Goal: Task Accomplishment & Management: Manage account settings

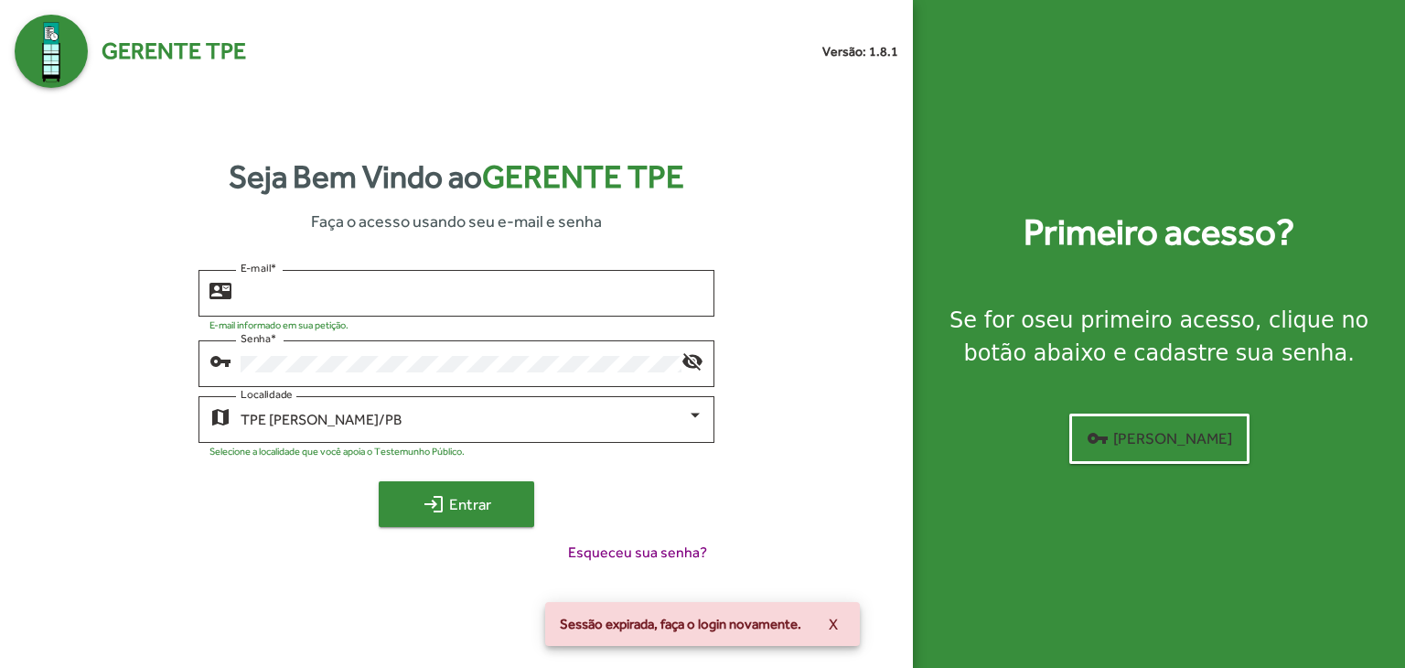
type input "**********"
click at [455, 499] on span "login Entrar" at bounding box center [456, 504] width 123 height 33
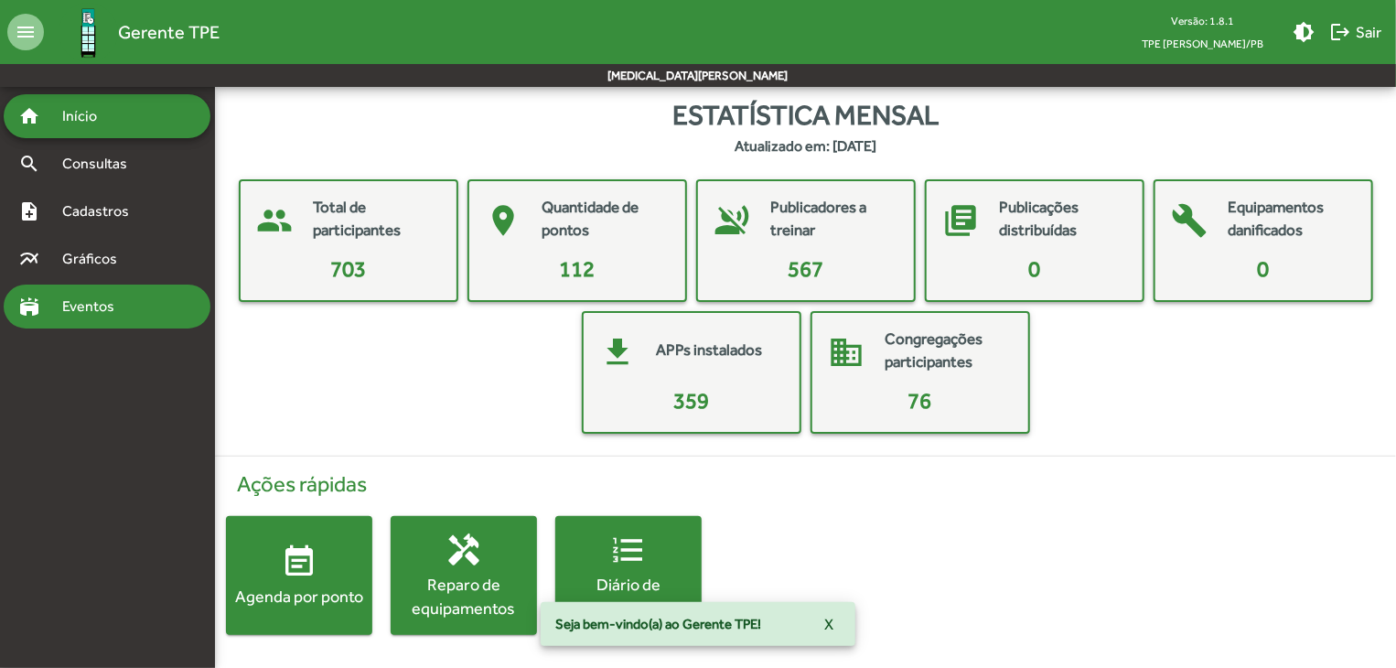
click at [61, 299] on span "Eventos" at bounding box center [95, 307] width 88 height 22
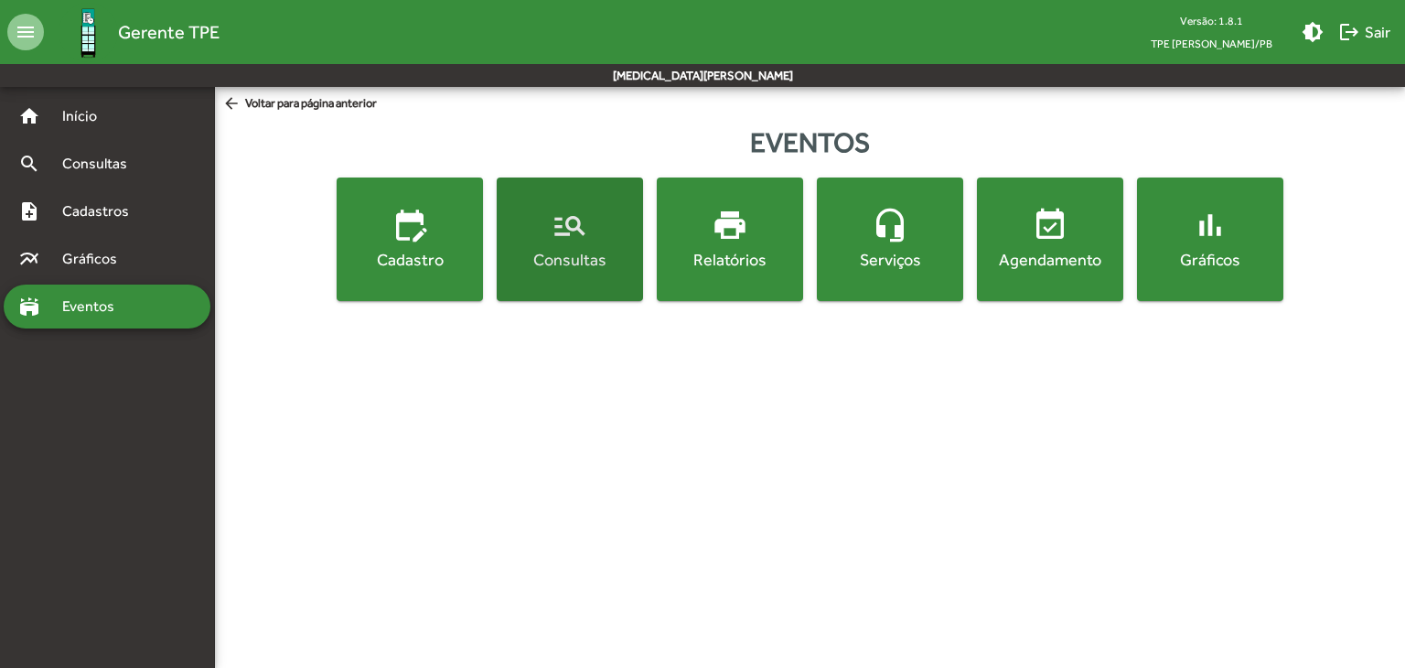
click at [564, 263] on div "Consultas" at bounding box center [569, 259] width 139 height 23
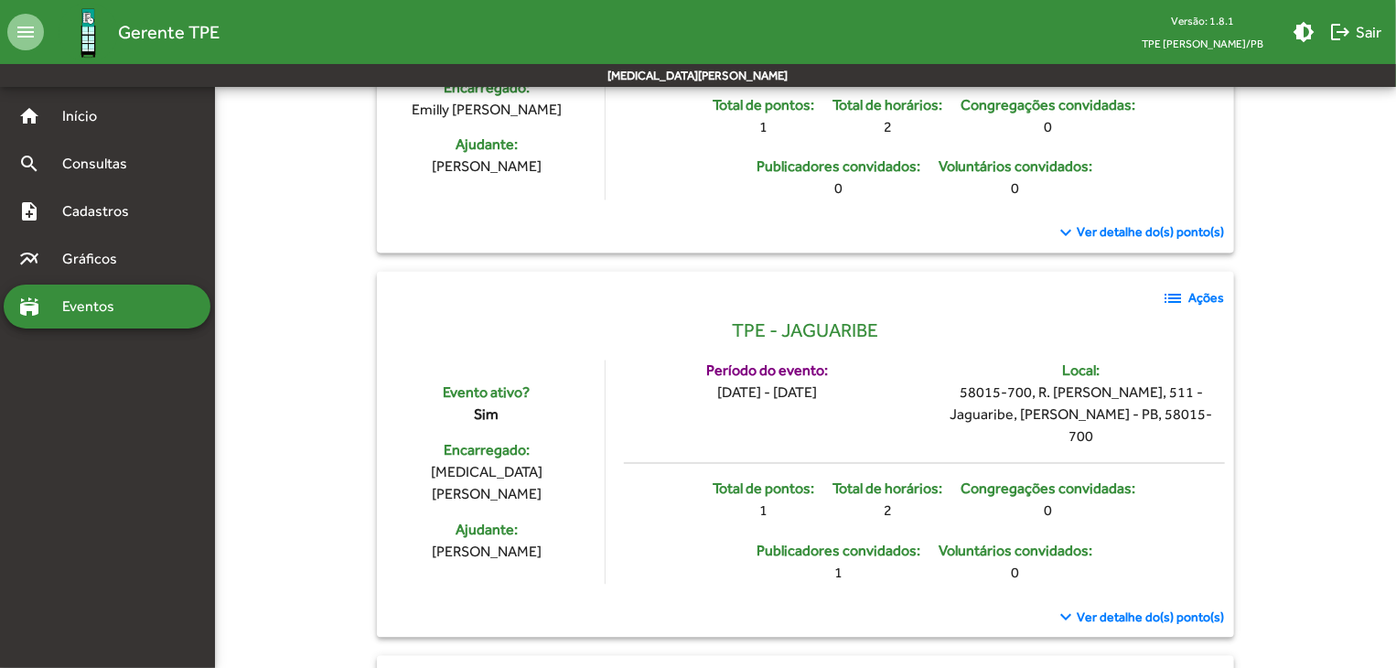
scroll to position [5278, 0]
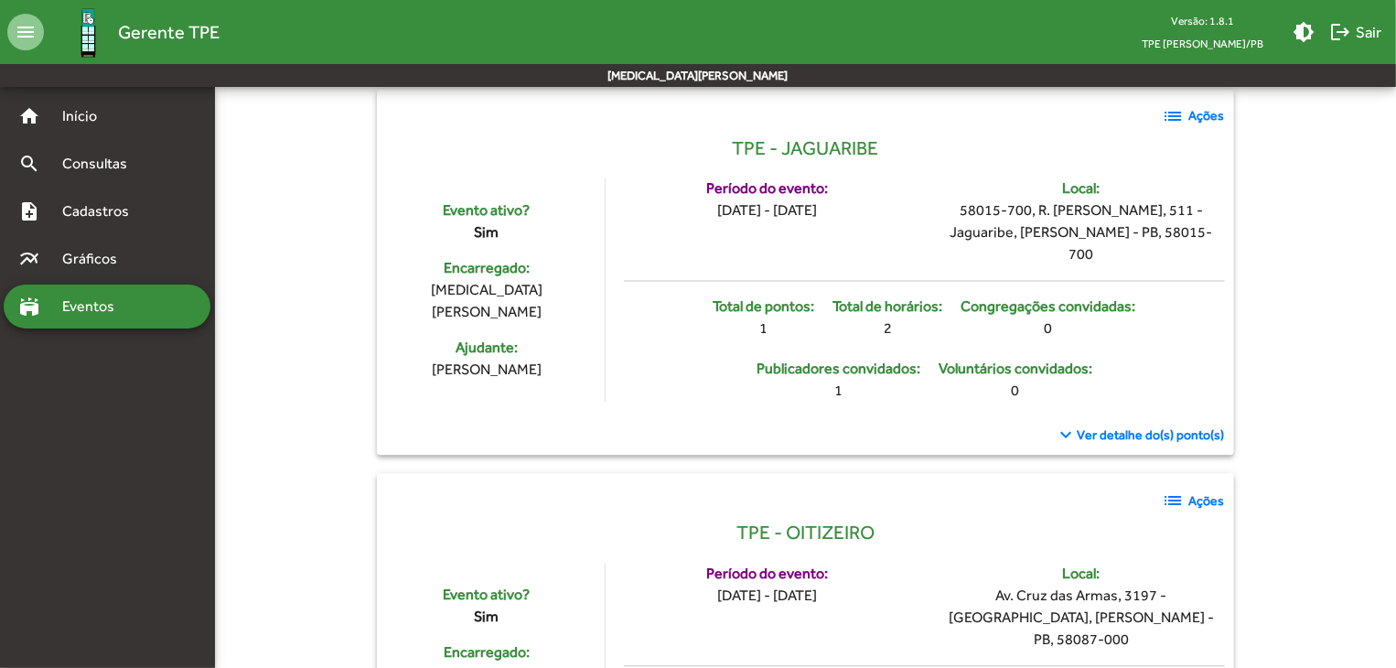
click at [1177, 489] on mat-icon "list" at bounding box center [1174, 500] width 22 height 22
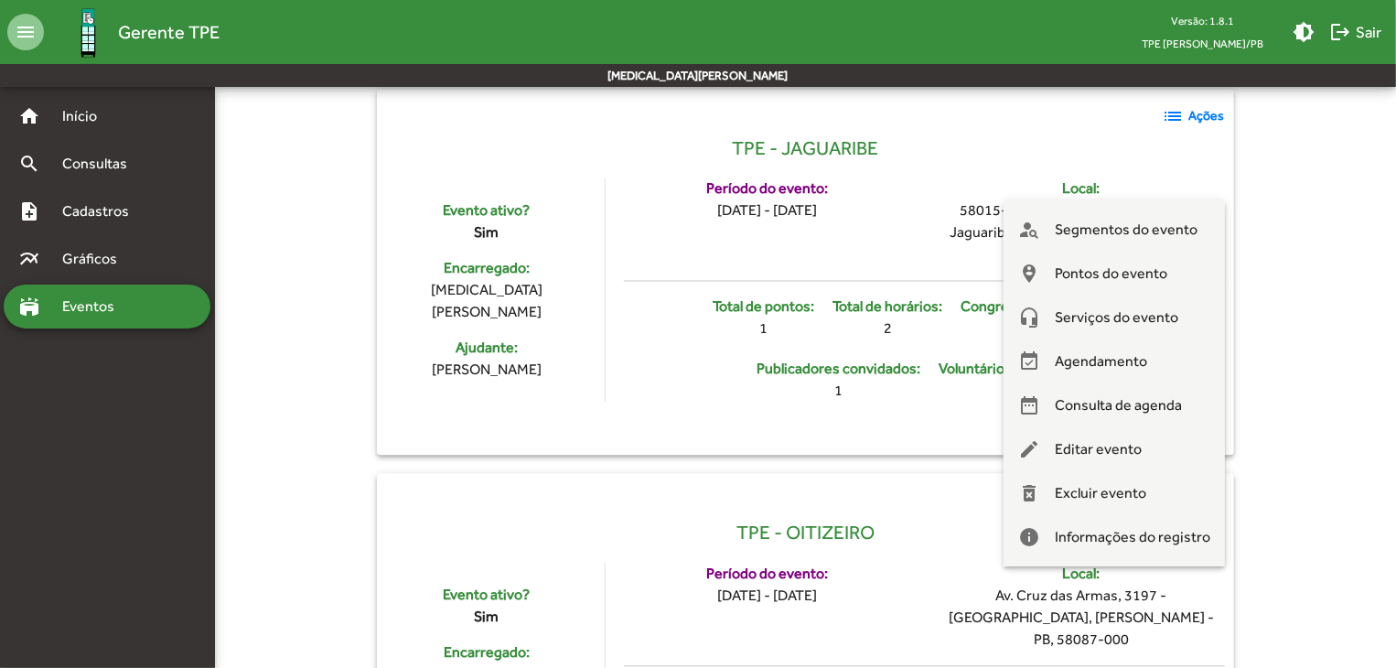
click at [899, 209] on div at bounding box center [698, 334] width 1396 height 668
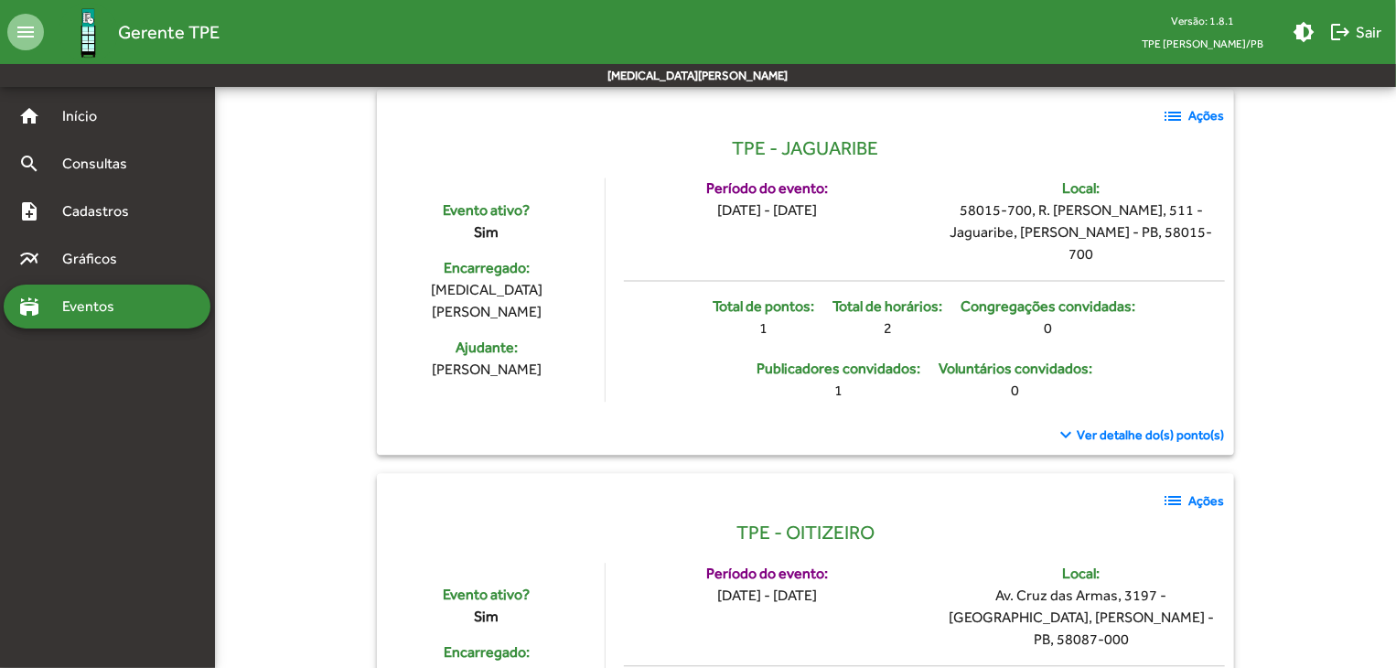
drag, startPoint x: 685, startPoint y: 236, endPoint x: 692, endPoint y: 243, distance: 9.7
click at [690, 519] on div "TPE - OITIZEIRO" at bounding box center [805, 541] width 838 height 44
click at [765, 519] on div "TPE - OITIZEIRO" at bounding box center [805, 541] width 838 height 44
click at [776, 519] on span "TPE - OITIZEIRO" at bounding box center [805, 533] width 138 height 29
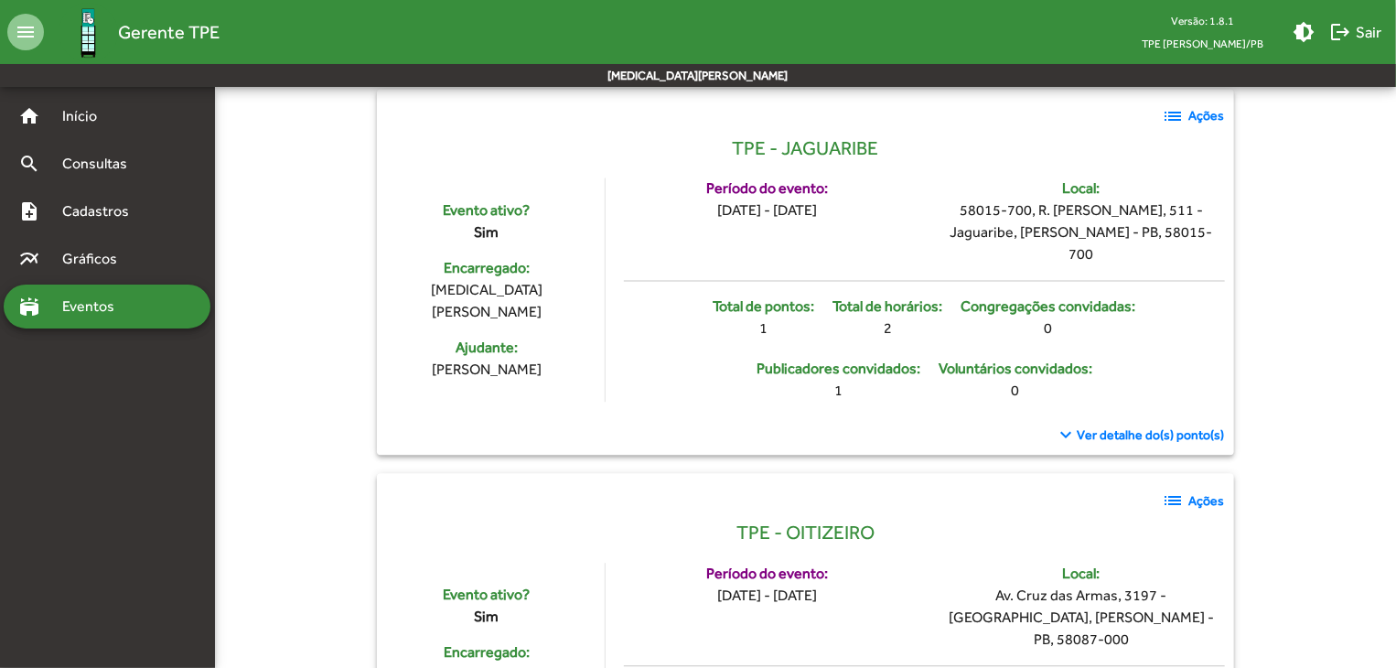
click at [819, 519] on span "TPE - OITIZEIRO" at bounding box center [805, 533] width 138 height 29
click at [772, 563] on div "Período do evento:" at bounding box center [767, 574] width 122 height 22
drag, startPoint x: 1017, startPoint y: 242, endPoint x: 1027, endPoint y: 239, distance: 10.7
click at [1020, 519] on div "TPE - OITIZEIRO" at bounding box center [805, 541] width 838 height 44
click at [1169, 489] on mat-icon "list" at bounding box center [1174, 500] width 22 height 22
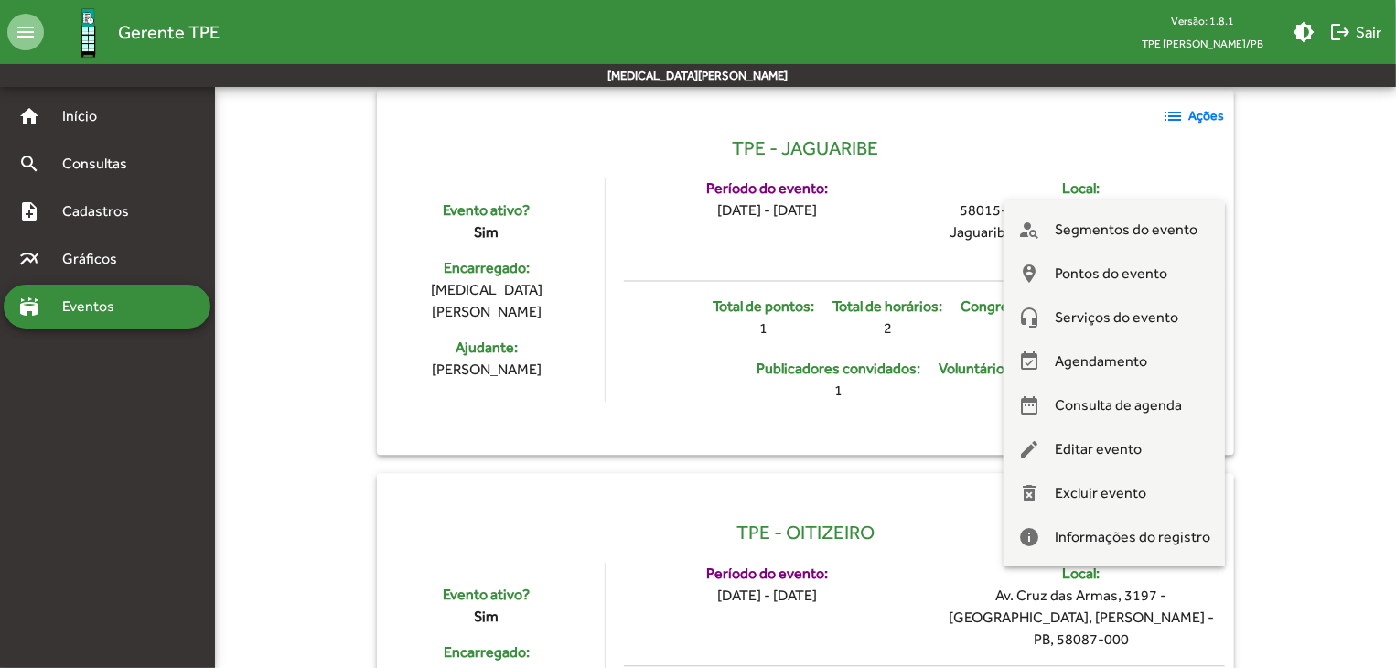
click at [811, 474] on div at bounding box center [698, 334] width 1396 height 668
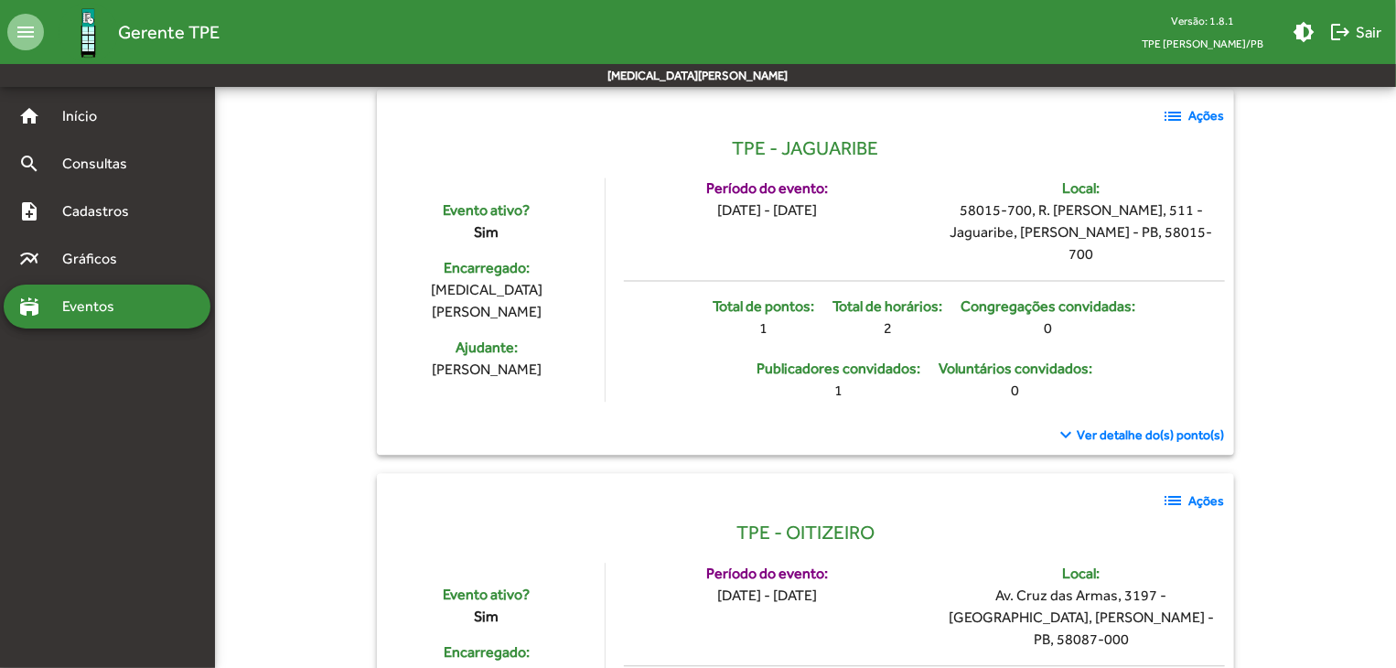
click at [1164, 489] on mat-icon "list" at bounding box center [1174, 500] width 22 height 22
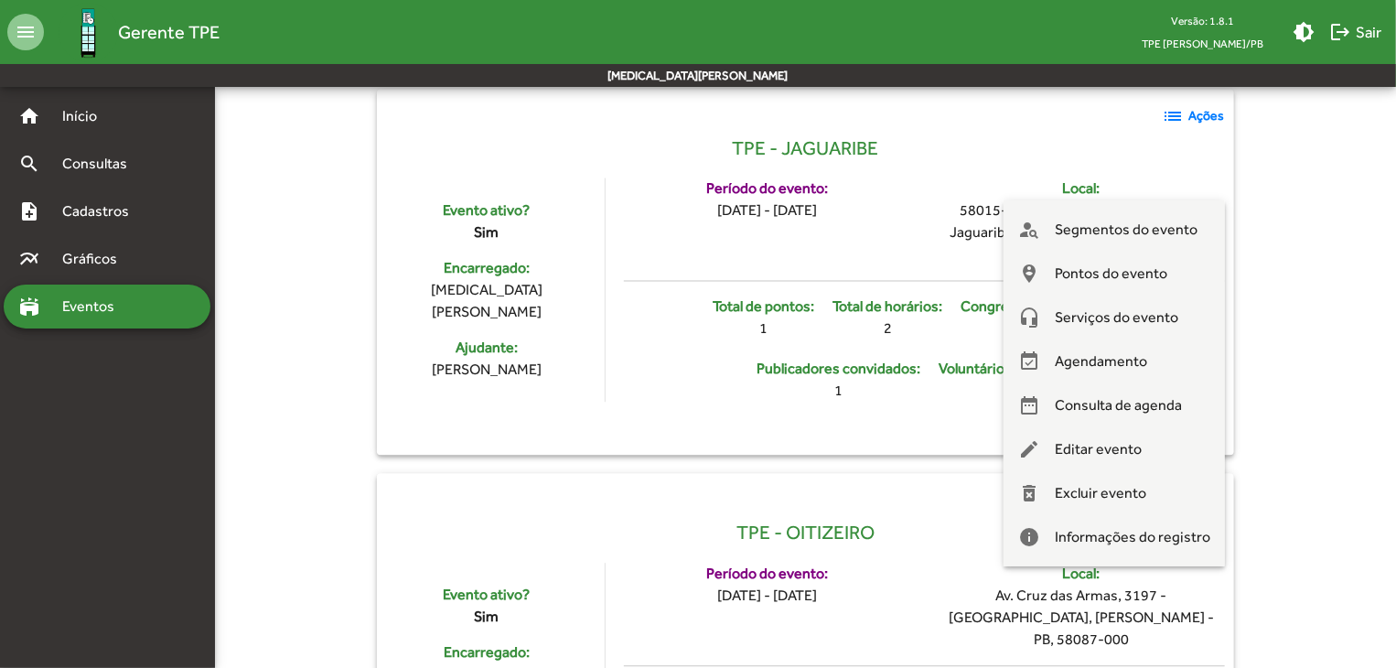
click at [1164, 193] on div at bounding box center [698, 334] width 1396 height 668
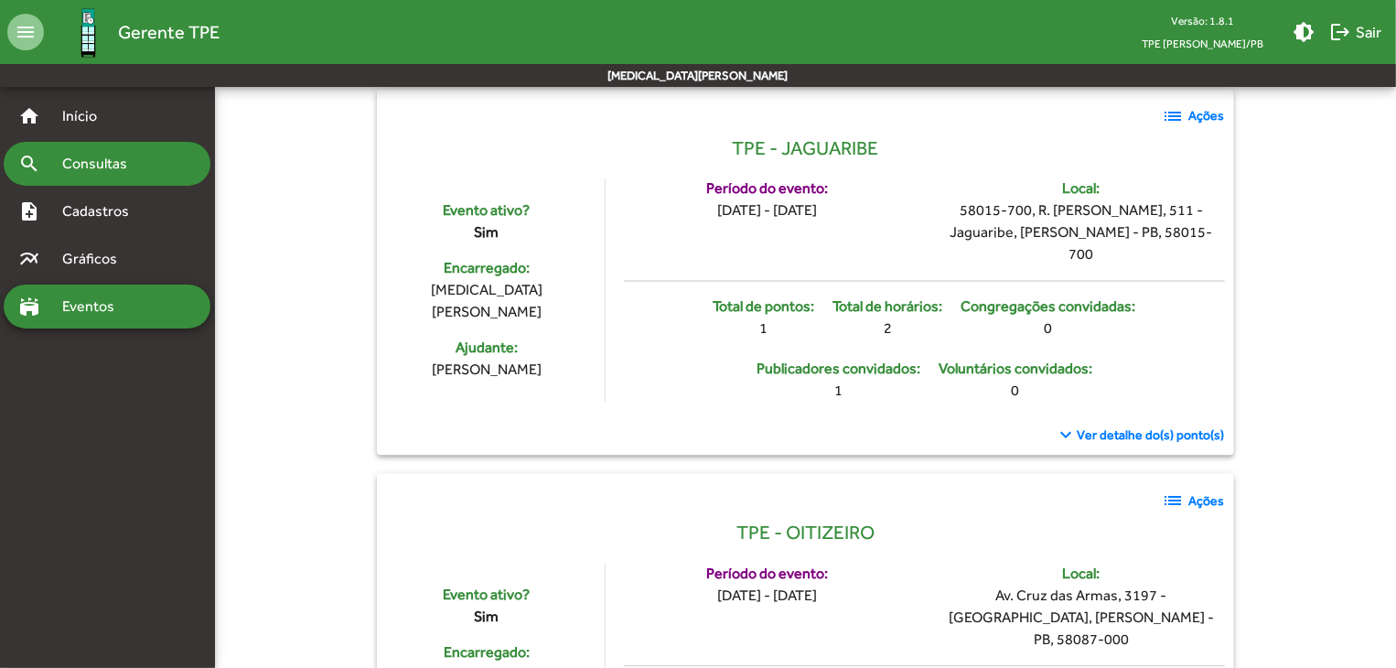
click at [110, 164] on span "Consultas" at bounding box center [101, 164] width 100 height 22
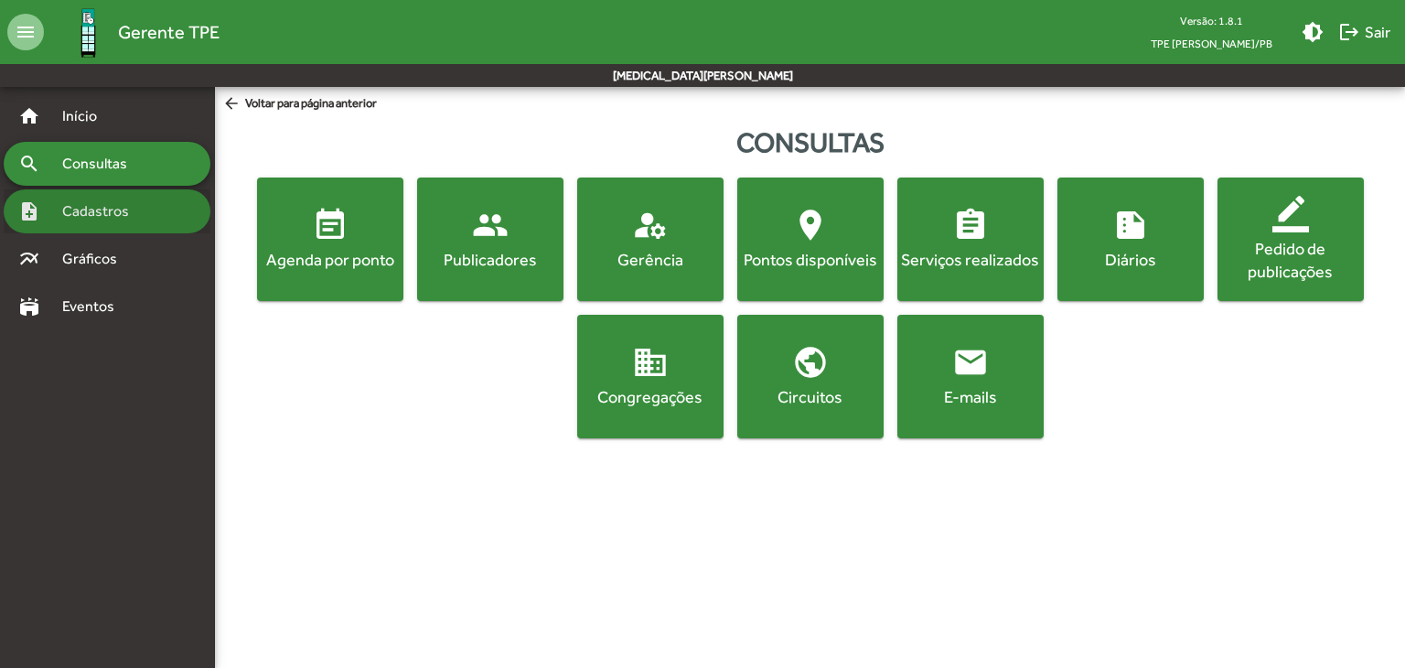
click at [142, 227] on div "note_add Cadastros" at bounding box center [107, 211] width 207 height 44
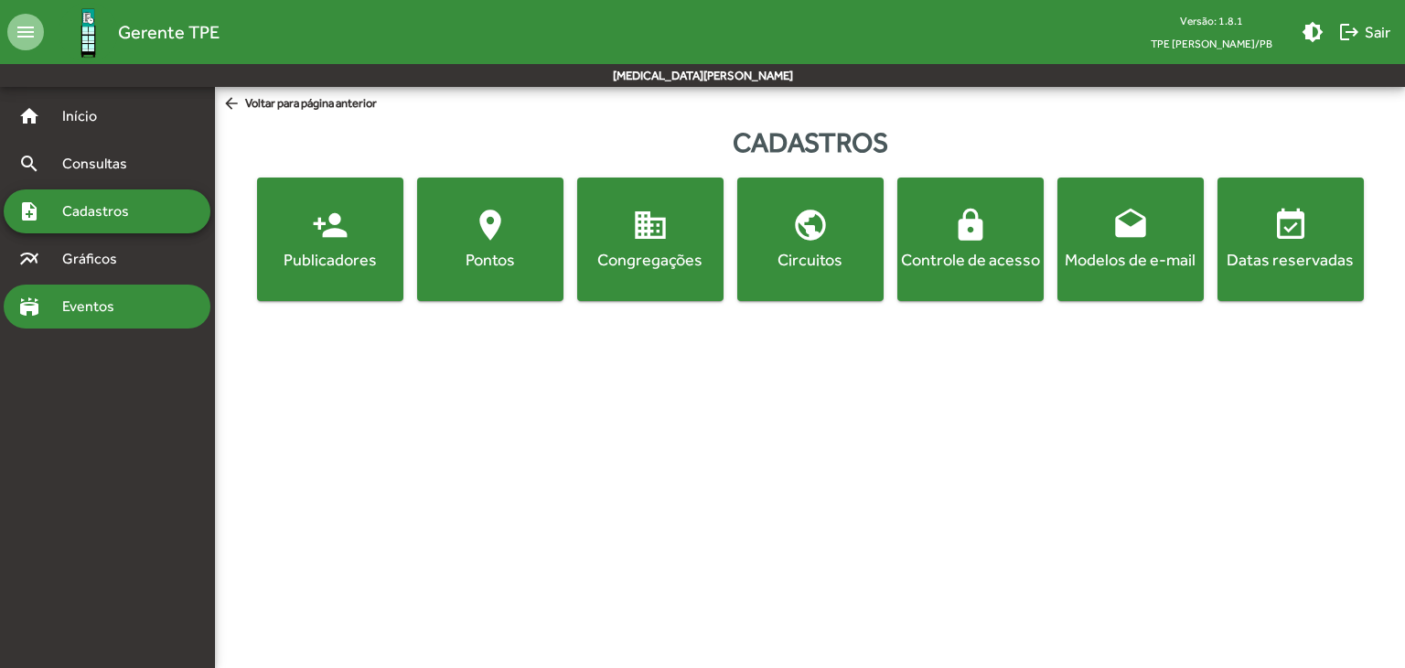
click at [113, 314] on span "Eventos" at bounding box center [95, 307] width 88 height 22
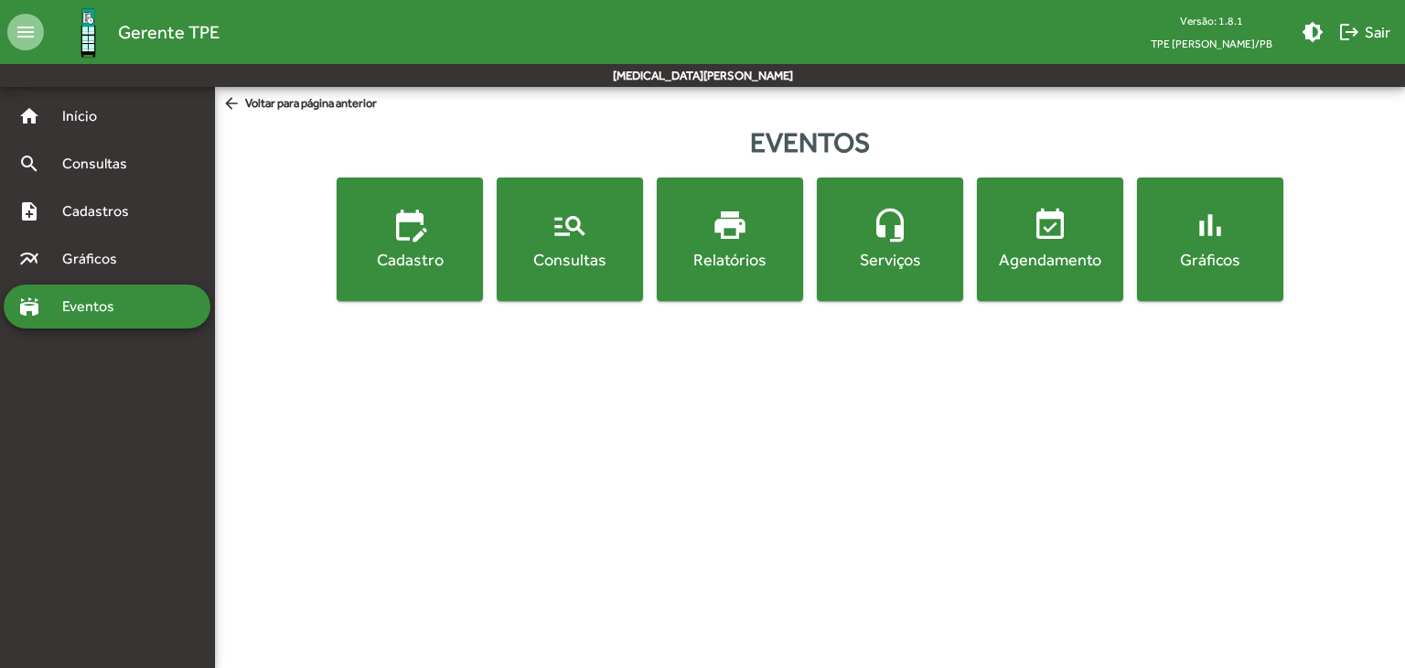
click at [450, 251] on div "Cadastro" at bounding box center [409, 259] width 139 height 23
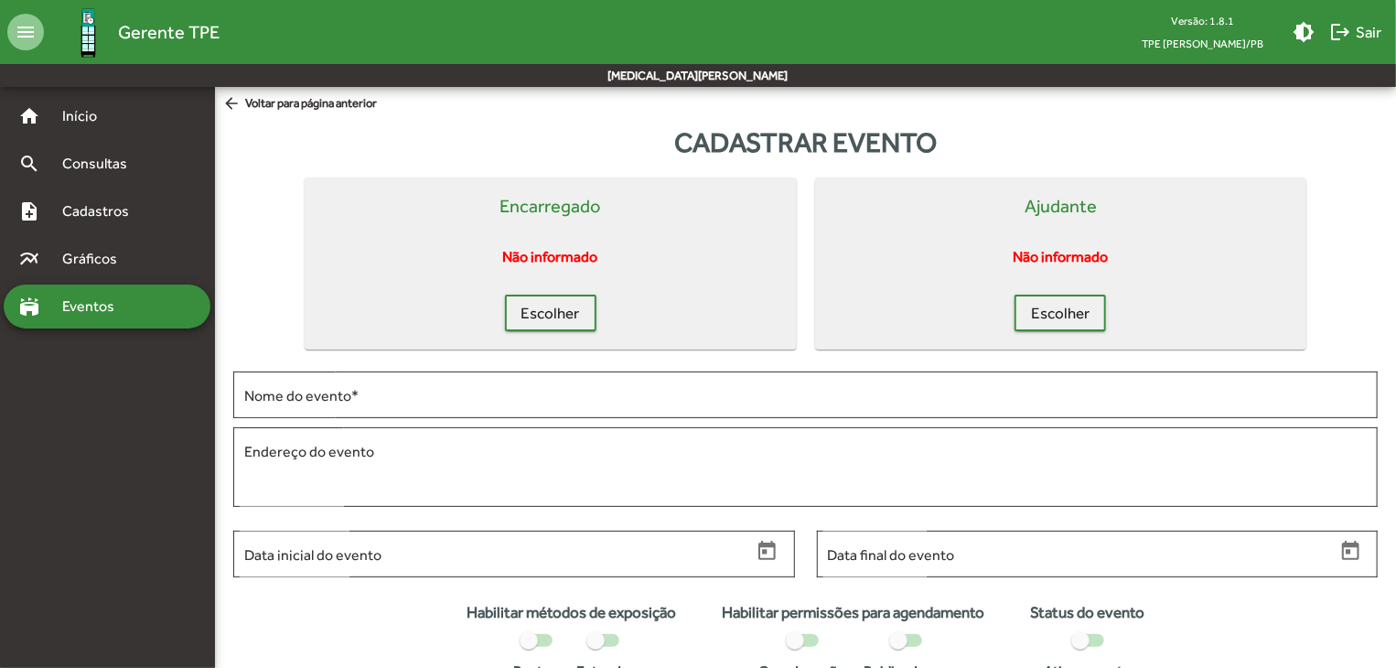
click at [238, 105] on mat-icon "arrow_back" at bounding box center [233, 104] width 23 height 20
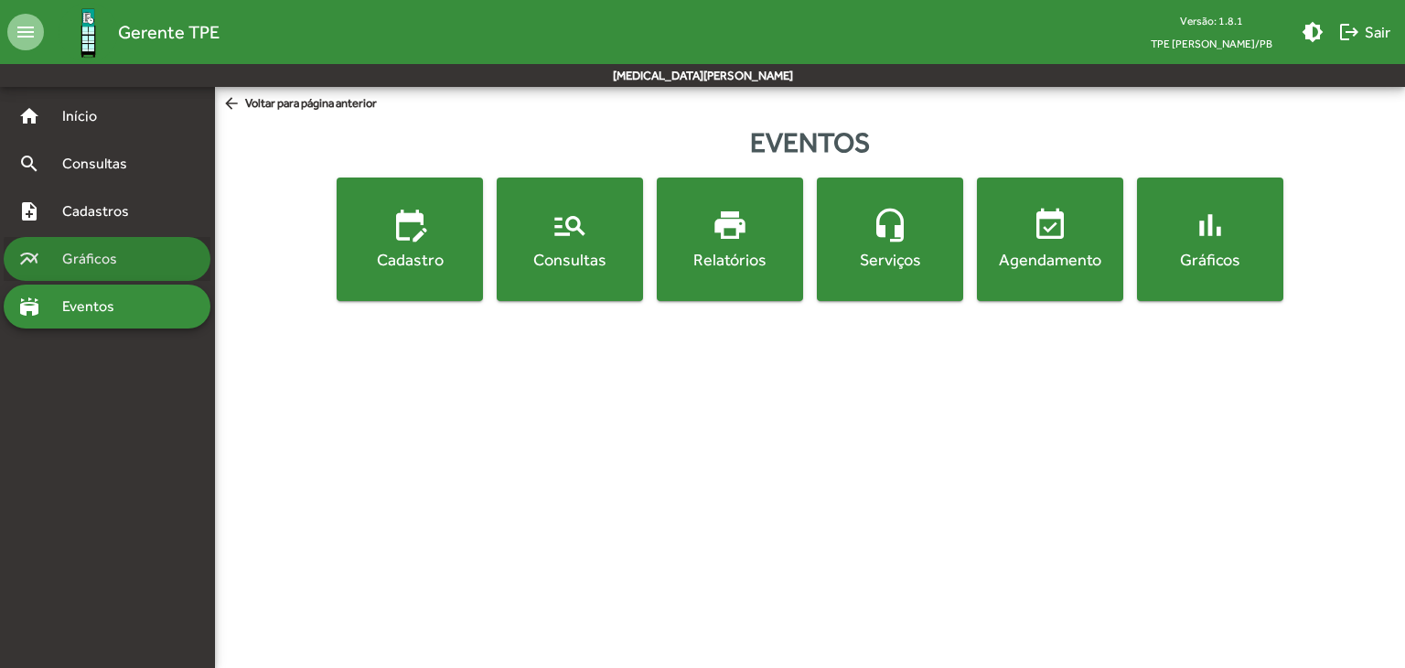
click at [135, 262] on span "Gráficos" at bounding box center [96, 259] width 91 height 22
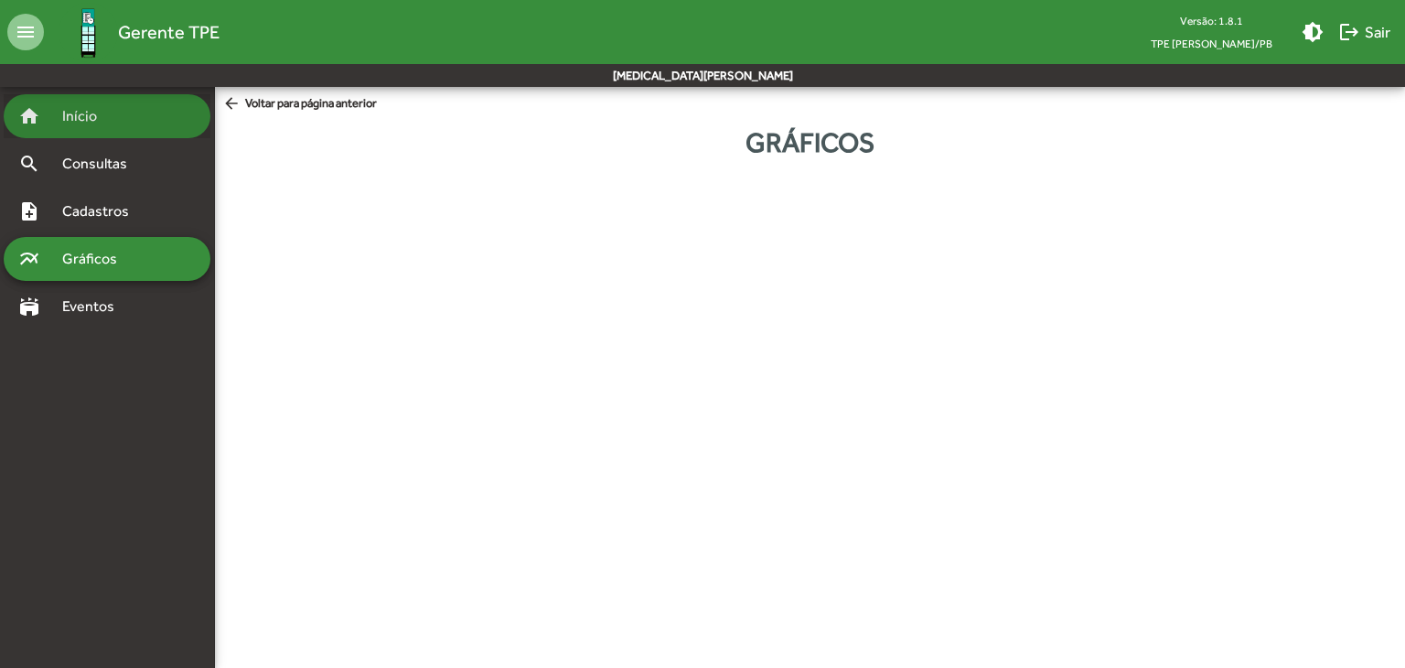
click at [93, 136] on div "home Início" at bounding box center [107, 116] width 207 height 44
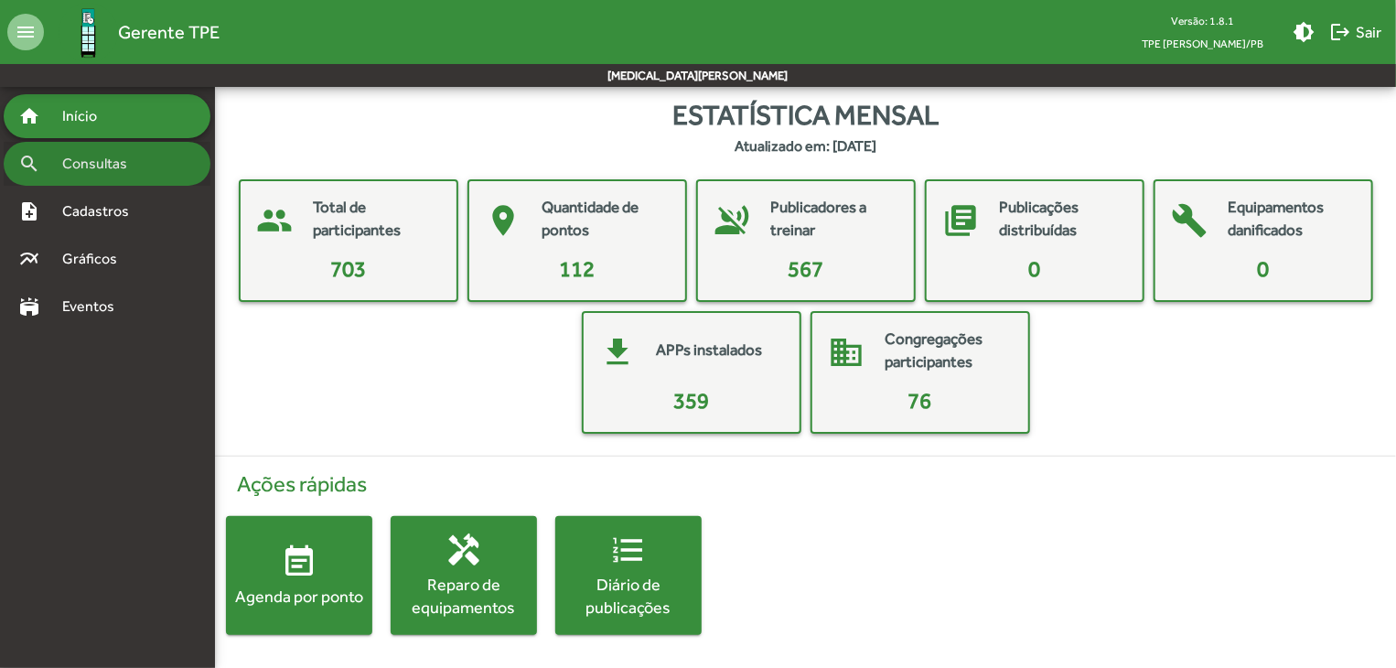
click at [134, 167] on span "Consultas" at bounding box center [101, 164] width 100 height 22
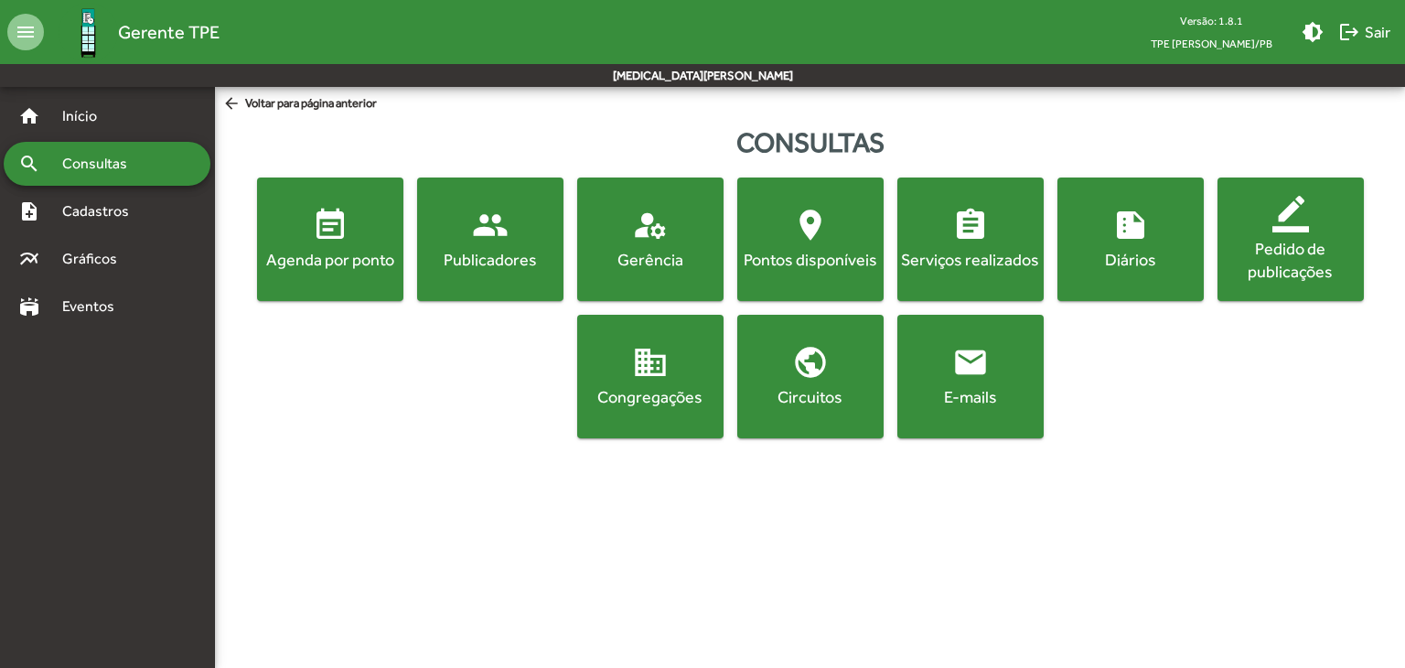
click at [320, 264] on div "Agenda por ponto" at bounding box center [330, 259] width 139 height 23
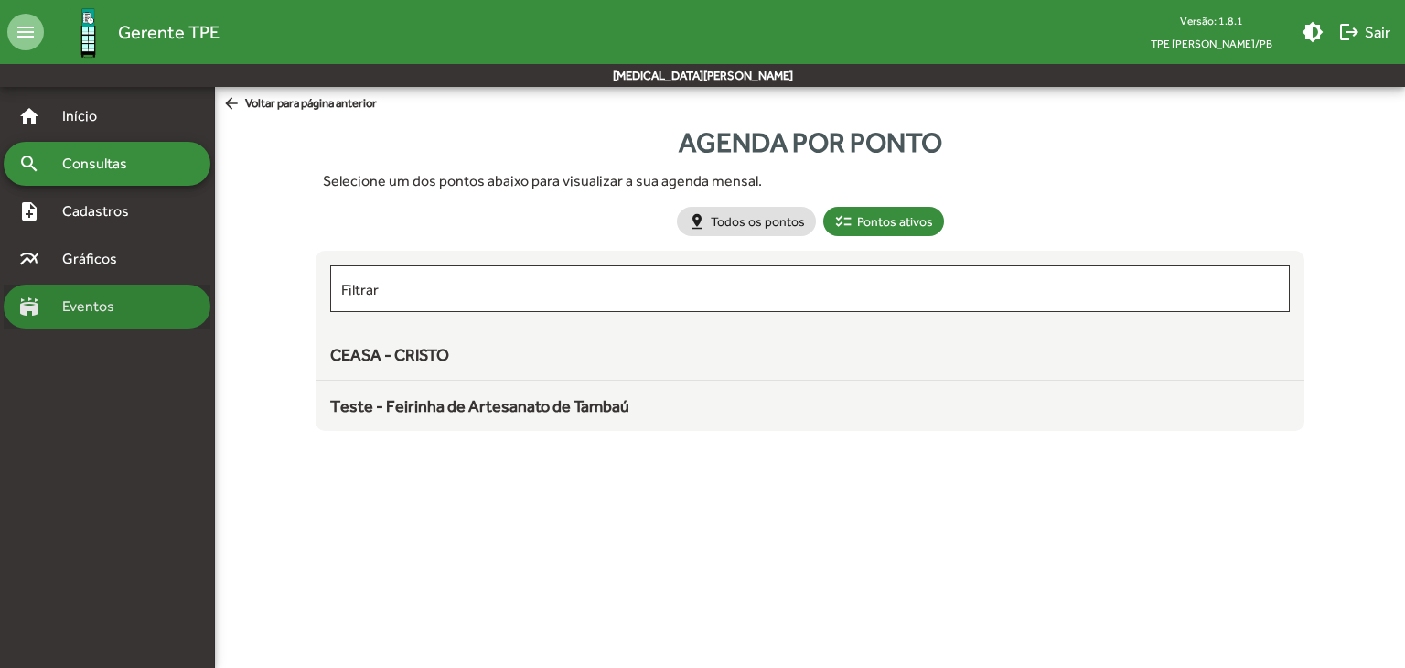
click at [58, 312] on span "Eventos" at bounding box center [95, 307] width 88 height 22
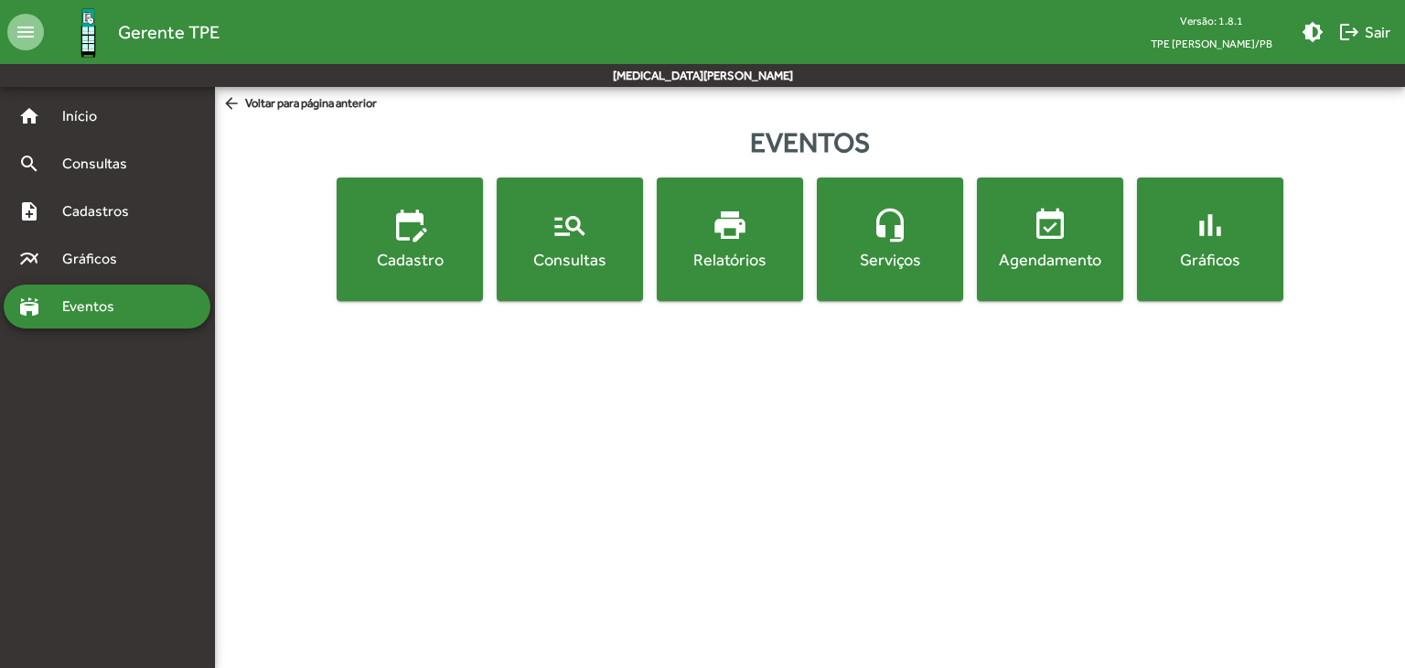
click at [592, 235] on span "manage_search Consultas" at bounding box center [569, 239] width 139 height 64
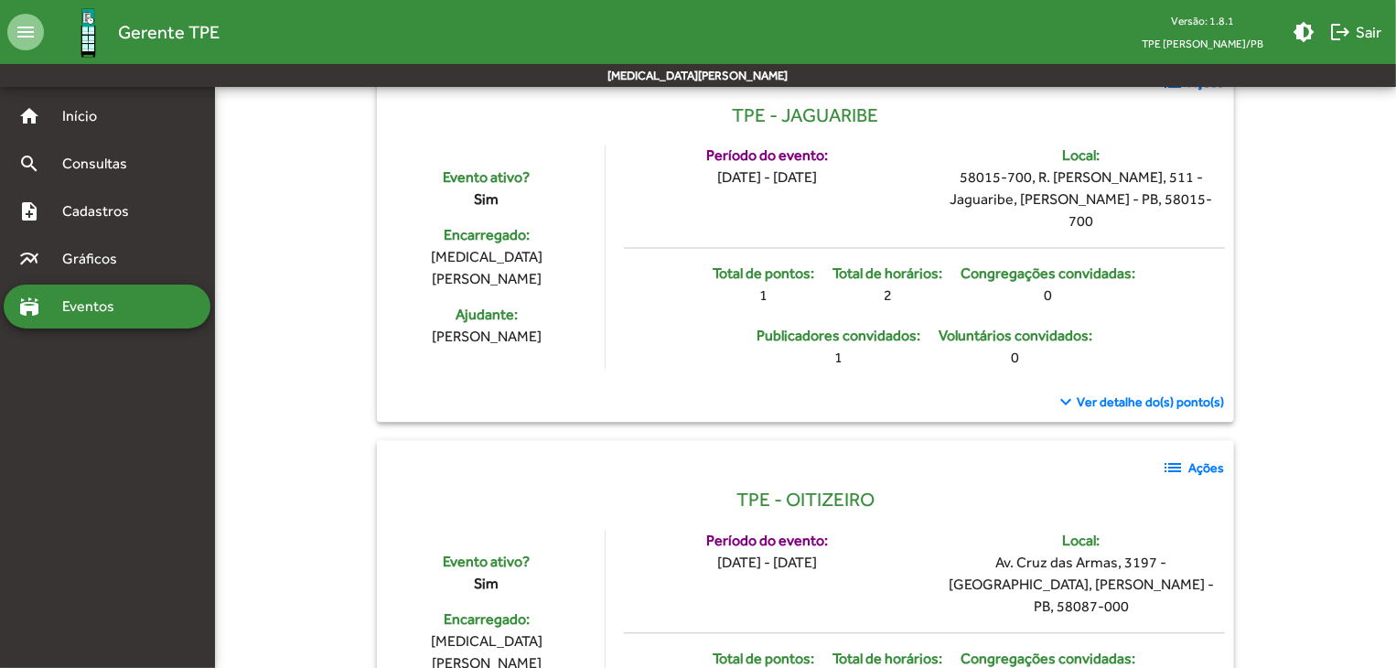
scroll to position [5219, 0]
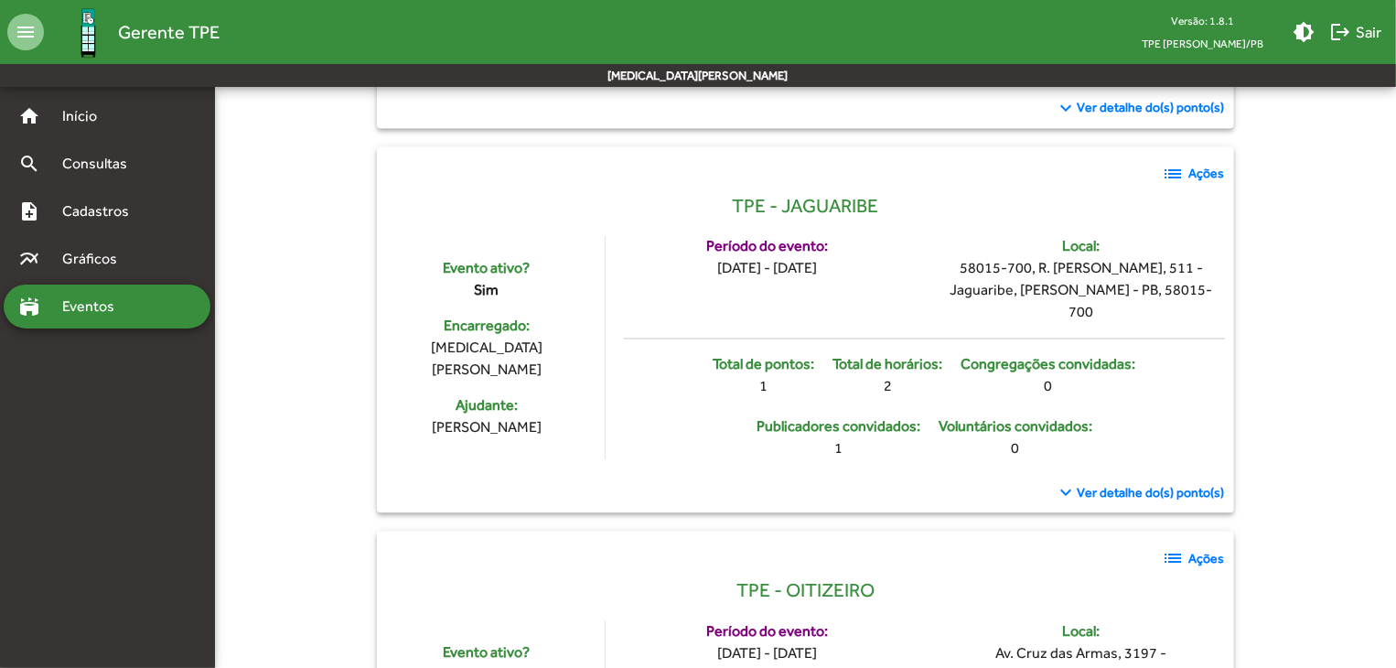
click at [1177, 548] on mat-icon "list" at bounding box center [1174, 559] width 22 height 22
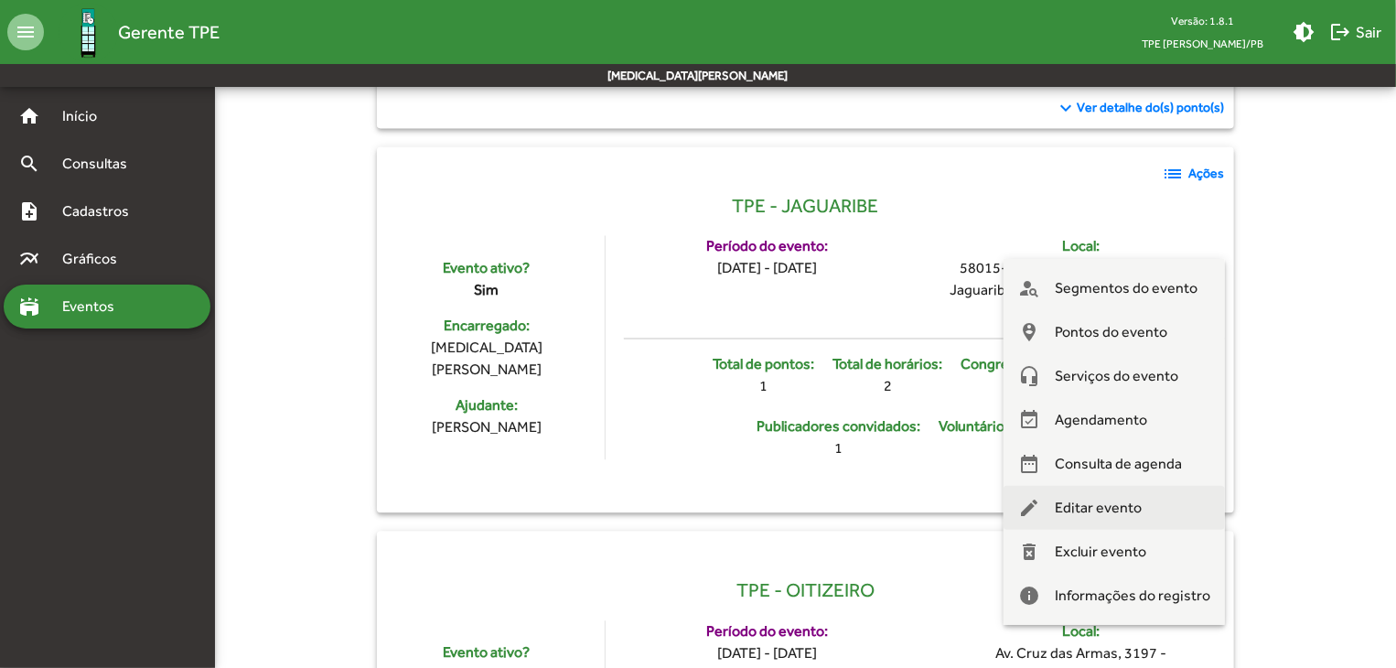
click at [1111, 502] on span "Editar evento" at bounding box center [1098, 508] width 87 height 44
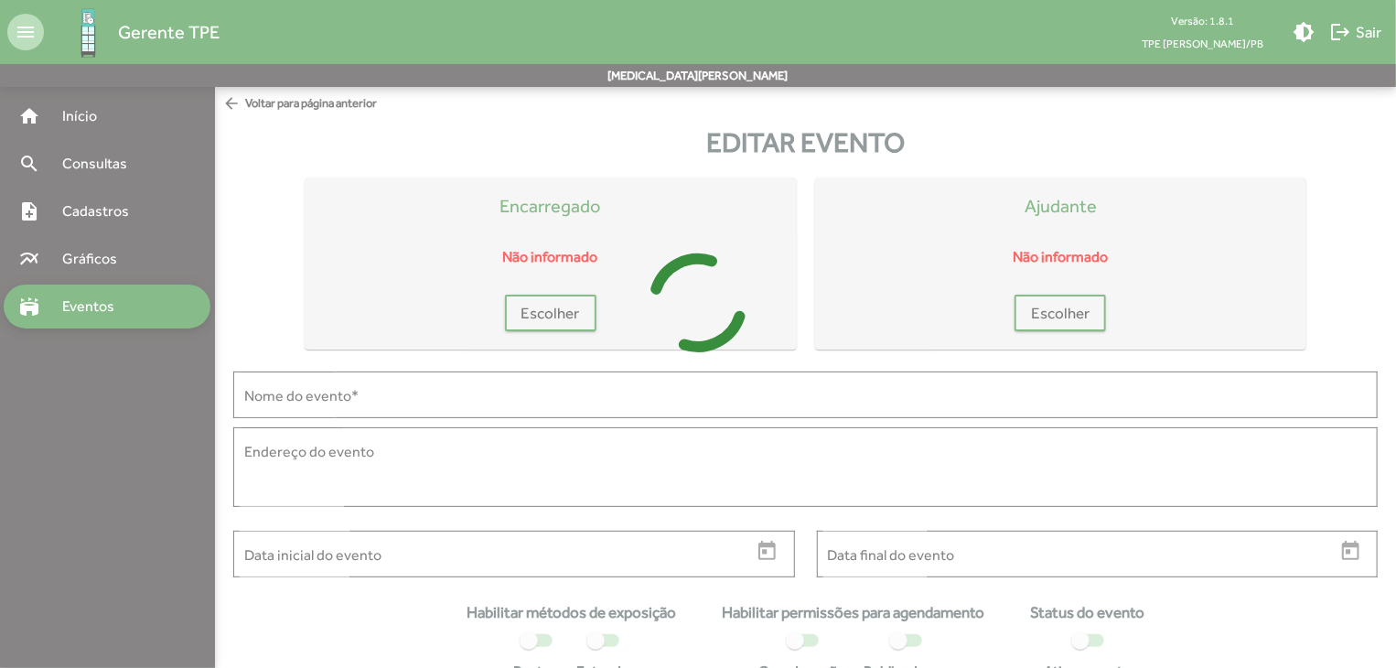
type input "**********"
type textarea "**********"
type input "**********"
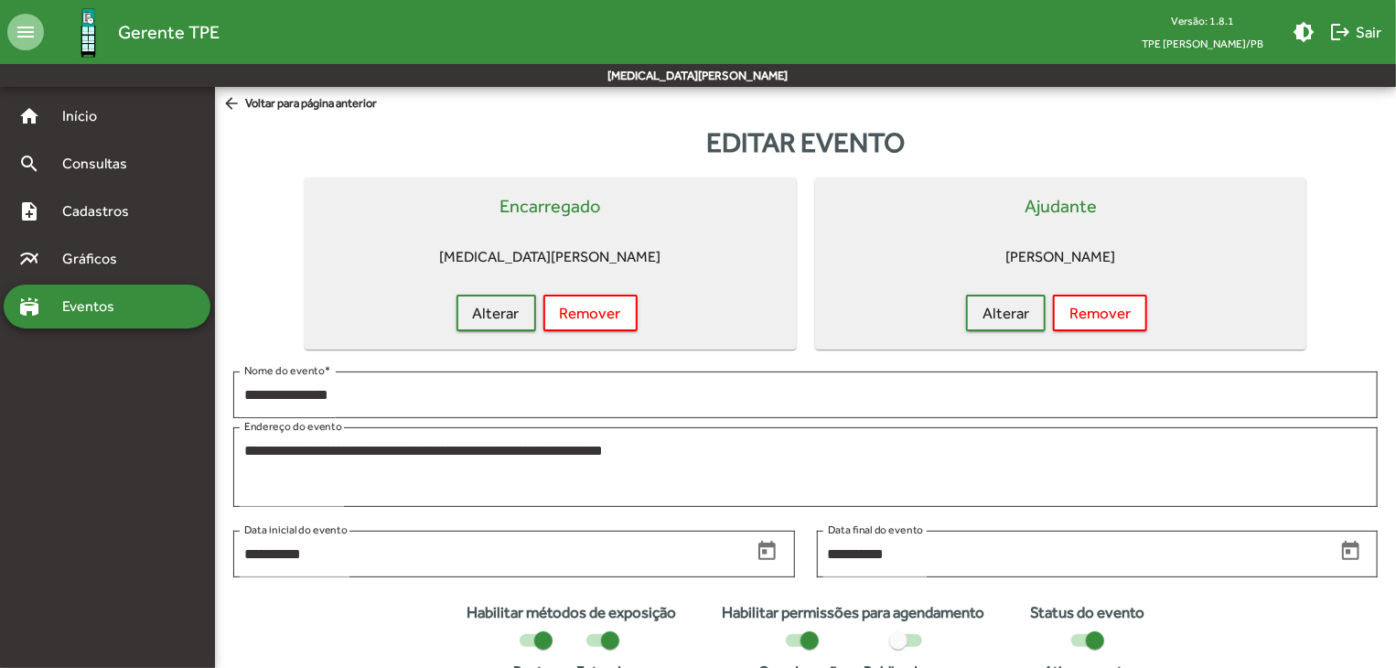
click at [289, 100] on span "arrow_back Voltar para página anterior" at bounding box center [299, 104] width 155 height 20
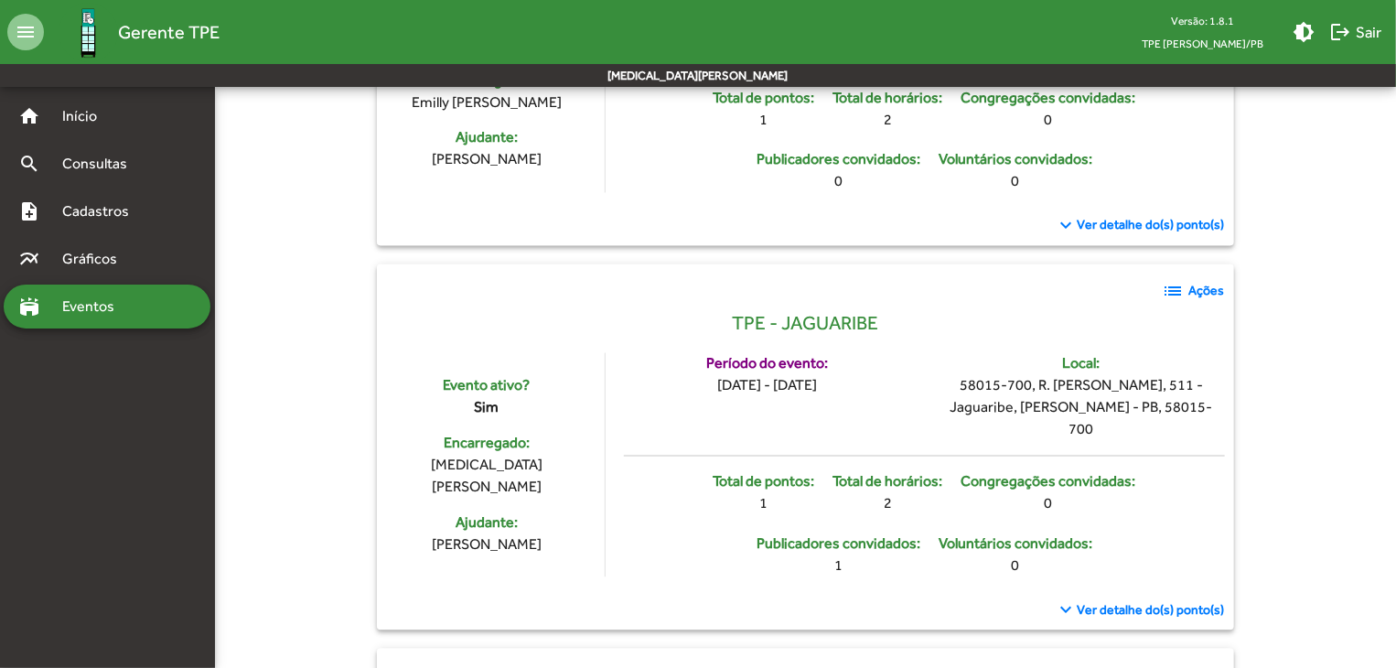
scroll to position [5194, 0]
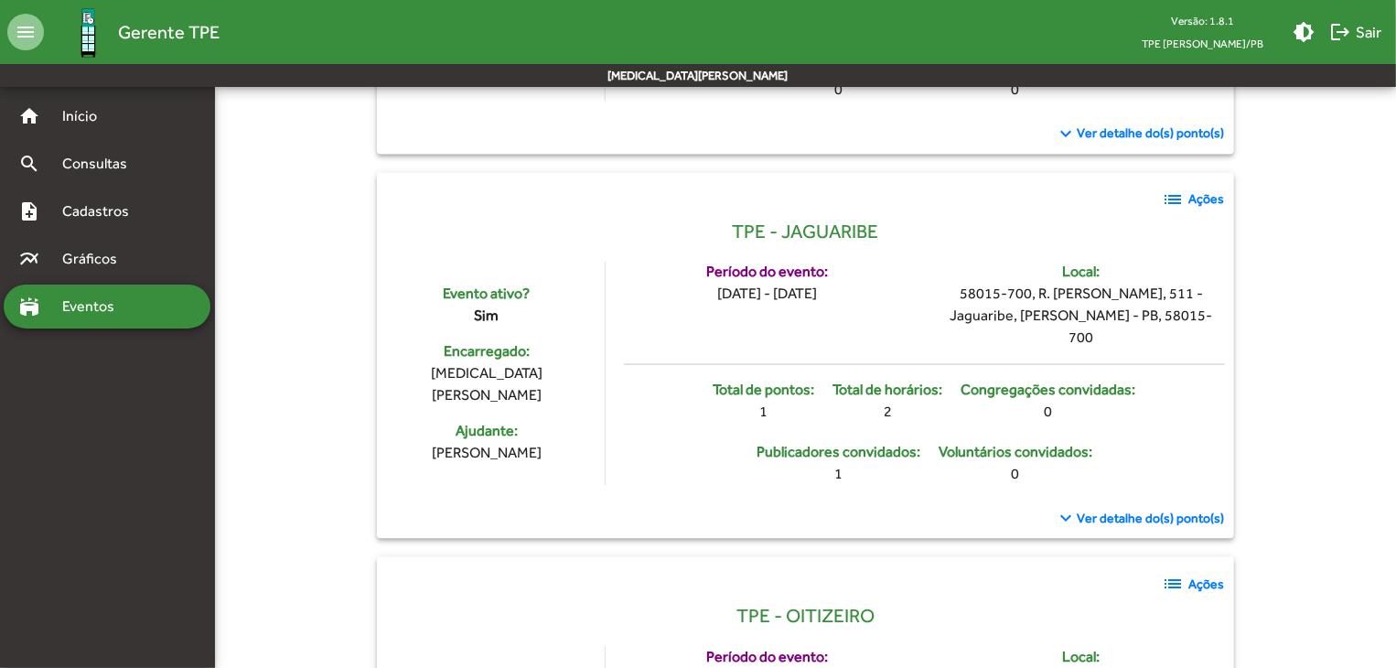
click at [1183, 574] on mat-icon "list" at bounding box center [1174, 585] width 22 height 22
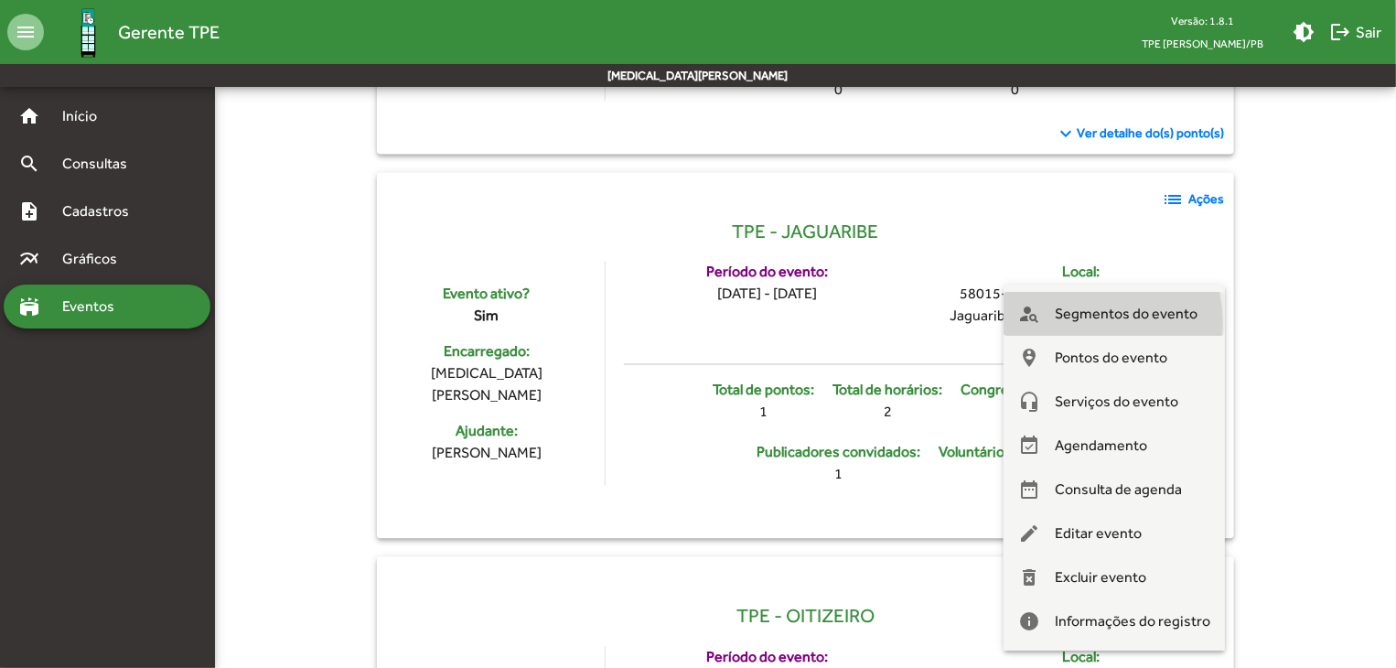
click at [1087, 322] on span "Segmentos do evento" at bounding box center [1126, 314] width 143 height 44
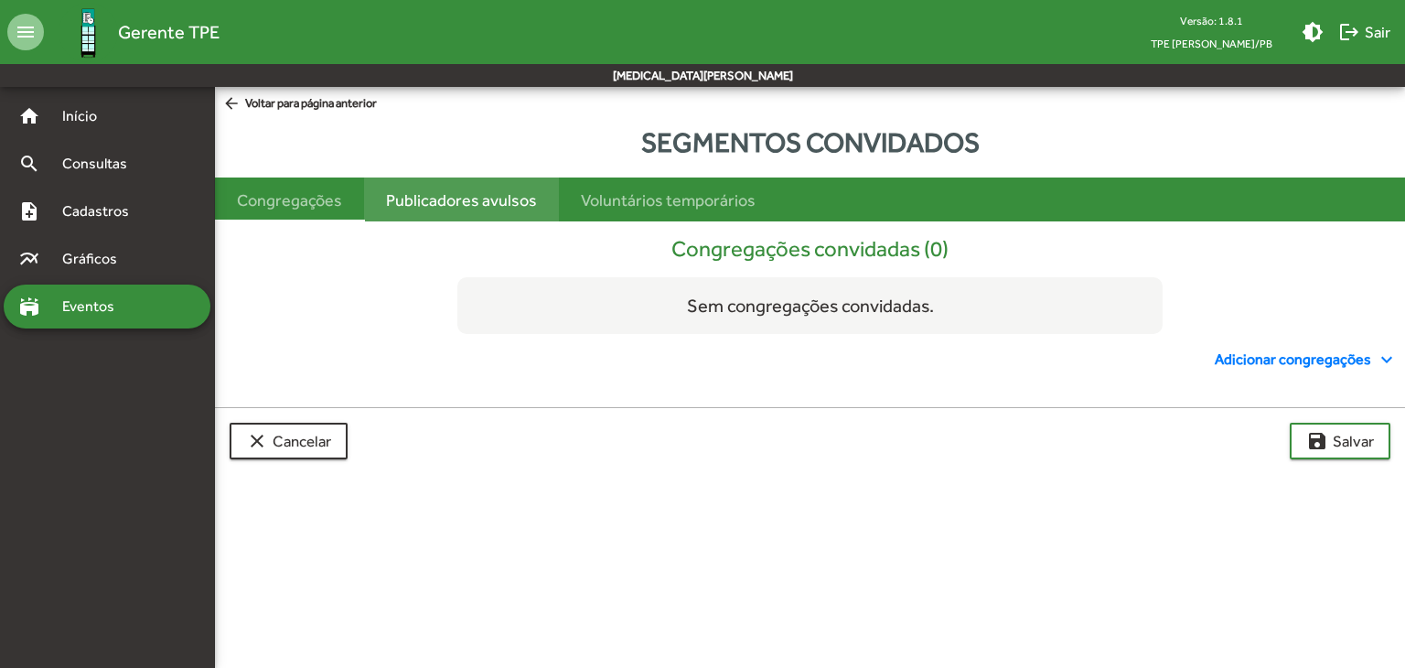
click at [483, 199] on div "Publicadores avulsos" at bounding box center [461, 200] width 151 height 25
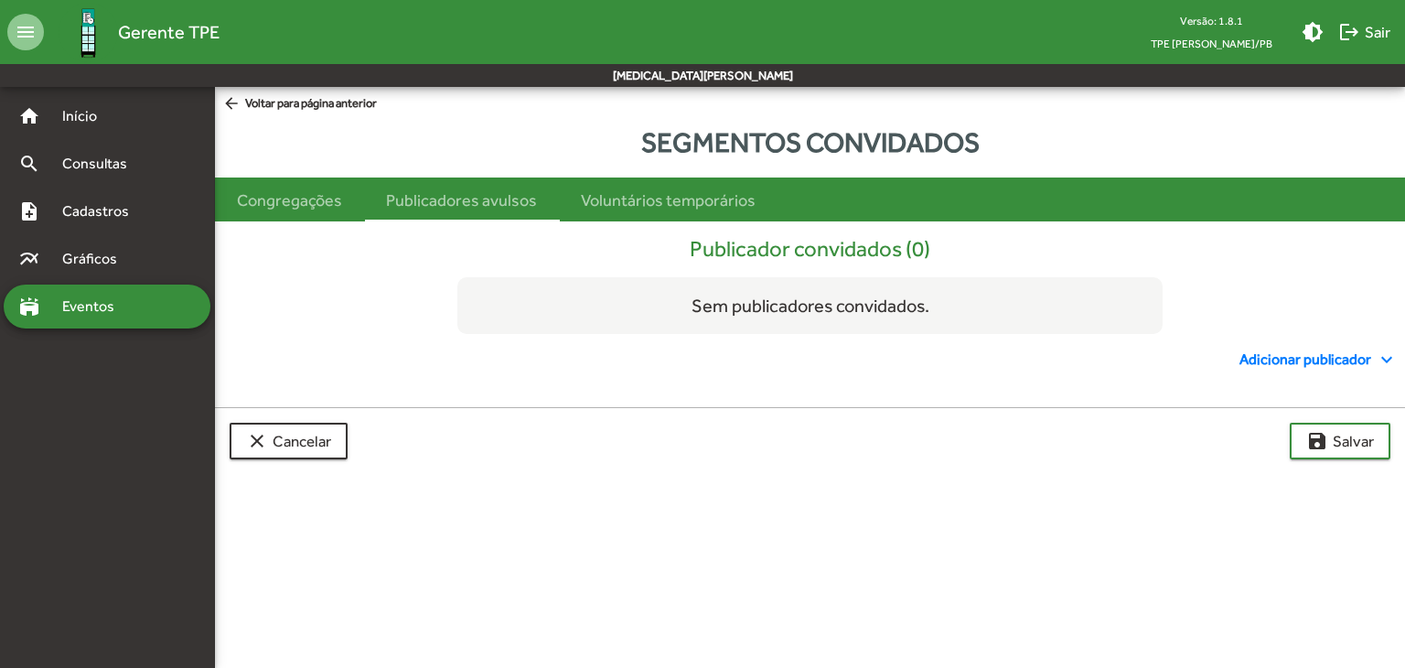
click at [357, 109] on span "arrow_back Voltar para página anterior" at bounding box center [299, 104] width 155 height 20
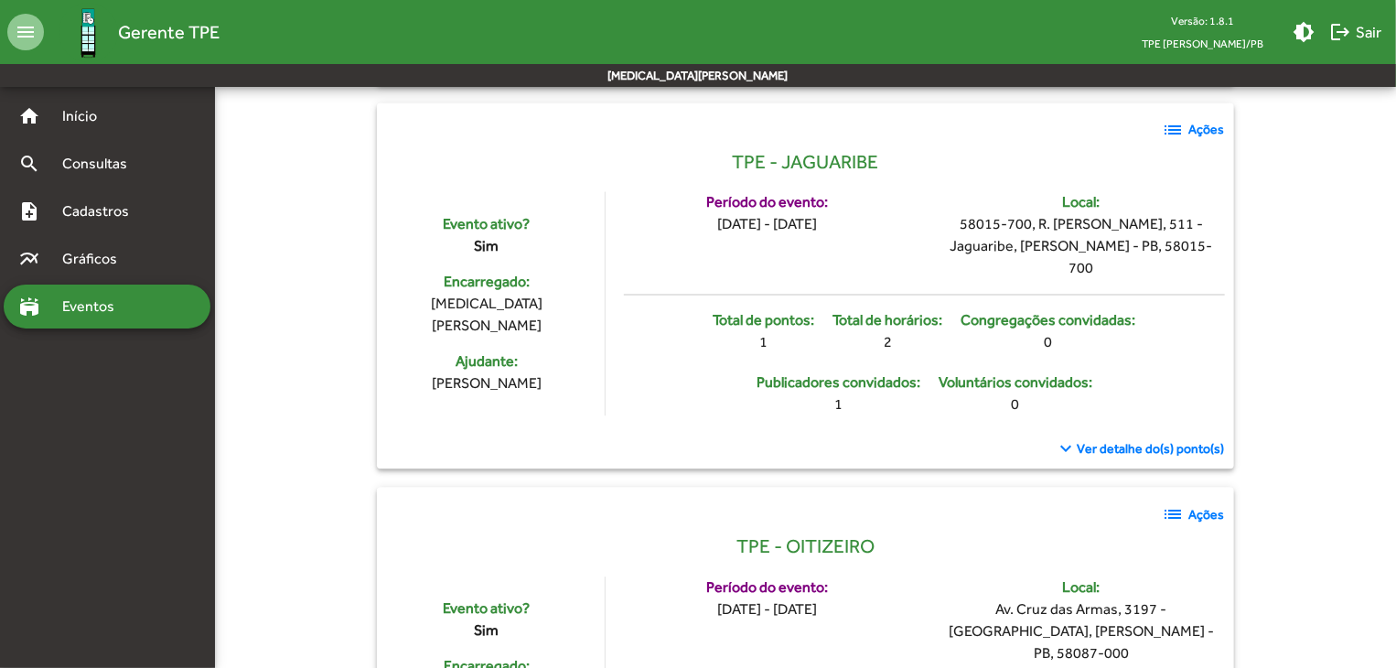
scroll to position [5179, 0]
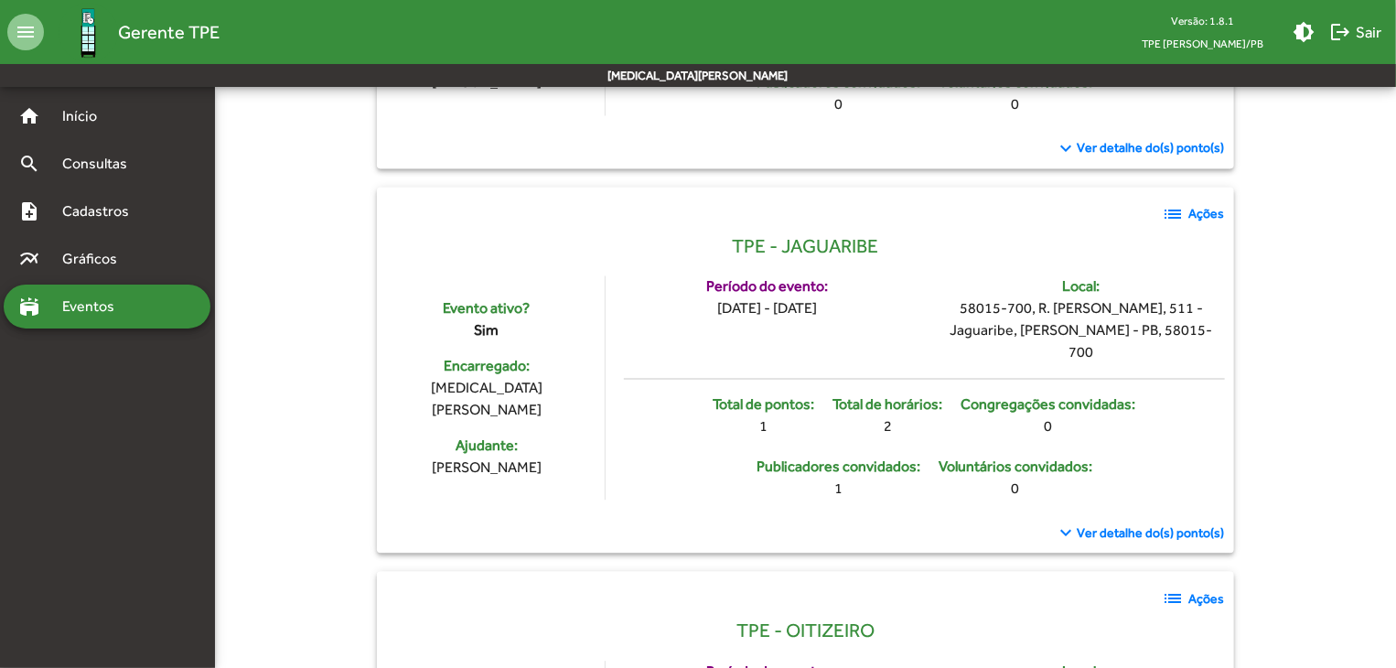
drag, startPoint x: 1159, startPoint y: 297, endPoint x: 1171, endPoint y: 293, distance: 12.7
click at [1161, 581] on div "list Ações" at bounding box center [805, 599] width 838 height 37
click at [1171, 588] on mat-icon "list" at bounding box center [1174, 599] width 22 height 22
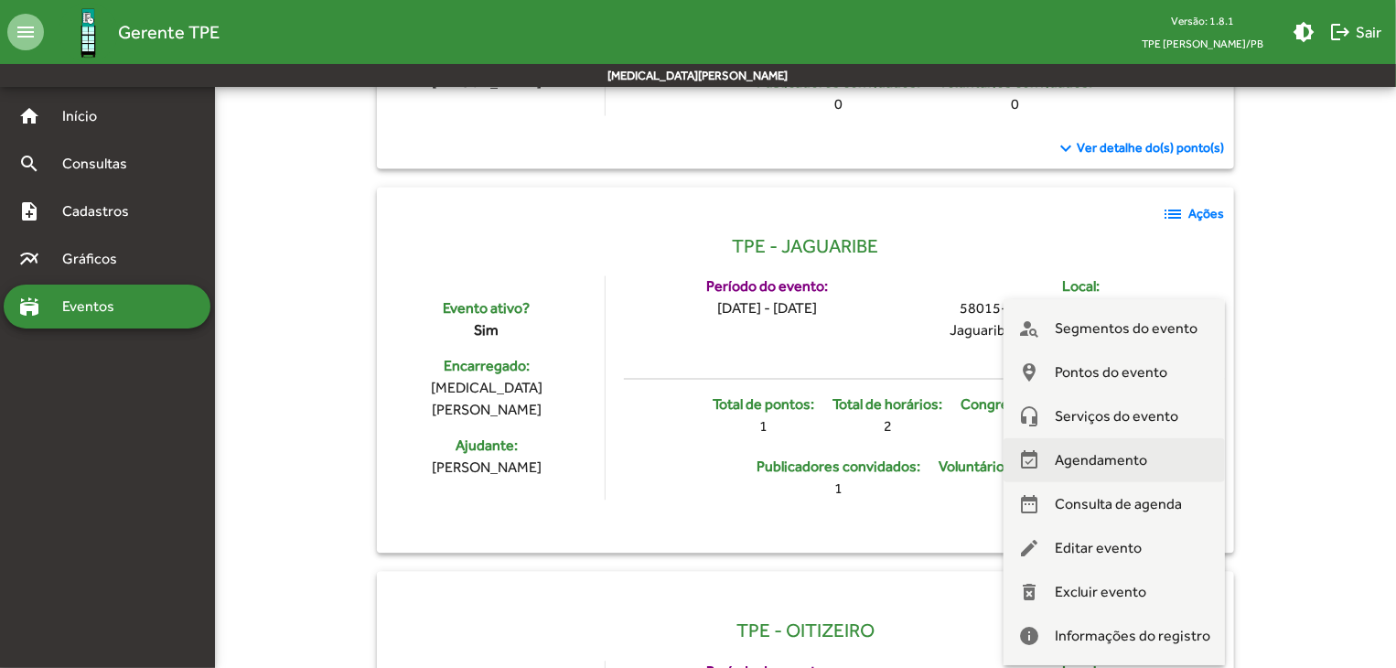
click at [1162, 461] on button "event_available Agendamento" at bounding box center [1114, 460] width 221 height 44
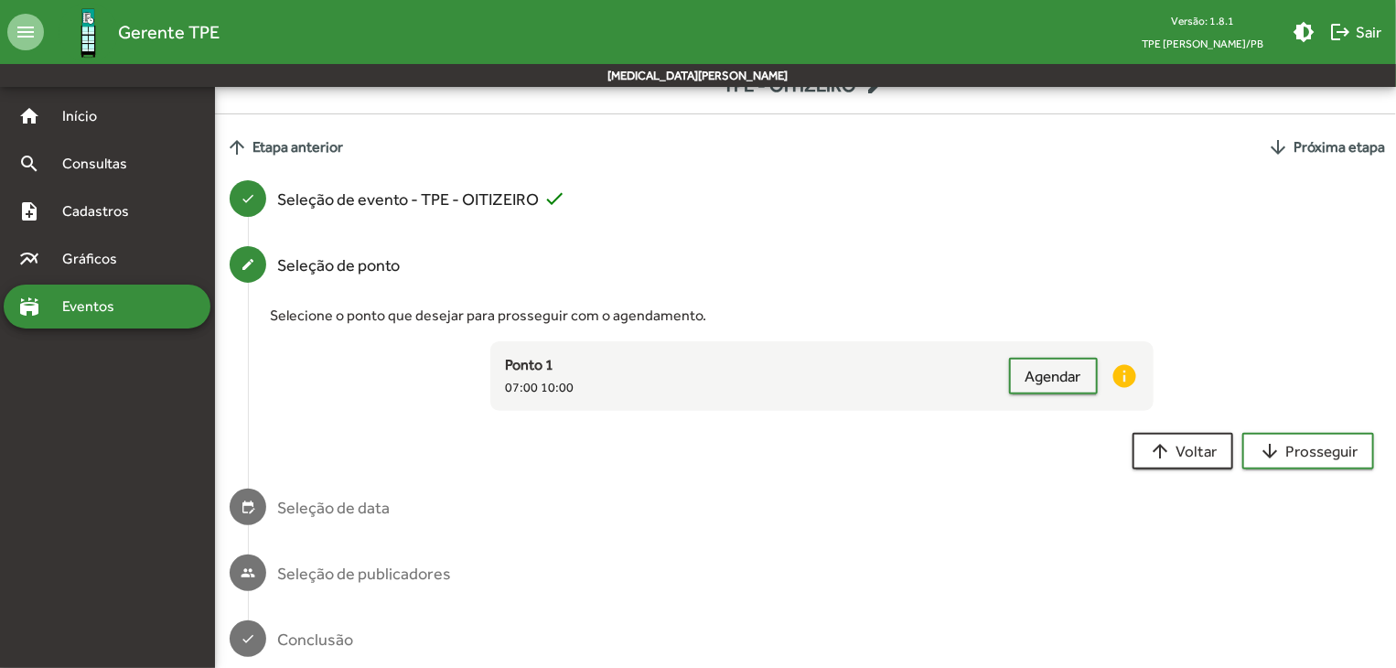
scroll to position [116, 0]
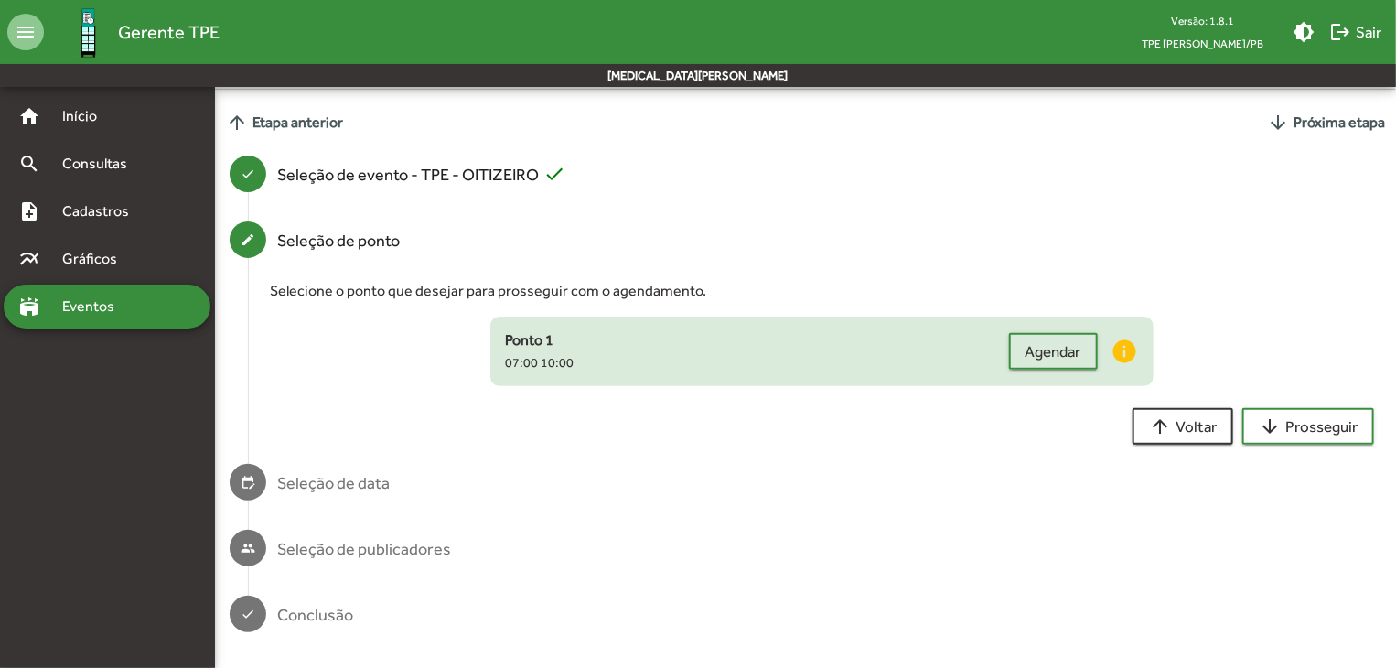
click at [716, 358] on div "Ponto 1 07:00 10:00" at bounding box center [756, 351] width 503 height 44
click at [1028, 358] on span "Agendar" at bounding box center [1054, 351] width 56 height 33
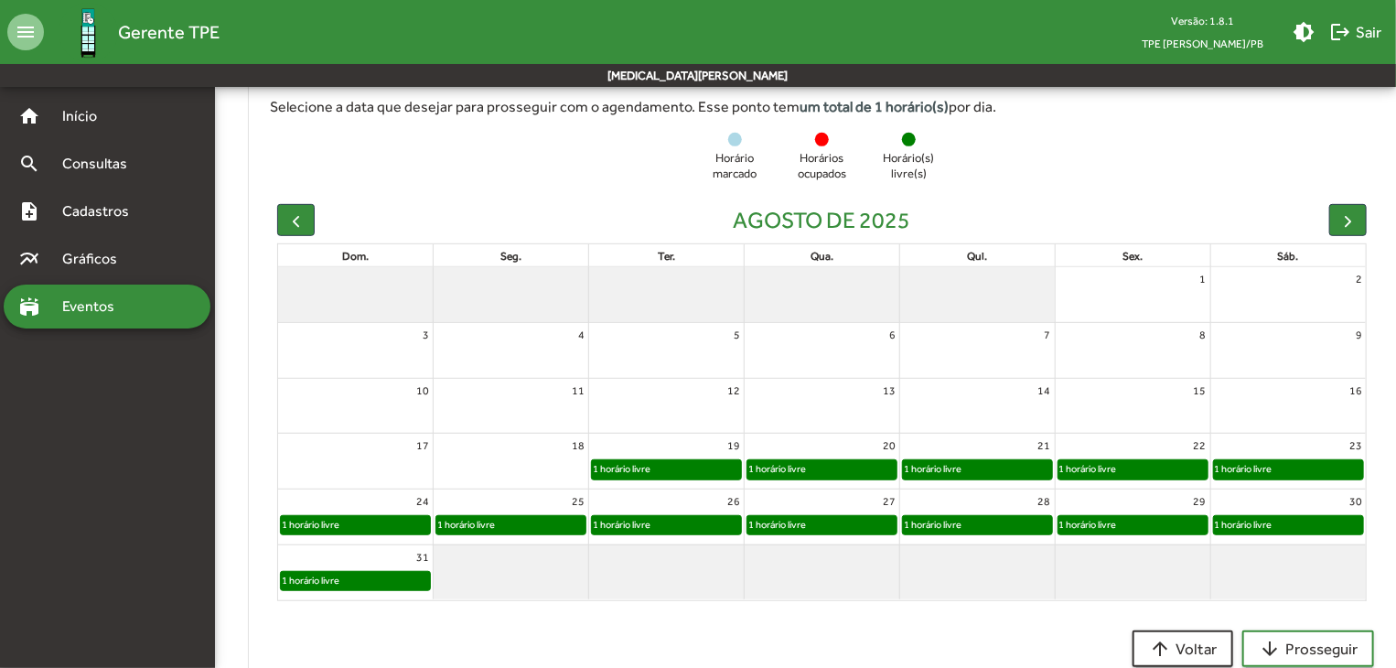
scroll to position [457, 0]
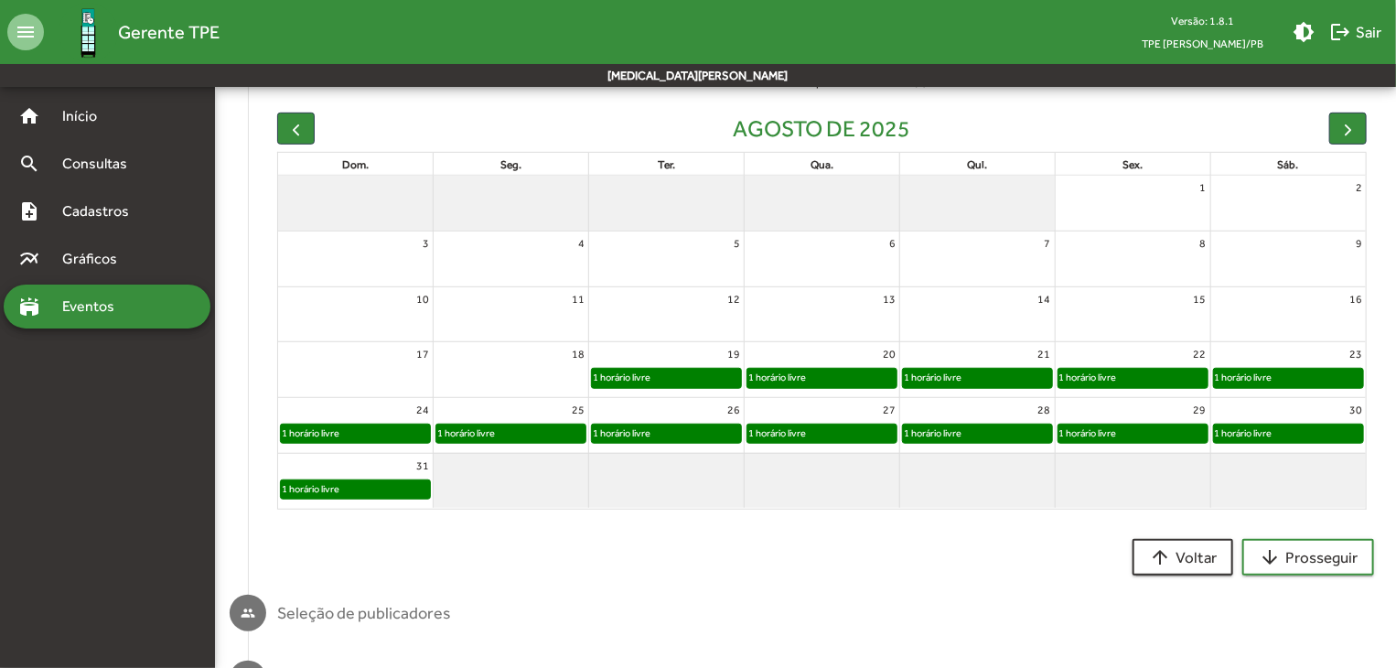
click at [1109, 374] on div "1 horário livre" at bounding box center [1088, 377] width 59 height 17
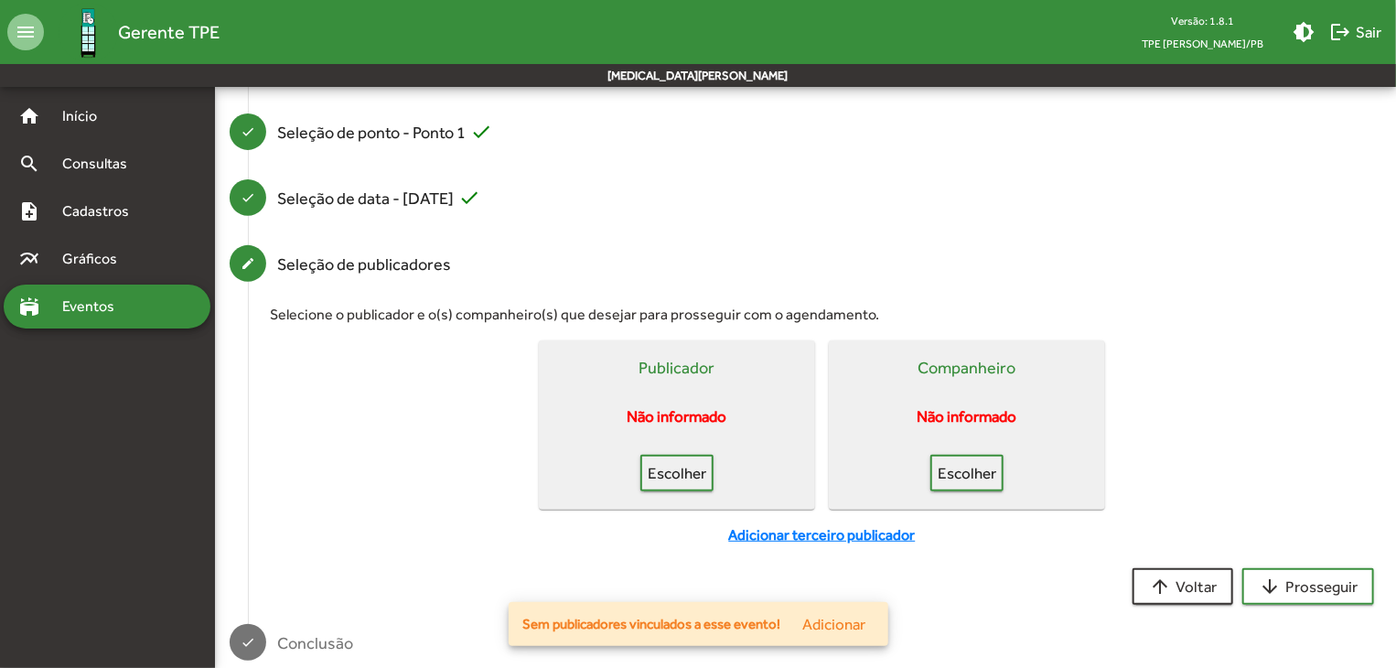
scroll to position [253, 0]
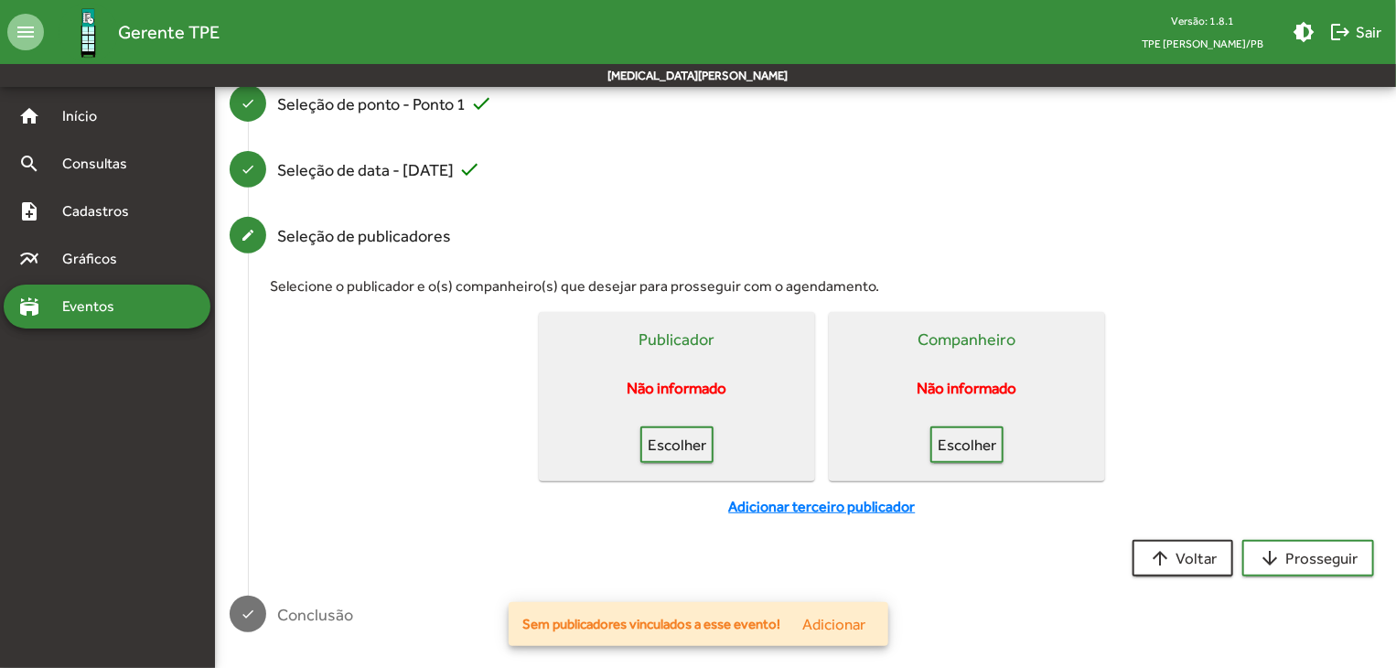
click at [703, 421] on mat-card-actions "Escolher" at bounding box center [677, 441] width 262 height 44
click at [690, 433] on span "Escolher" at bounding box center [677, 444] width 40 height 33
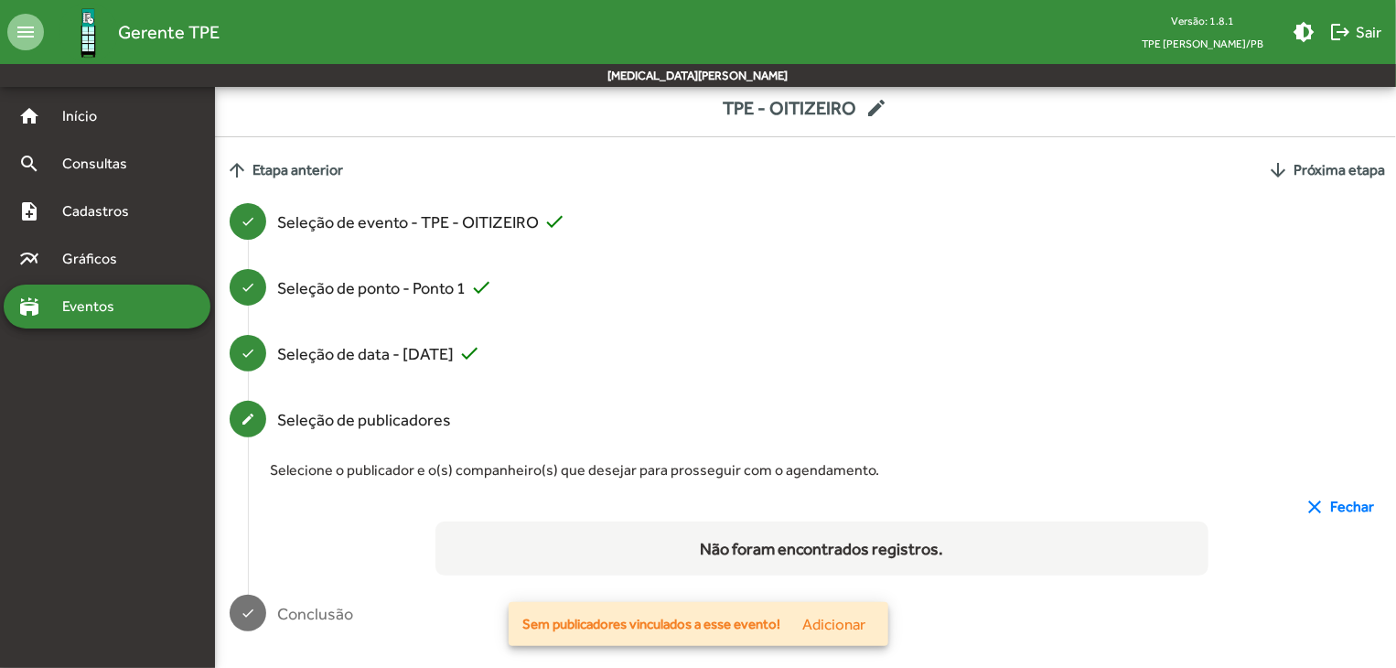
click at [834, 608] on span "Adicionar" at bounding box center [834, 623] width 63 height 33
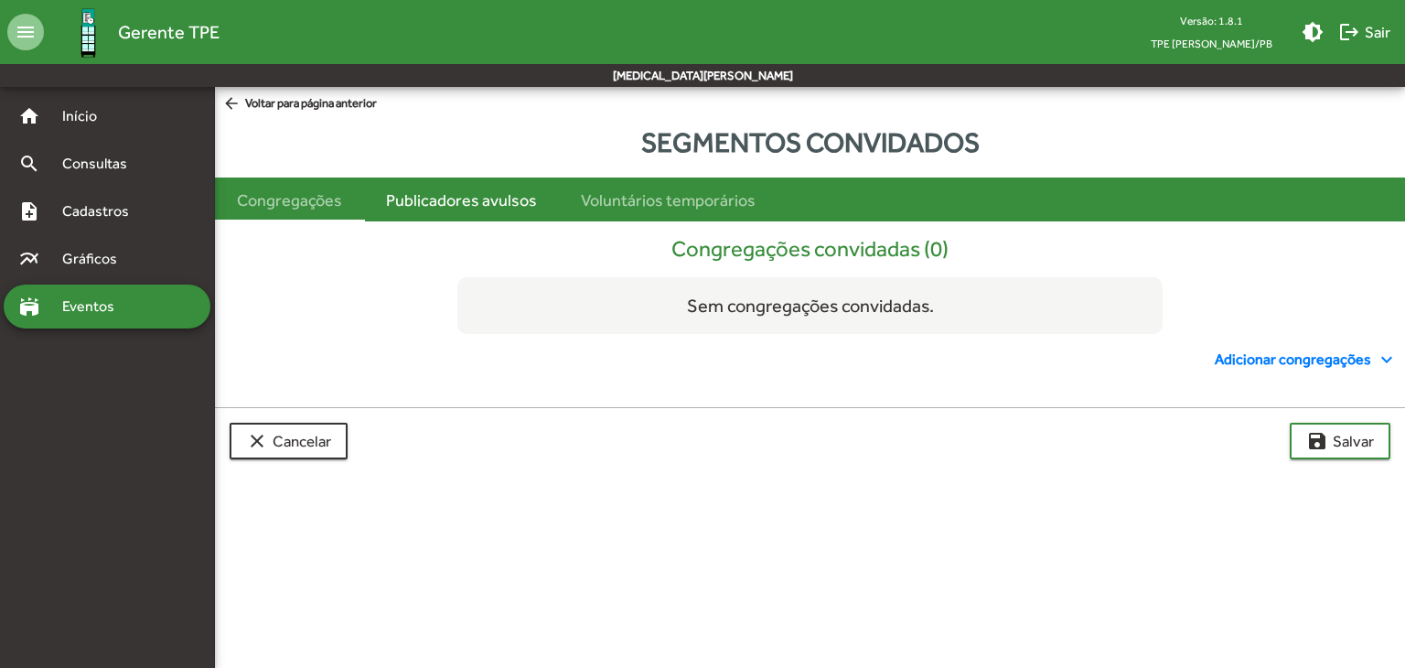
click at [515, 195] on div "Publicadores avulsos" at bounding box center [461, 200] width 151 height 25
click at [1303, 349] on span "Adicionar publicador expand_more" at bounding box center [1319, 360] width 158 height 22
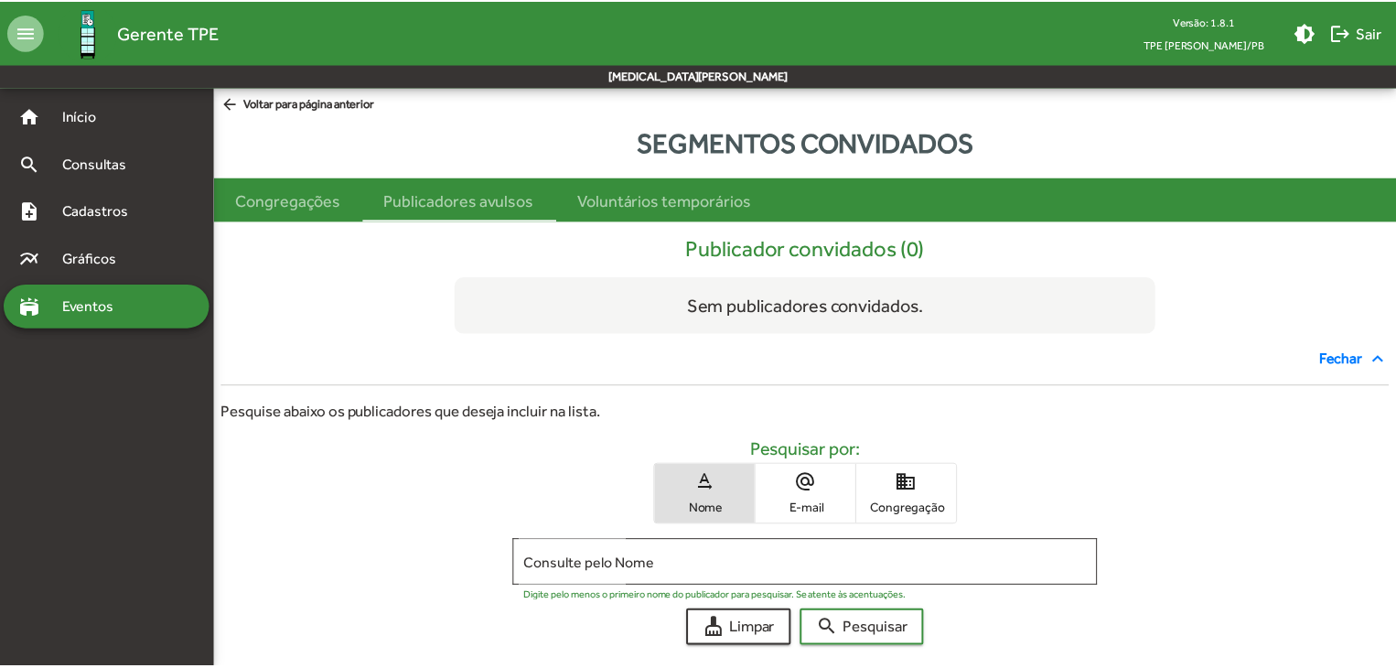
scroll to position [102, 0]
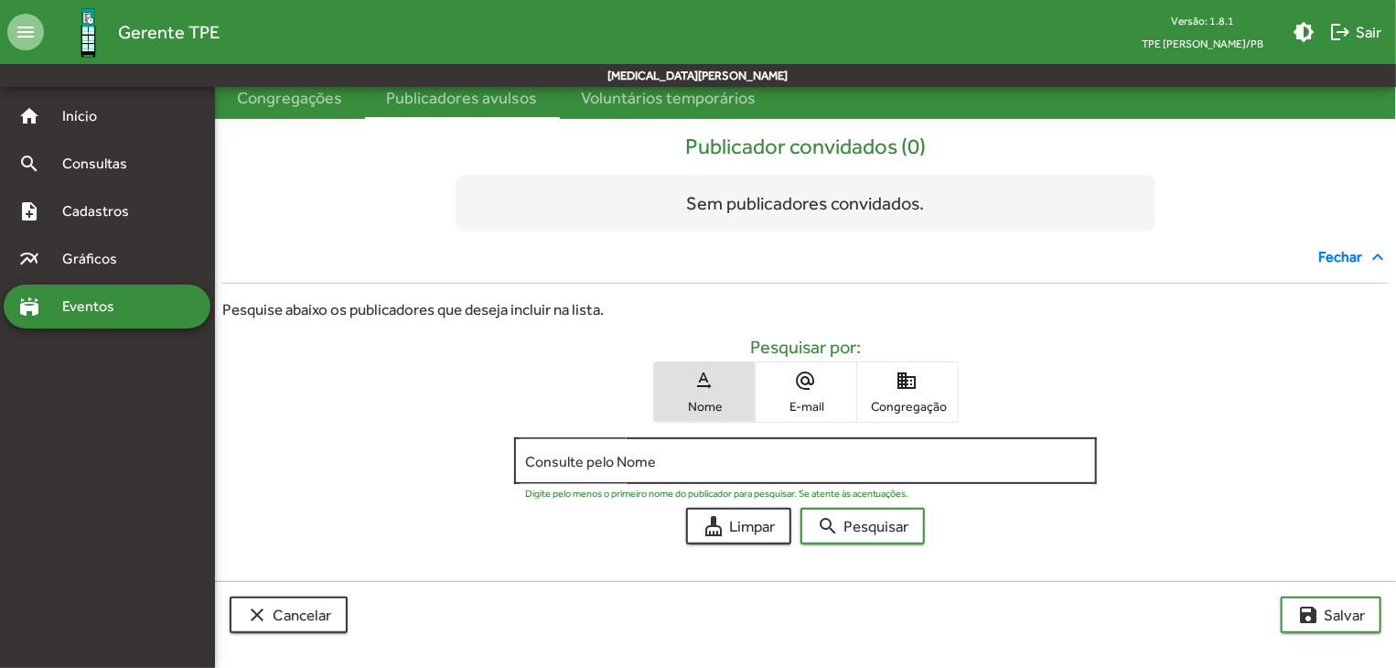
click at [619, 462] on input "Consulte pelo Nome" at bounding box center [806, 461] width 562 height 16
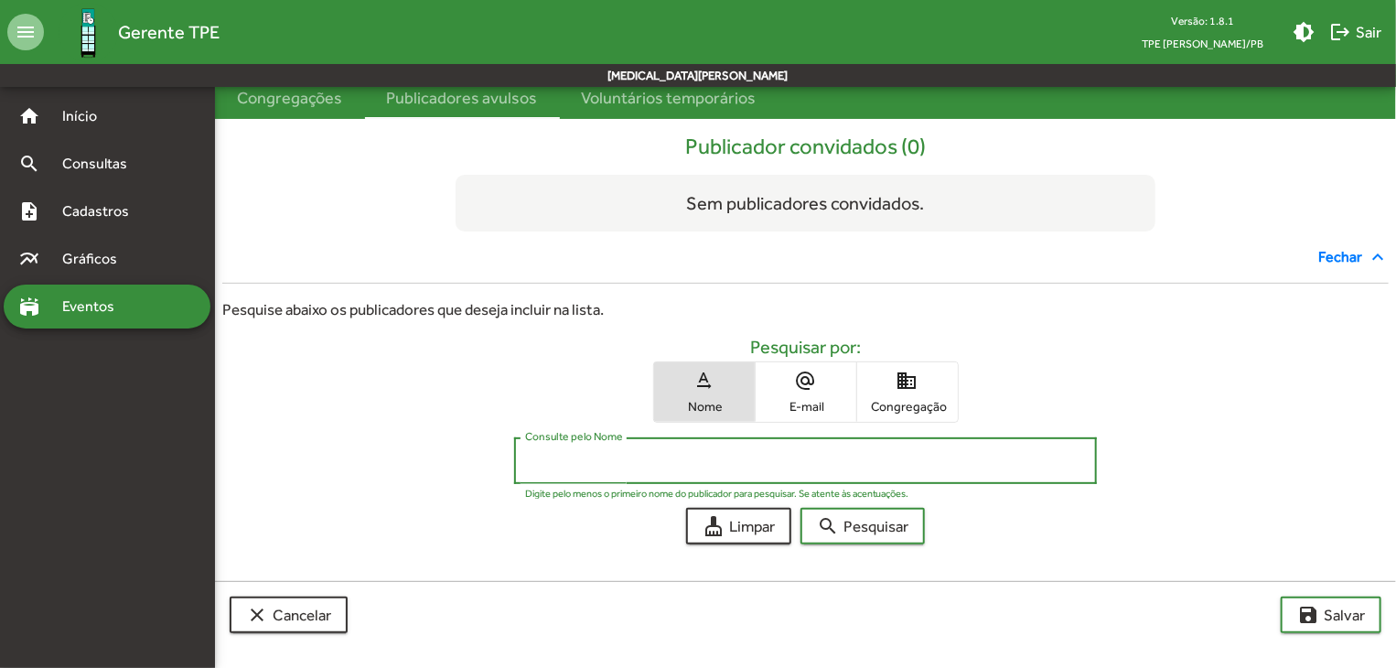
click at [619, 462] on input "Consulte pelo Nome" at bounding box center [806, 461] width 562 height 16
type input "*"
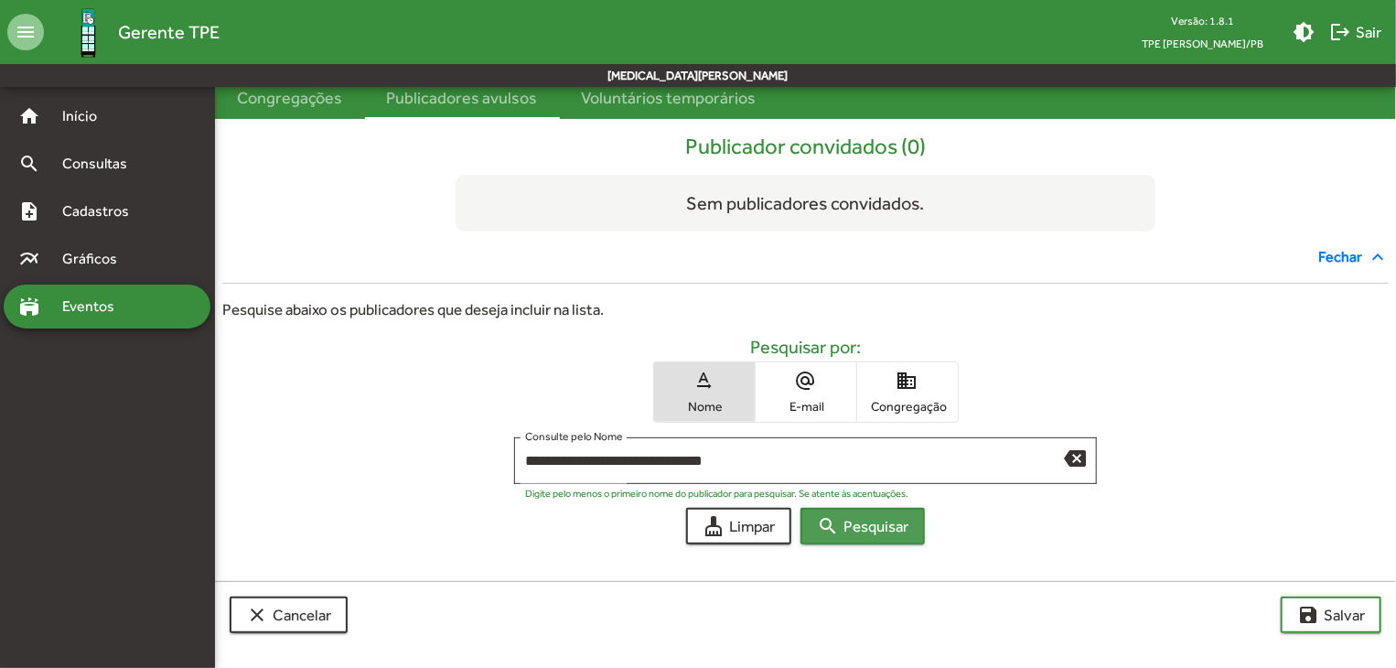
click at [905, 529] on span "search Pesquisar" at bounding box center [862, 526] width 91 height 33
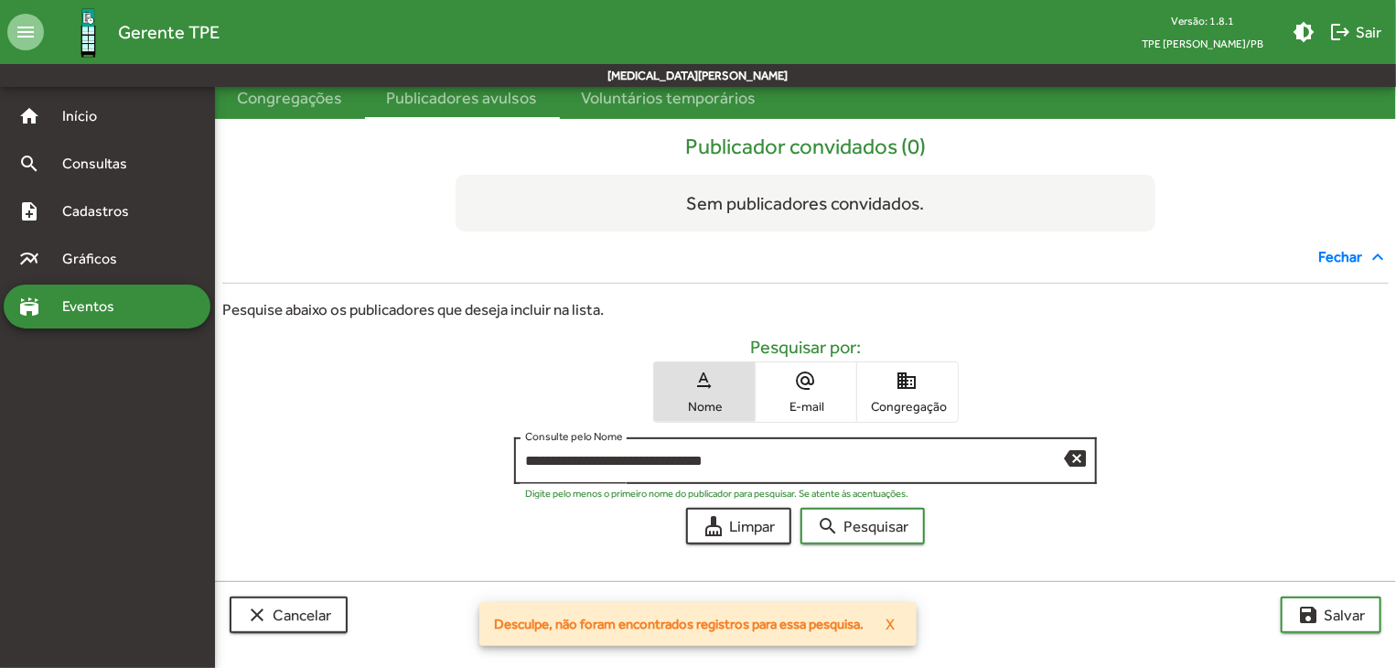
click at [761, 434] on div "**********" at bounding box center [795, 459] width 540 height 50
drag, startPoint x: 759, startPoint y: 436, endPoint x: 629, endPoint y: 464, distance: 133.7
click at [643, 462] on div "**********" at bounding box center [795, 459] width 540 height 50
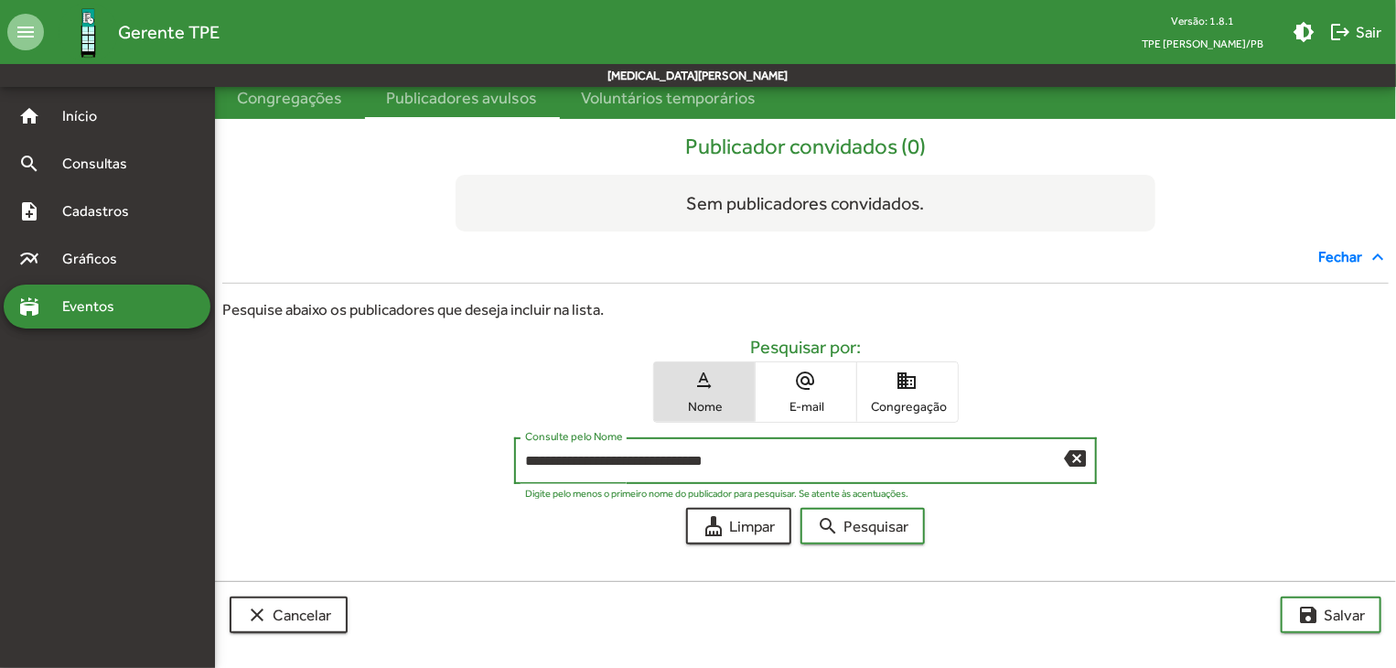
drag, startPoint x: 573, startPoint y: 460, endPoint x: 750, endPoint y: 468, distance: 177.7
click at [750, 468] on input "**********" at bounding box center [795, 461] width 540 height 16
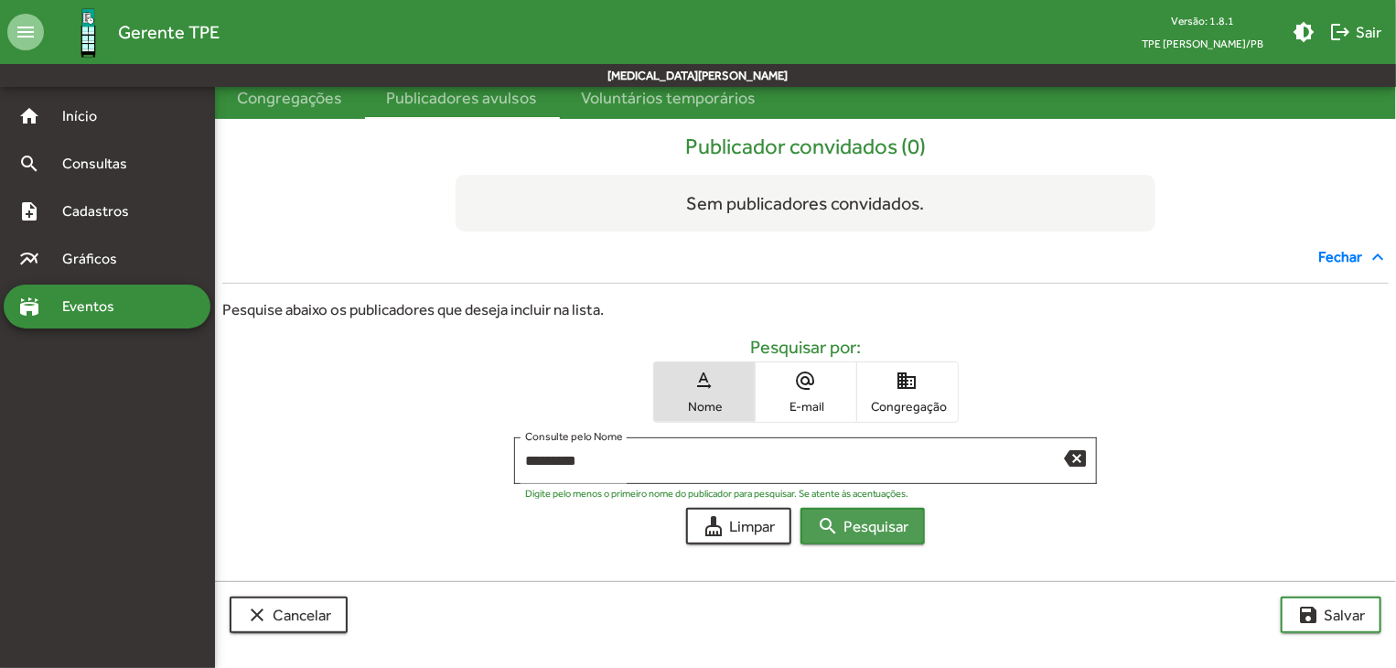
click at [867, 508] on button "search Pesquisar" at bounding box center [863, 526] width 124 height 37
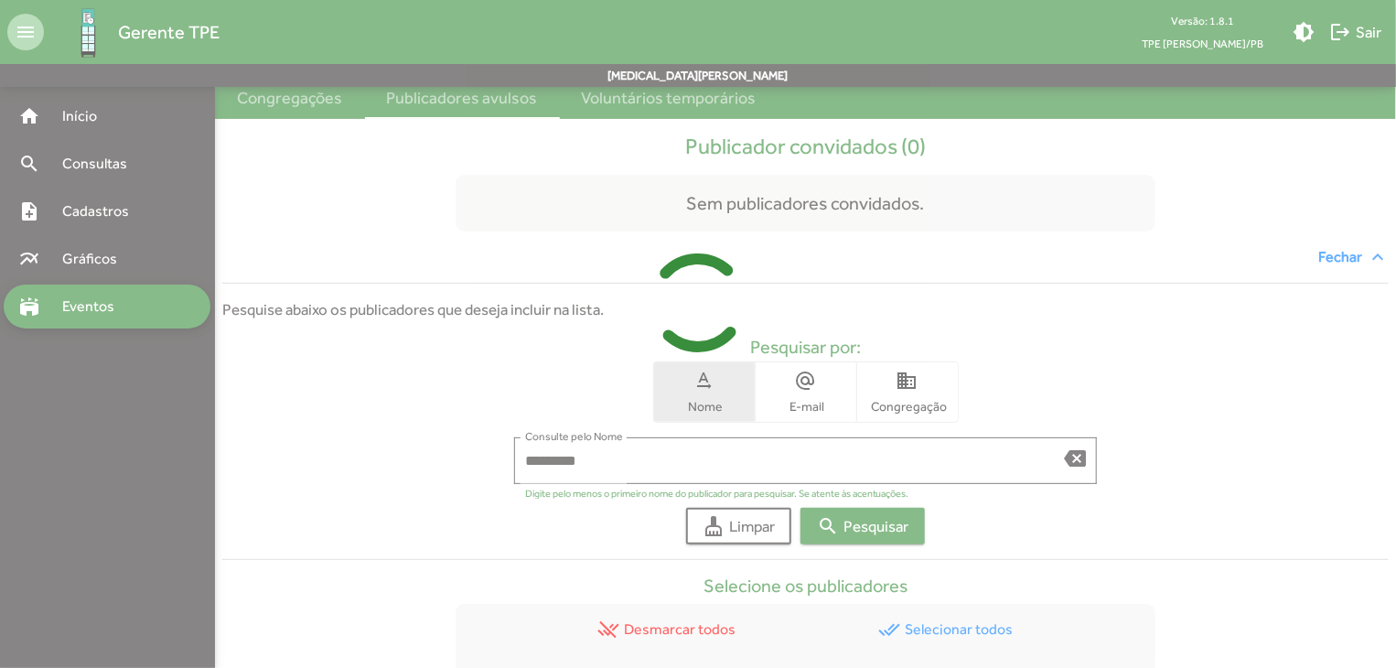
scroll to position [287, 0]
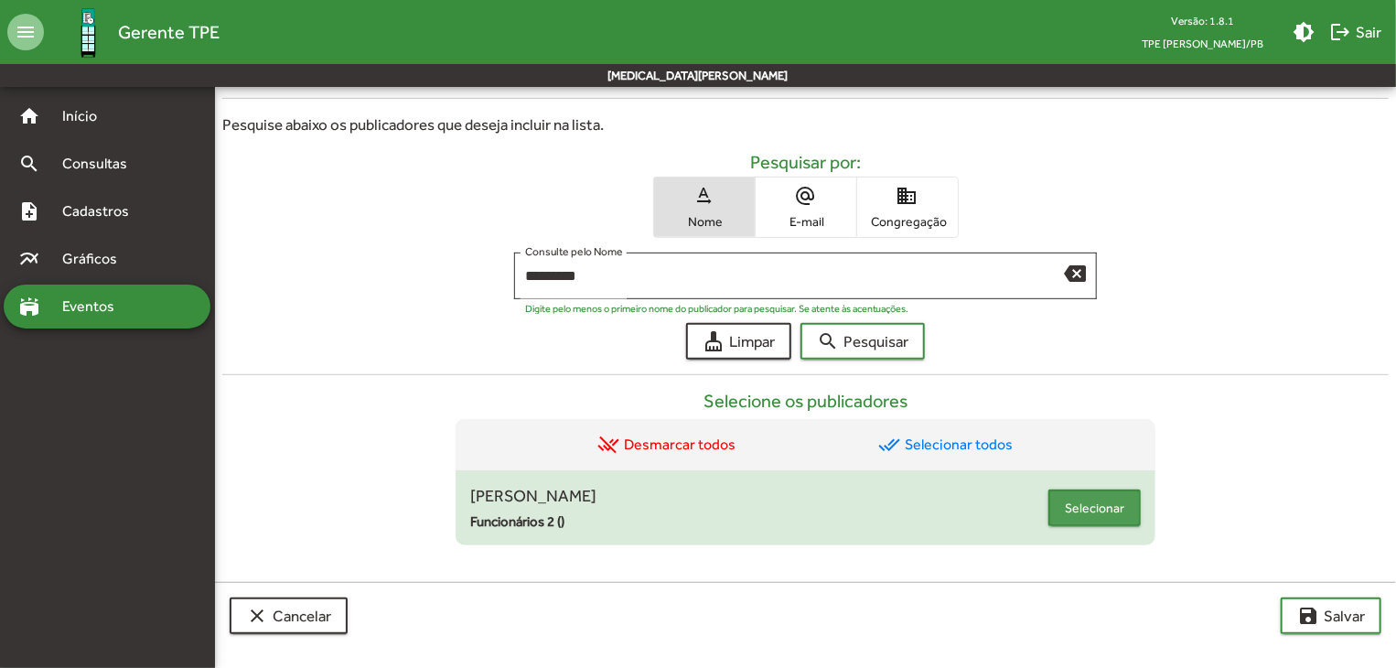
click at [1060, 514] on button "Selecionar" at bounding box center [1094, 507] width 92 height 37
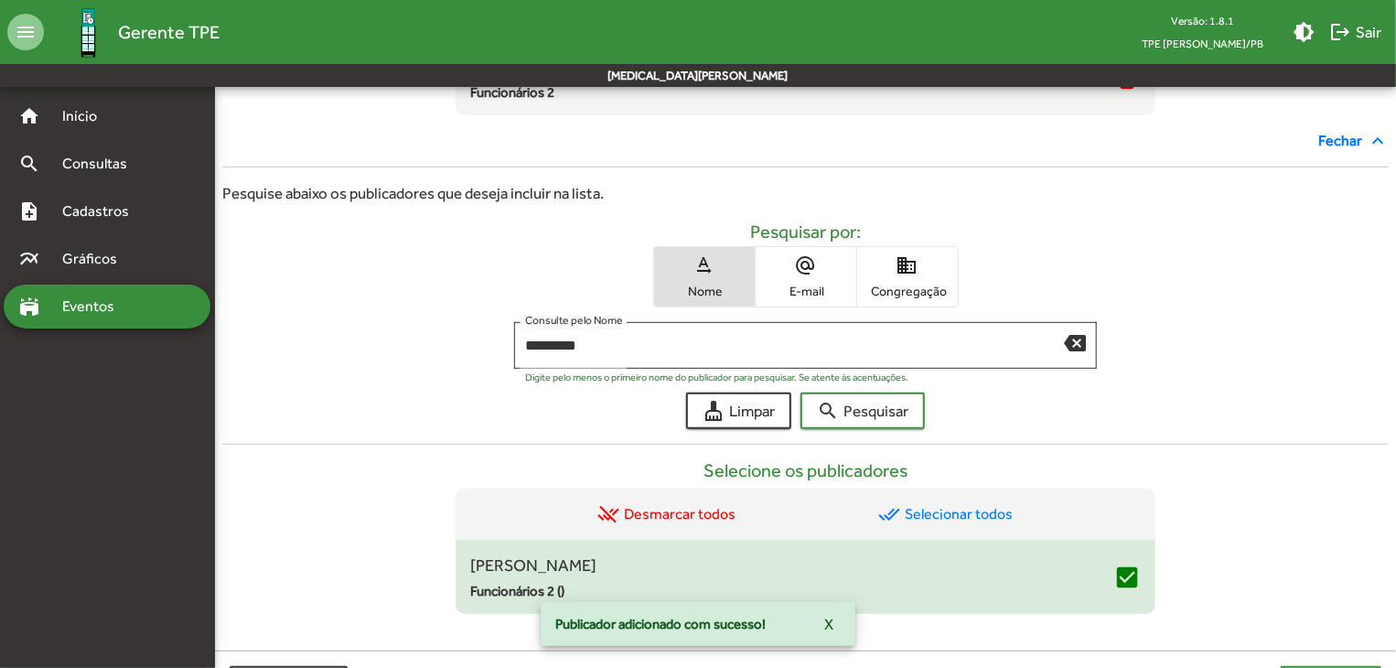
scroll to position [357, 0]
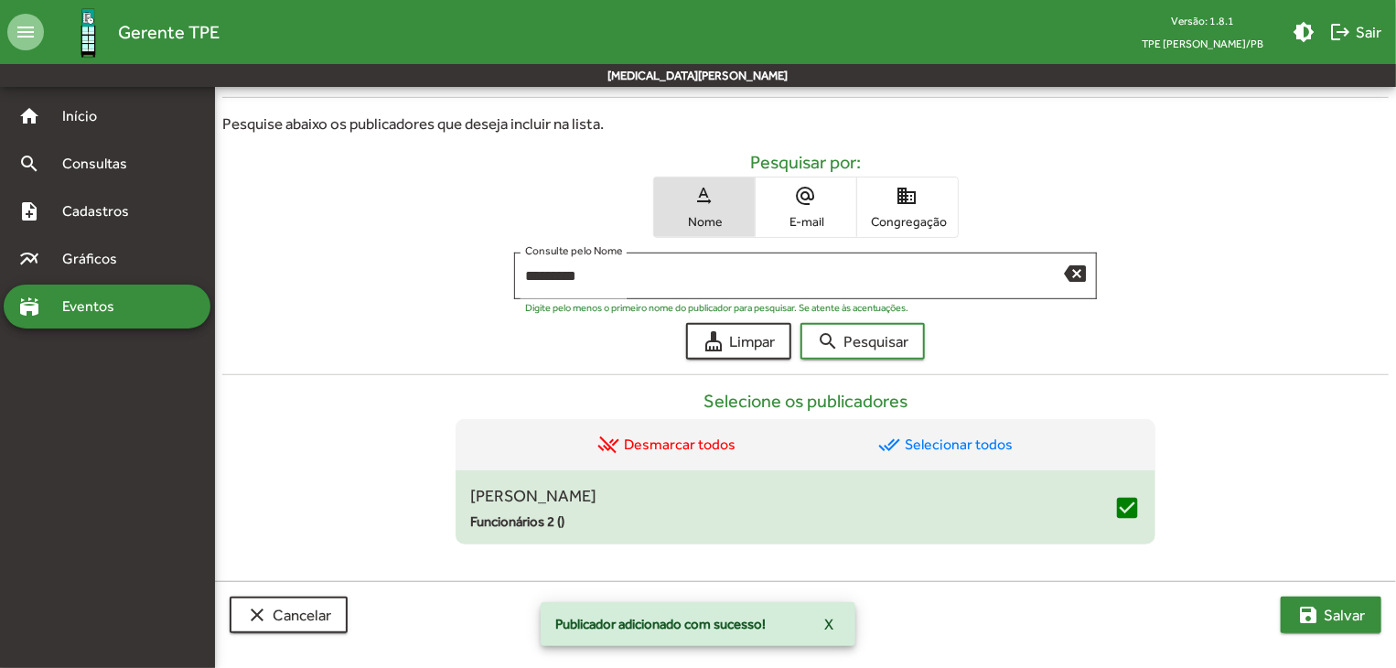
click at [1299, 609] on mat-icon "save" at bounding box center [1308, 615] width 22 height 22
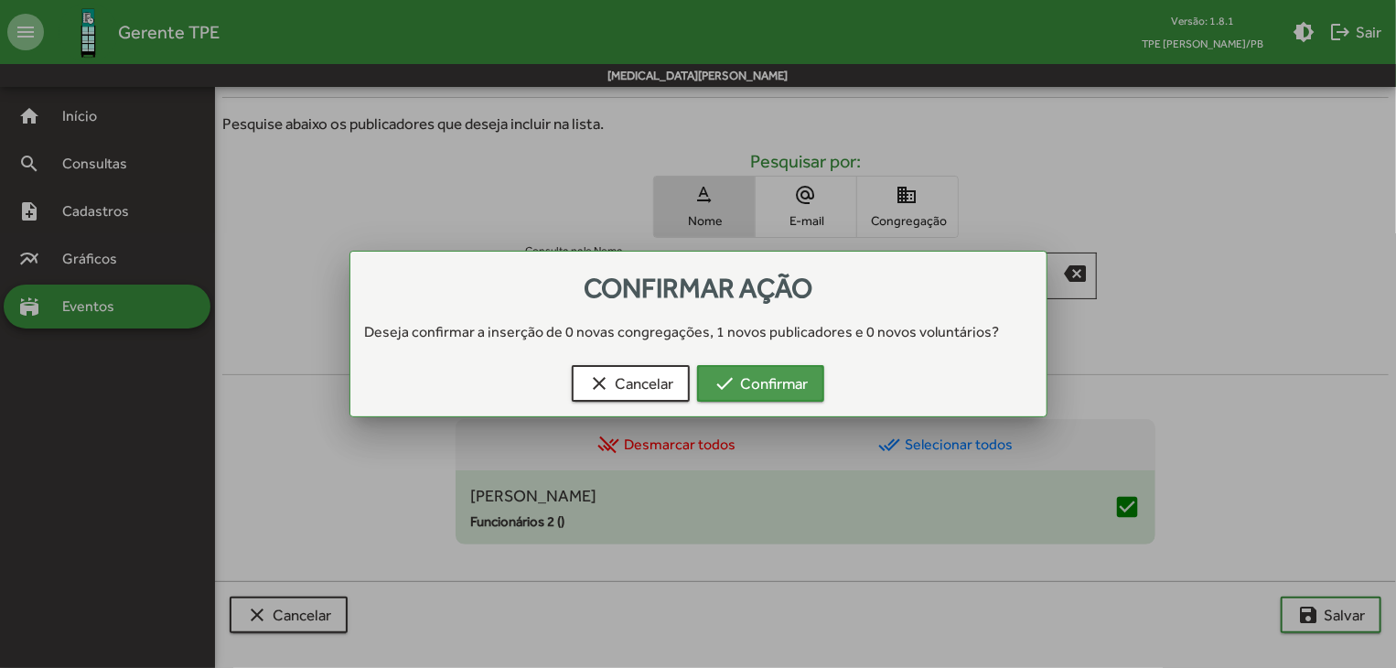
click at [787, 385] on span "check Confirmar" at bounding box center [761, 383] width 94 height 33
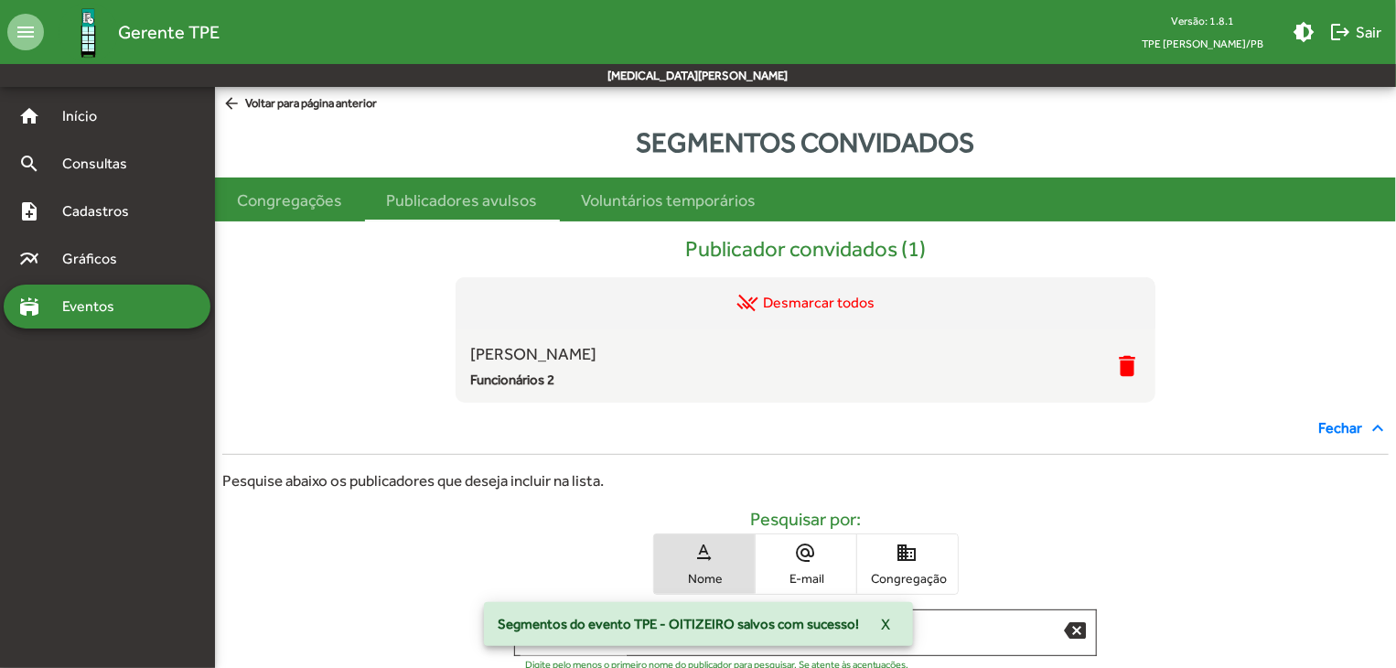
scroll to position [357, 0]
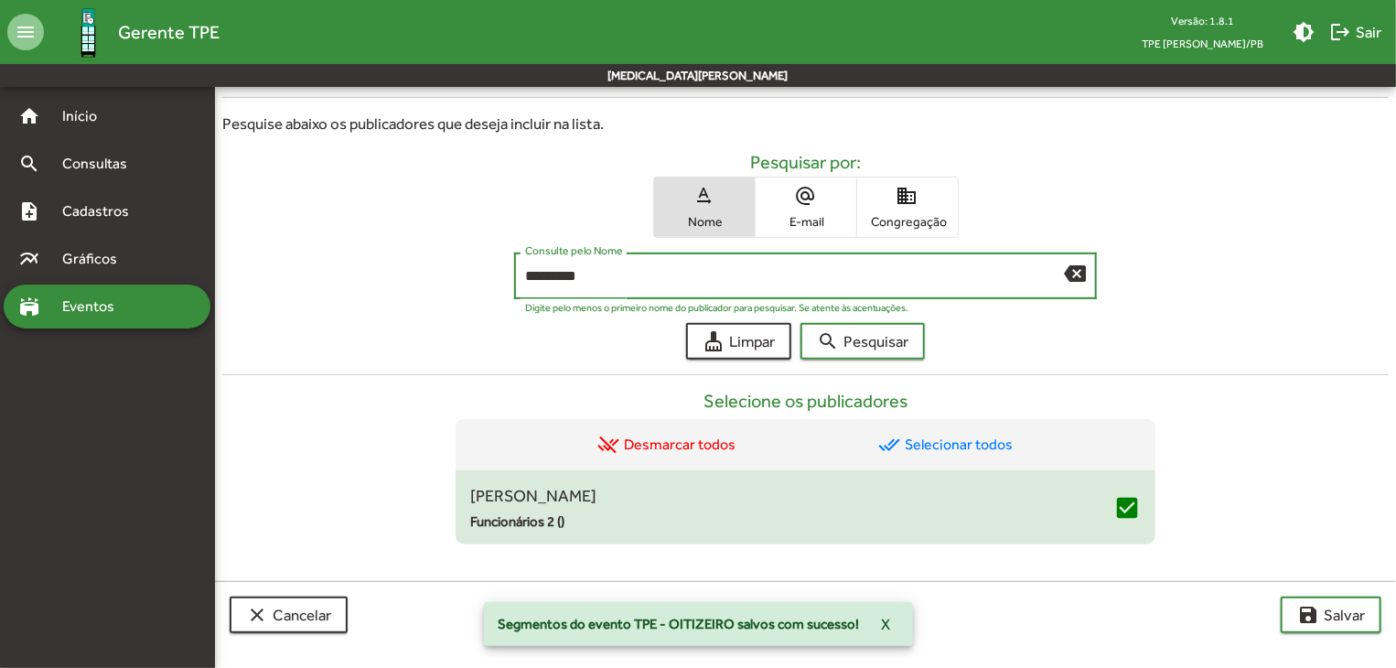
drag, startPoint x: 585, startPoint y: 279, endPoint x: 505, endPoint y: 280, distance: 79.6
click at [505, 280] on div "******** Consulte pelo Nome backspace Digite pelo menos o primeiro nome do publ…" at bounding box center [805, 281] width 1166 height 56
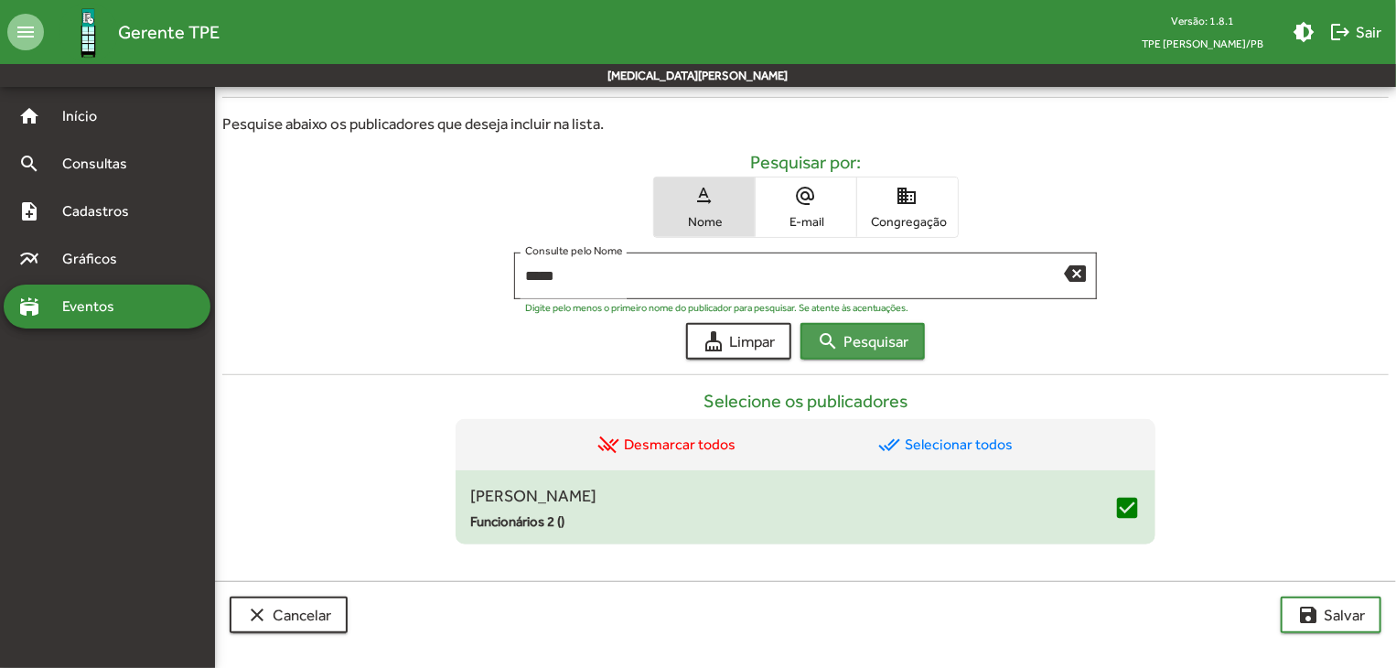
click at [860, 345] on span "search Pesquisar" at bounding box center [862, 341] width 91 height 33
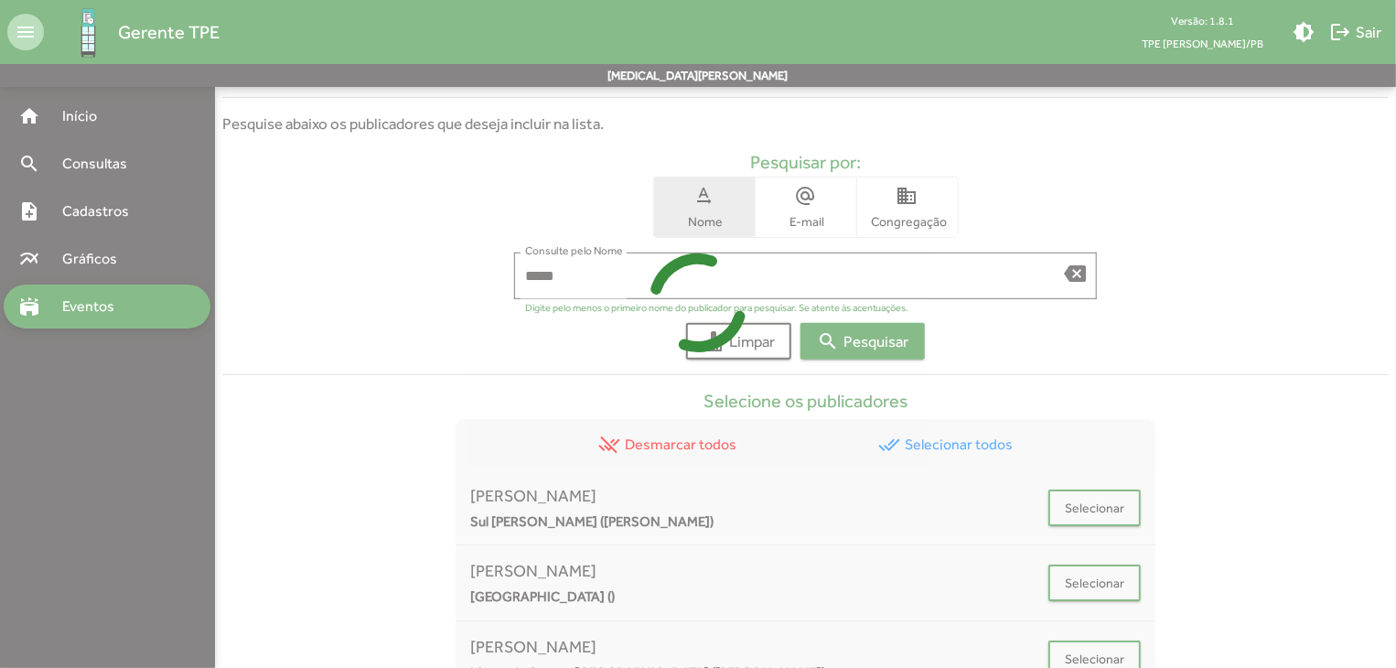
scroll to position [551, 0]
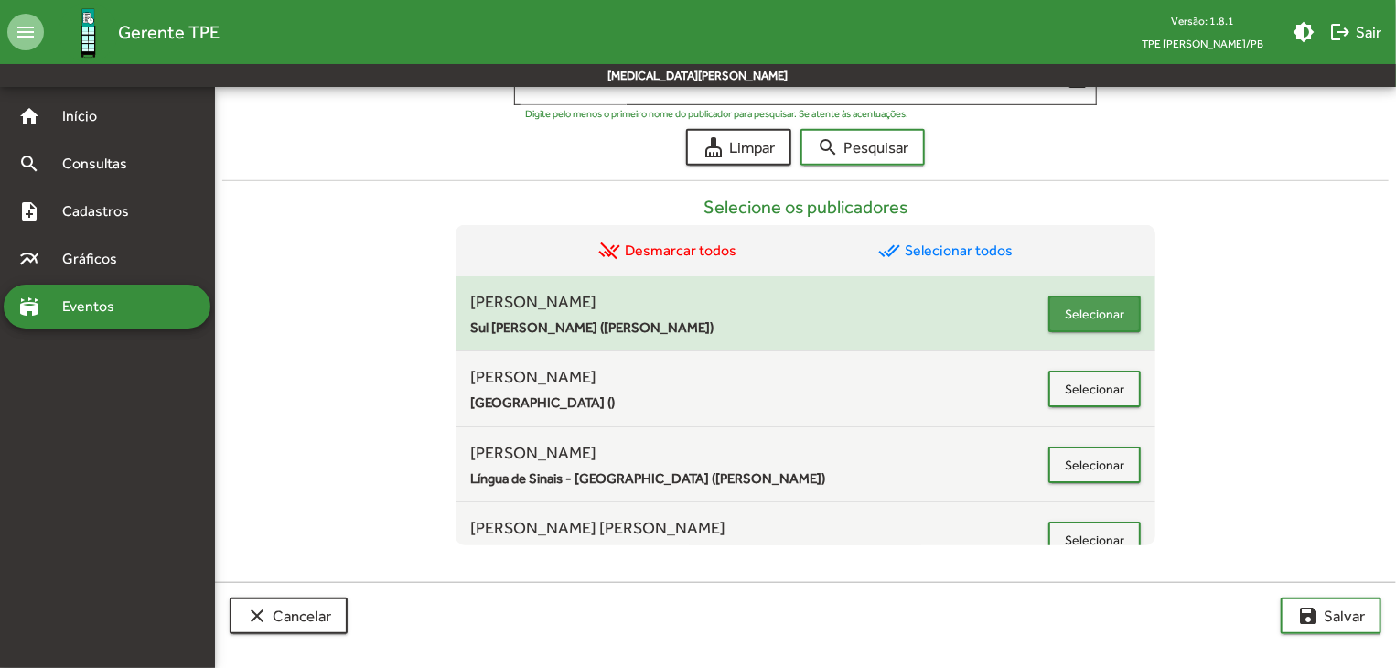
click at [1065, 306] on span "Selecionar" at bounding box center [1094, 313] width 59 height 33
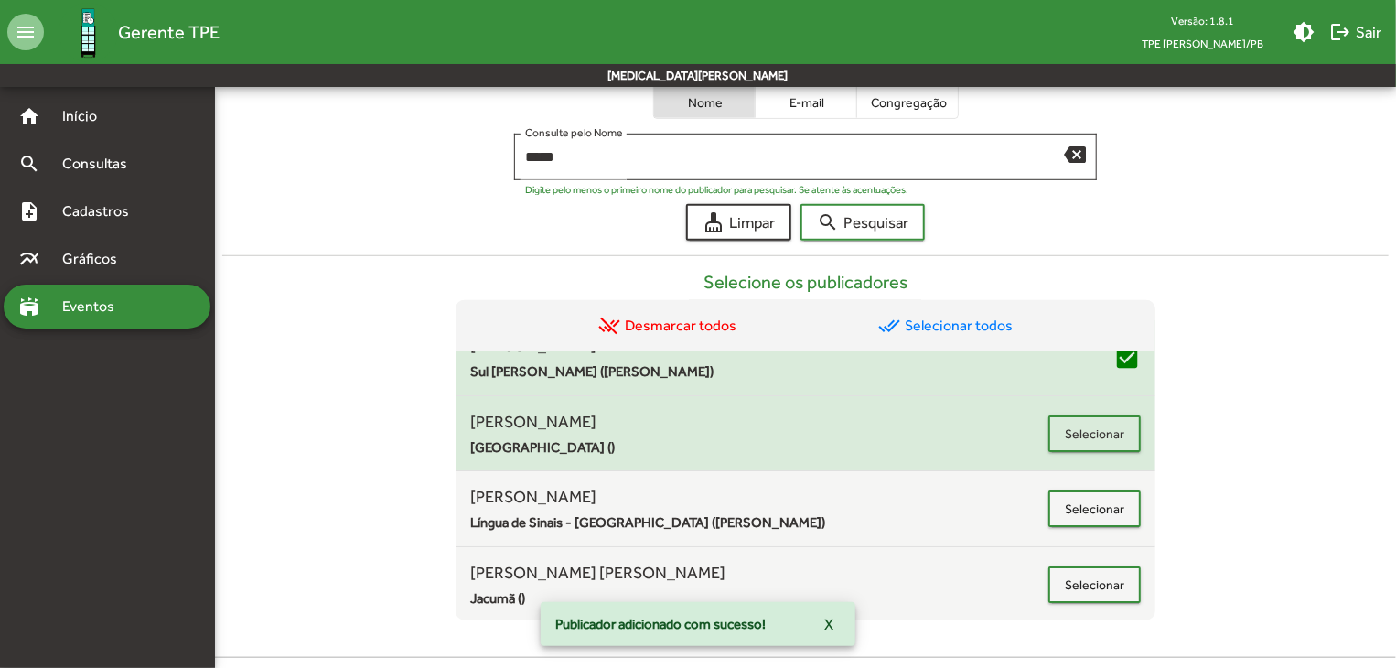
scroll to position [626, 0]
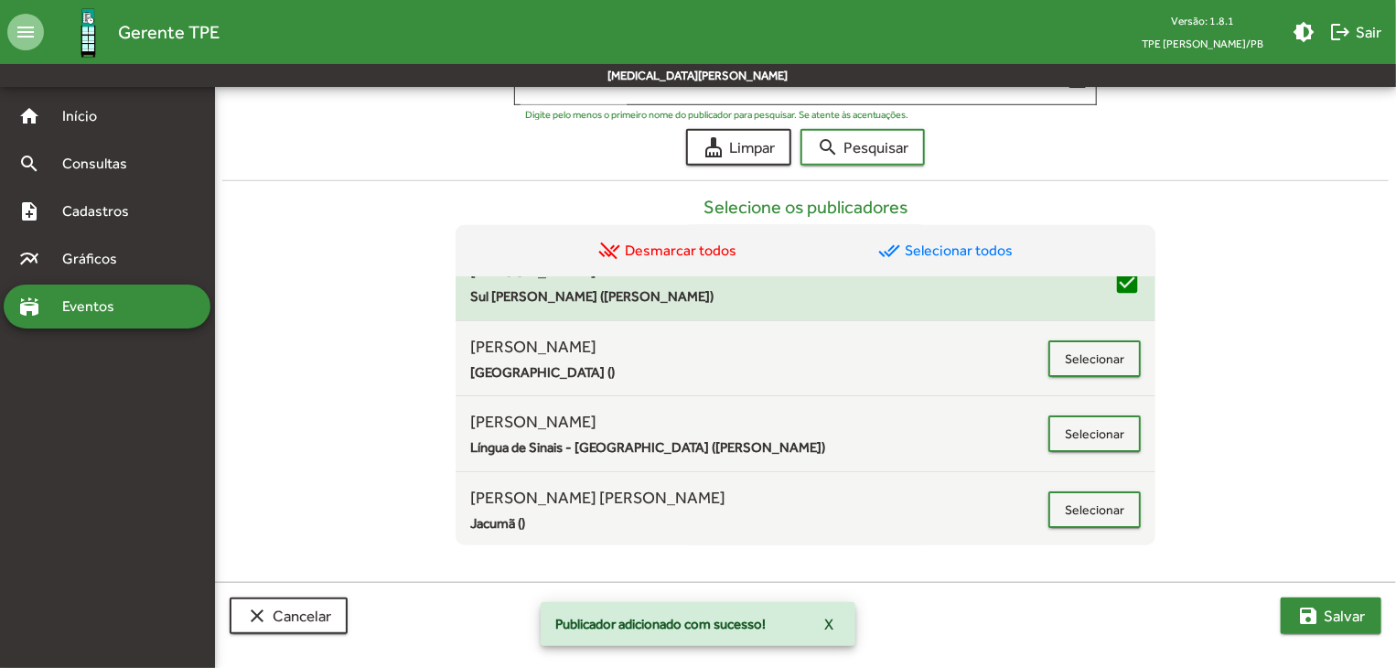
click at [1290, 608] on button "save [PERSON_NAME]" at bounding box center [1331, 615] width 101 height 37
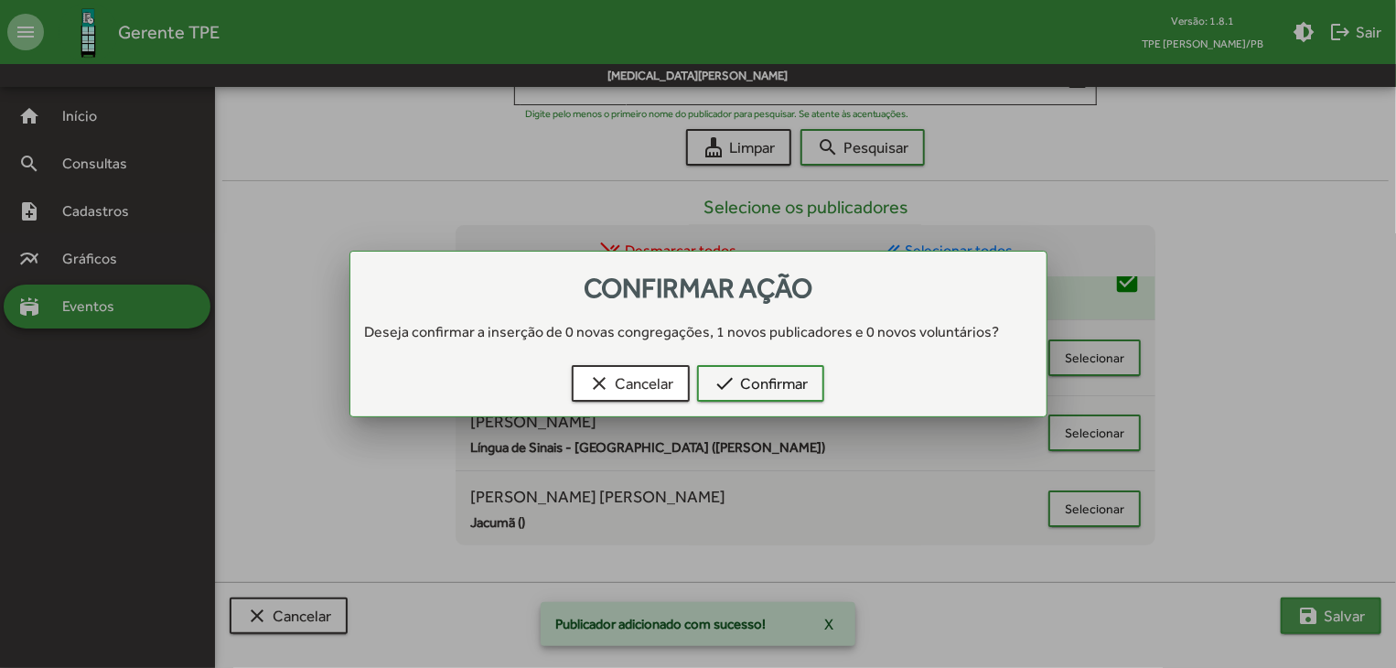
scroll to position [0, 0]
click at [741, 371] on span "check Confirmar" at bounding box center [761, 383] width 94 height 33
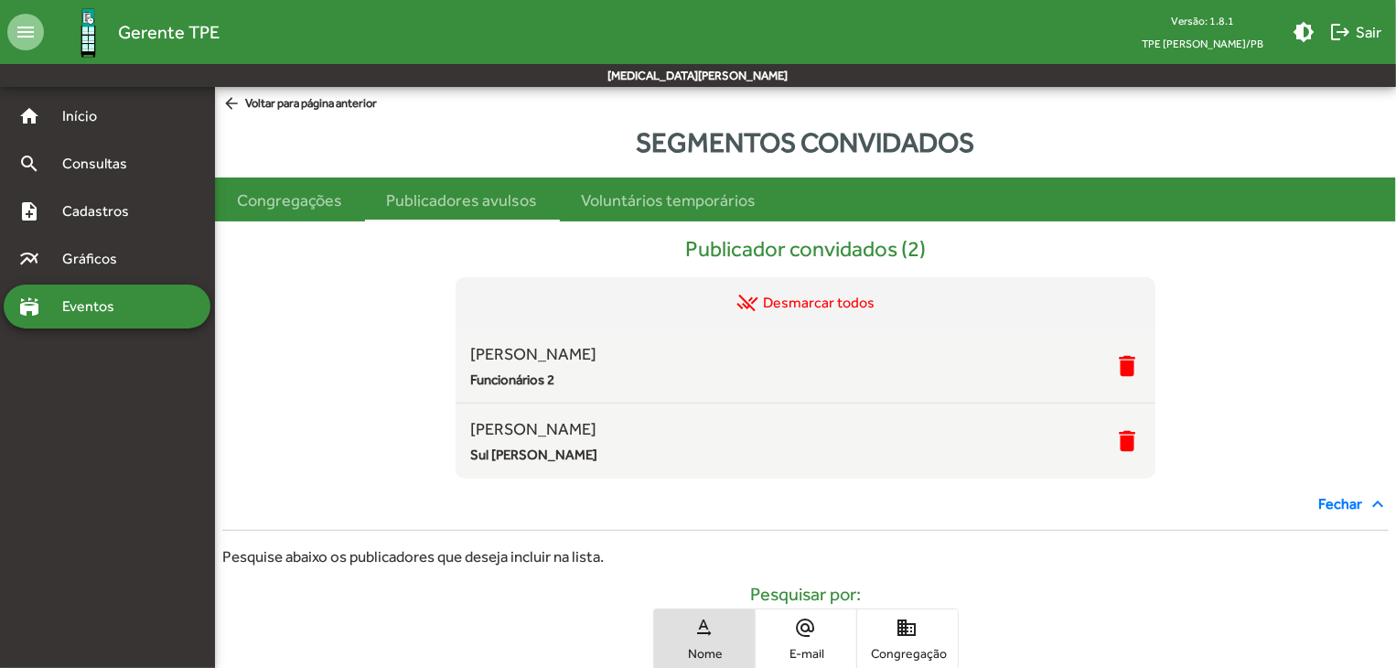
scroll to position [274, 0]
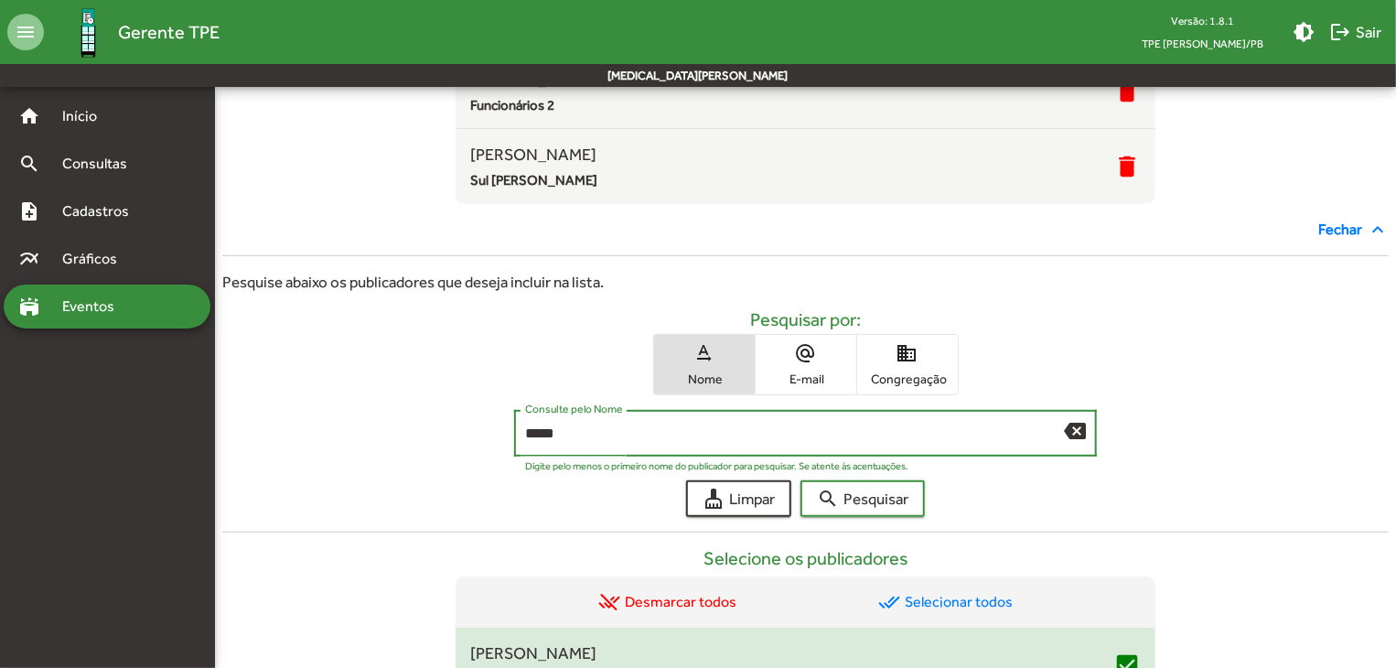
drag, startPoint x: 578, startPoint y: 424, endPoint x: 475, endPoint y: 446, distance: 105.9
click at [475, 446] on div "***** Consulte pelo Nome backspace Digite pelo menos o primeiro nome do publica…" at bounding box center [805, 438] width 1166 height 56
type input "*******"
click at [843, 495] on span "search Pesquisar" at bounding box center [862, 498] width 91 height 33
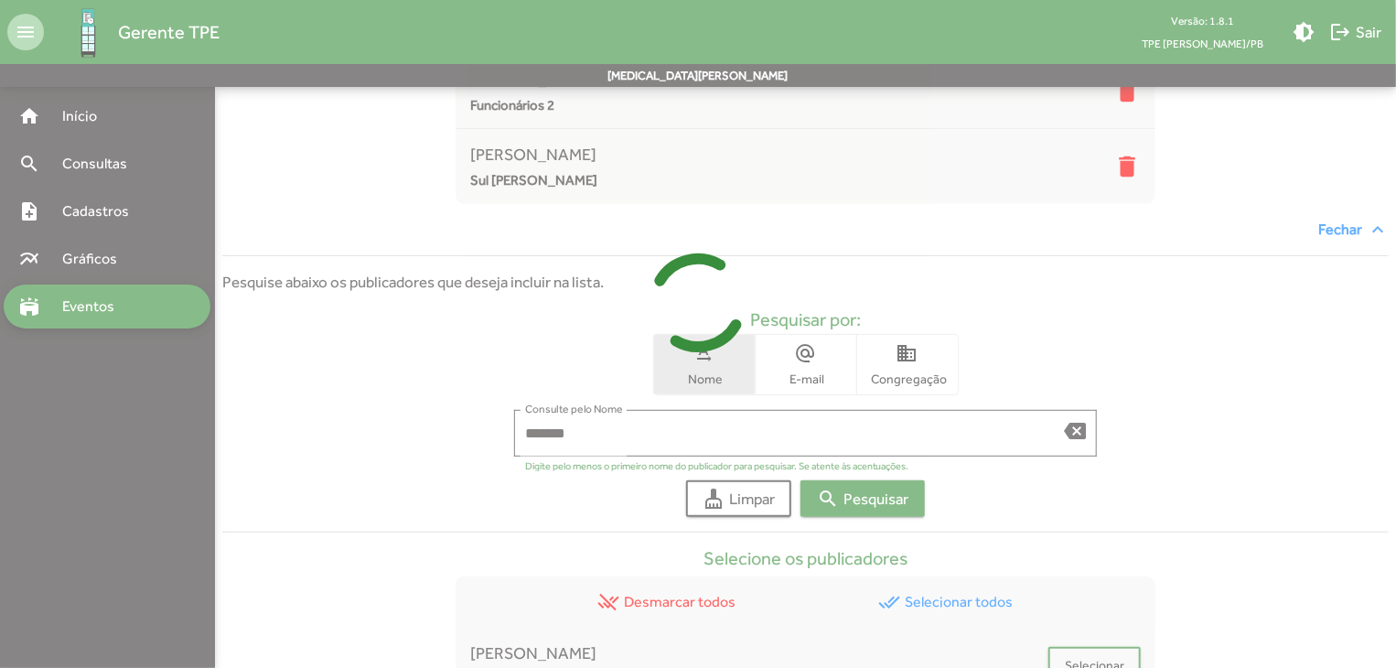
scroll to position [432, 0]
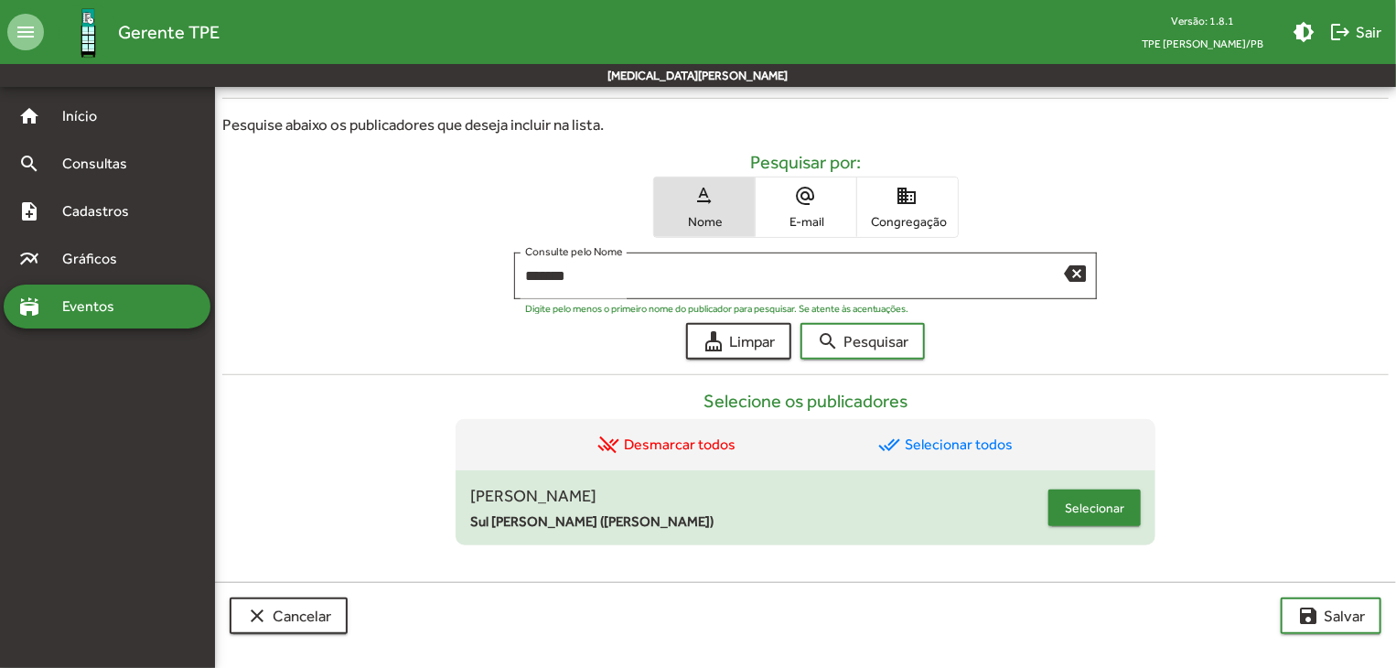
click at [1073, 500] on span "Selecionar" at bounding box center [1094, 507] width 59 height 33
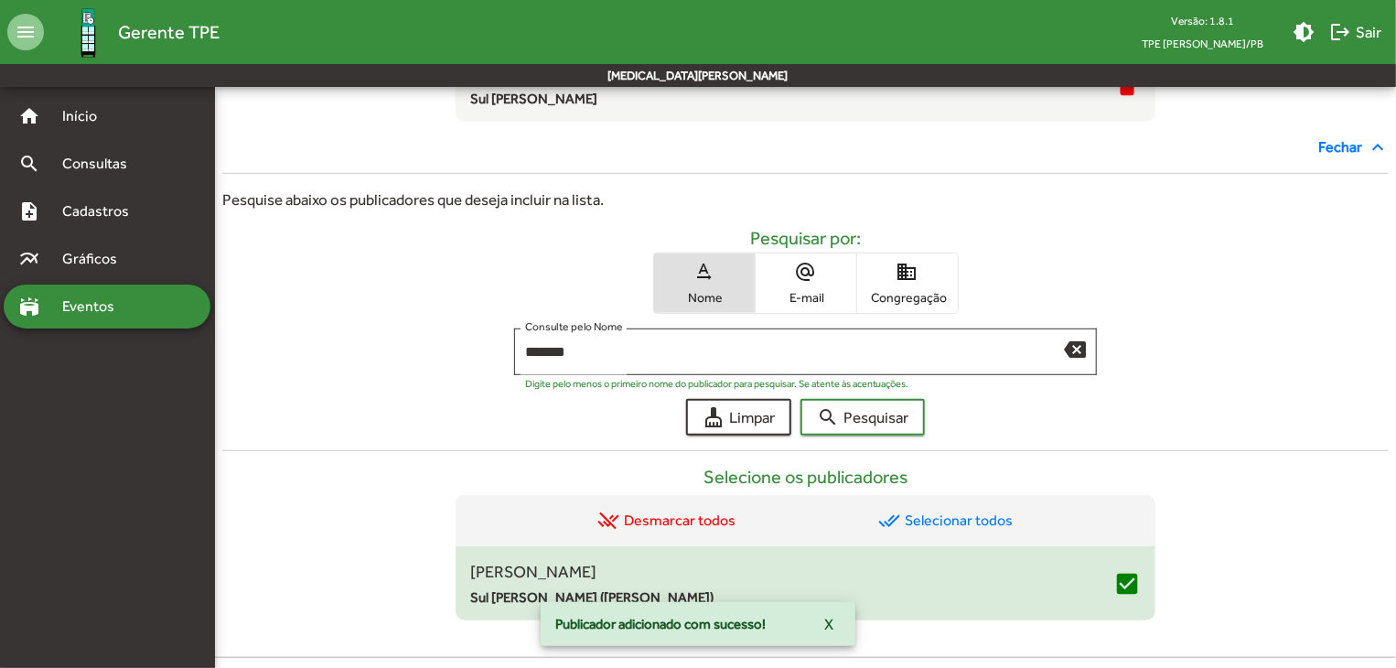
scroll to position [507, 0]
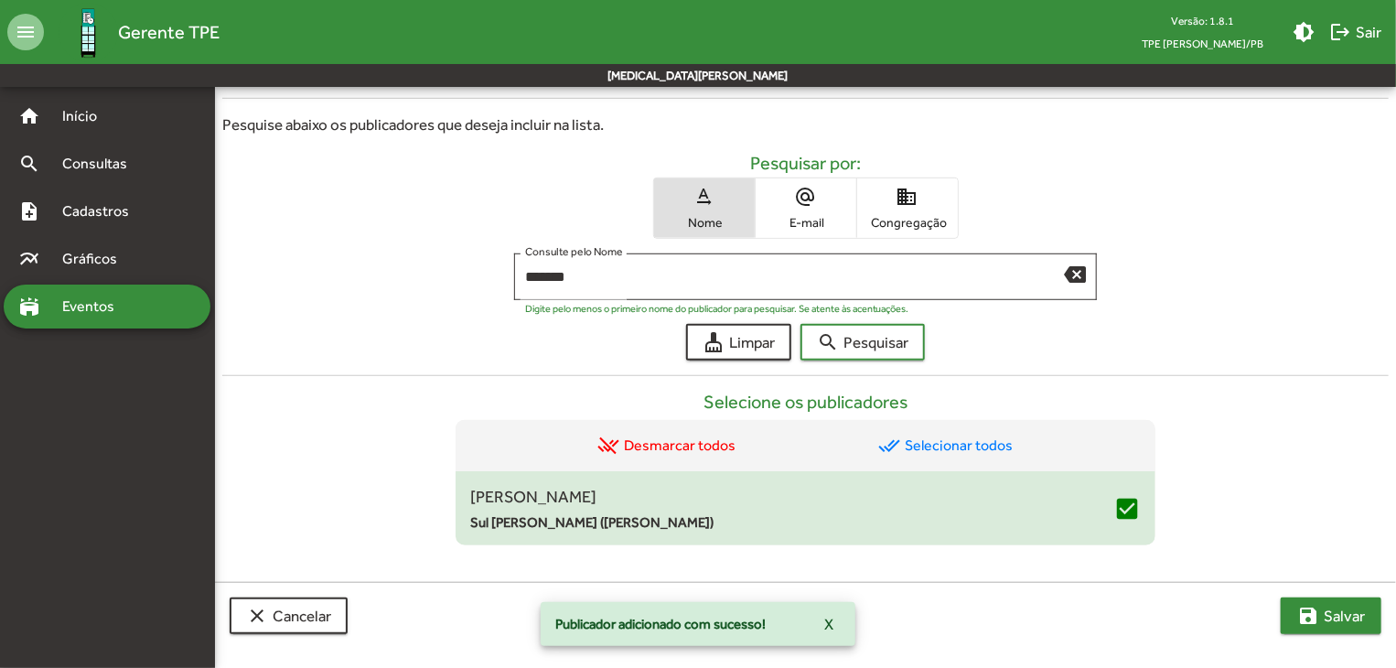
click at [1310, 619] on mat-icon "save" at bounding box center [1308, 616] width 22 height 22
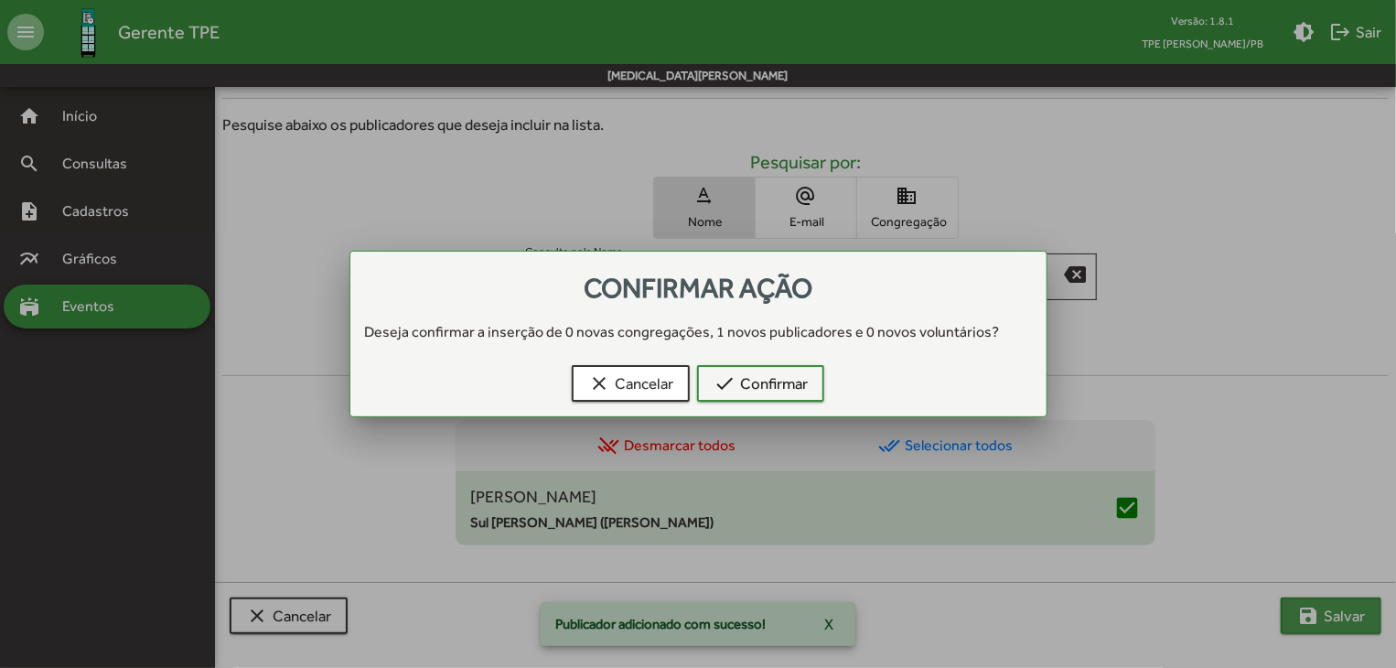
scroll to position [0, 0]
click at [798, 381] on span "check Confirmar" at bounding box center [761, 383] width 94 height 33
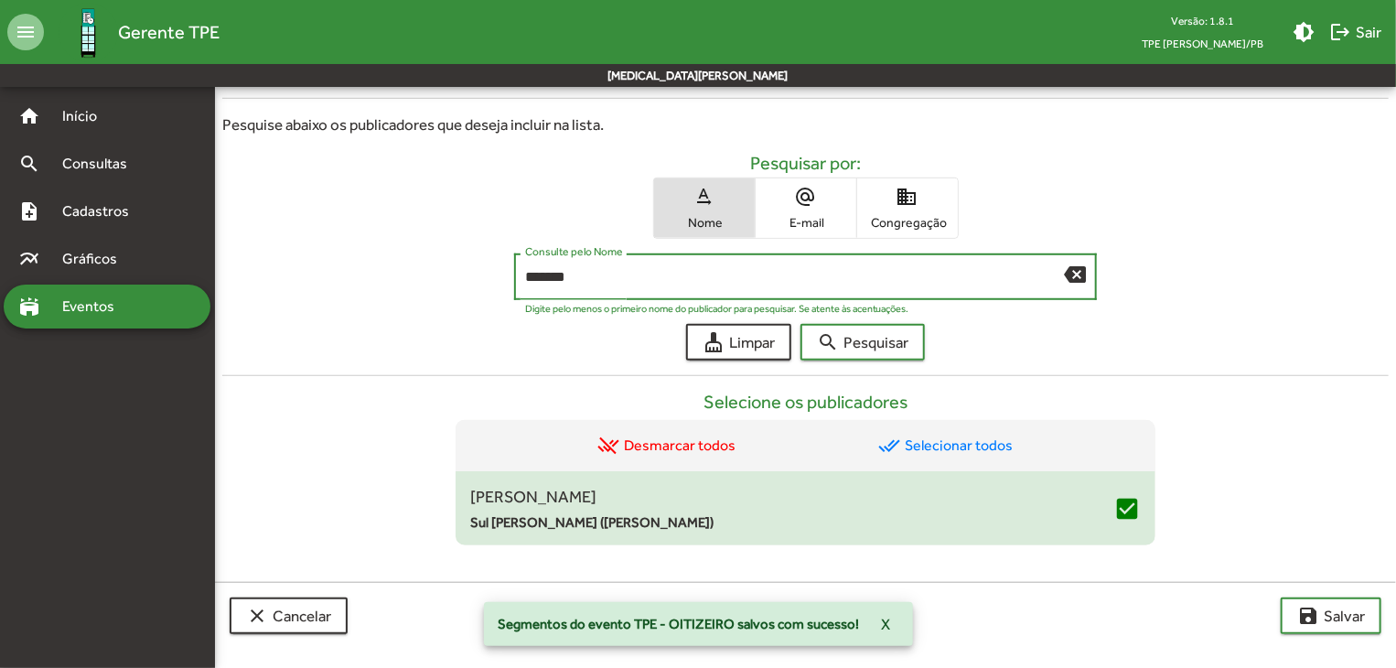
drag, startPoint x: 593, startPoint y: 279, endPoint x: 503, endPoint y: 271, distance: 90.0
click at [503, 271] on div "******* Consulte pelo Nome backspace Digite pelo menos o primeiro nome do publi…" at bounding box center [805, 281] width 1166 height 56
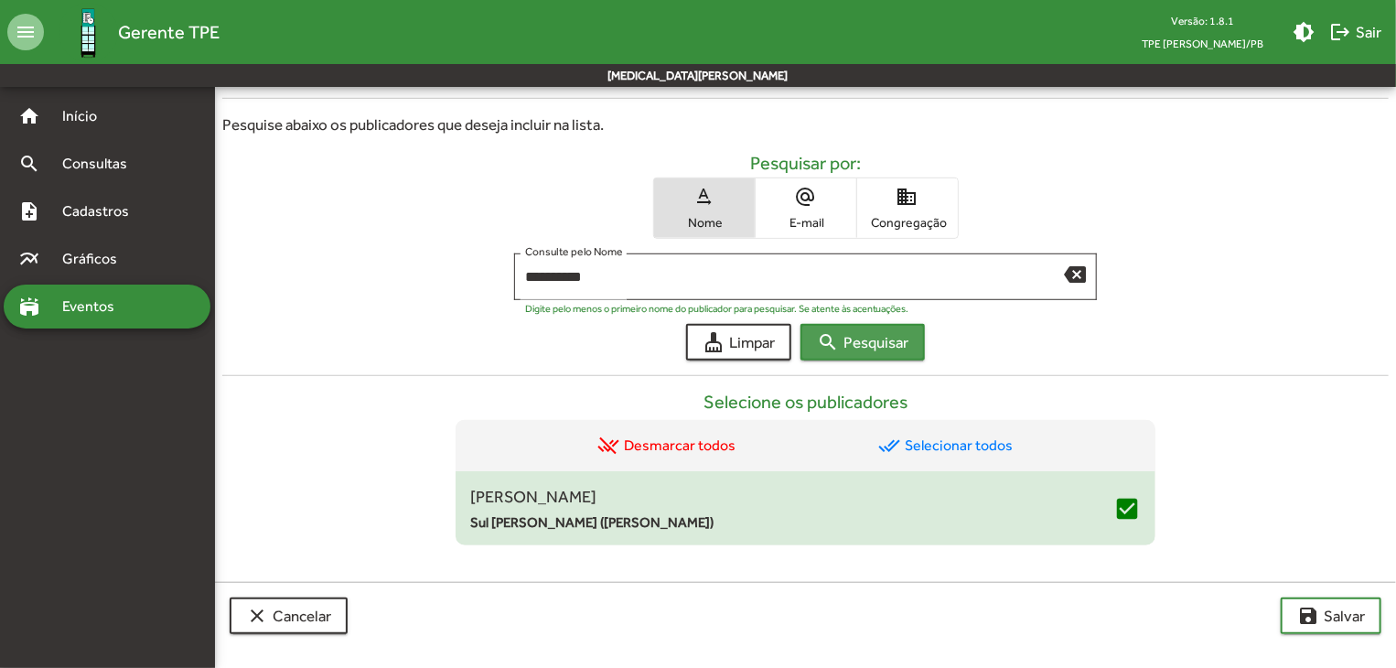
click at [813, 339] on button "search Pesquisar" at bounding box center [863, 342] width 124 height 37
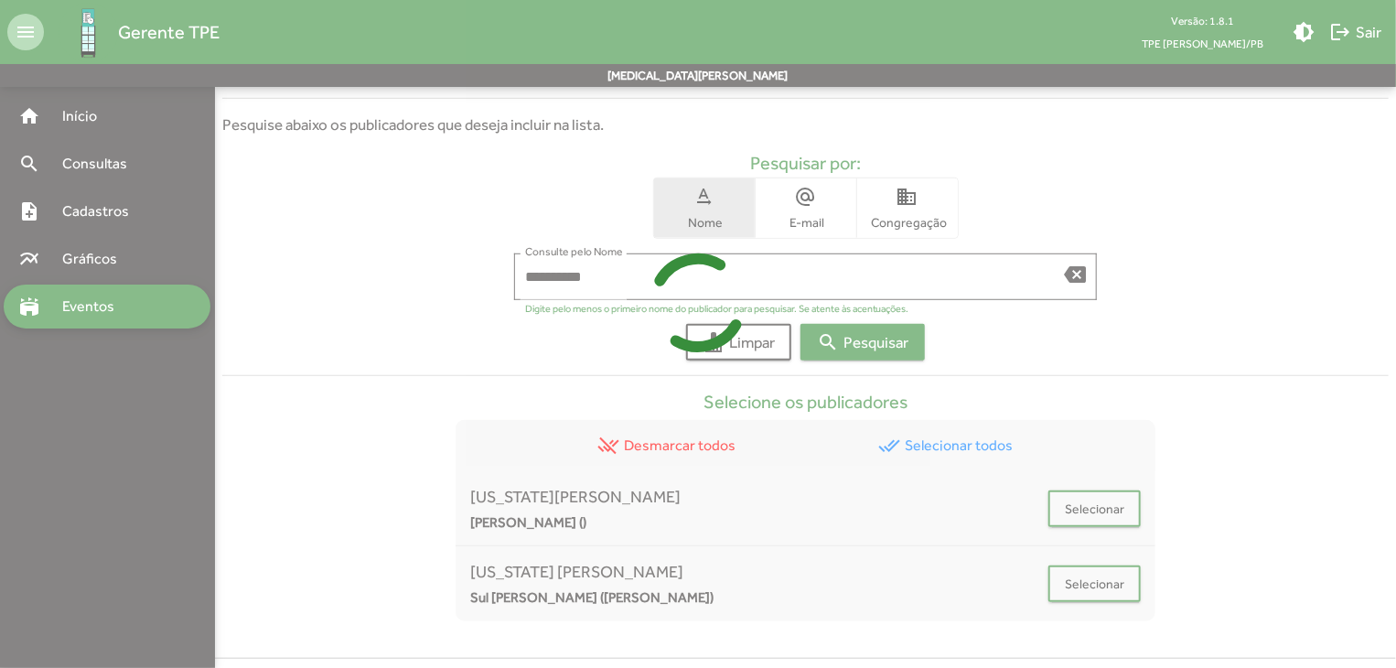
scroll to position [582, 0]
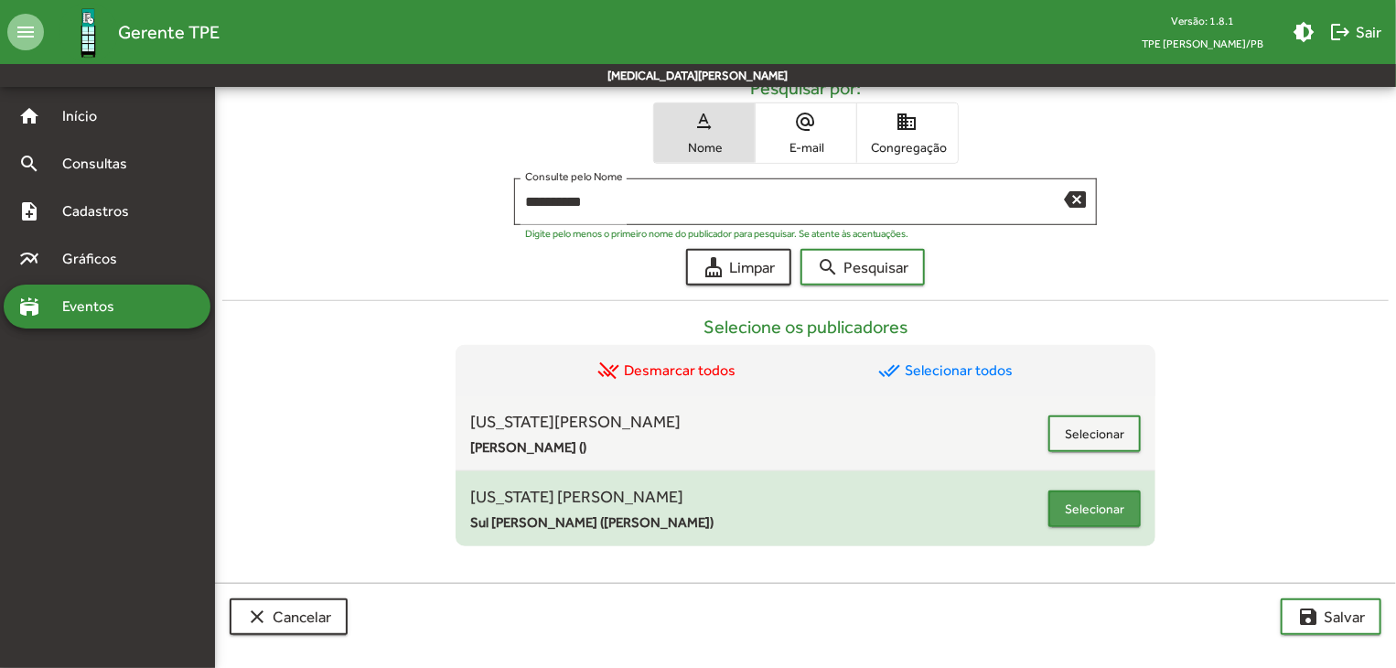
click at [1056, 511] on button "Selecionar" at bounding box center [1094, 508] width 92 height 37
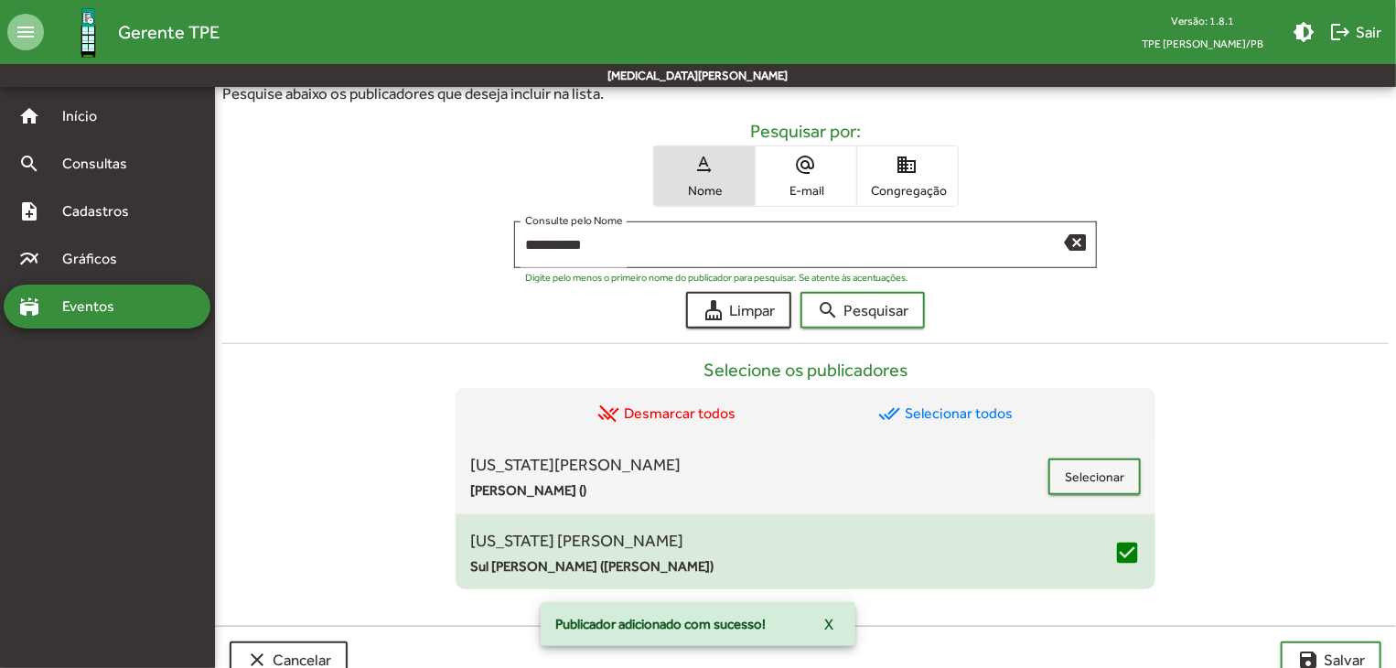
scroll to position [626, 0]
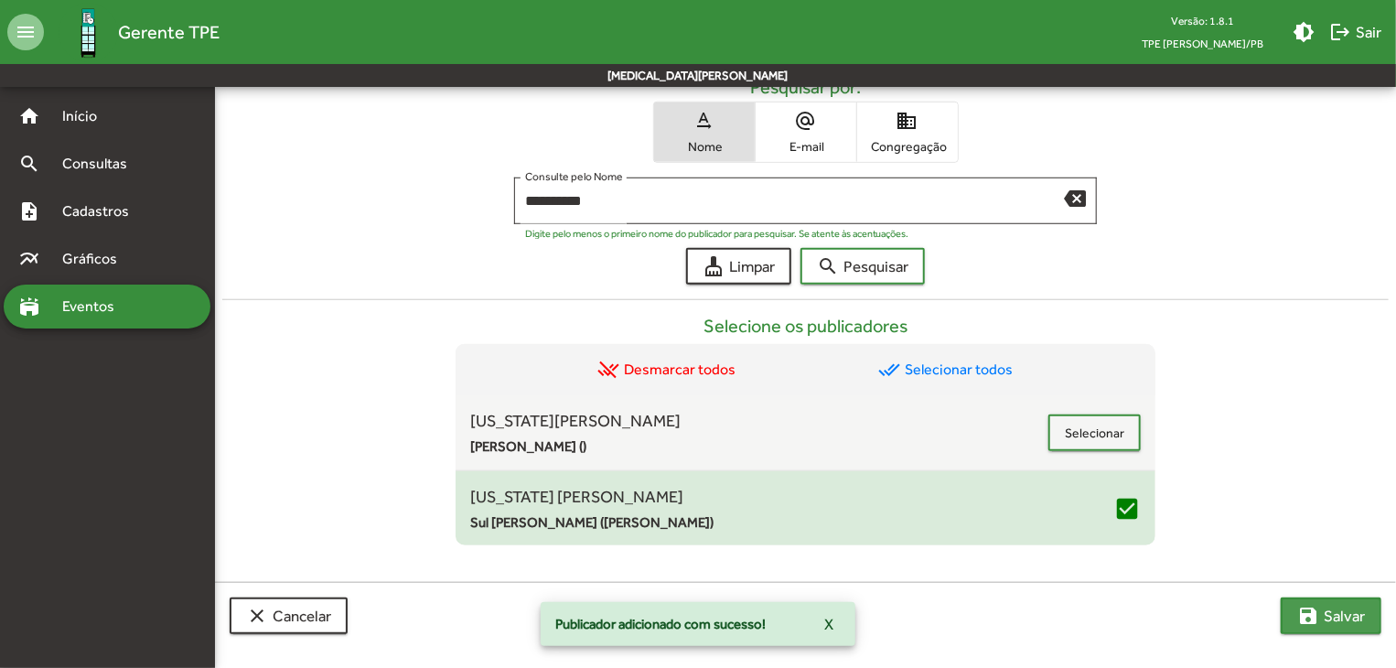
click at [1289, 605] on button "save [PERSON_NAME]" at bounding box center [1331, 615] width 101 height 37
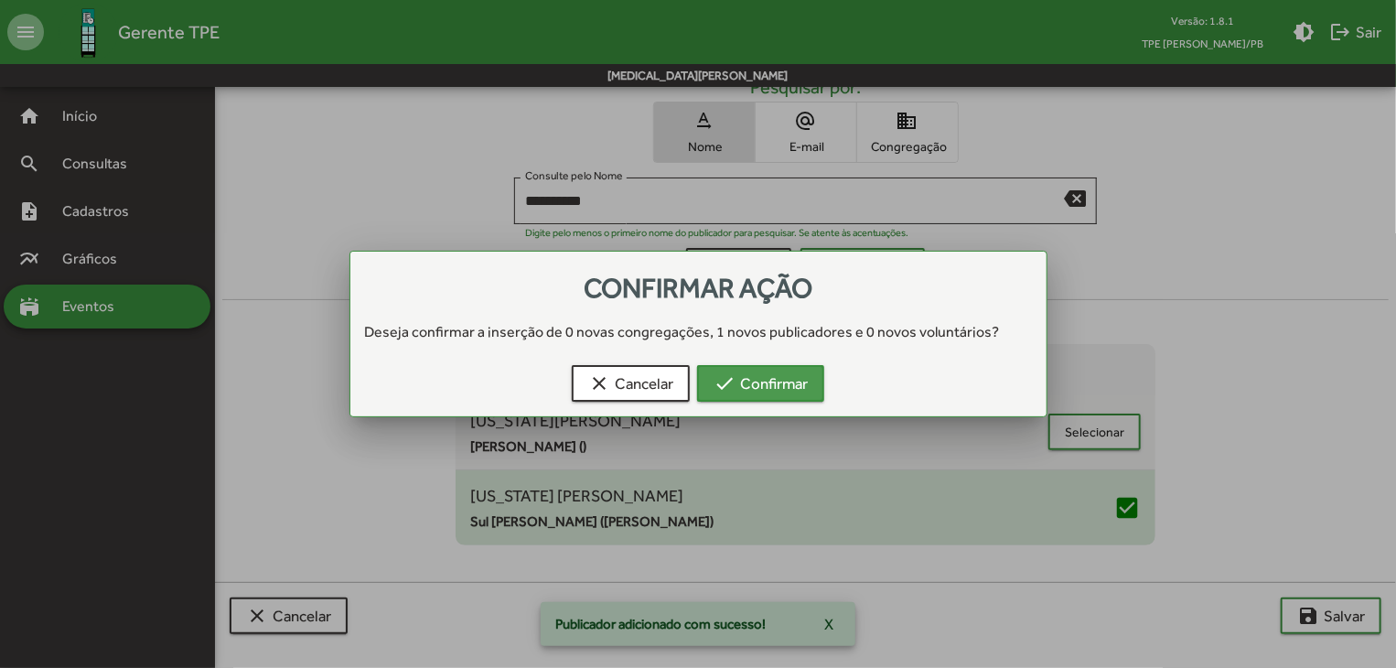
click at [781, 388] on span "check Confirmar" at bounding box center [761, 383] width 94 height 33
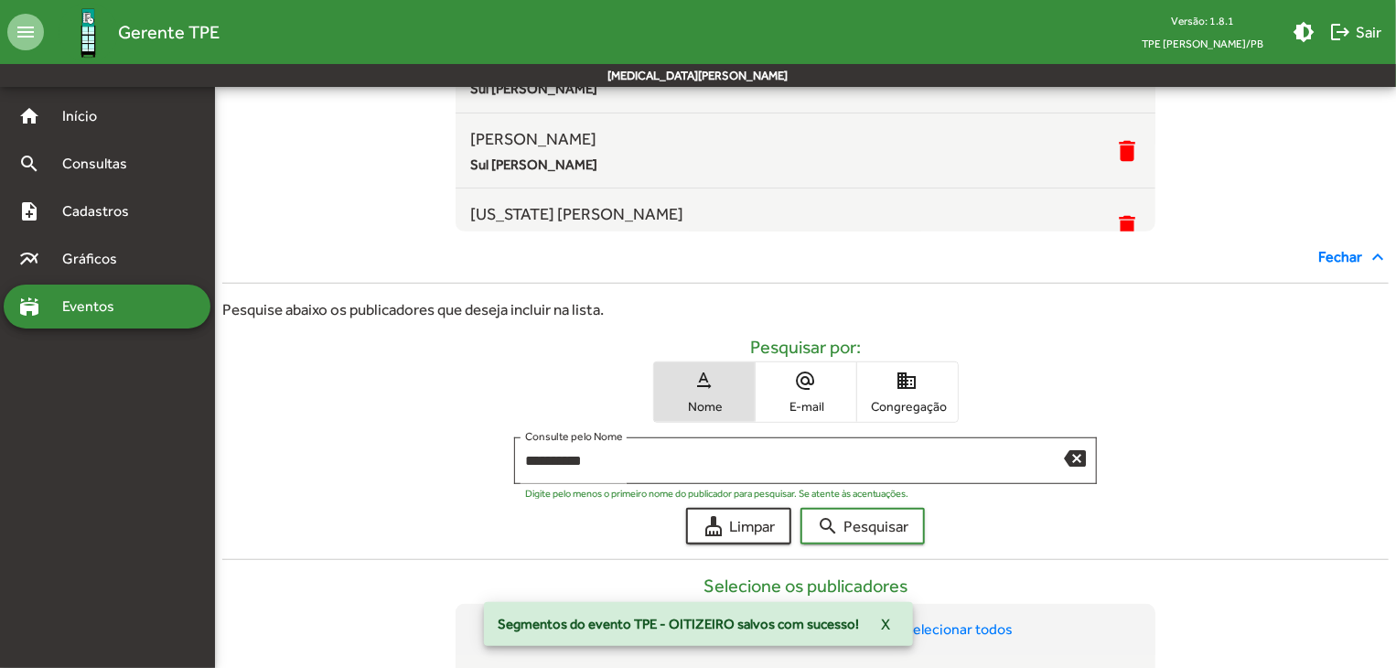
scroll to position [626, 0]
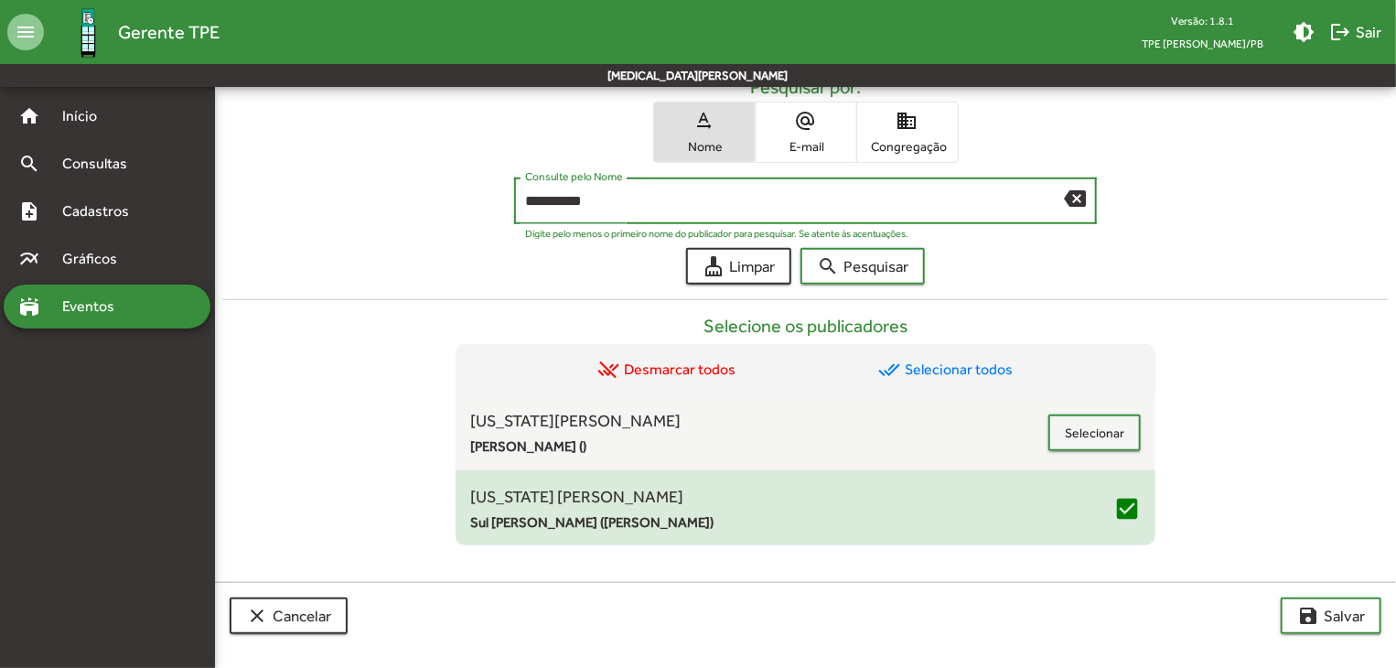
drag, startPoint x: 623, startPoint y: 203, endPoint x: 470, endPoint y: 229, distance: 154.9
click at [470, 229] on div "**********" at bounding box center [805, 205] width 1166 height 56
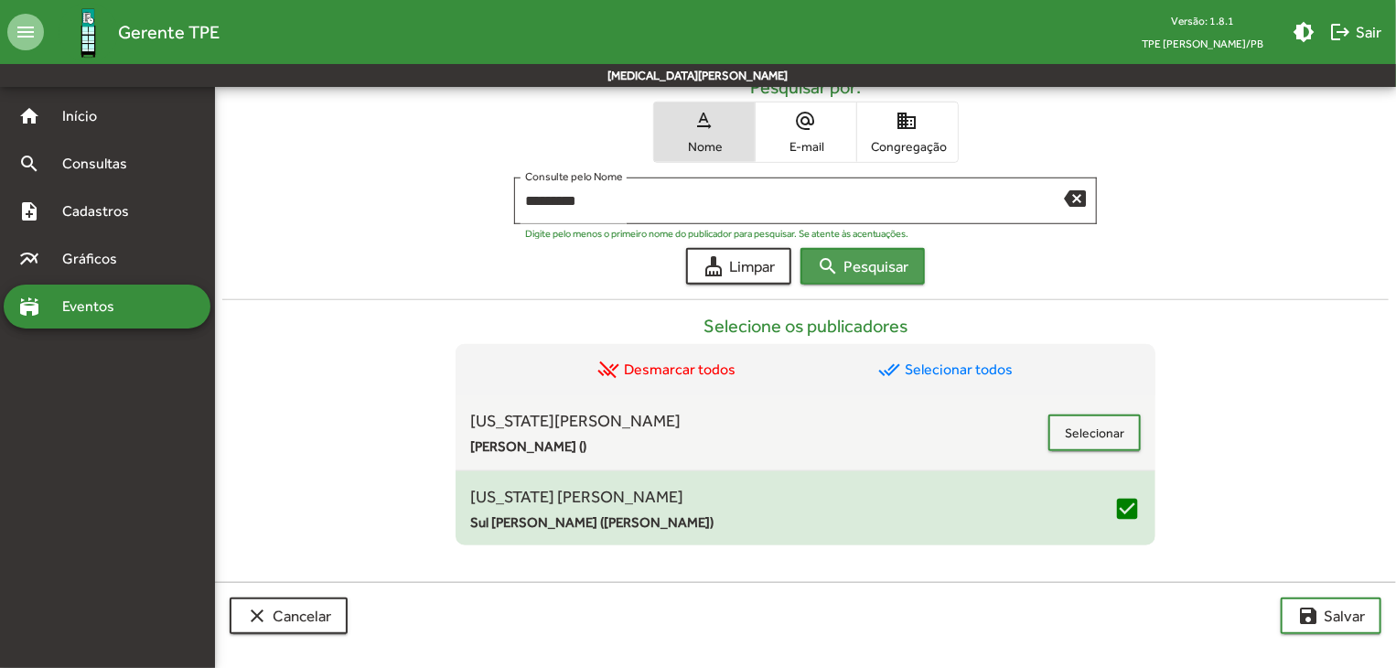
click at [829, 269] on mat-icon "search" at bounding box center [828, 266] width 22 height 22
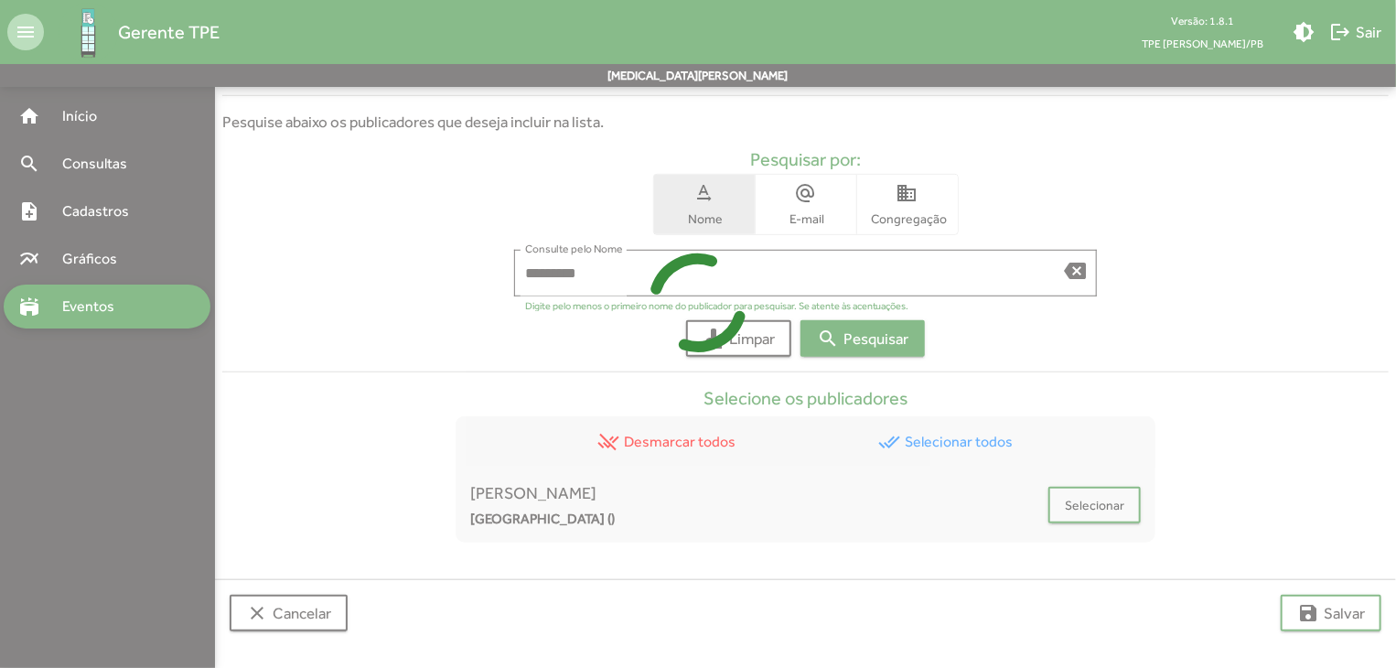
scroll to position [551, 0]
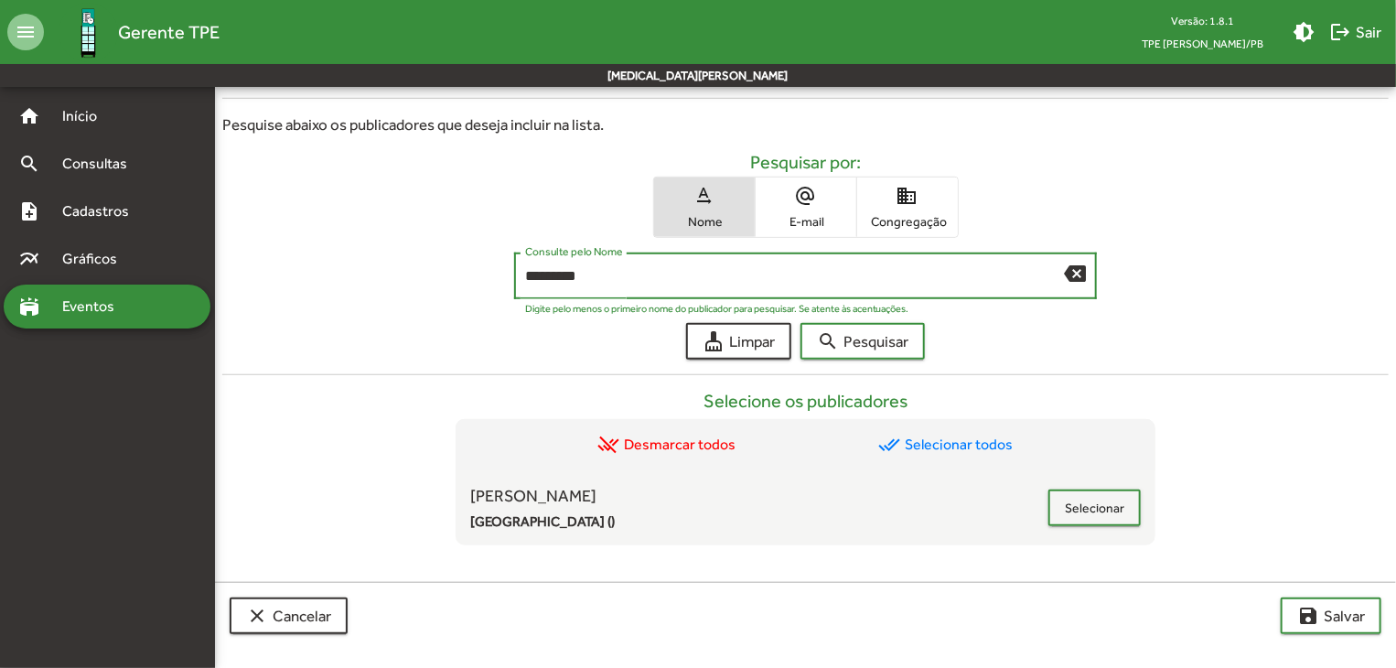
drag, startPoint x: 594, startPoint y: 279, endPoint x: 504, endPoint y: 290, distance: 90.3
click at [504, 290] on div "********* Consulte pelo Nome backspace Digite pelo menos o primeiro nome do pub…" at bounding box center [805, 281] width 1166 height 56
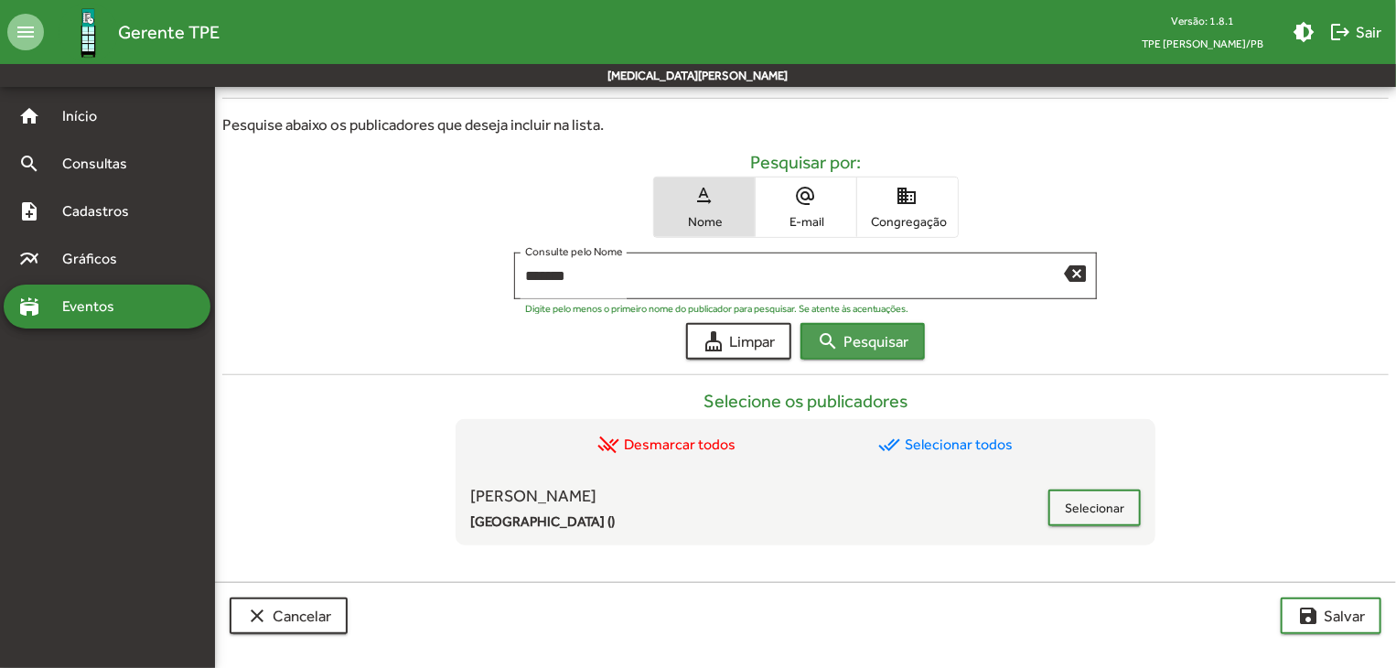
click at [853, 342] on span "search Pesquisar" at bounding box center [862, 341] width 91 height 33
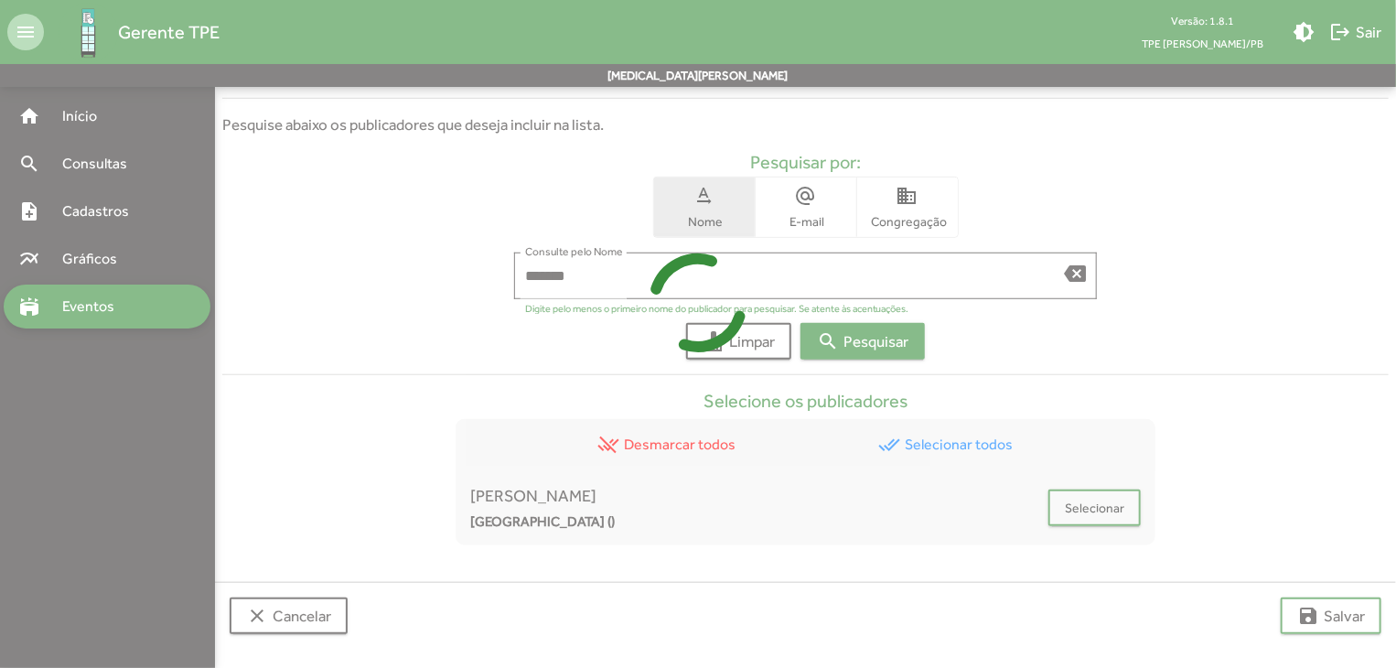
scroll to position [626, 0]
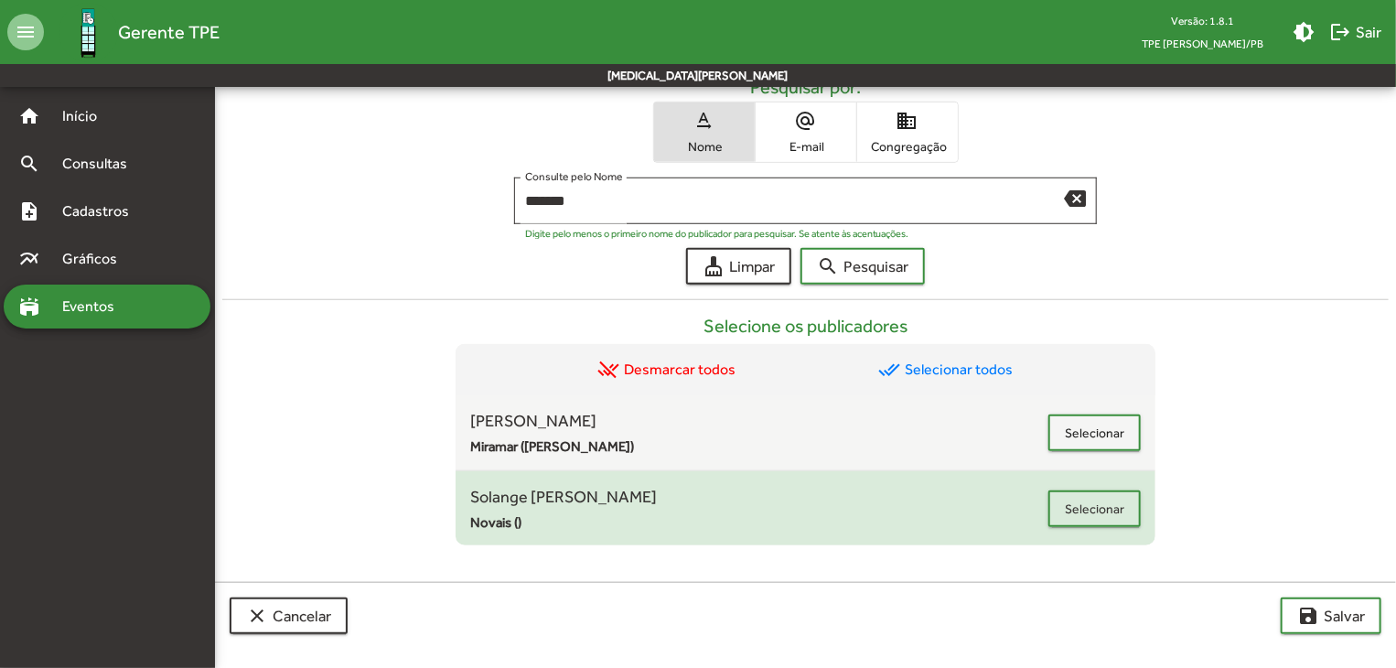
click at [904, 486] on span "Solange [PERSON_NAME]" at bounding box center [759, 496] width 578 height 25
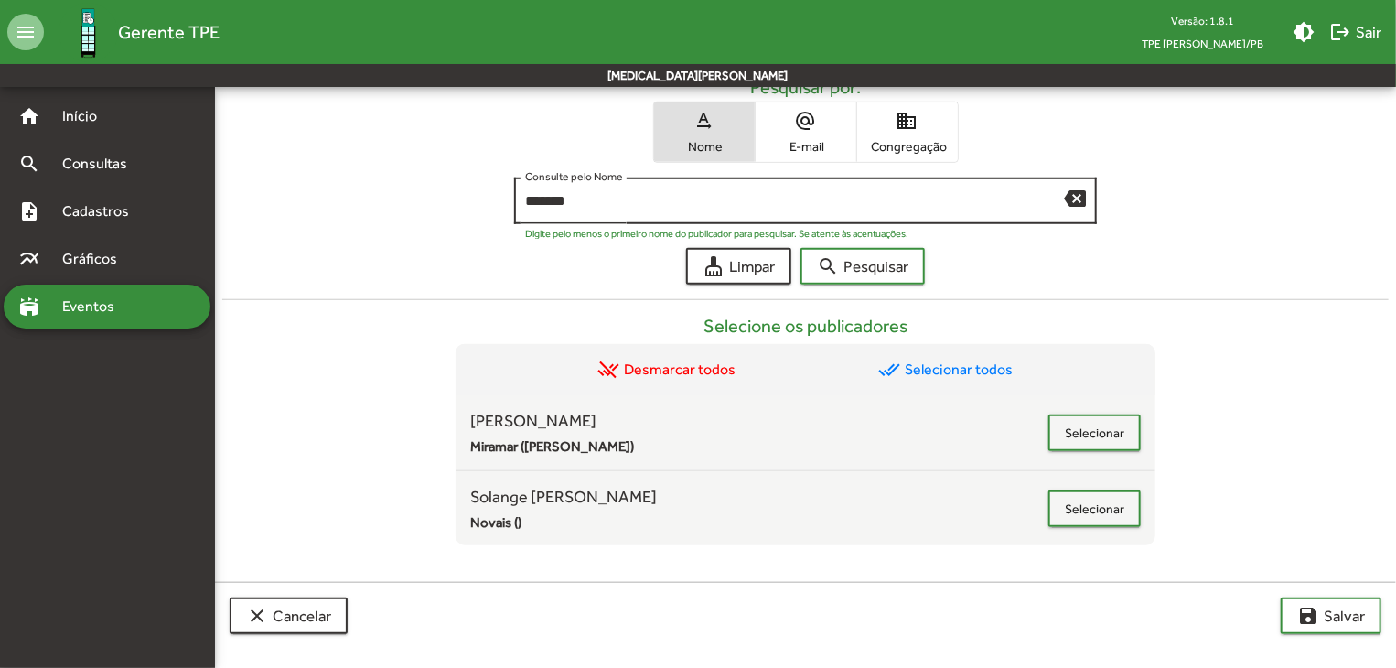
click at [617, 208] on input "*******" at bounding box center [795, 201] width 540 height 16
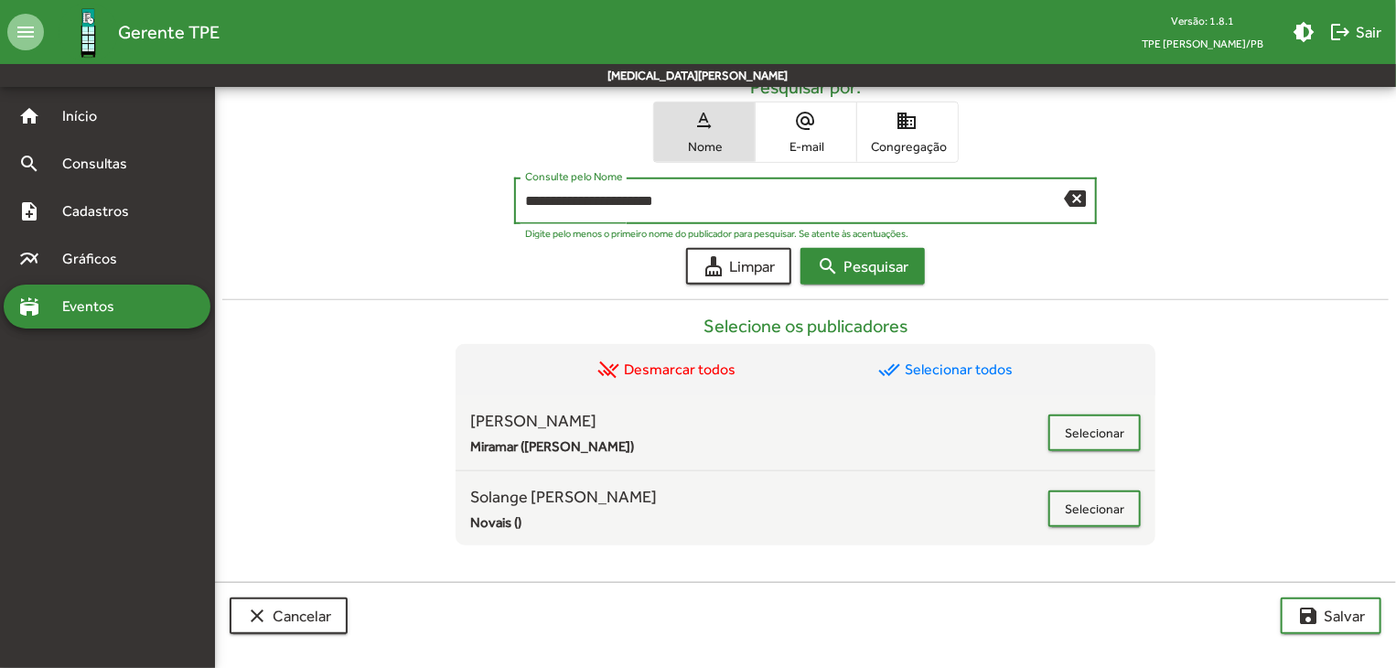
type input "**********"
click at [875, 263] on span "search Pesquisar" at bounding box center [862, 266] width 91 height 33
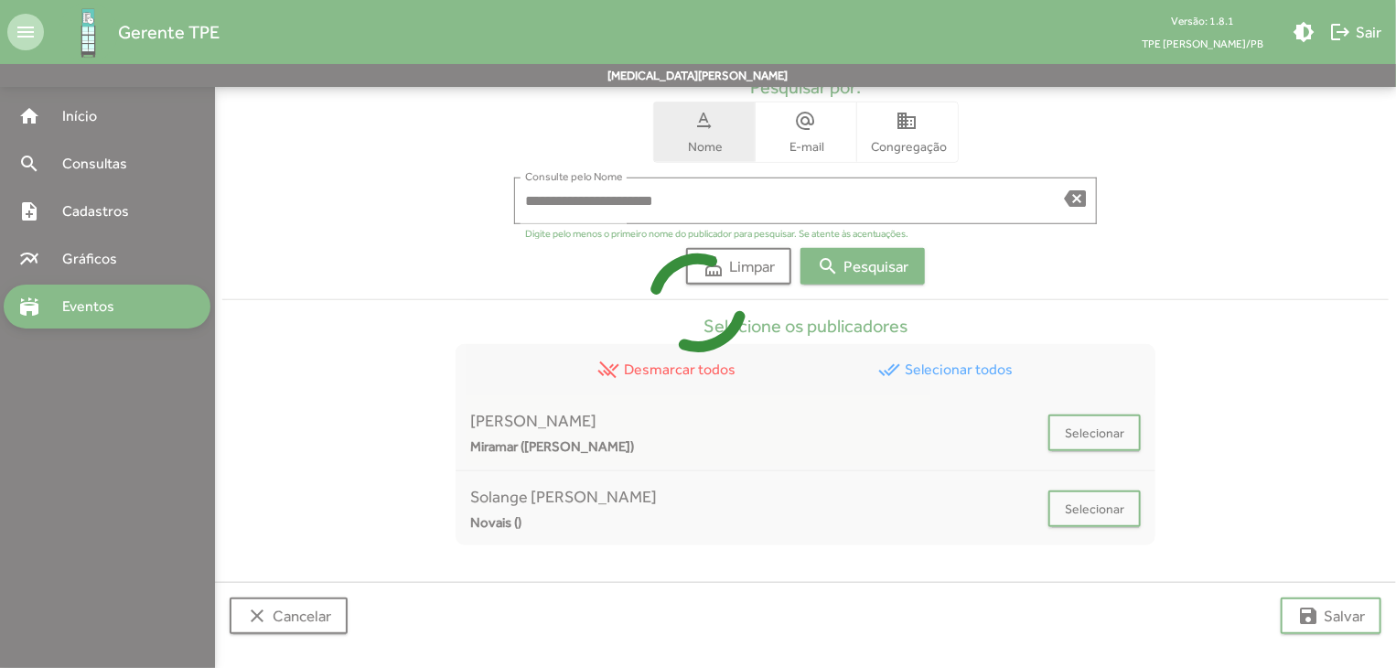
scroll to position [366, 0]
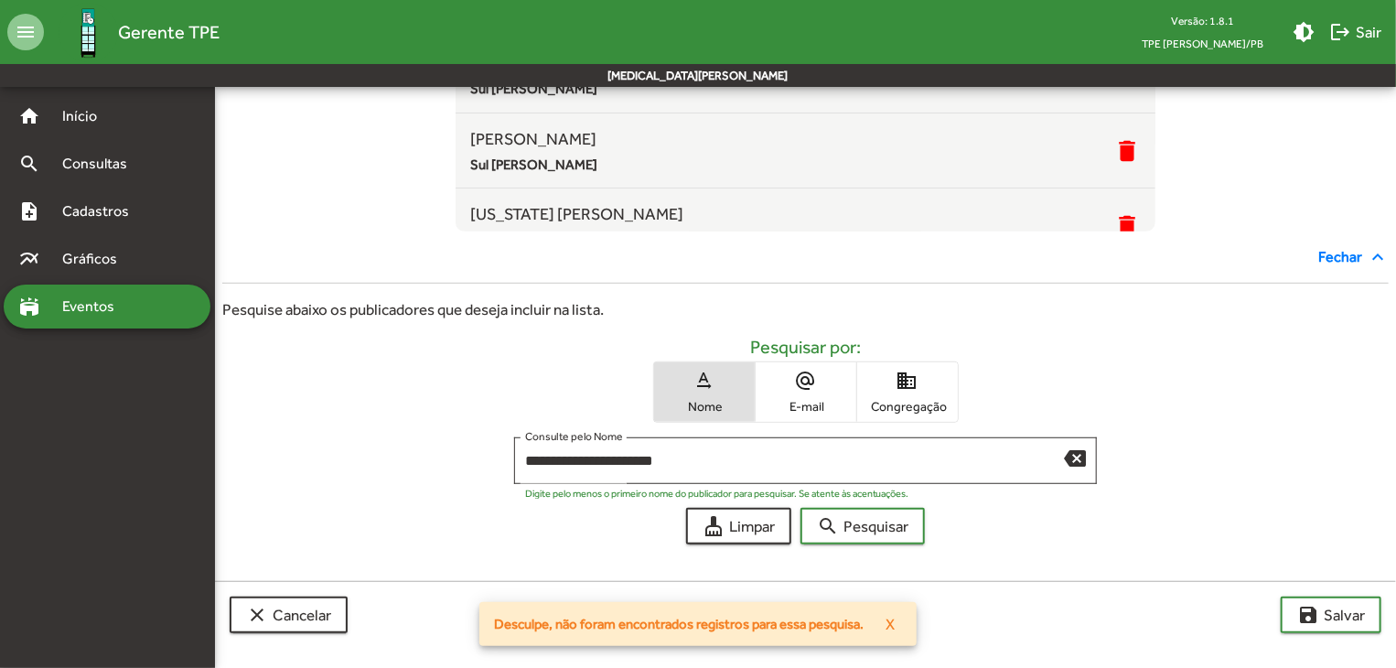
click at [822, 365] on span "alternate_email E-mail" at bounding box center [806, 391] width 101 height 59
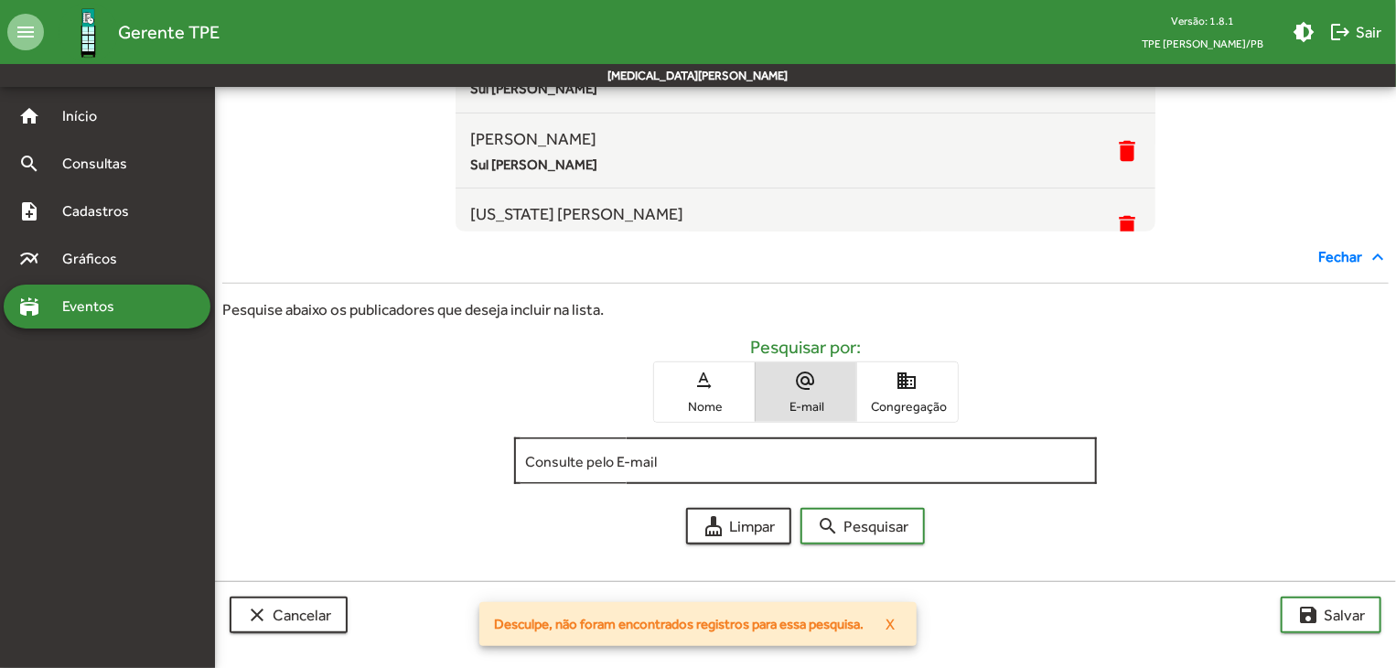
click at [726, 465] on input "Consulte pelo E-mail" at bounding box center [806, 461] width 562 height 16
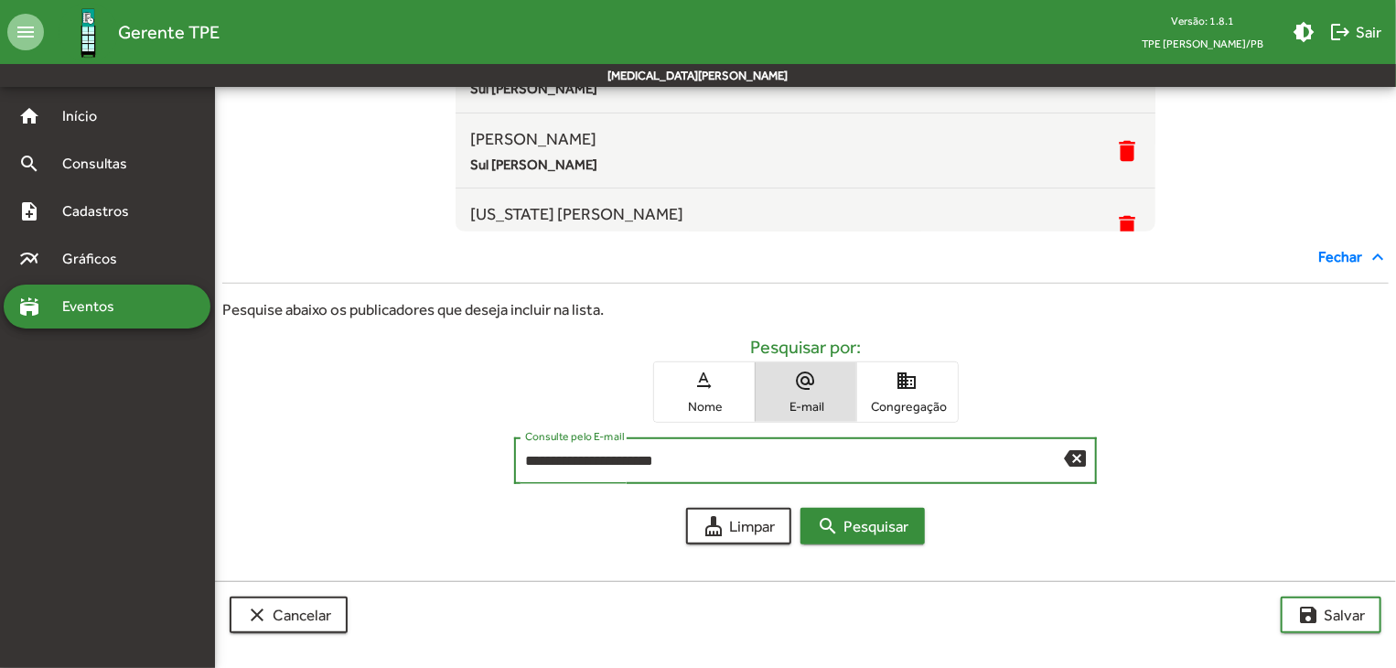
type input "**********"
click at [908, 528] on span "search Pesquisar" at bounding box center [862, 526] width 91 height 33
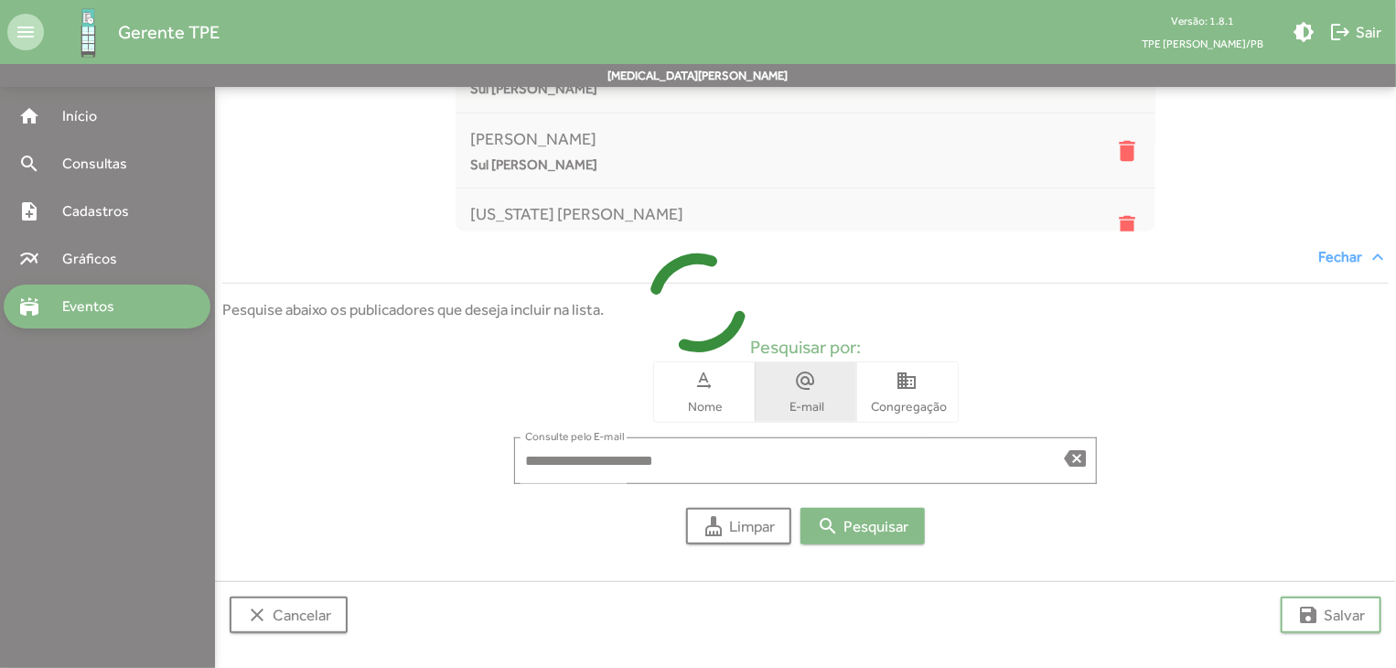
scroll to position [551, 0]
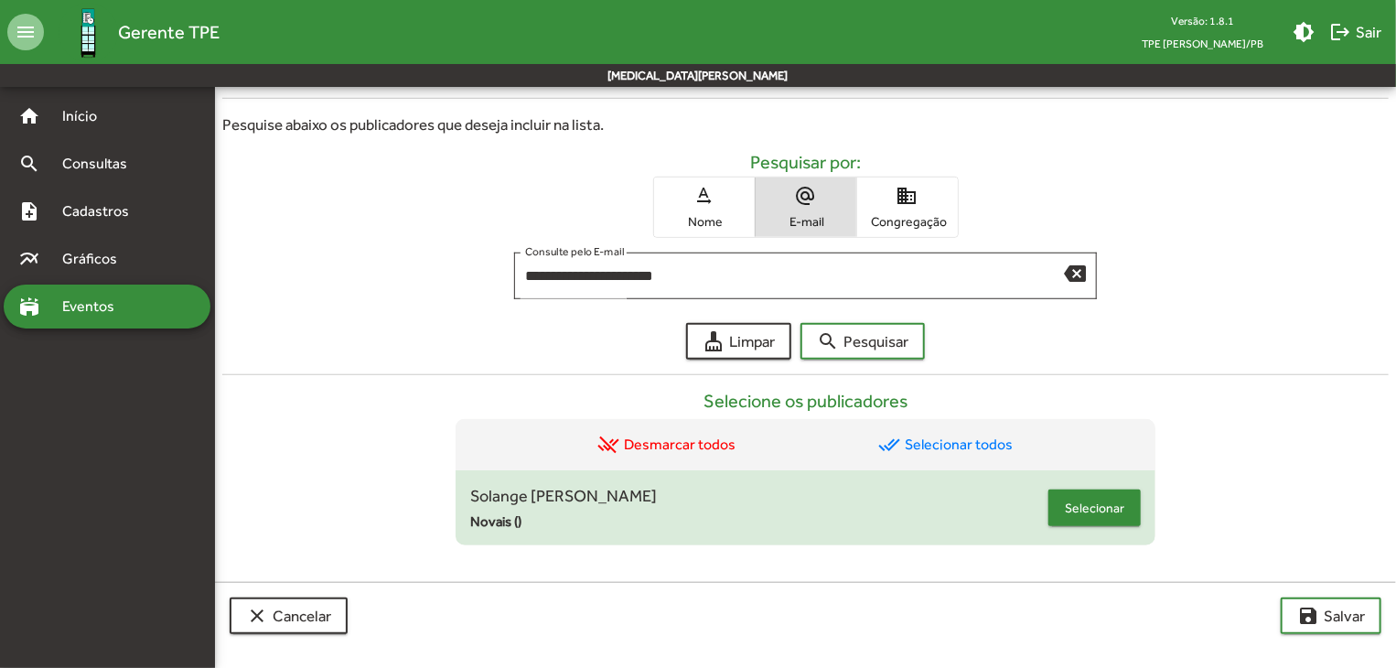
click at [1089, 505] on span "Selecionar" at bounding box center [1094, 507] width 59 height 33
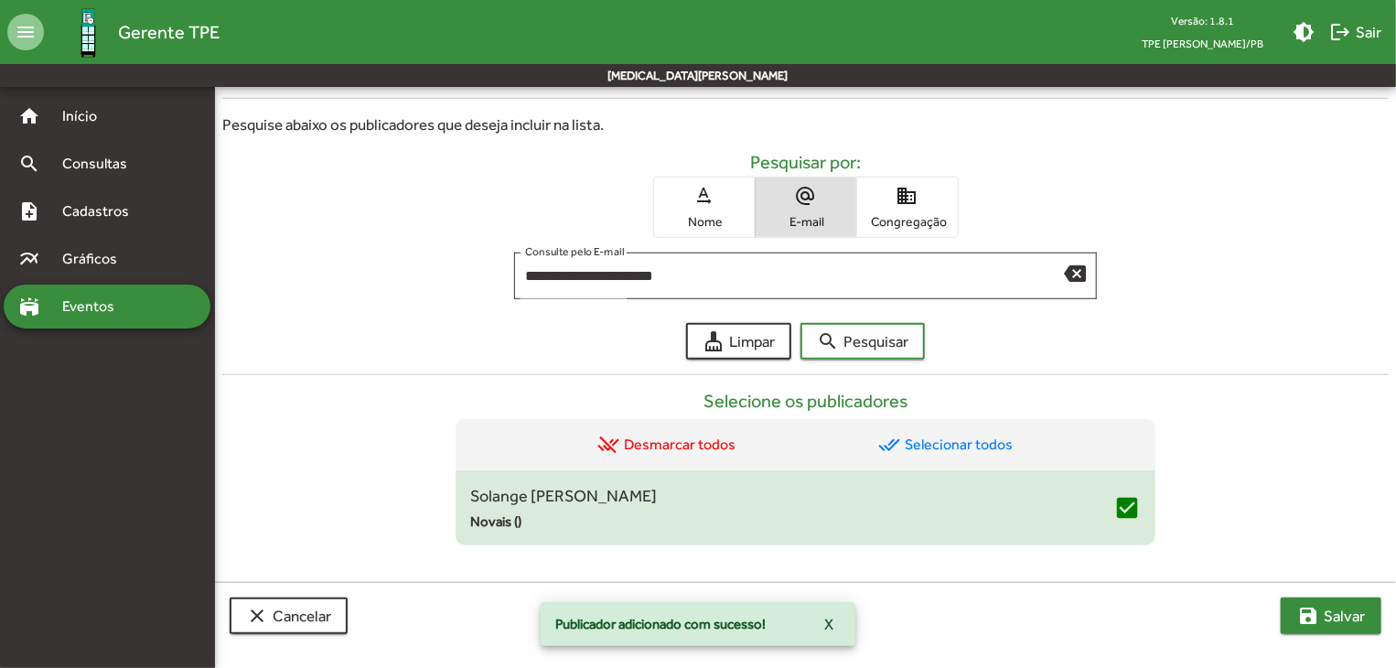
click at [1327, 607] on span "save [PERSON_NAME]" at bounding box center [1331, 615] width 68 height 33
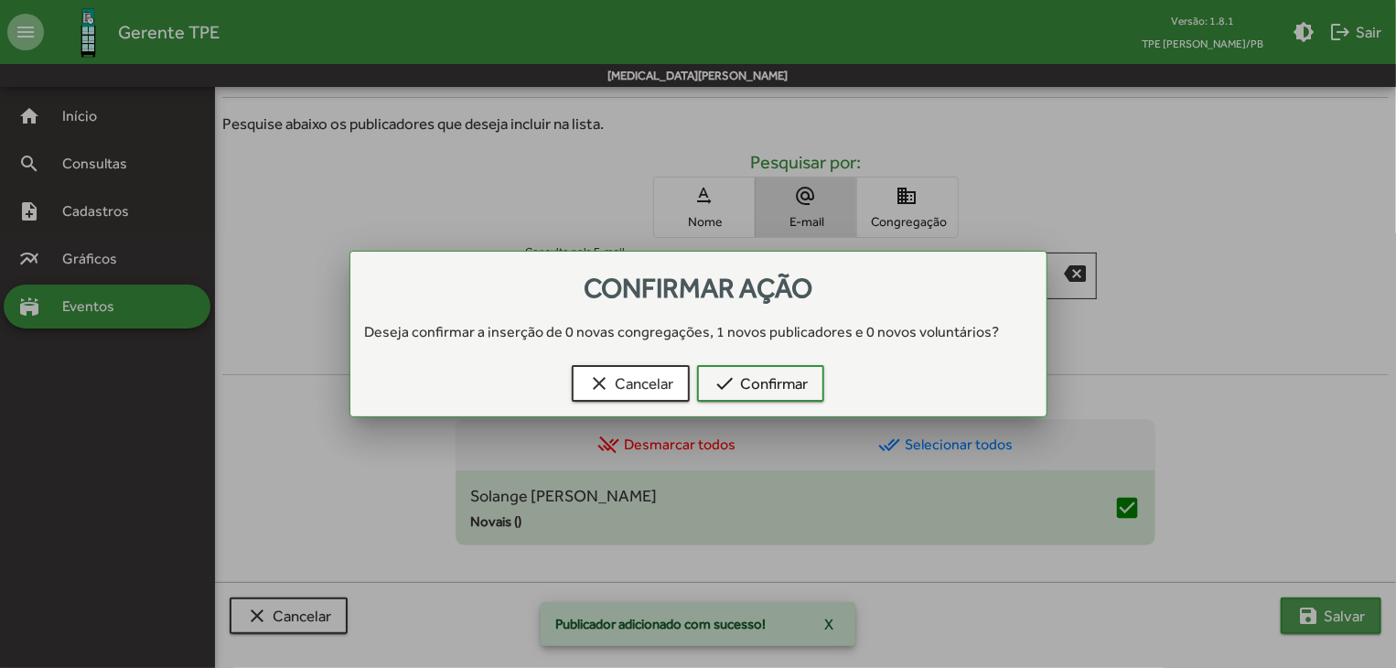
scroll to position [0, 0]
click at [798, 388] on span "check Confirmar" at bounding box center [761, 383] width 94 height 33
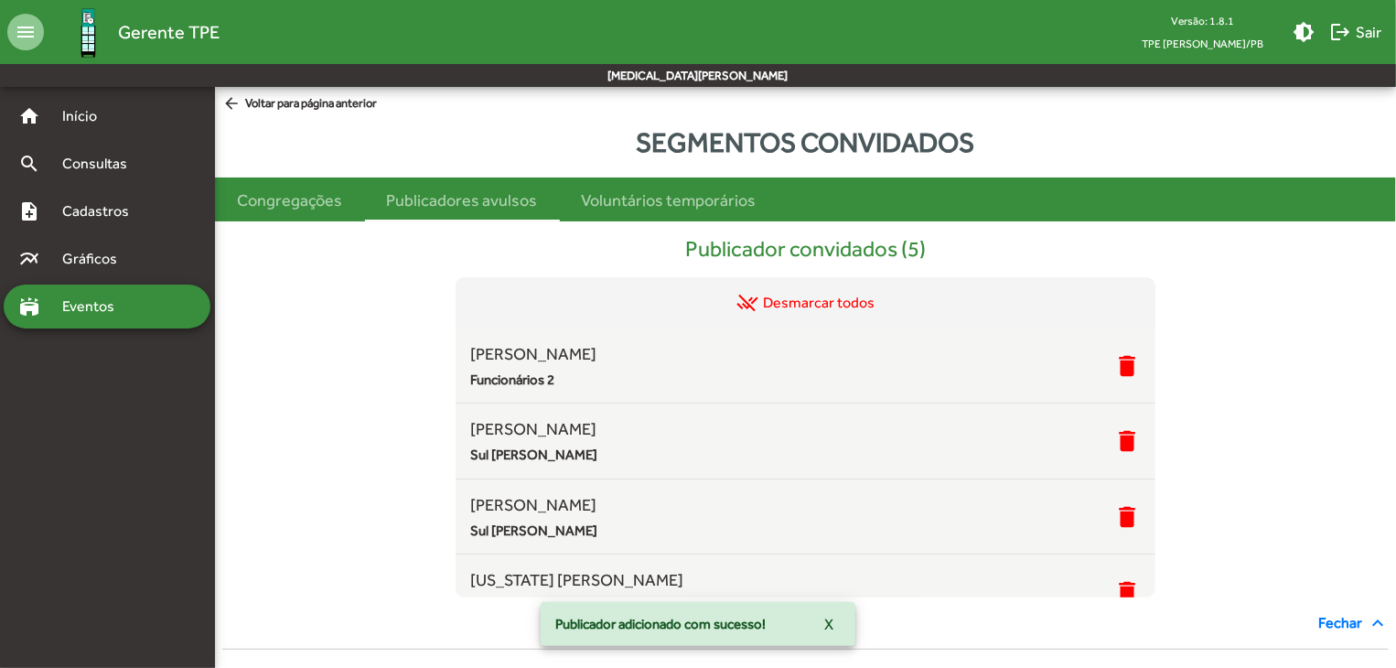
scroll to position [551, 0]
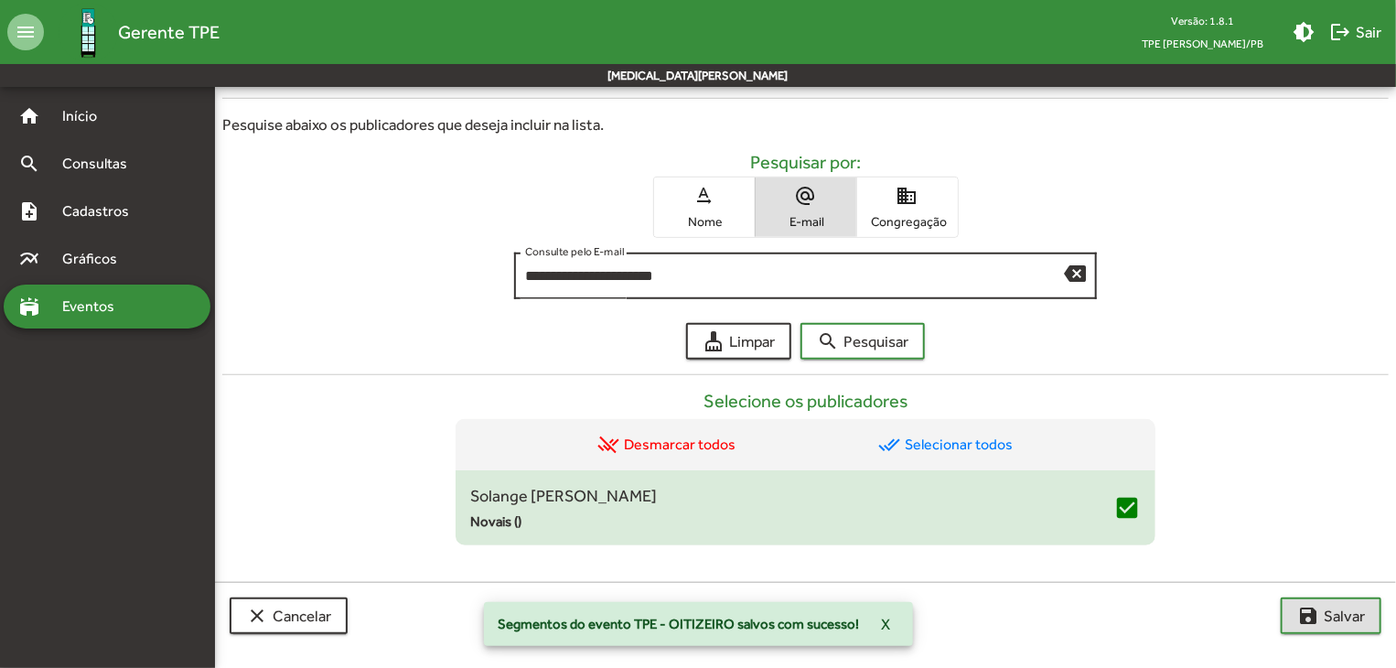
click at [720, 279] on input "**********" at bounding box center [795, 276] width 540 height 16
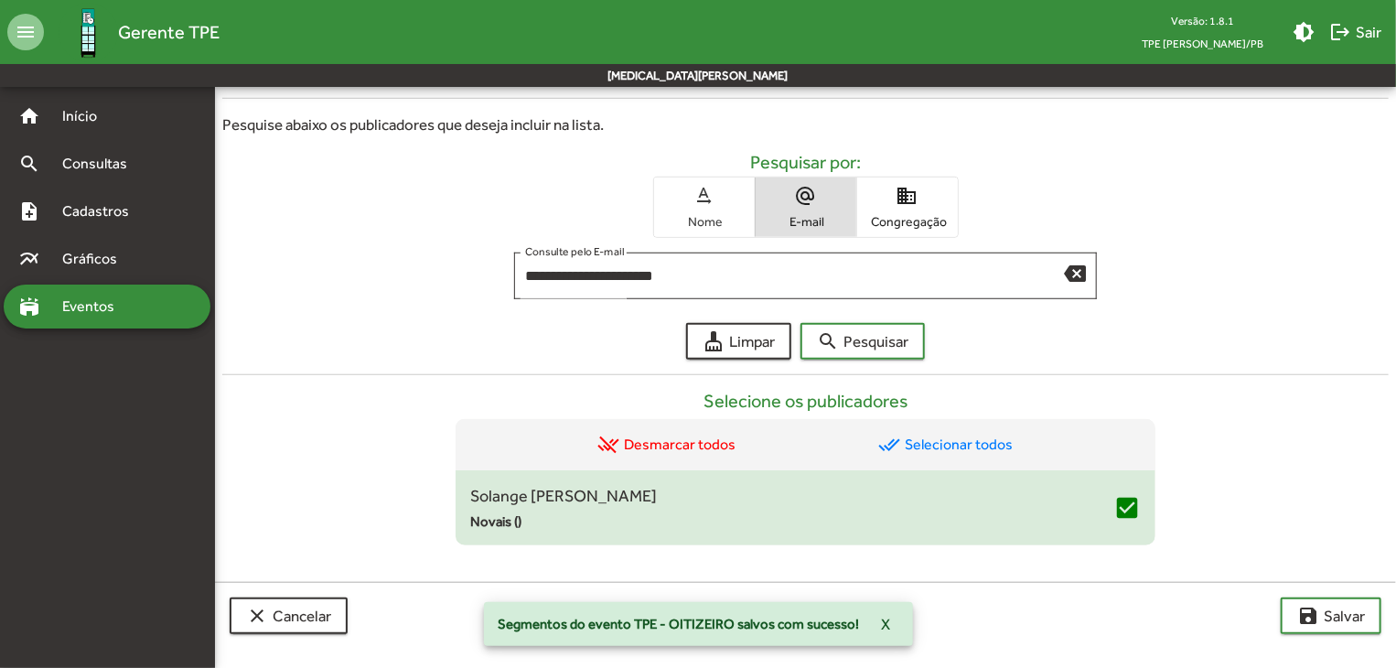
click at [703, 231] on span "text_rotation_none Nome" at bounding box center [704, 206] width 101 height 59
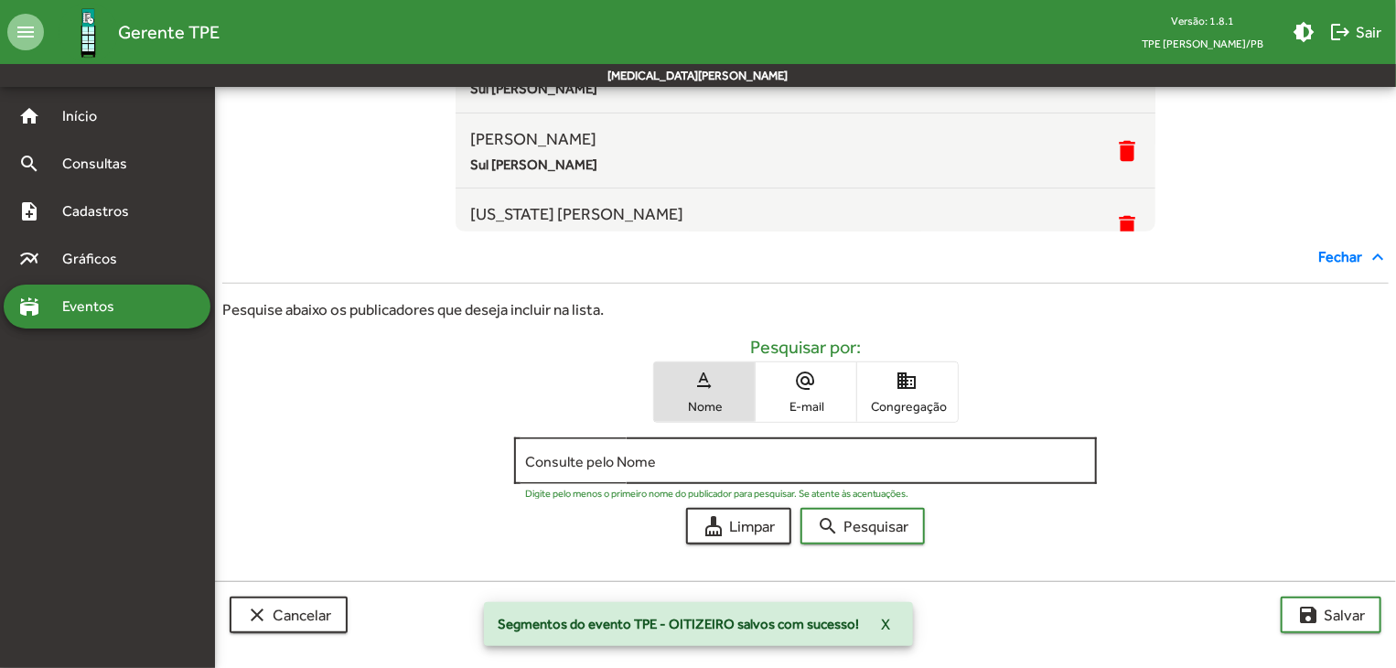
click at [586, 451] on div "Consulte pelo Nome" at bounding box center [806, 459] width 562 height 50
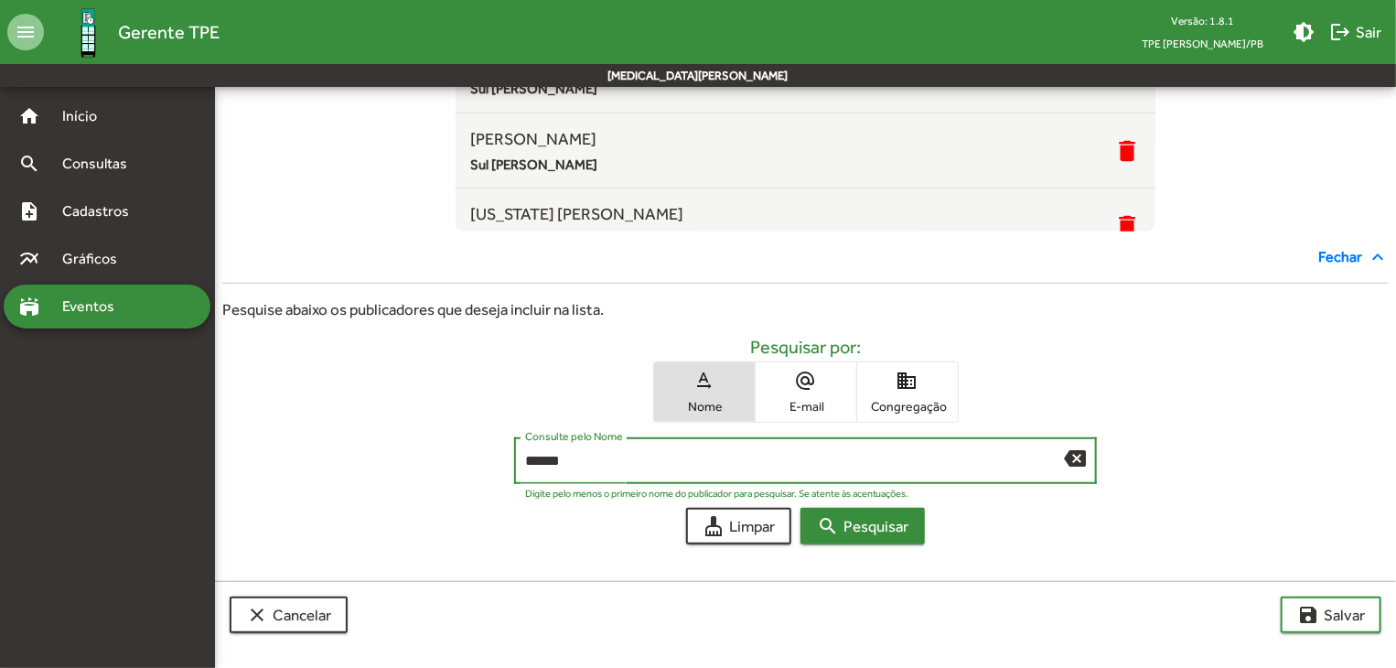
click at [907, 519] on span "search Pesquisar" at bounding box center [862, 526] width 91 height 33
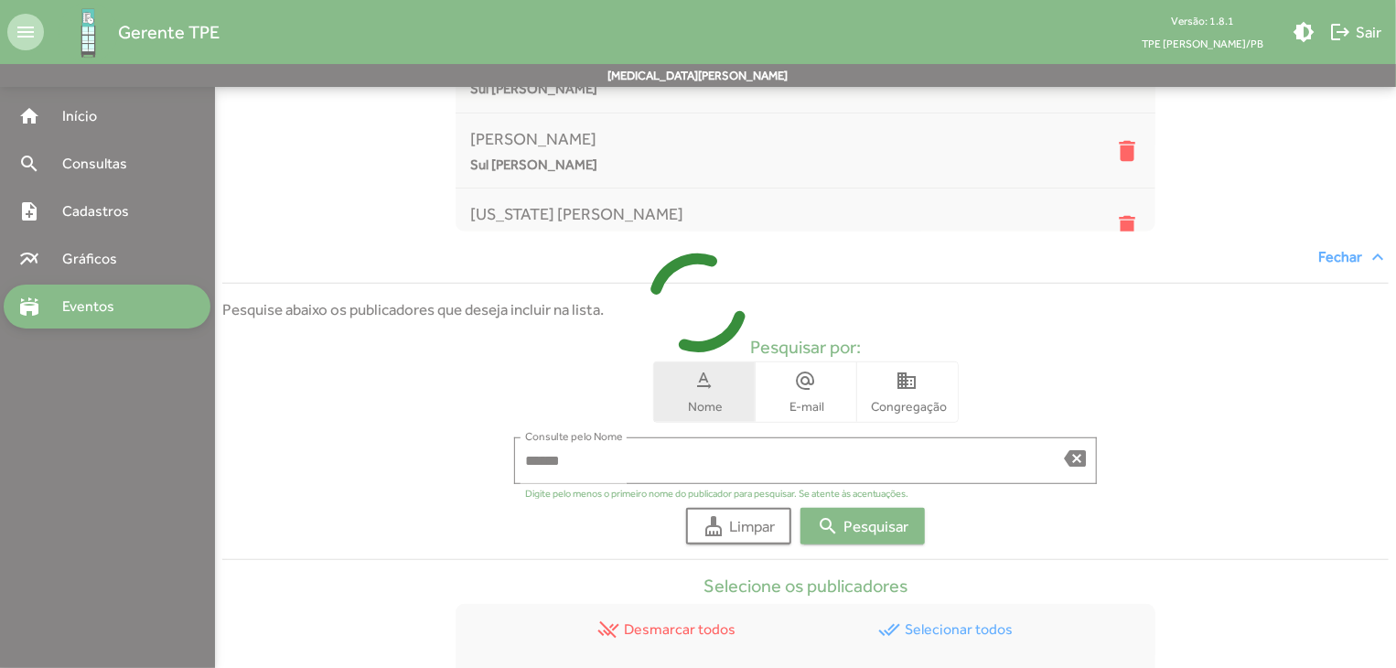
scroll to position [551, 0]
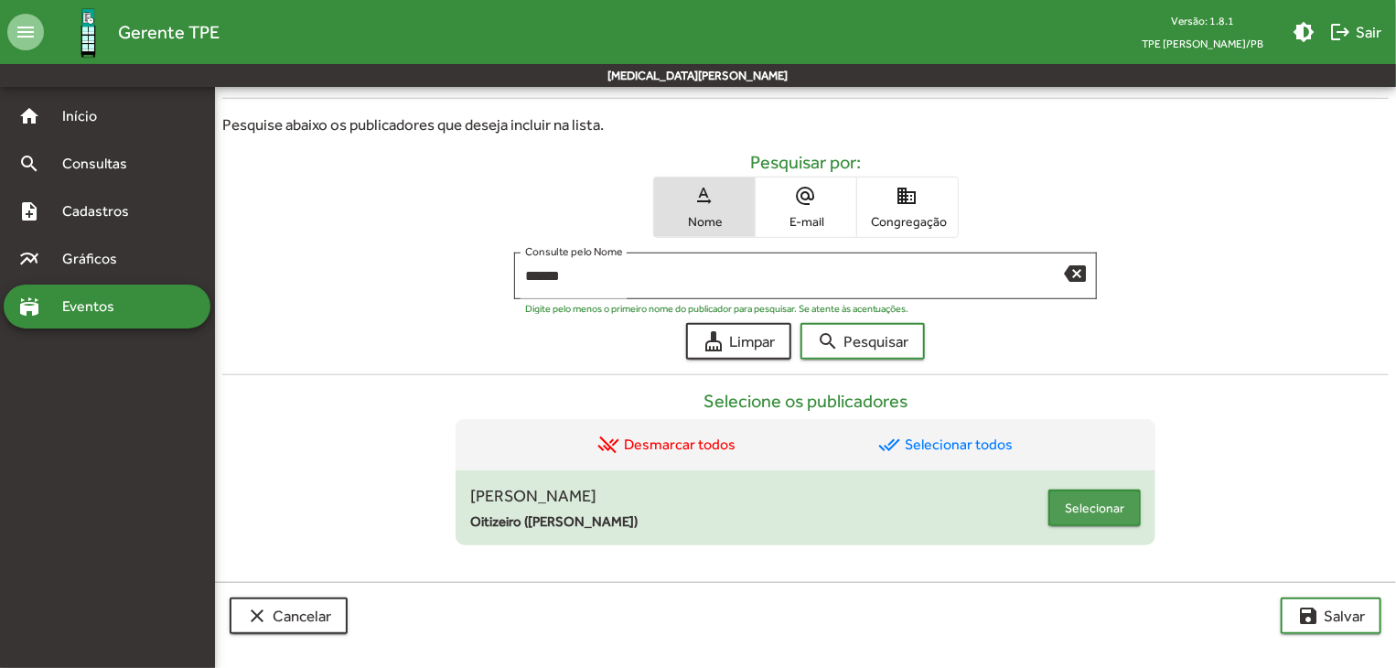
click at [1054, 506] on button "Selecionar" at bounding box center [1094, 507] width 92 height 37
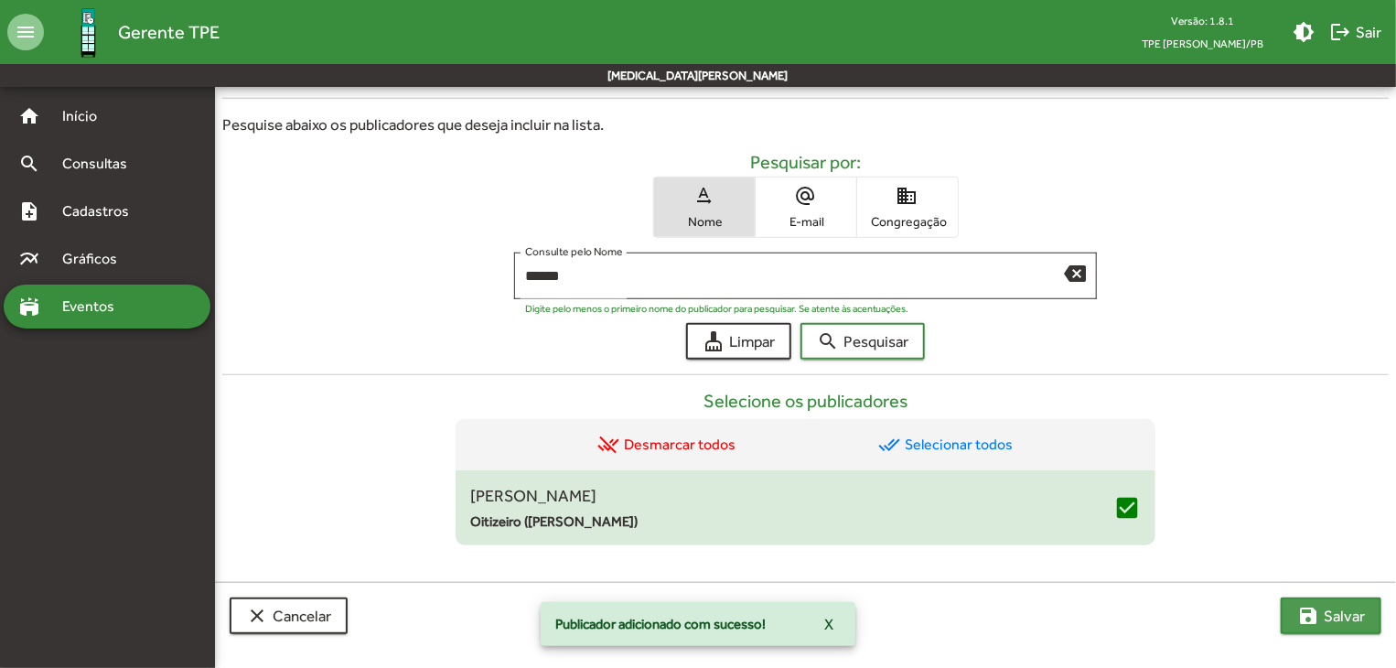
click at [1296, 620] on button "save [PERSON_NAME]" at bounding box center [1331, 615] width 101 height 37
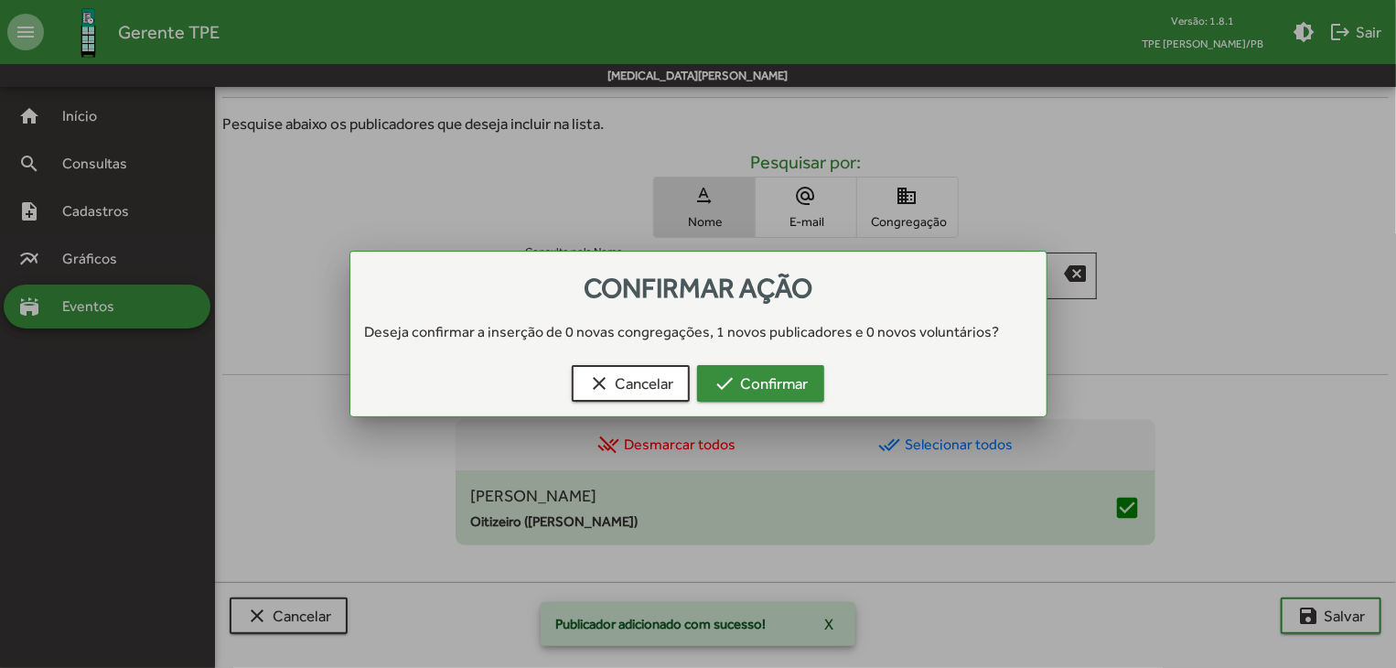
click at [754, 396] on span "check Confirmar" at bounding box center [761, 383] width 94 height 33
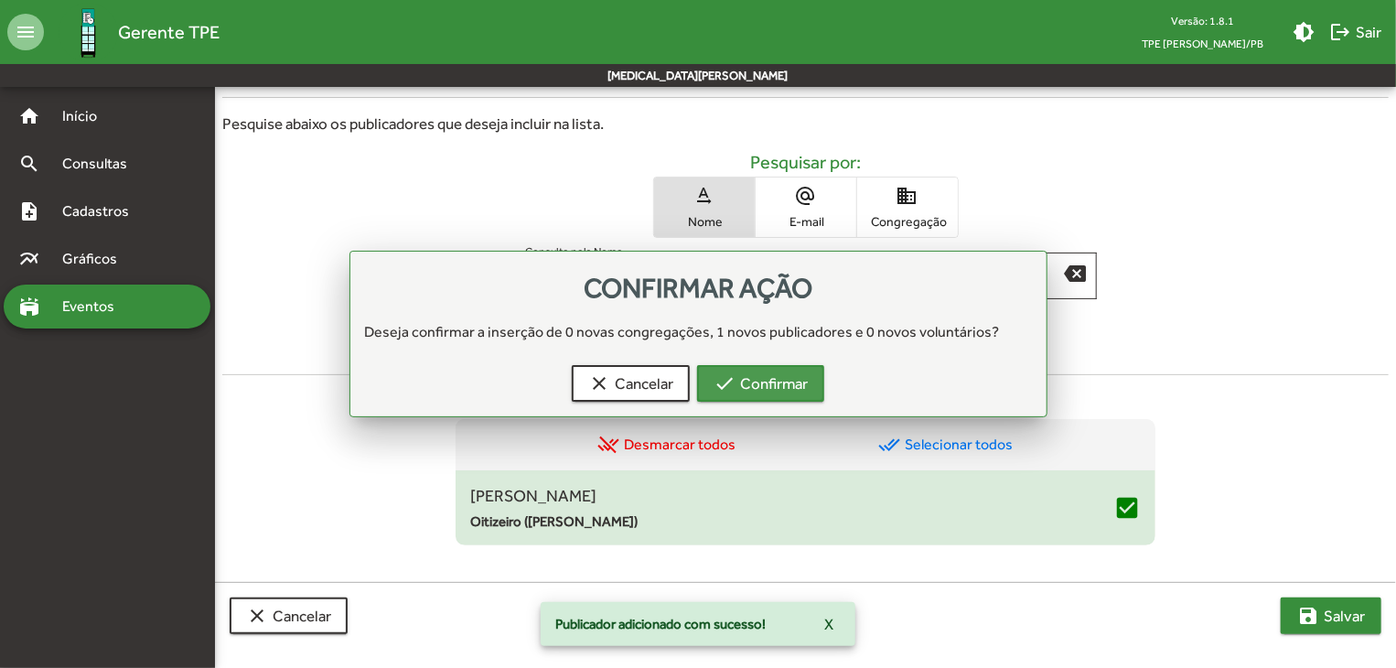
scroll to position [551, 0]
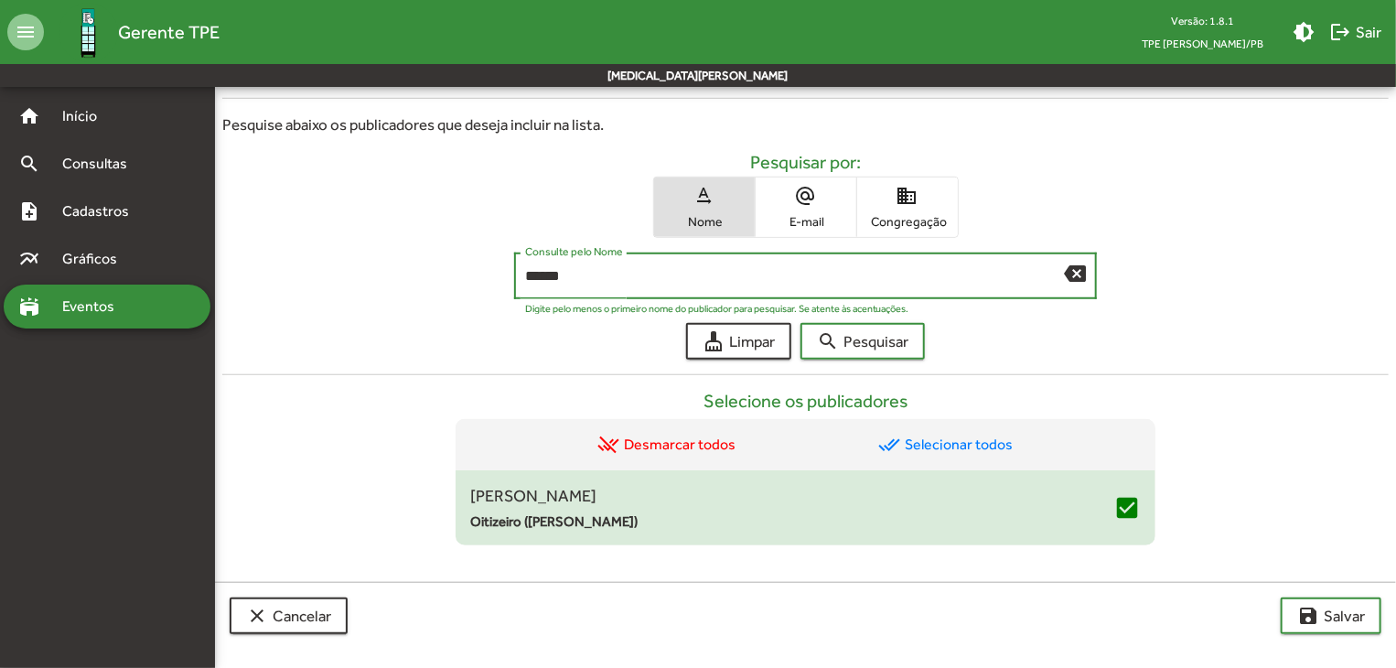
drag, startPoint x: 597, startPoint y: 282, endPoint x: 494, endPoint y: 287, distance: 103.5
click at [494, 287] on div "****** Consulte pelo Nome backspace Digite pelo menos o primeiro nome do public…" at bounding box center [805, 281] width 1166 height 56
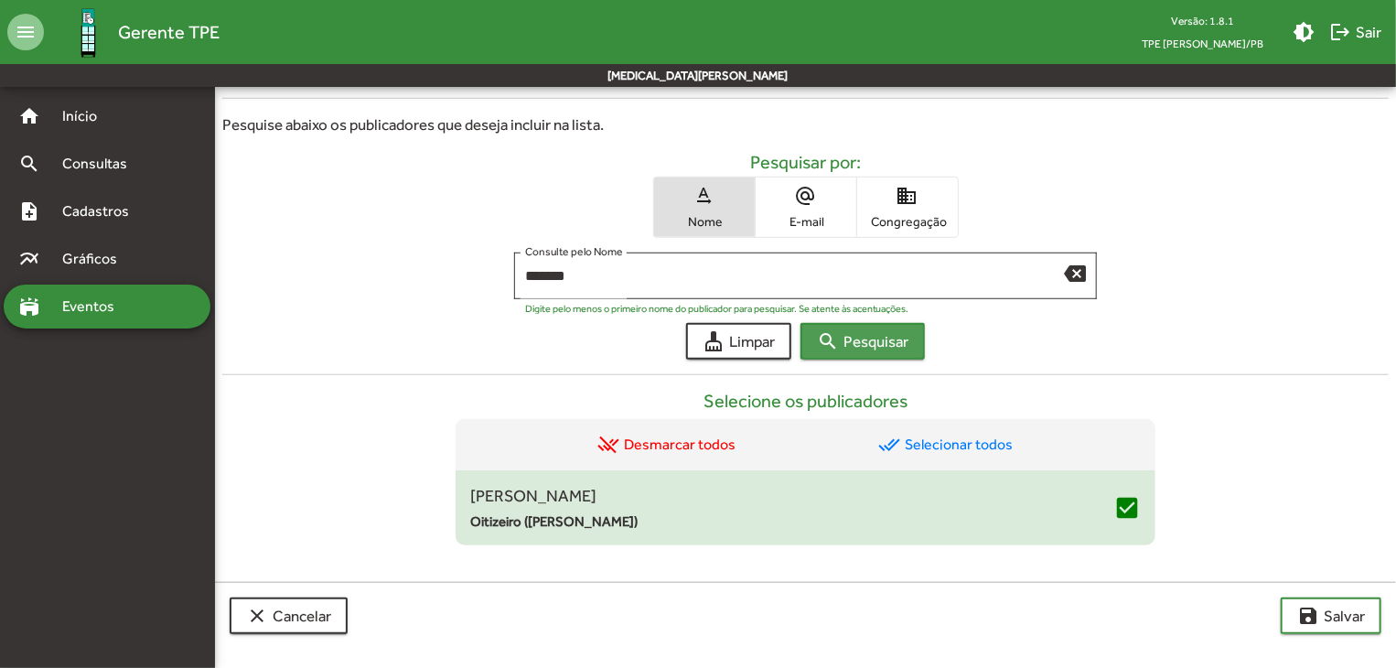
click at [888, 349] on span "search Pesquisar" at bounding box center [862, 341] width 91 height 33
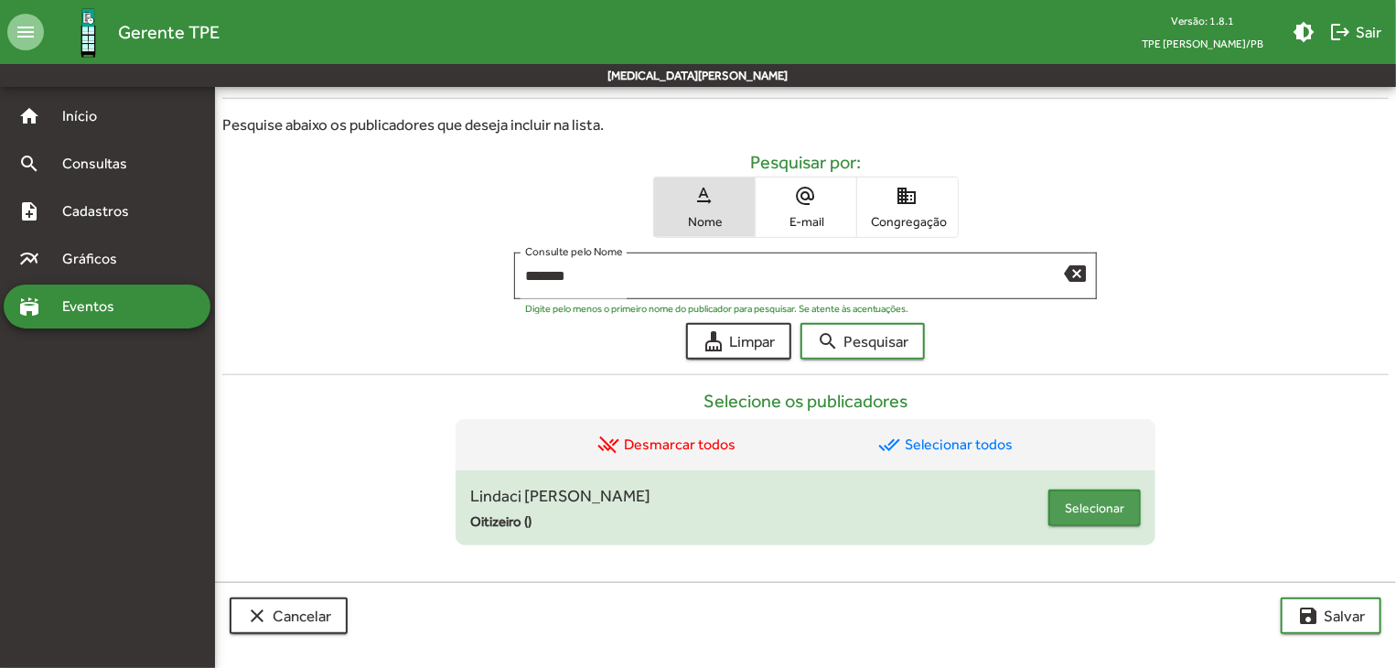
click at [1094, 499] on span "Selecionar" at bounding box center [1094, 507] width 59 height 33
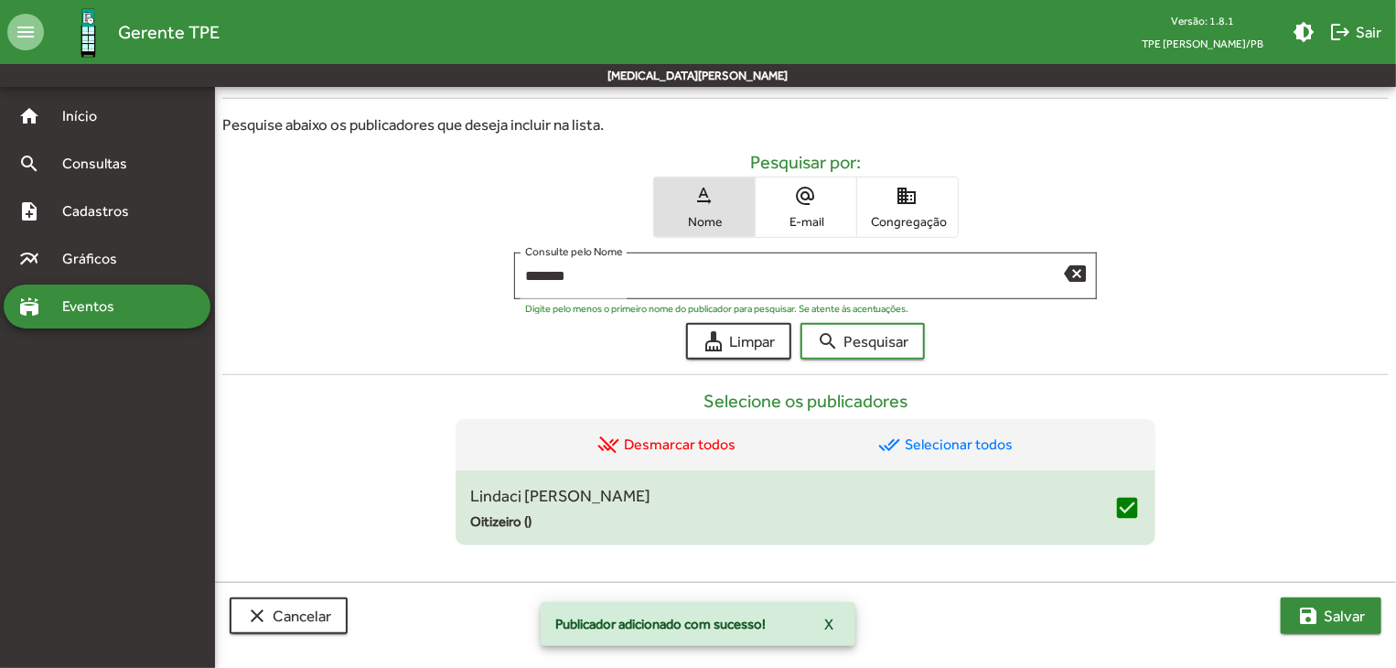
click at [1293, 616] on button "save [PERSON_NAME]" at bounding box center [1331, 615] width 101 height 37
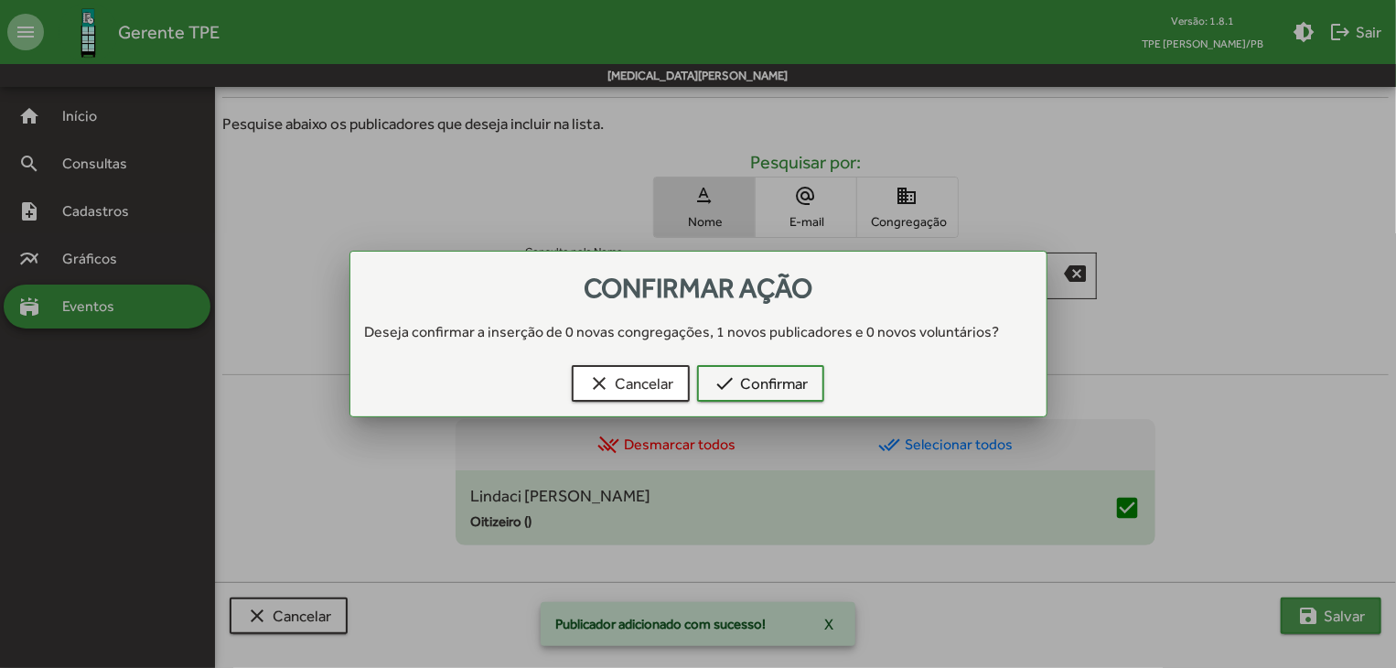
scroll to position [0, 0]
click at [799, 381] on span "check Confirmar" at bounding box center [761, 383] width 94 height 33
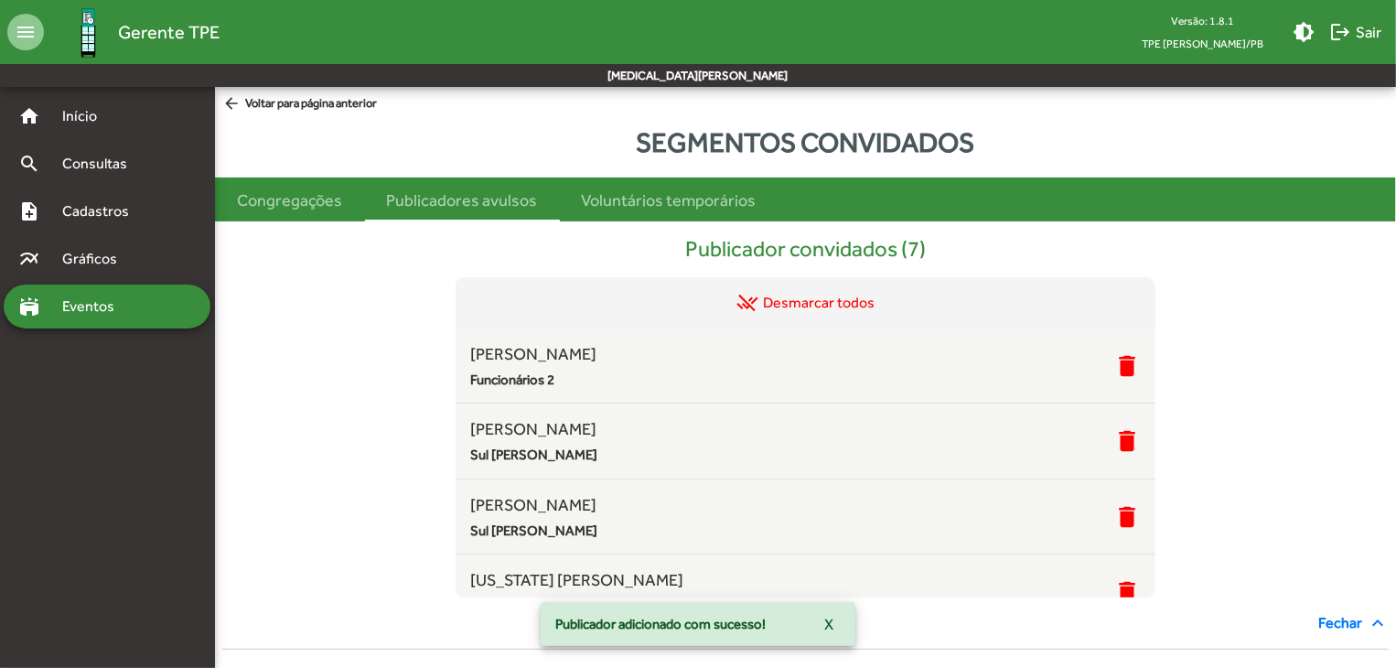
scroll to position [551, 0]
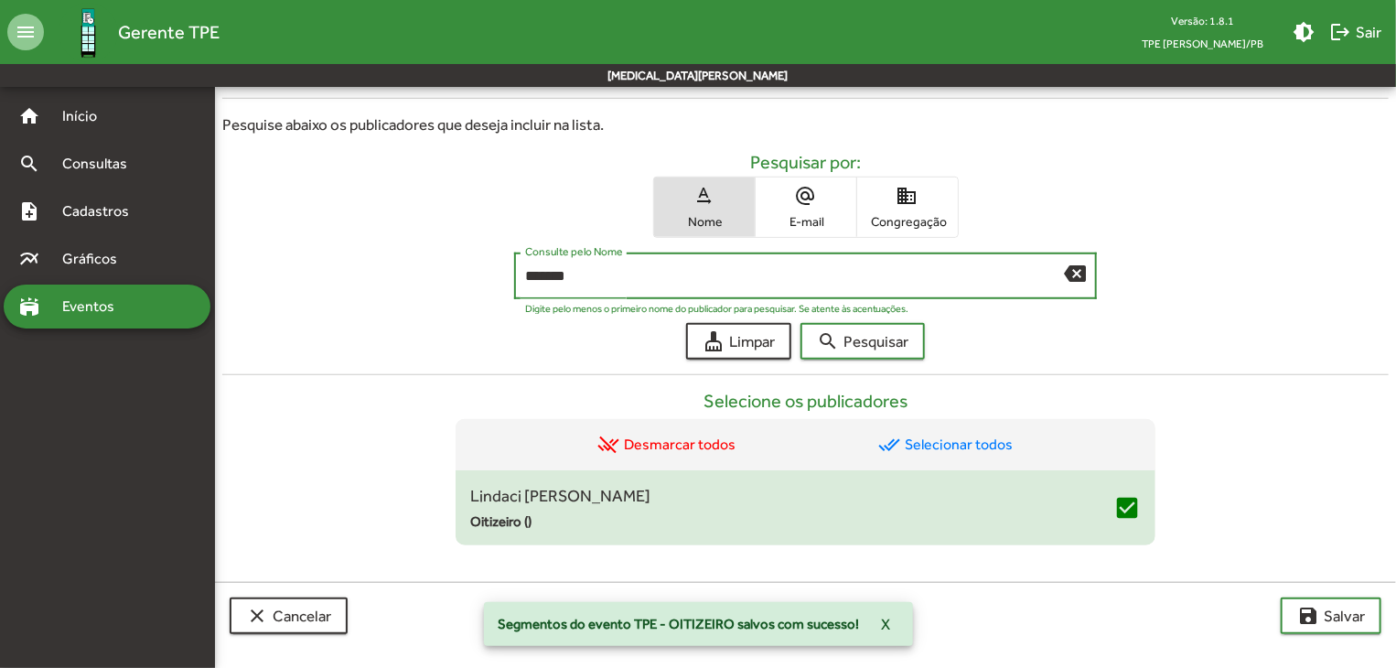
drag, startPoint x: 573, startPoint y: 277, endPoint x: 511, endPoint y: 281, distance: 61.4
click at [511, 281] on div "******* Consulte pelo Nome backspace Digite pelo menos o primeiro nome do publi…" at bounding box center [805, 281] width 1166 height 56
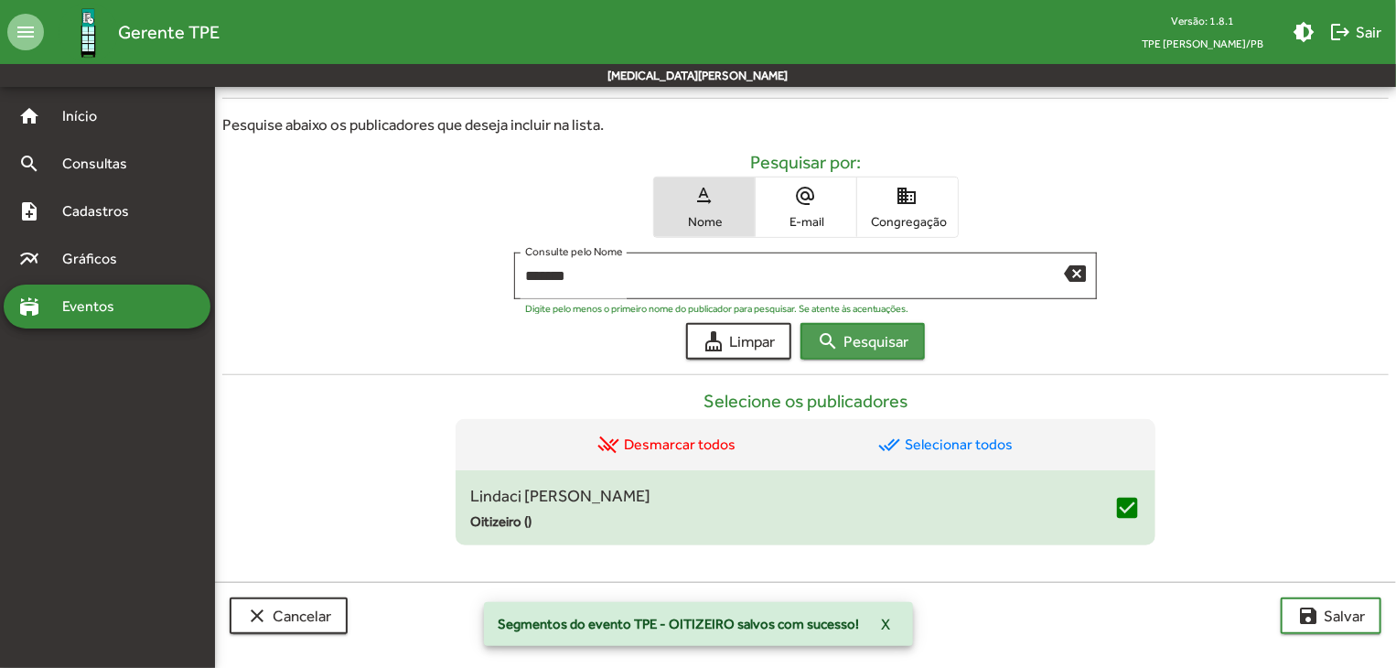
click at [855, 337] on span "search Pesquisar" at bounding box center [862, 341] width 91 height 33
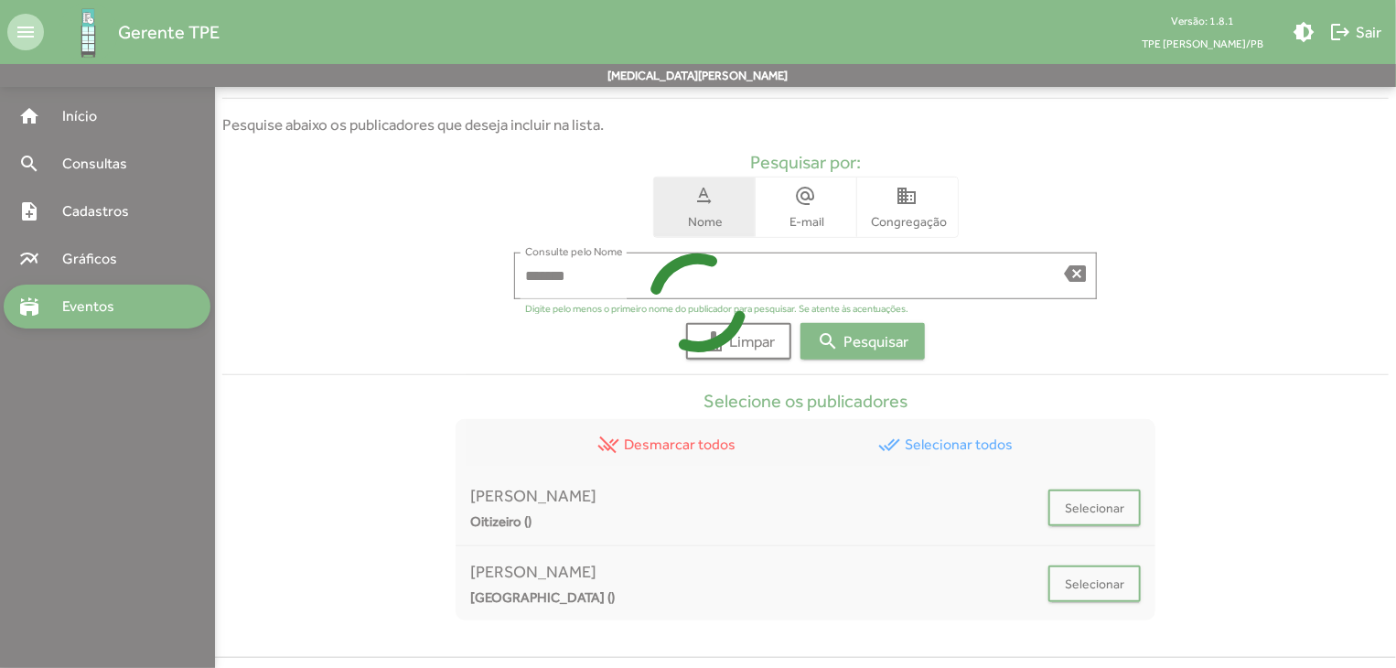
scroll to position [626, 0]
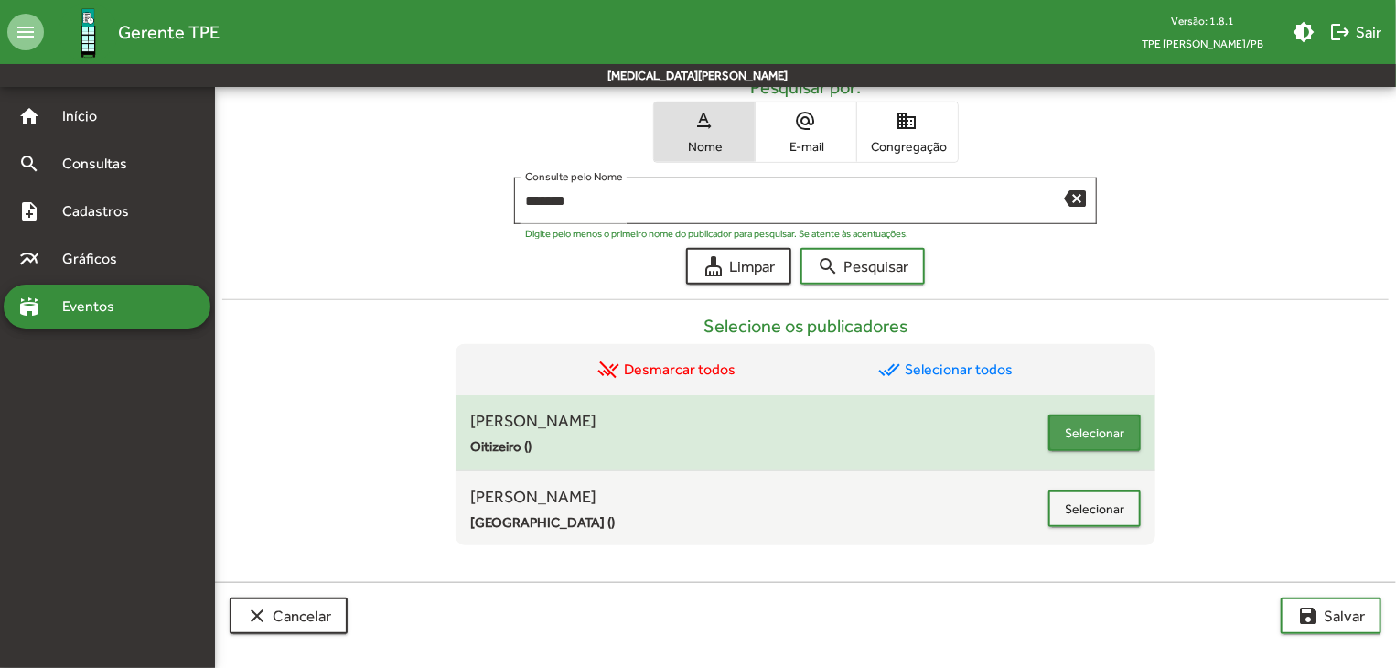
click at [1102, 426] on span "Selecionar" at bounding box center [1094, 432] width 59 height 33
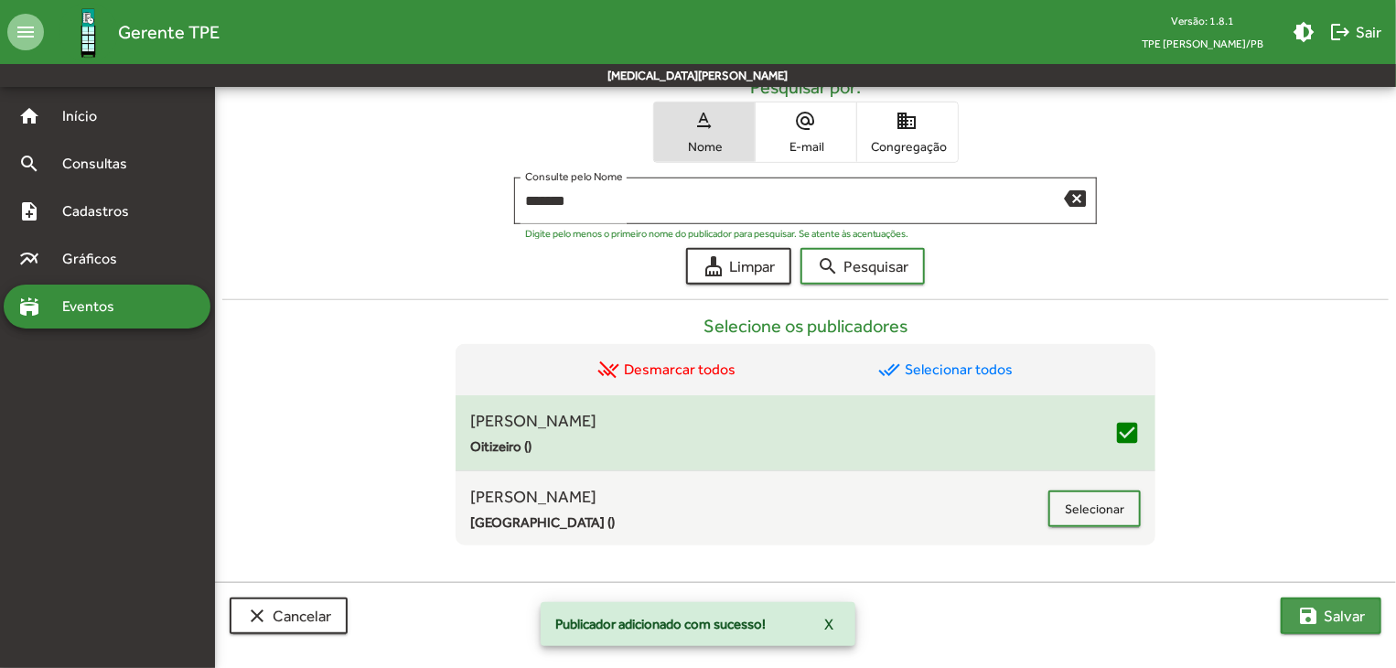
click at [1303, 616] on mat-icon "save" at bounding box center [1308, 616] width 22 height 22
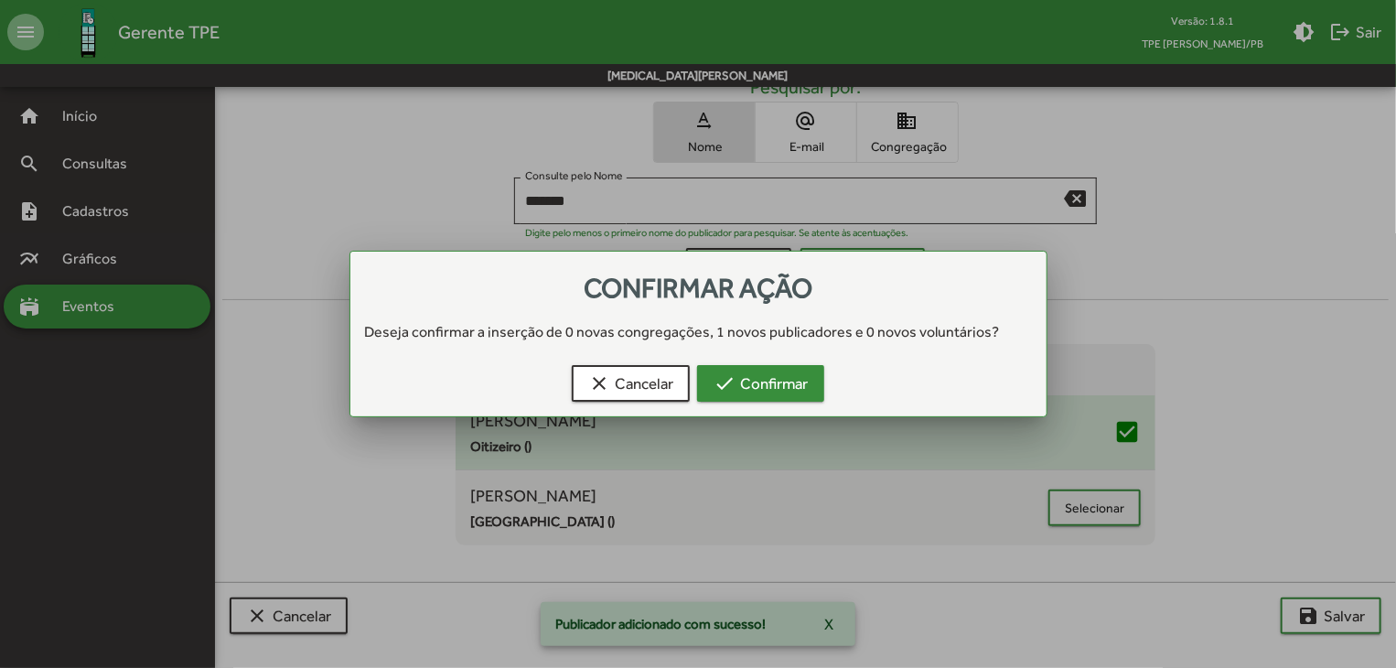
click at [798, 387] on span "check Confirmar" at bounding box center [761, 383] width 94 height 33
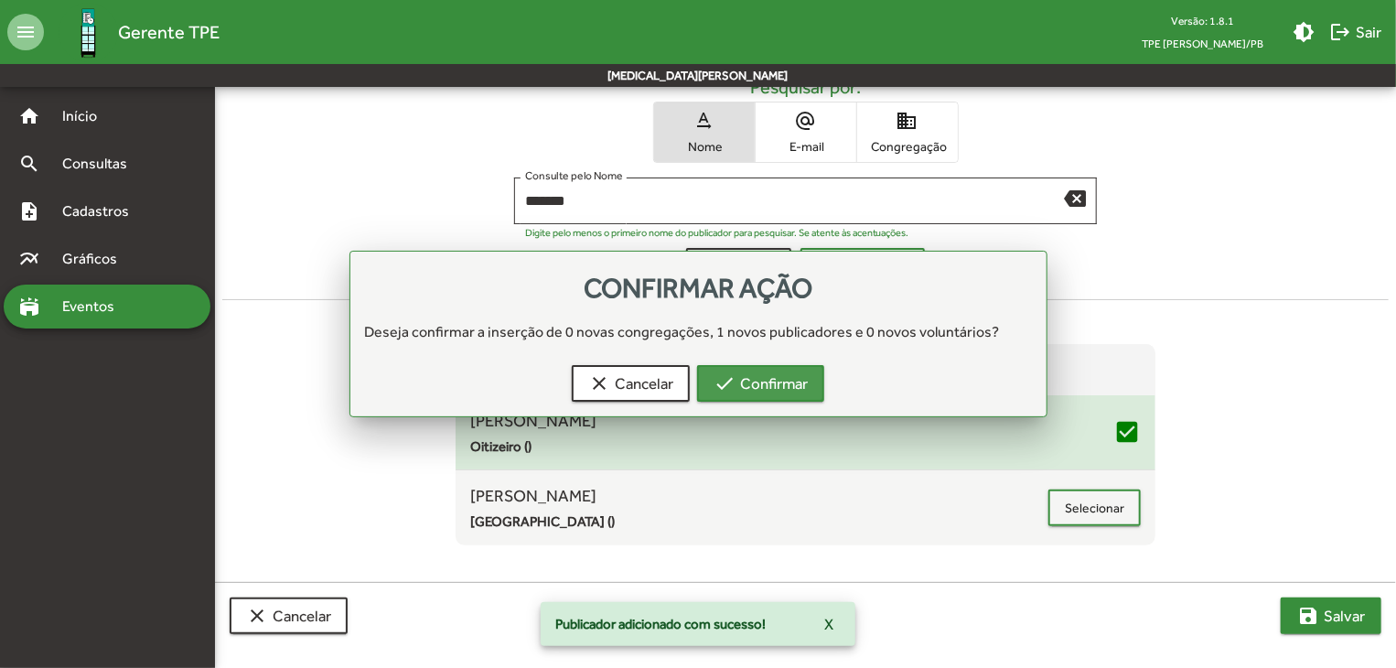
scroll to position [626, 0]
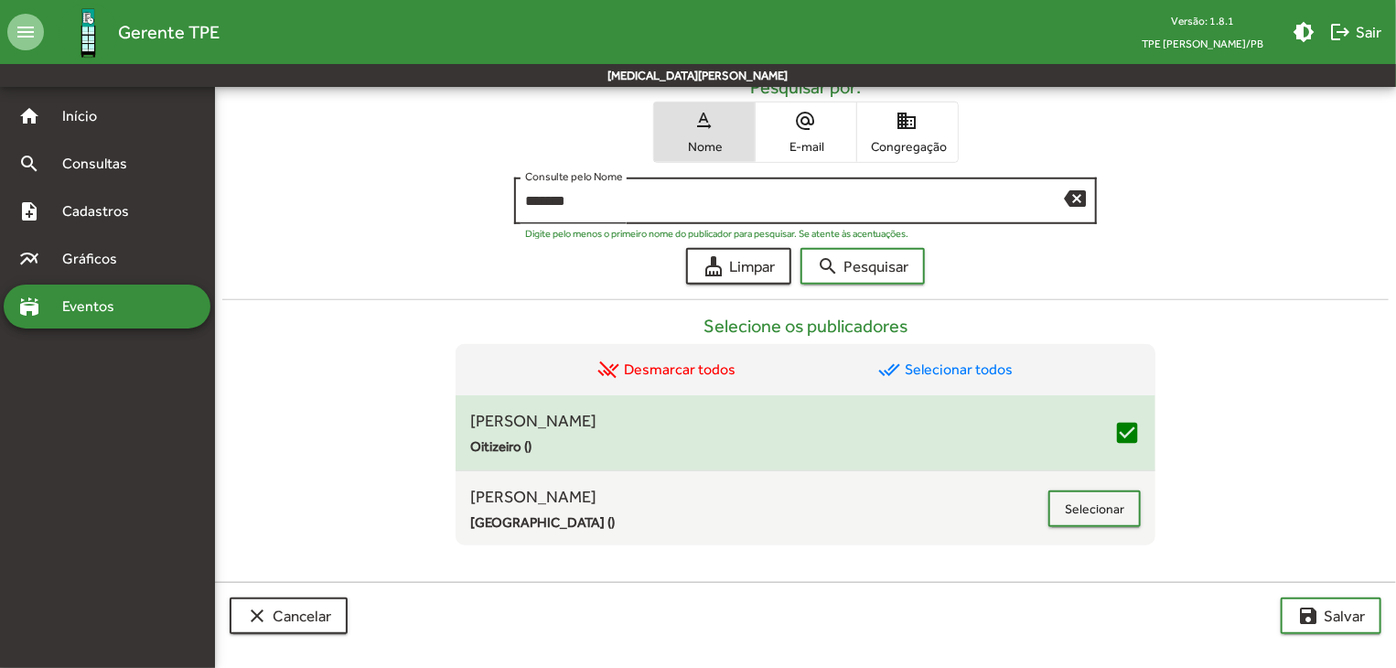
drag, startPoint x: 575, startPoint y: 213, endPoint x: 515, endPoint y: 213, distance: 60.4
click at [515, 213] on div "******* Consulte pelo Nome backspace" at bounding box center [806, 199] width 584 height 50
type input "*"
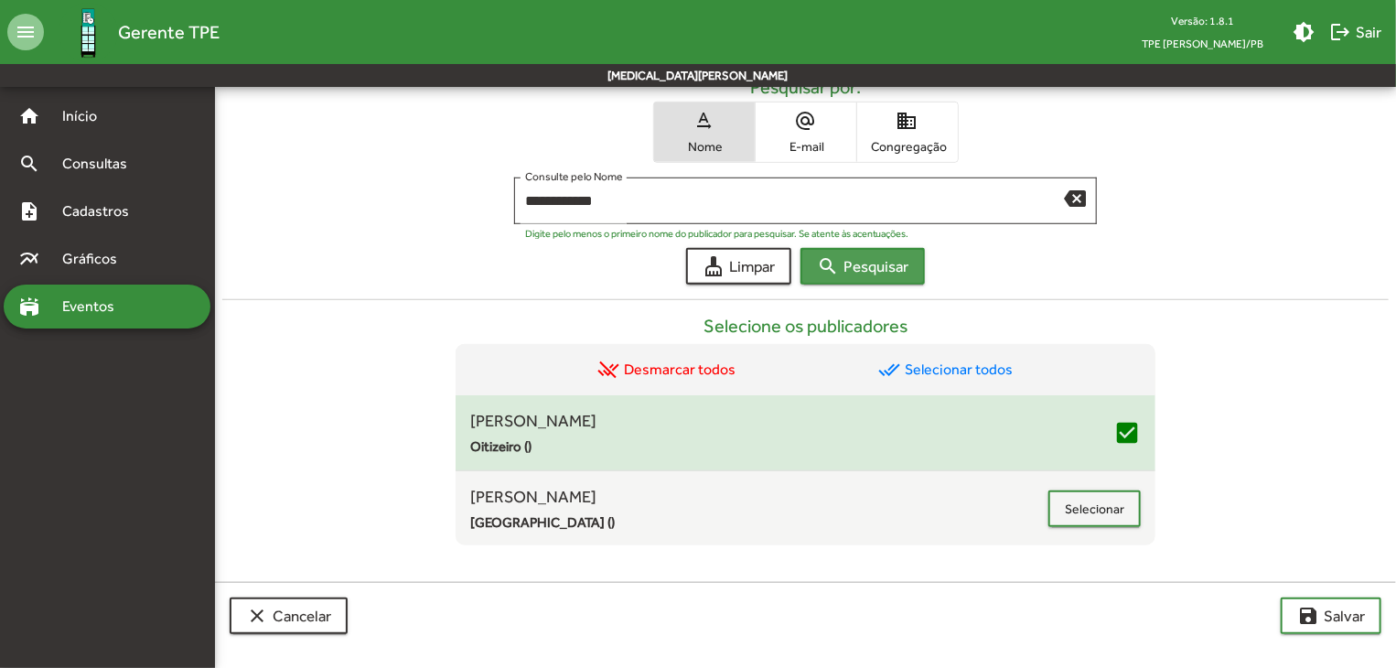
click at [880, 286] on div "**********" at bounding box center [805, 284] width 1166 height 523
click at [854, 262] on span "search Pesquisar" at bounding box center [862, 266] width 91 height 33
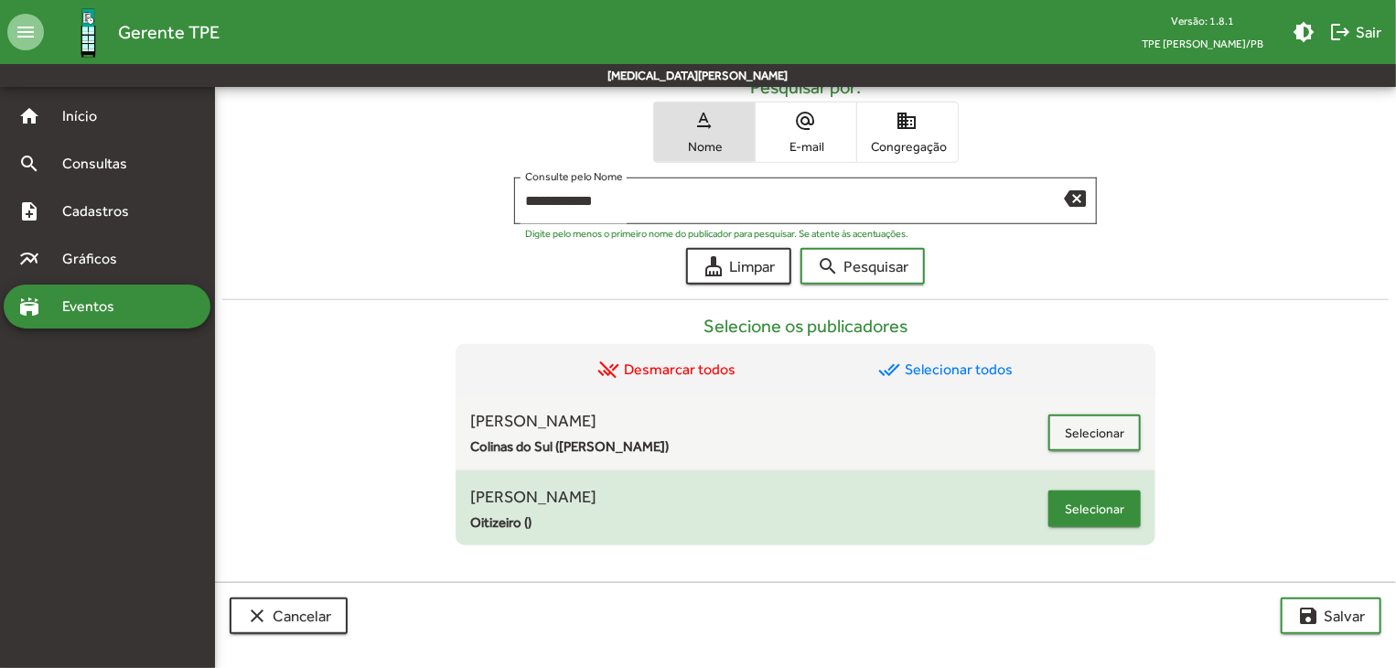
click at [1100, 521] on span "Selecionar" at bounding box center [1094, 508] width 59 height 33
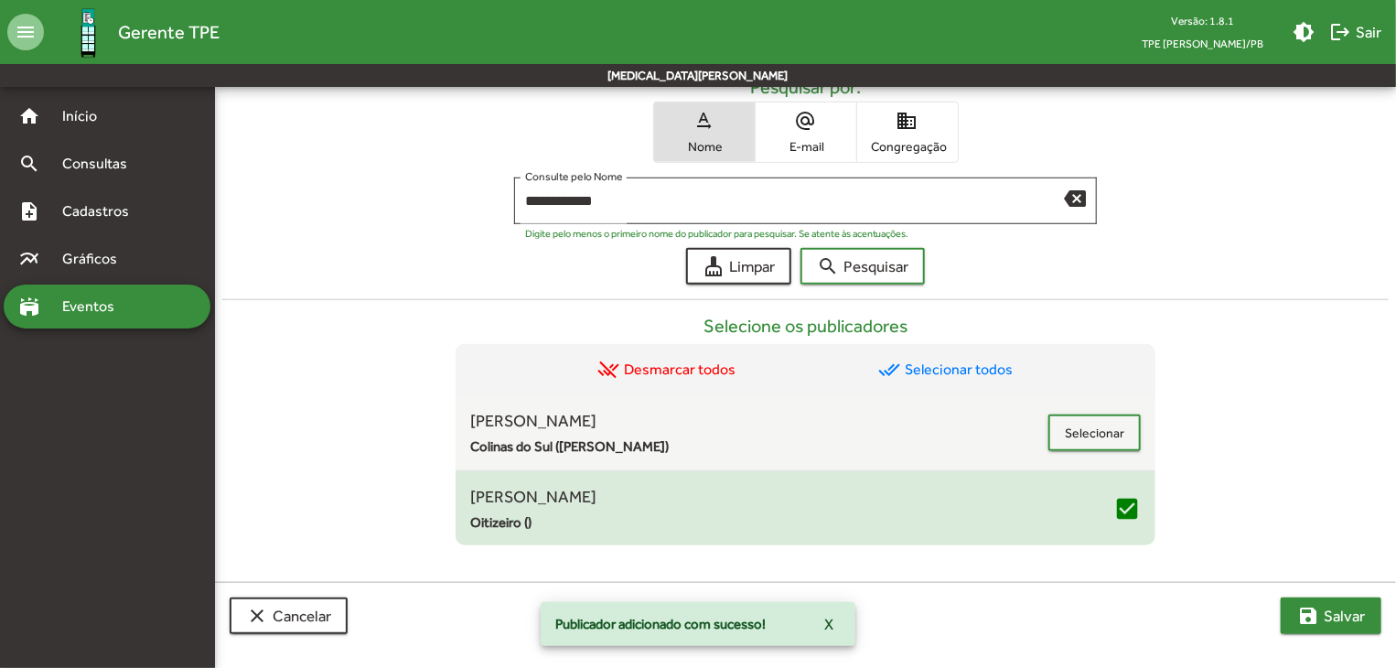
click at [1284, 605] on button "save [PERSON_NAME]" at bounding box center [1331, 615] width 101 height 37
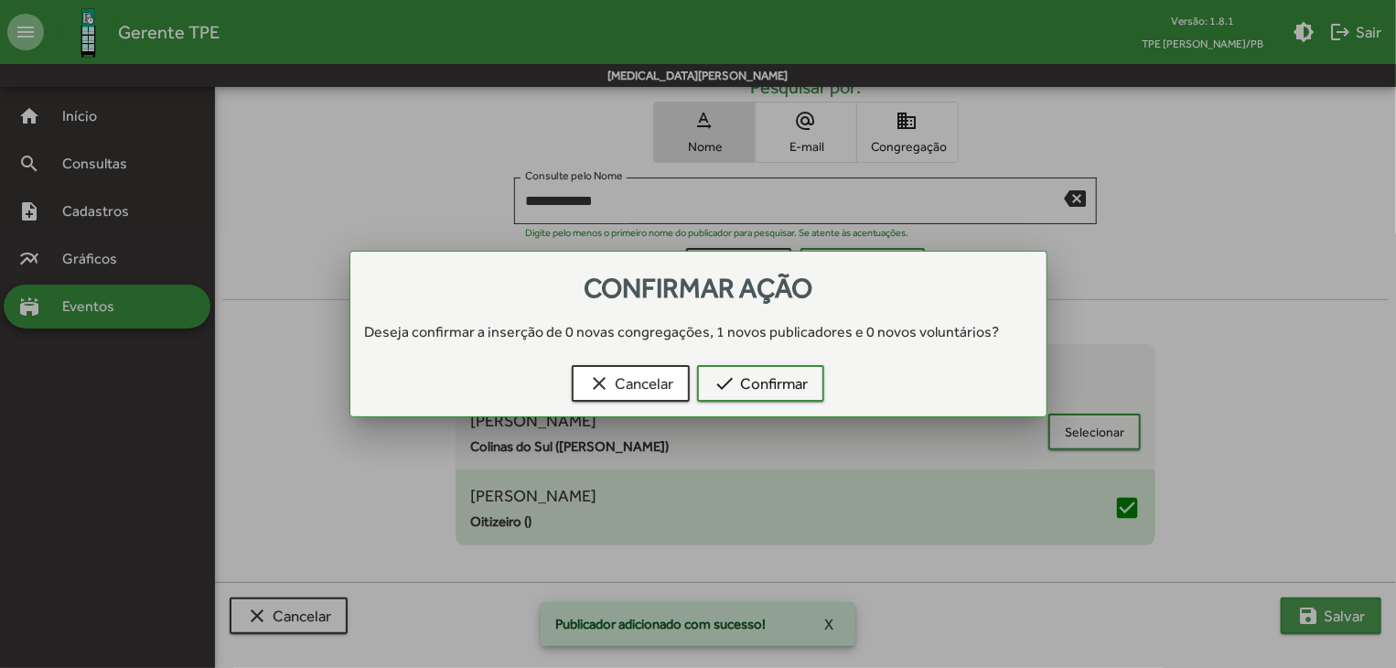
scroll to position [0, 0]
click at [819, 391] on button "check Confirmar" at bounding box center [760, 383] width 127 height 37
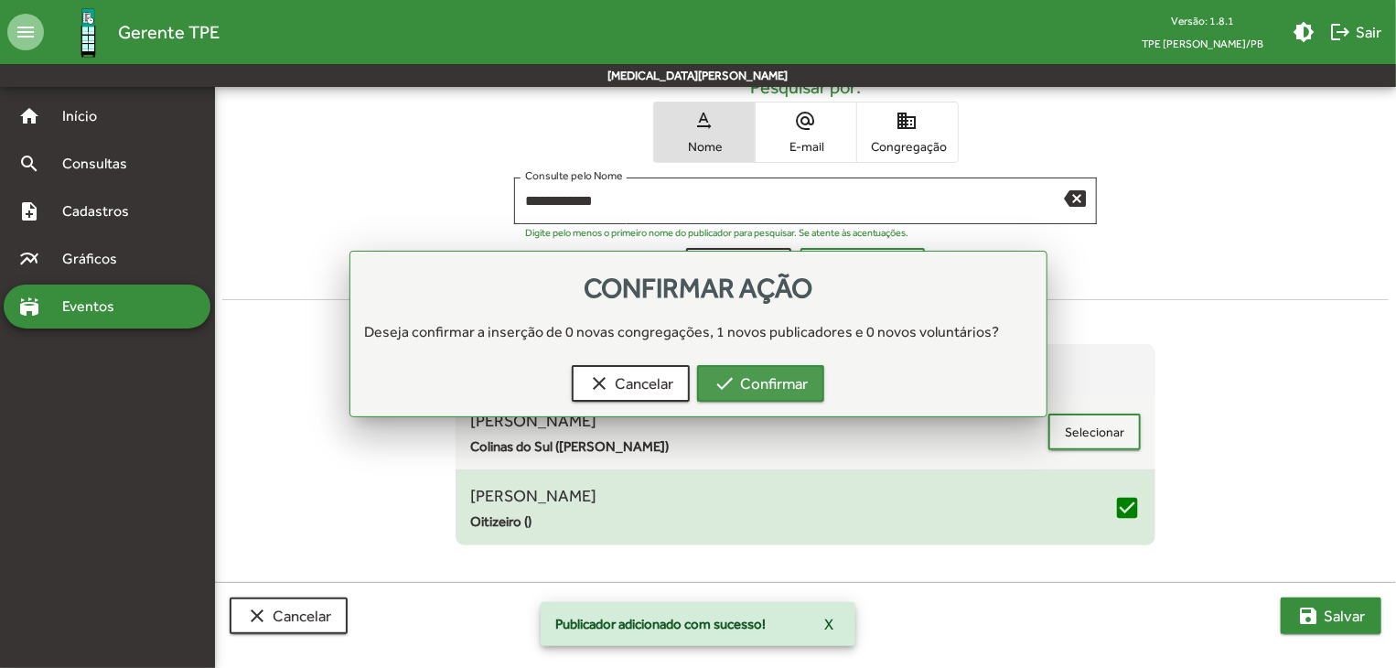
scroll to position [626, 0]
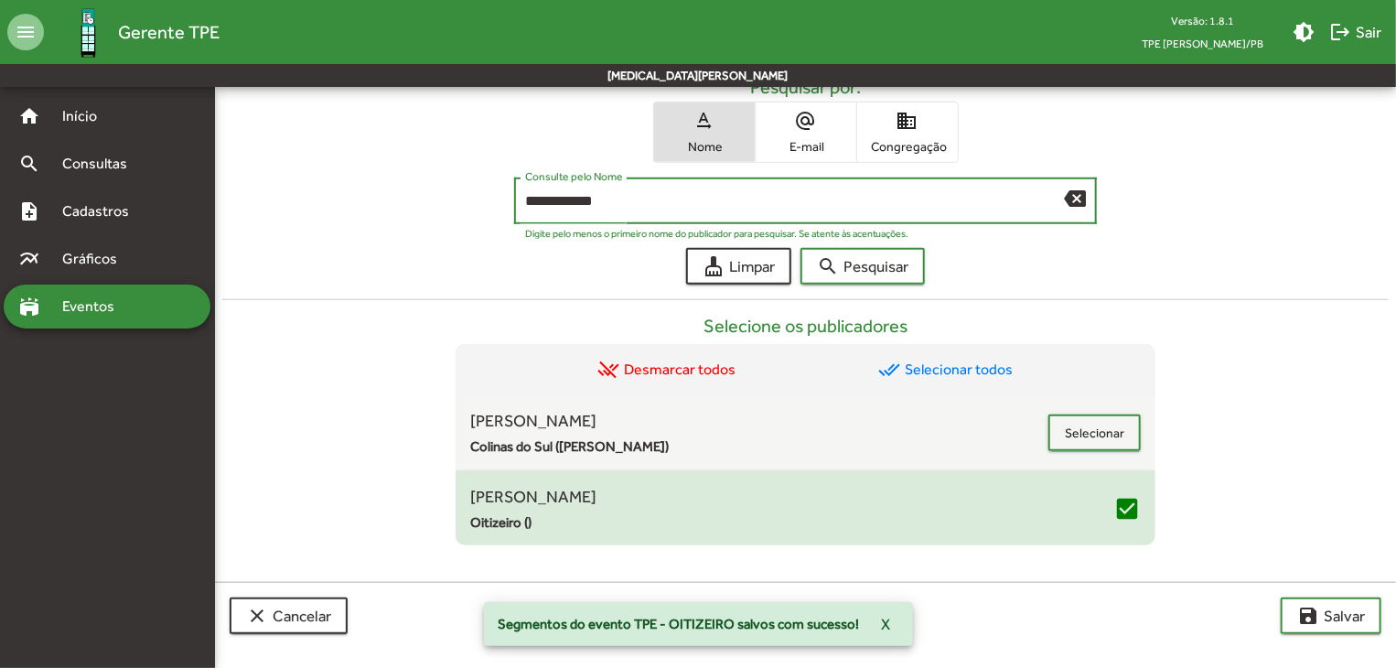
click at [578, 200] on input "**********" at bounding box center [795, 201] width 540 height 16
click at [859, 292] on div "Selecione os publicadores remove_done Desmarcar todos done_all Selecionar todos…" at bounding box center [805, 415] width 1166 height 261
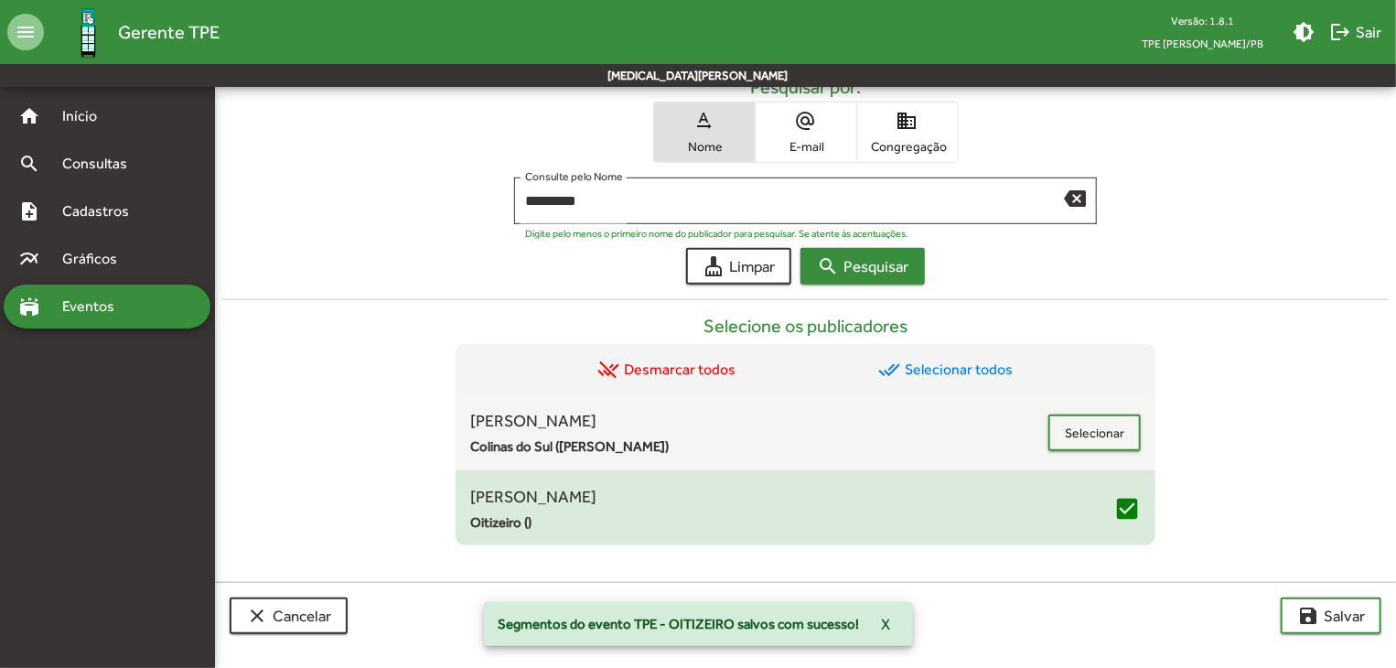
click at [862, 274] on span "search Pesquisar" at bounding box center [862, 266] width 91 height 33
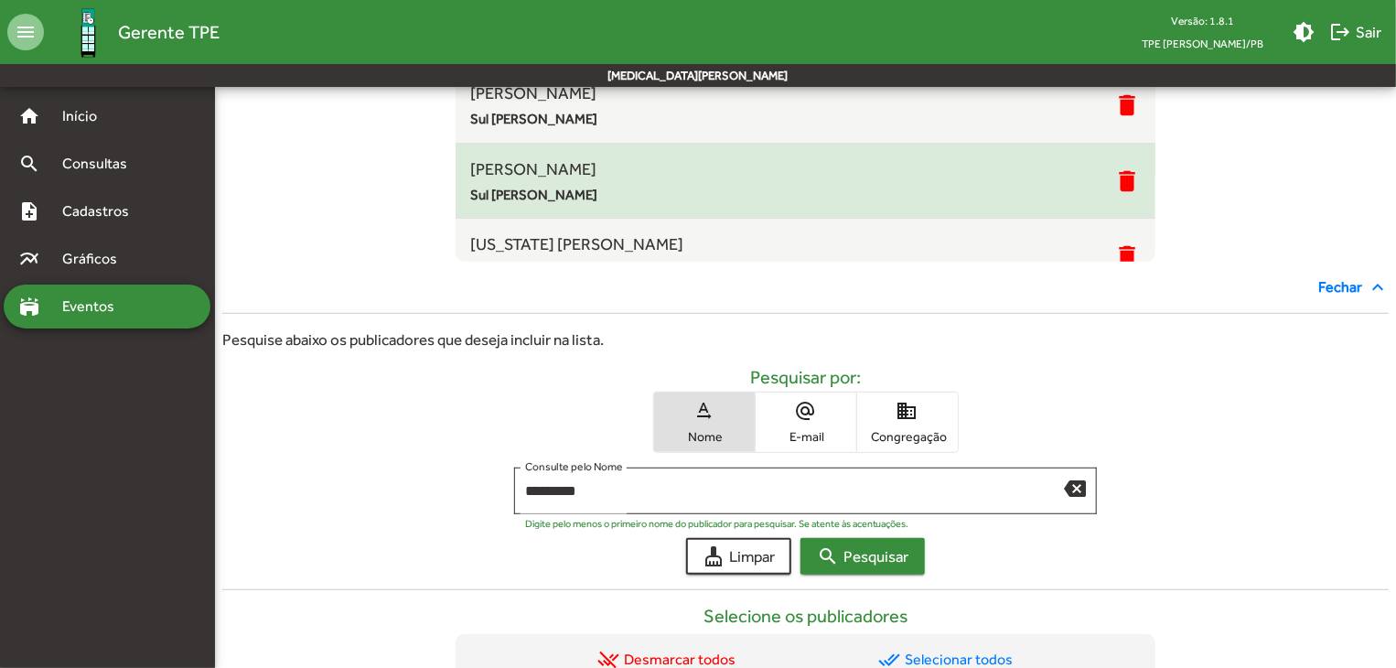
scroll to position [244, 0]
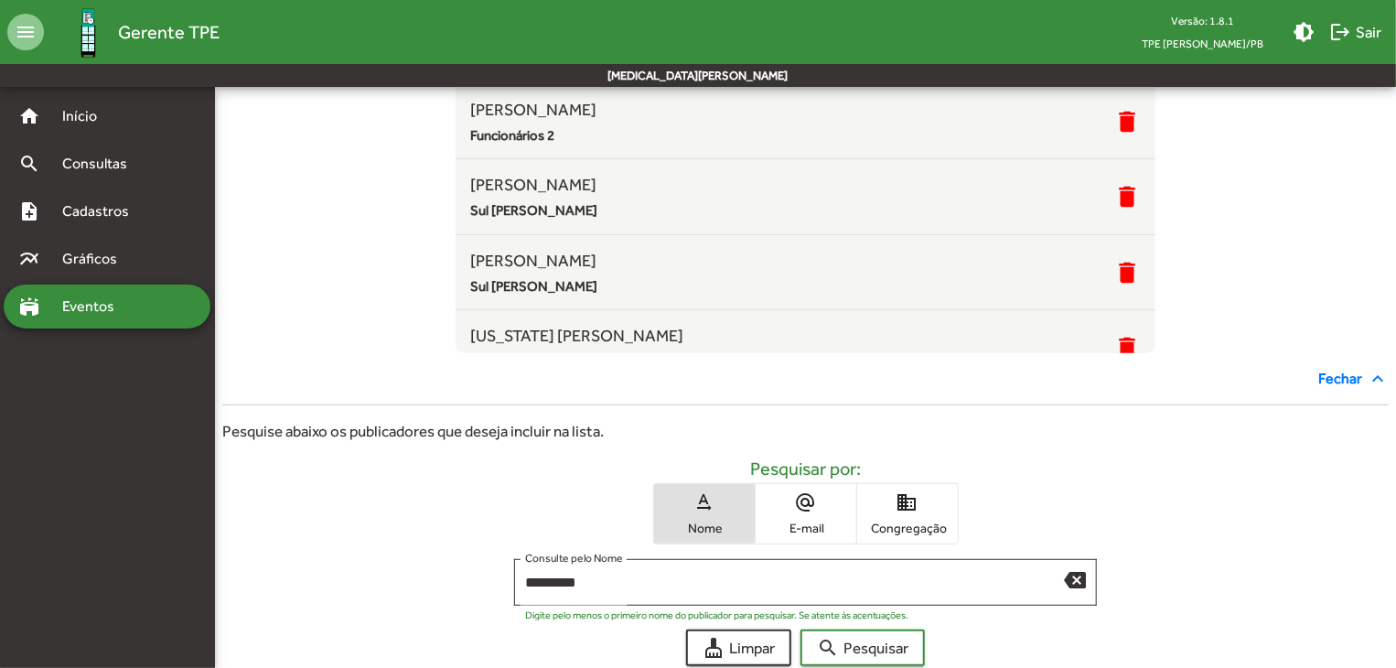
click at [357, 328] on div "Publicador convidados (9) remove_done Desmarcar todos [PERSON_NAME] Funcionário…" at bounding box center [805, 172] width 1166 height 361
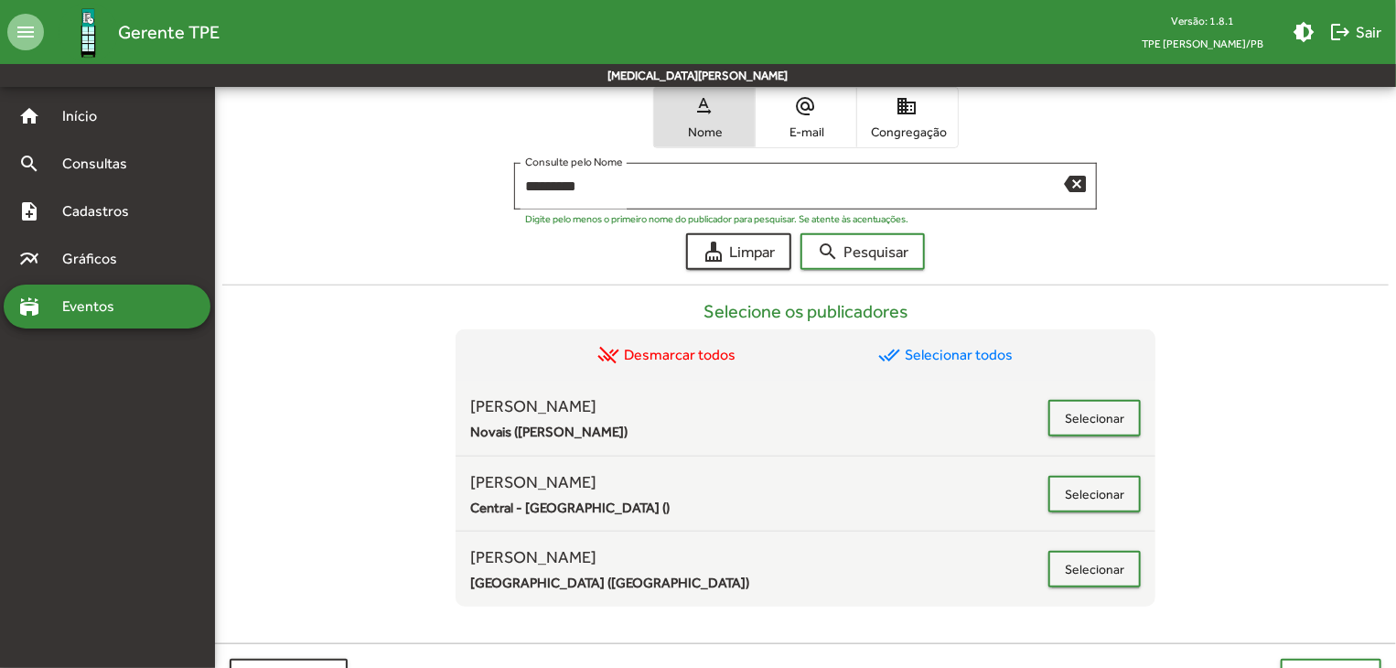
scroll to position [702, 0]
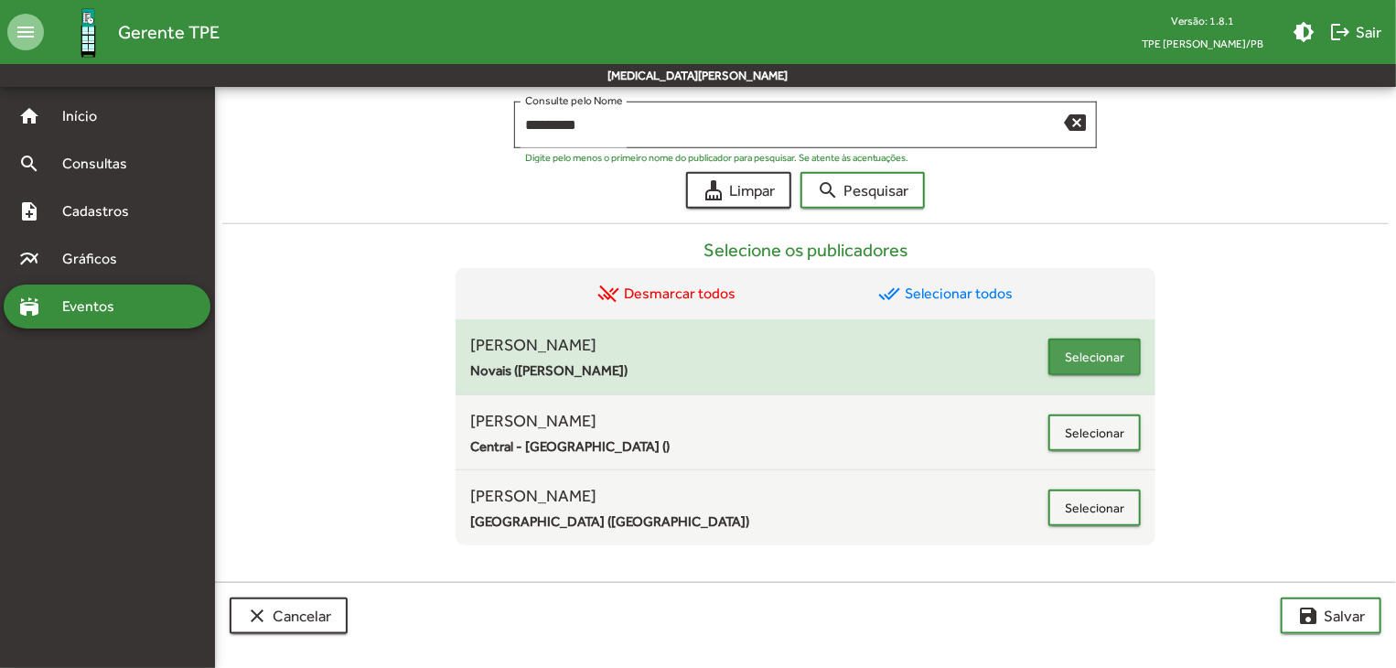
click at [1066, 363] on span "Selecionar" at bounding box center [1094, 356] width 59 height 33
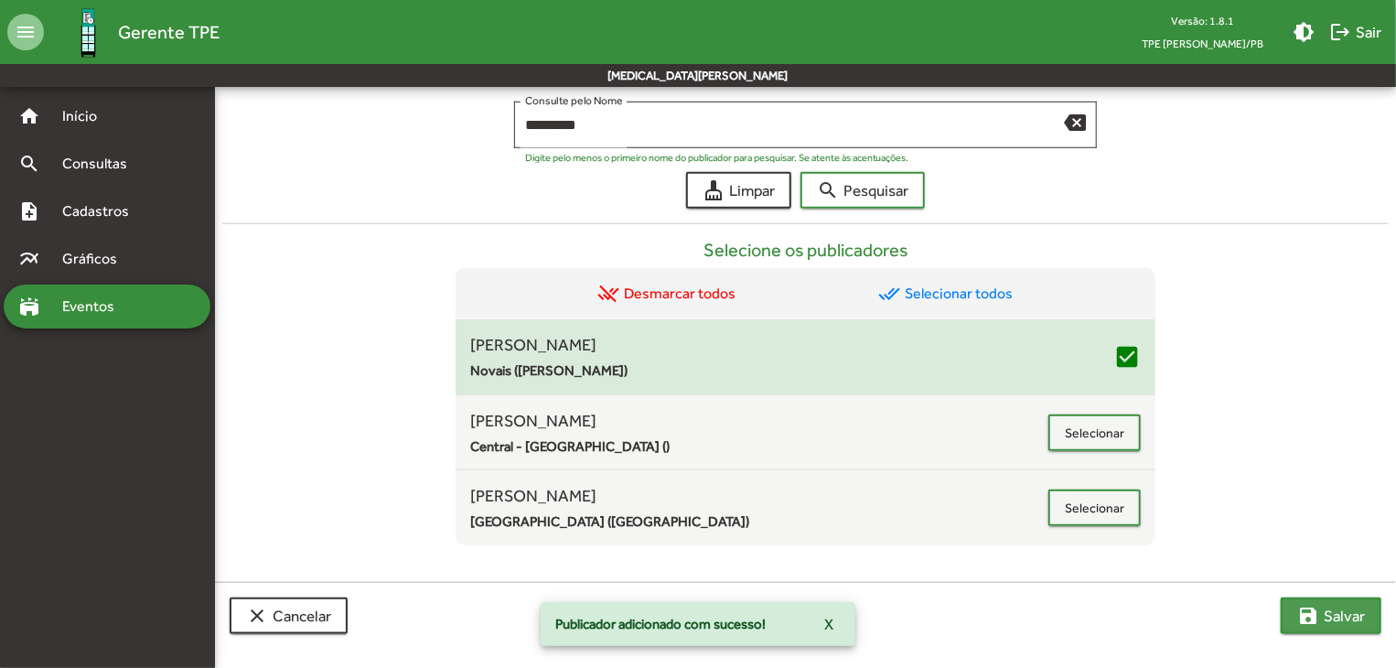
click at [1325, 606] on span "save [PERSON_NAME]" at bounding box center [1331, 615] width 68 height 33
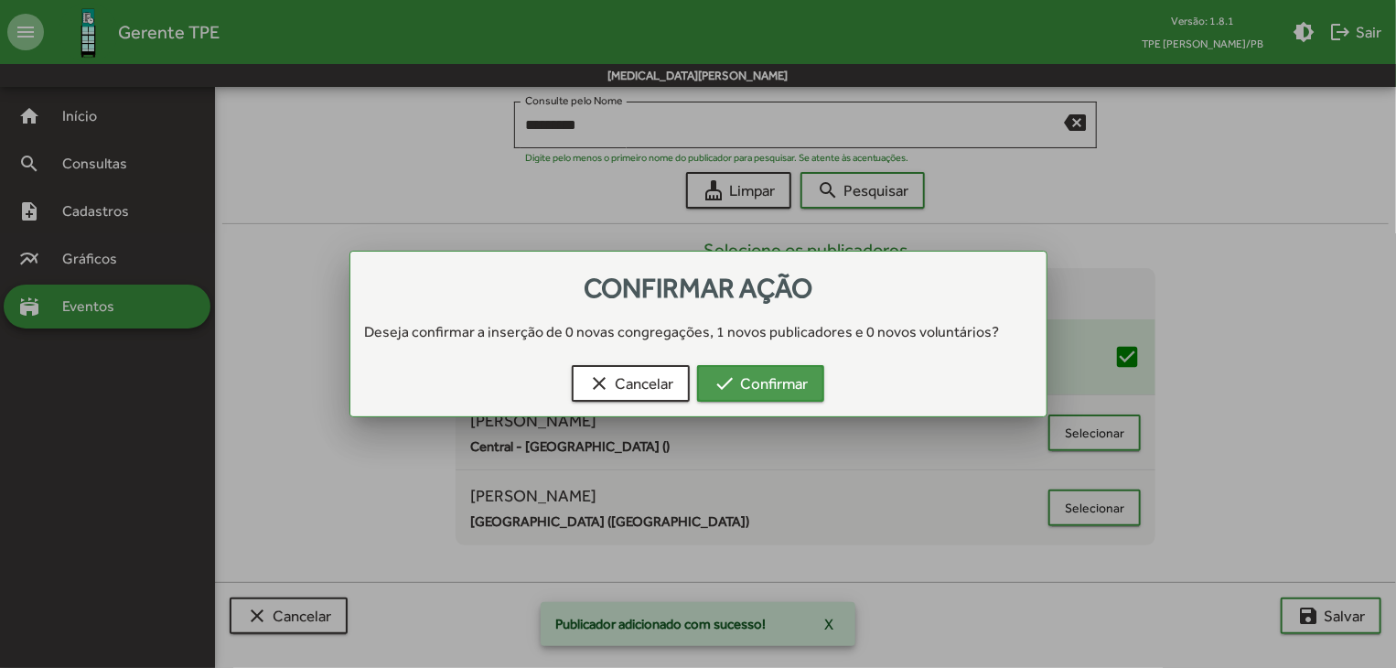
click at [776, 385] on span "check Confirmar" at bounding box center [761, 383] width 94 height 33
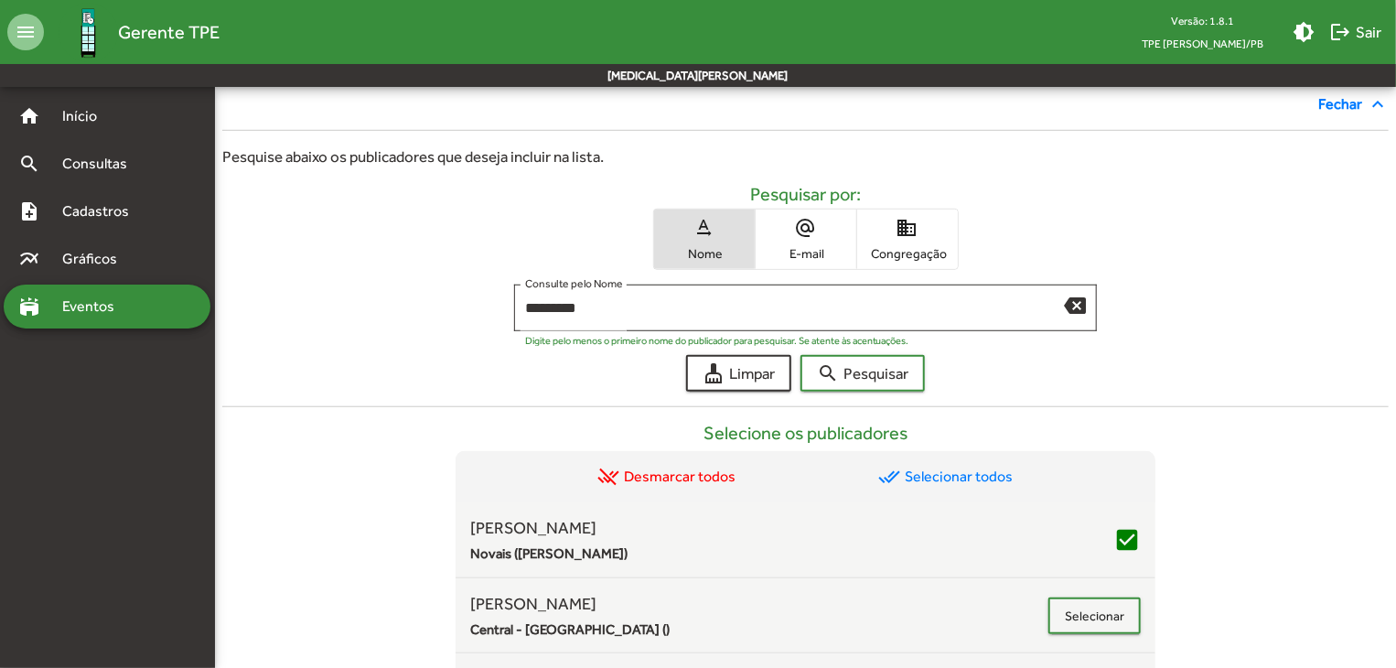
scroll to position [610, 0]
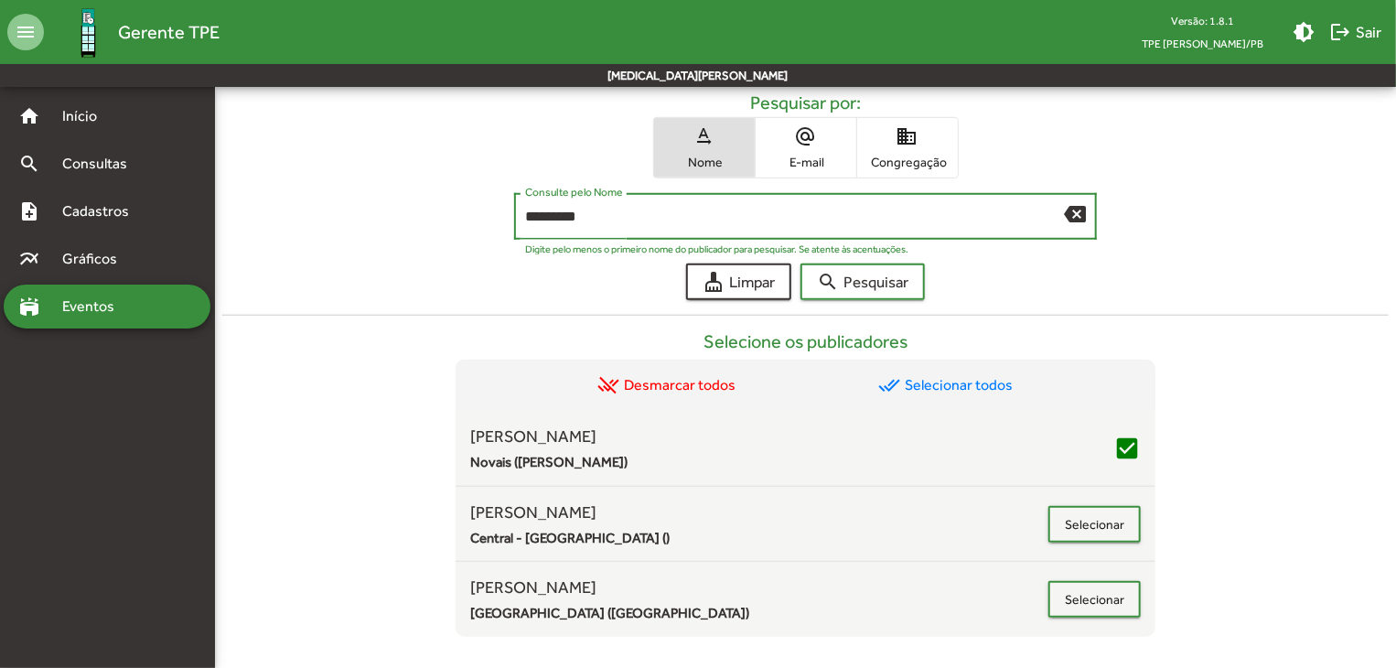
drag, startPoint x: 588, startPoint y: 221, endPoint x: 518, endPoint y: 228, distance: 70.7
click at [518, 228] on div "********* Consulte pelo Nome backspace" at bounding box center [806, 214] width 584 height 50
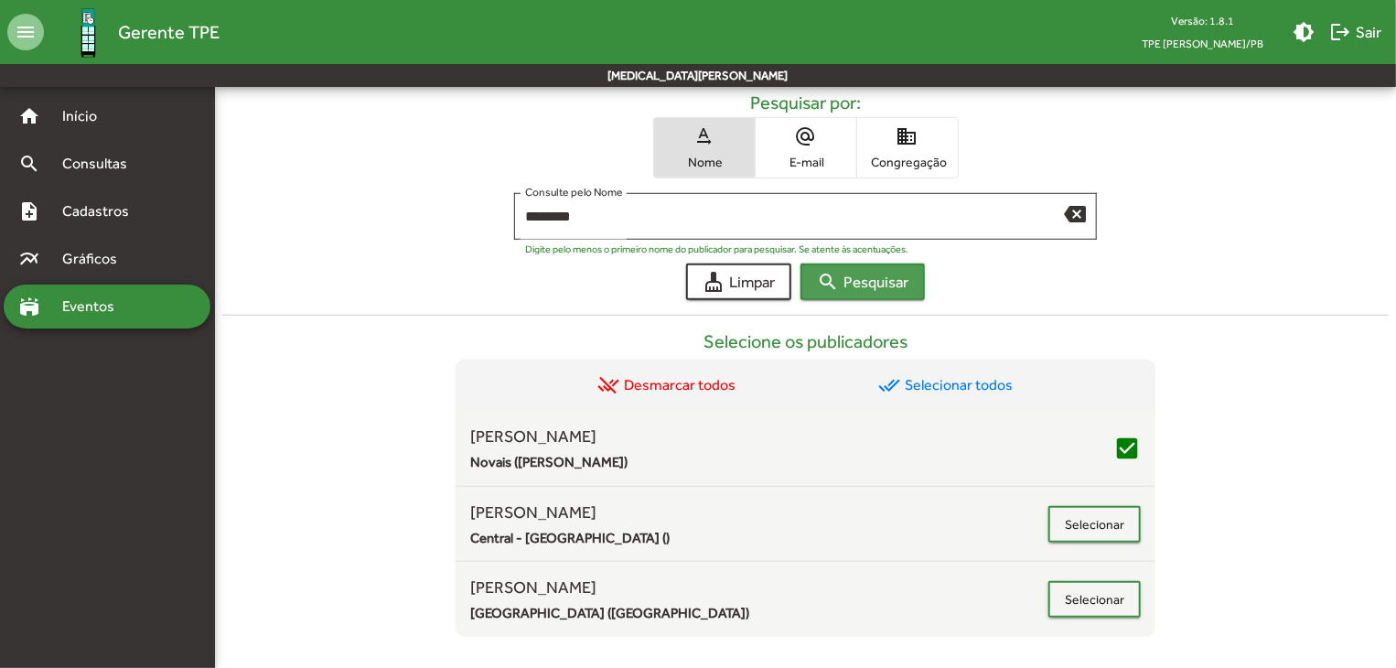
click at [901, 275] on span "search Pesquisar" at bounding box center [862, 281] width 91 height 33
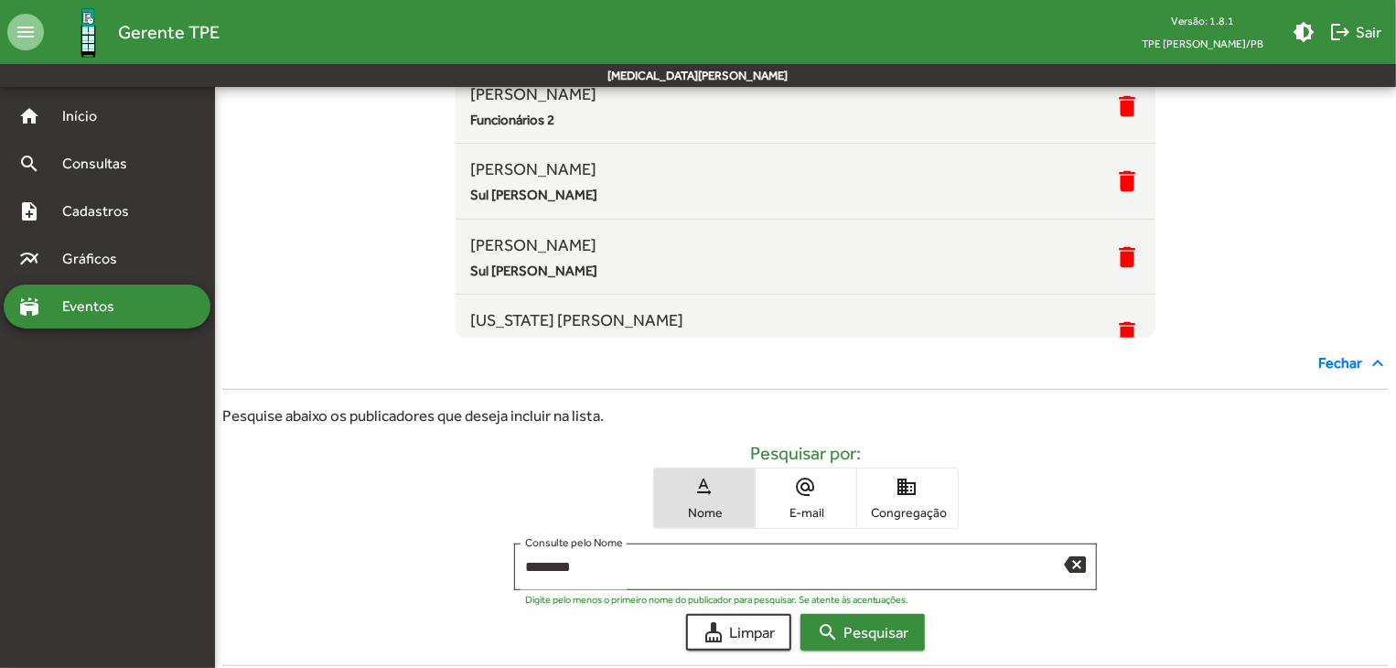
scroll to position [626, 0]
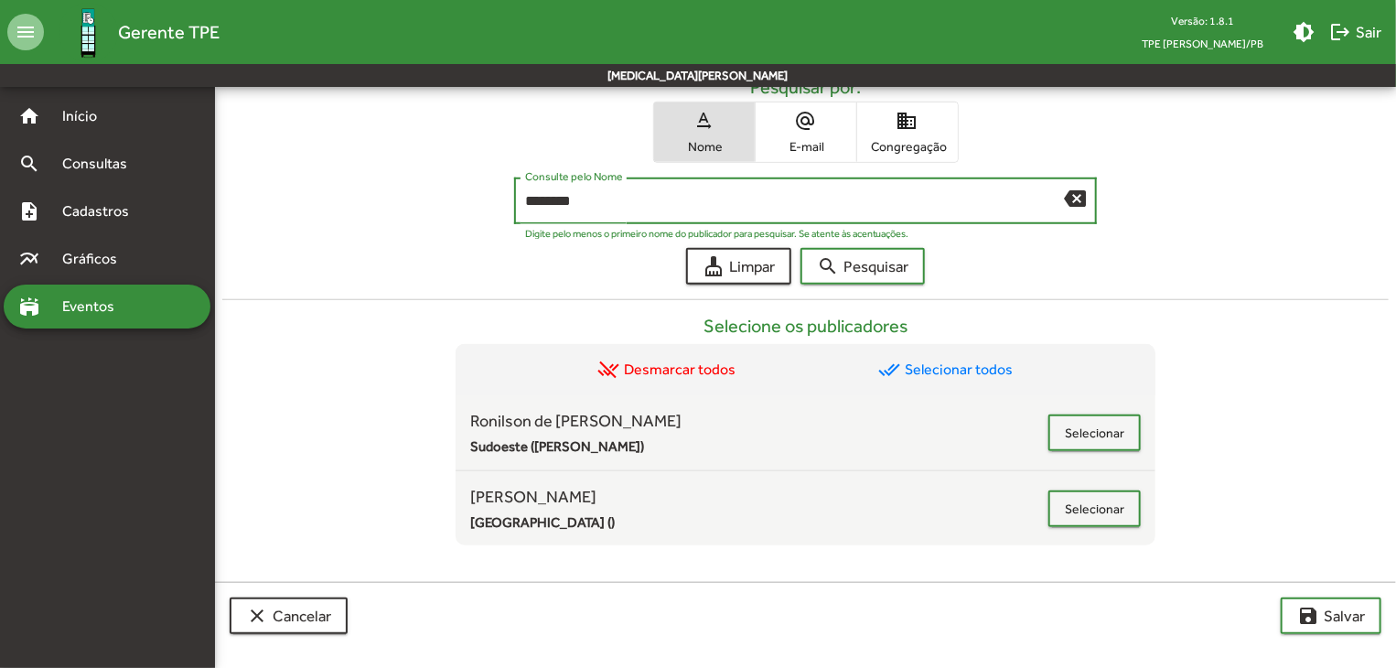
drag, startPoint x: 575, startPoint y: 195, endPoint x: 382, endPoint y: 210, distance: 193.7
click at [382, 210] on div "******** Consulte pelo Nome backspace Digite pelo menos o primeiro nome do publ…" at bounding box center [805, 205] width 1166 height 56
type input "*******"
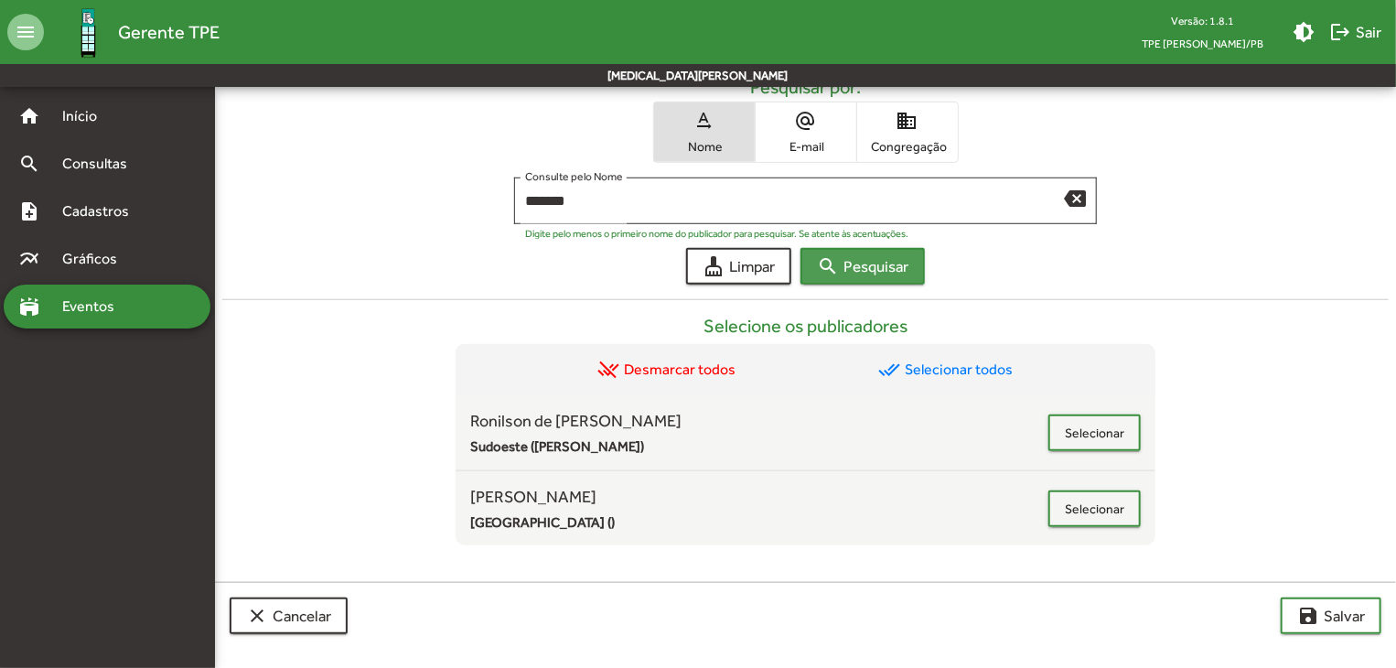
click at [893, 263] on span "search Pesquisar" at bounding box center [862, 266] width 91 height 33
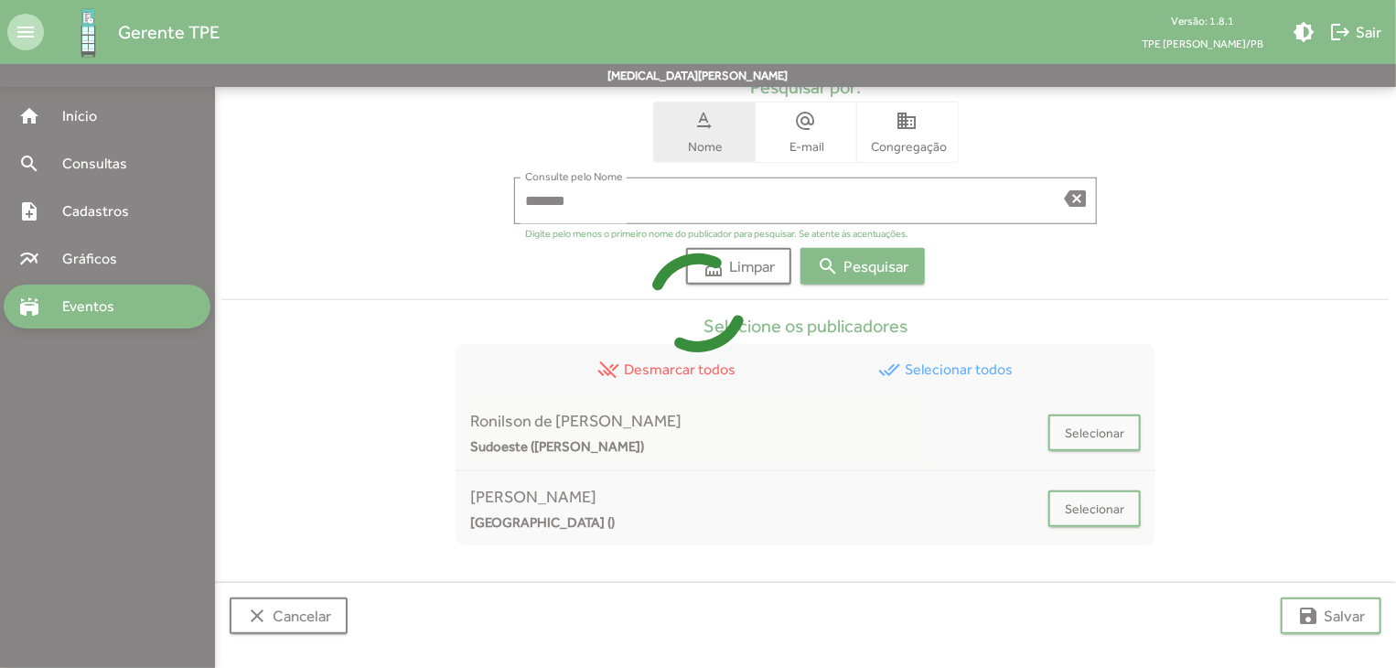
scroll to position [551, 0]
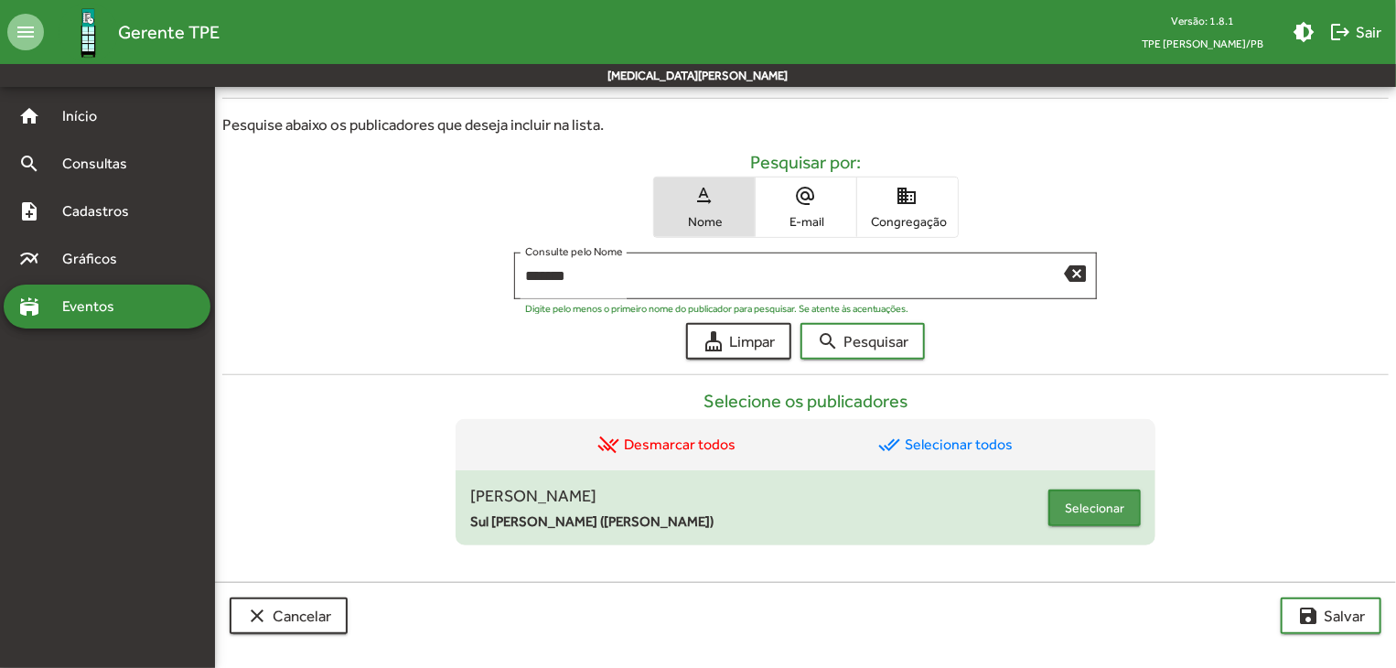
click at [1097, 500] on span "Selecionar" at bounding box center [1094, 507] width 59 height 33
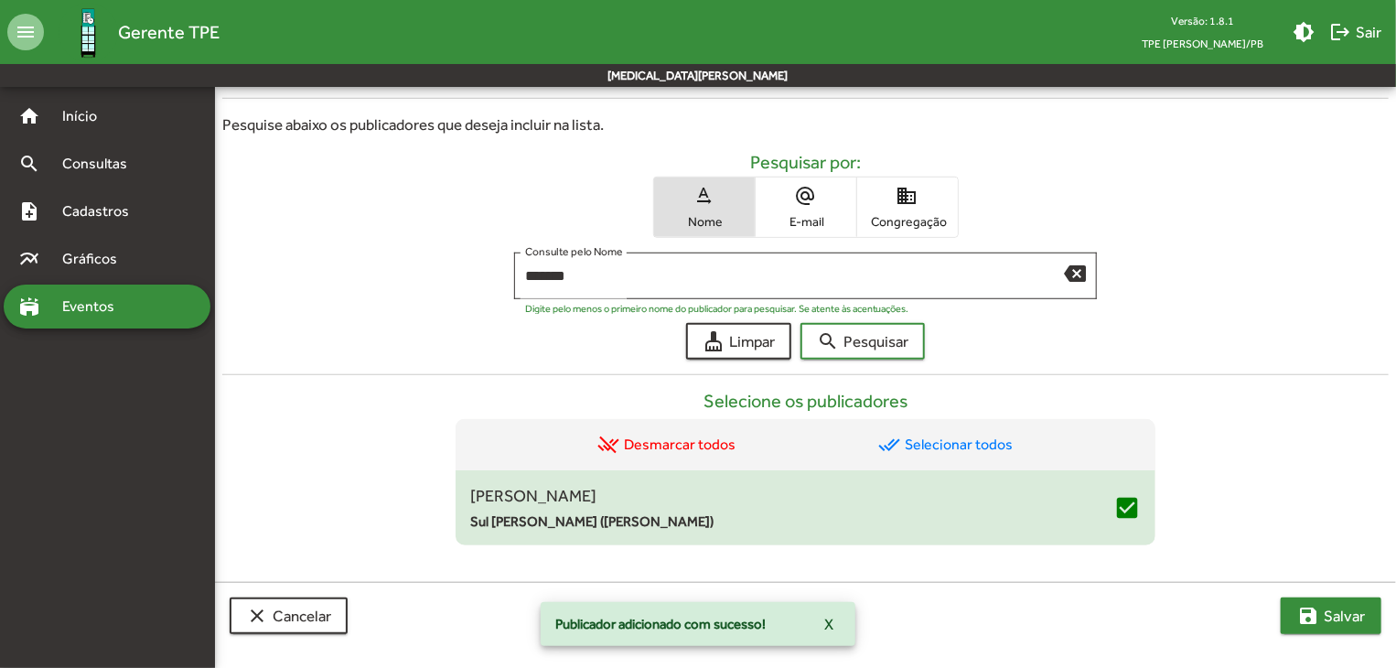
click at [1315, 627] on span "save [PERSON_NAME]" at bounding box center [1331, 615] width 68 height 33
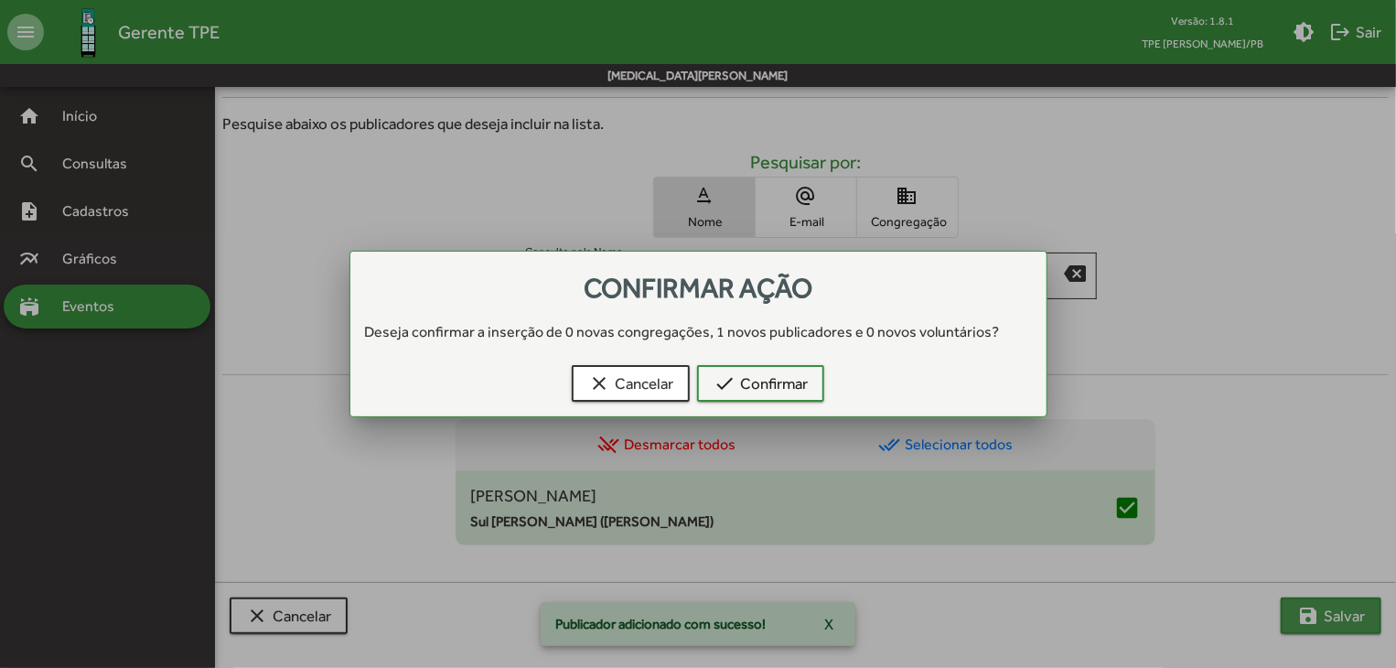
scroll to position [0, 0]
click at [749, 382] on span "check Confirmar" at bounding box center [761, 383] width 94 height 33
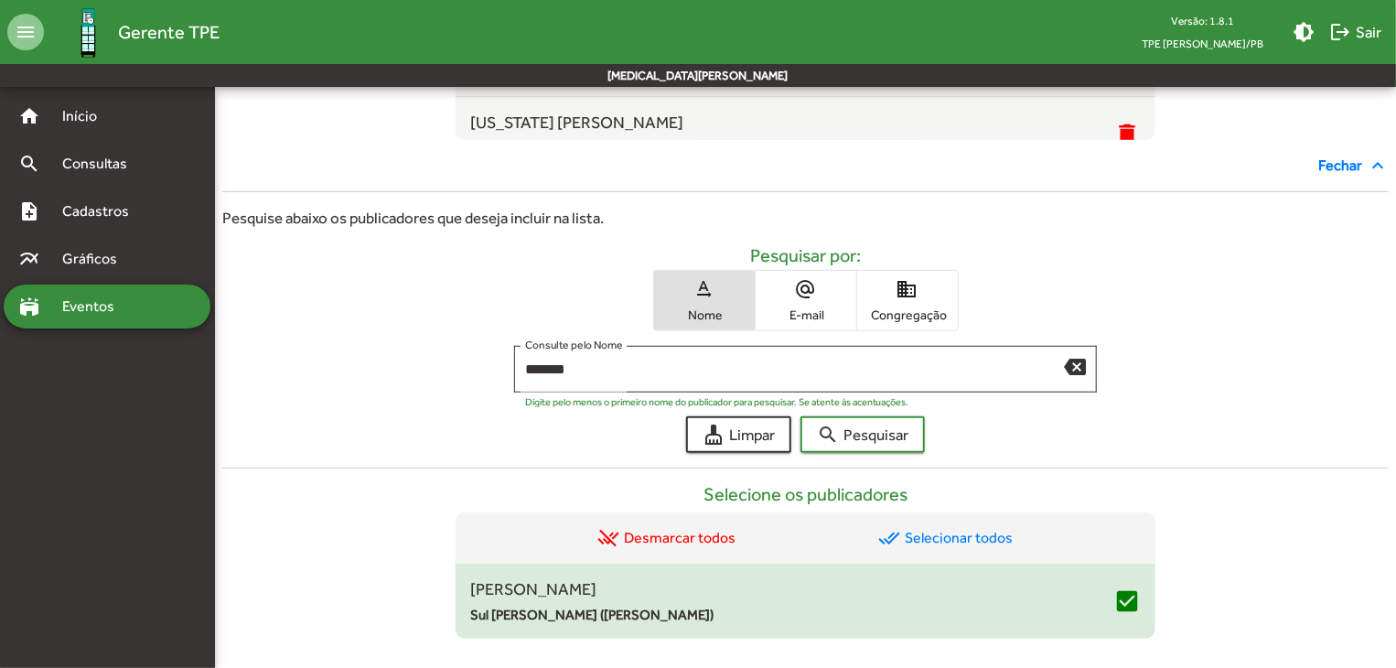
scroll to position [549, 0]
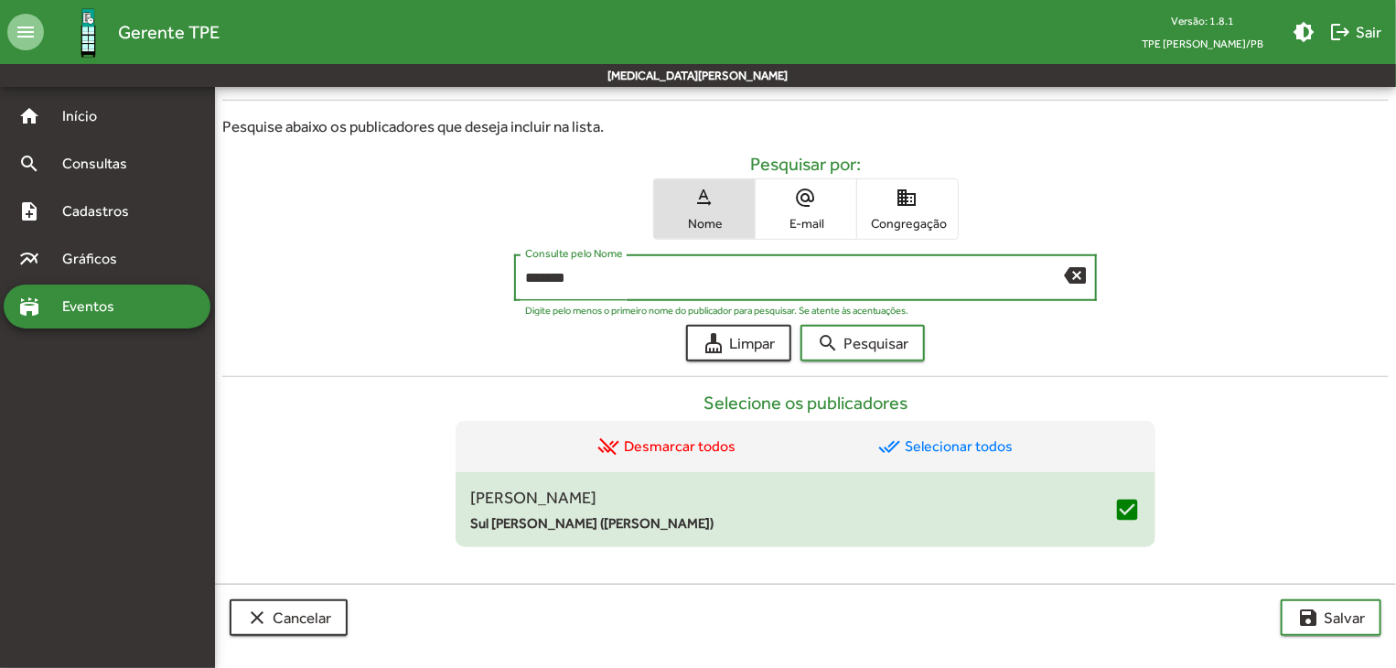
drag, startPoint x: 593, startPoint y: 272, endPoint x: 506, endPoint y: 283, distance: 87.6
click at [506, 283] on div "******* Consulte pelo Nome backspace Digite pelo menos o primeiro nome do publi…" at bounding box center [805, 282] width 1166 height 56
click at [901, 342] on span "search Pesquisar" at bounding box center [862, 343] width 91 height 33
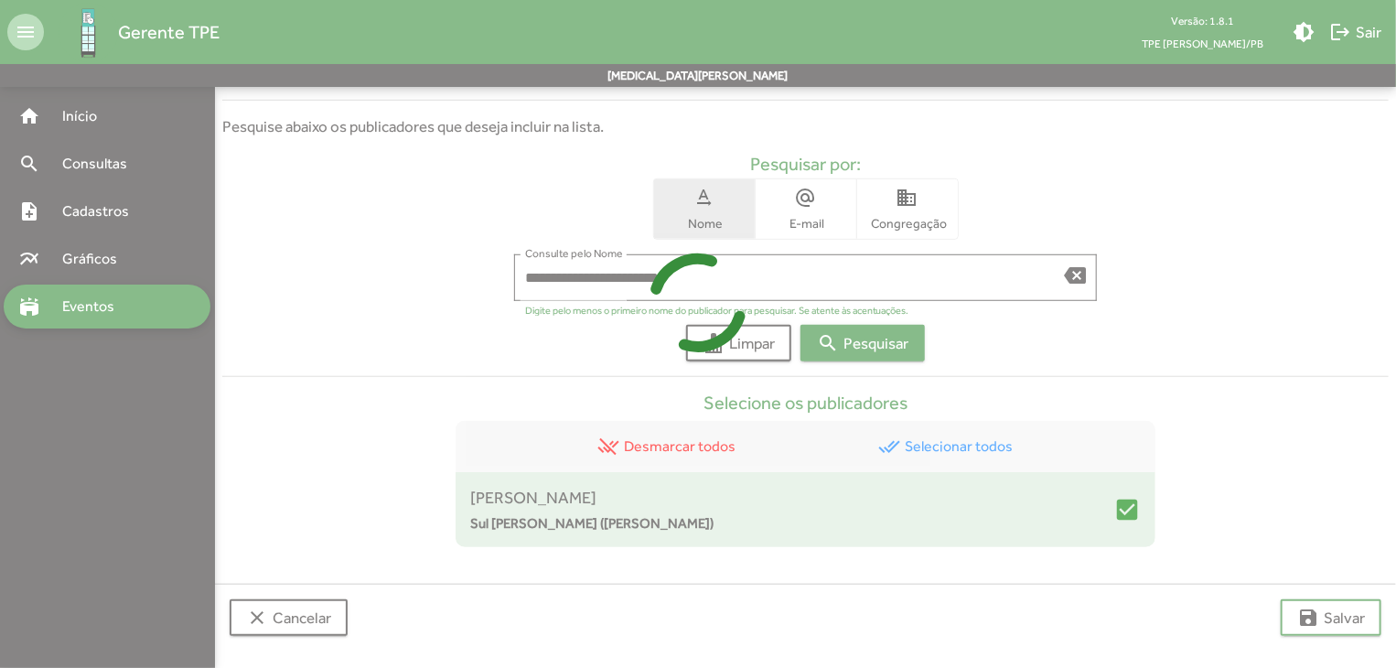
scroll to position [366, 0]
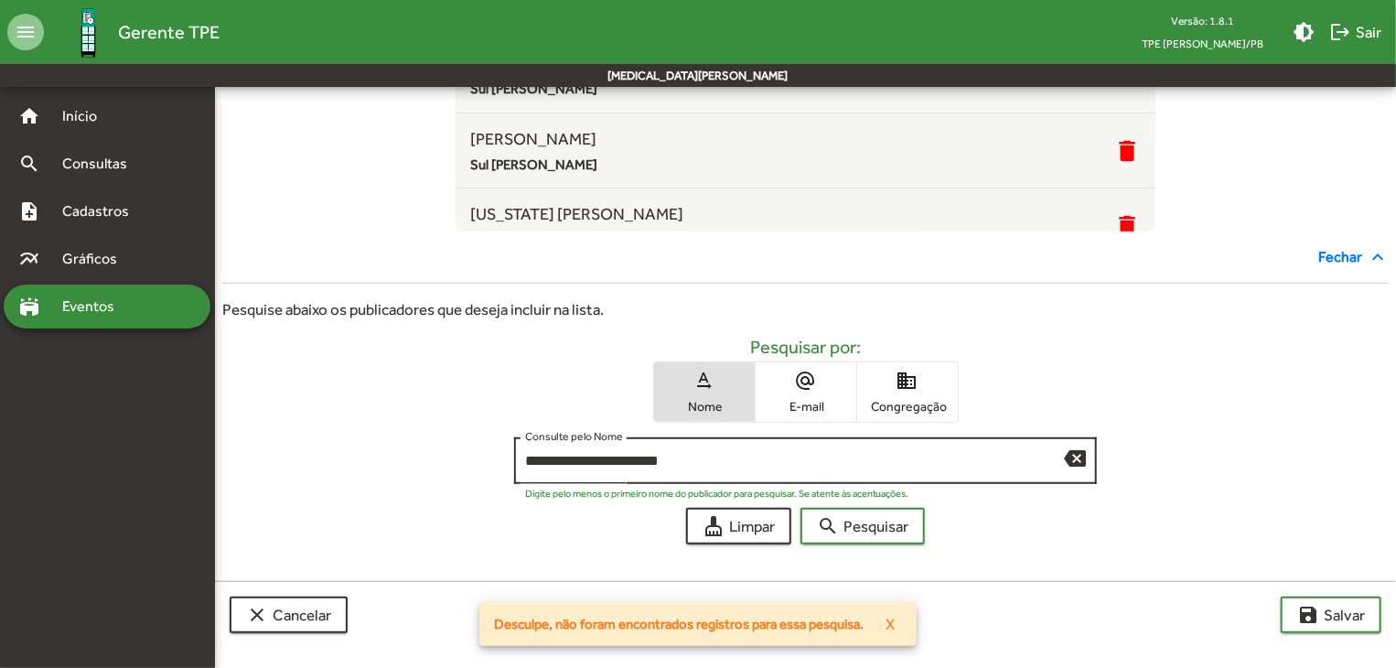
click at [533, 457] on input "**********" at bounding box center [795, 461] width 540 height 16
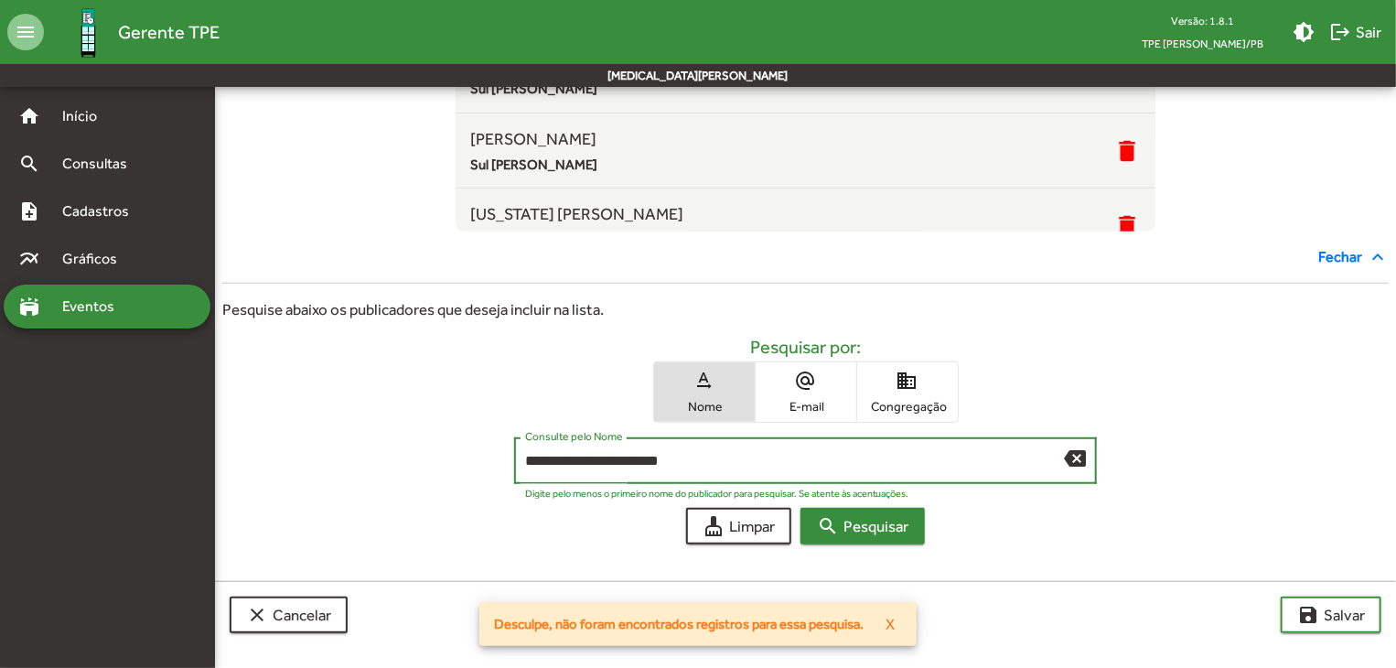
click at [861, 517] on span "search Pesquisar" at bounding box center [862, 526] width 91 height 33
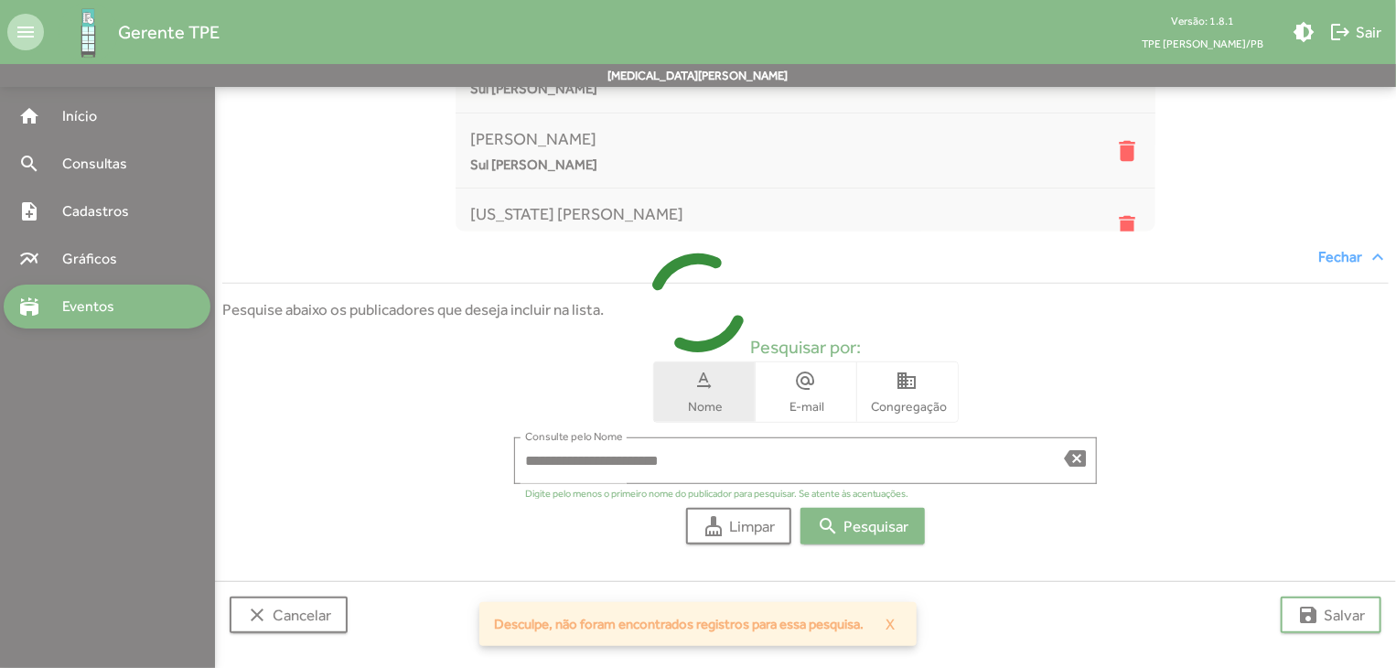
scroll to position [551, 0]
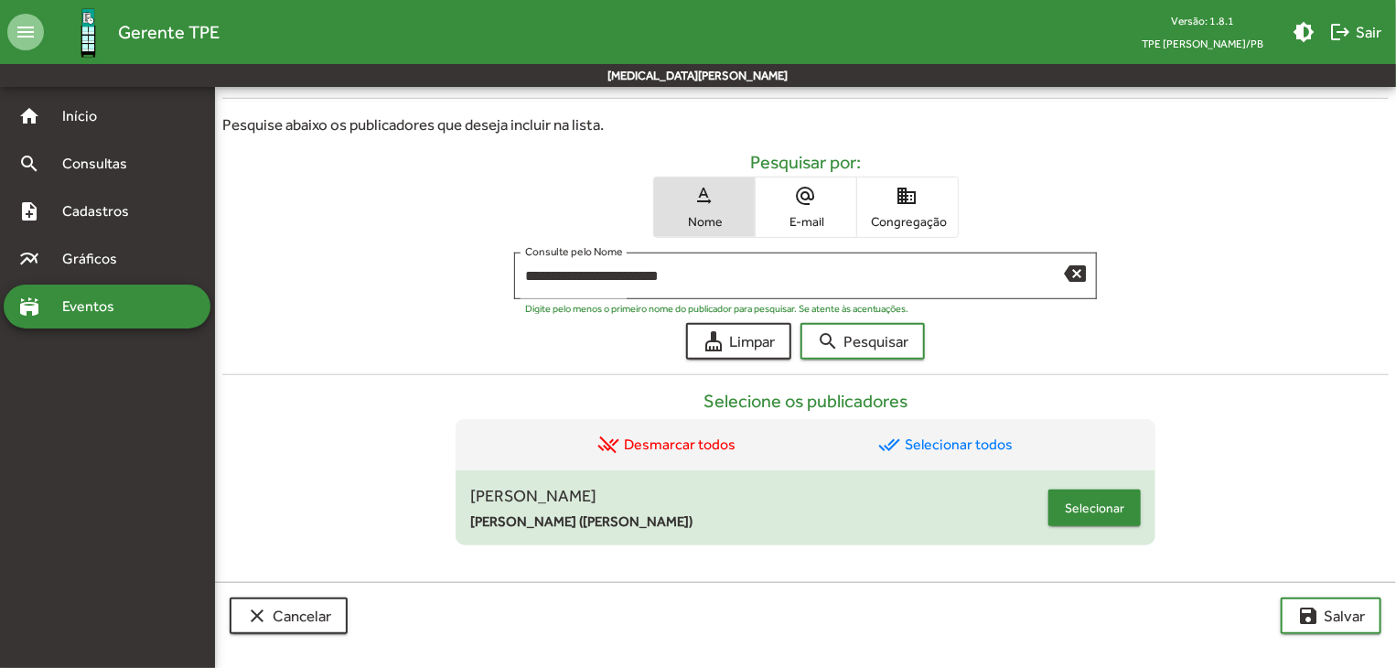
click at [1115, 523] on button "Selecionar" at bounding box center [1094, 507] width 92 height 37
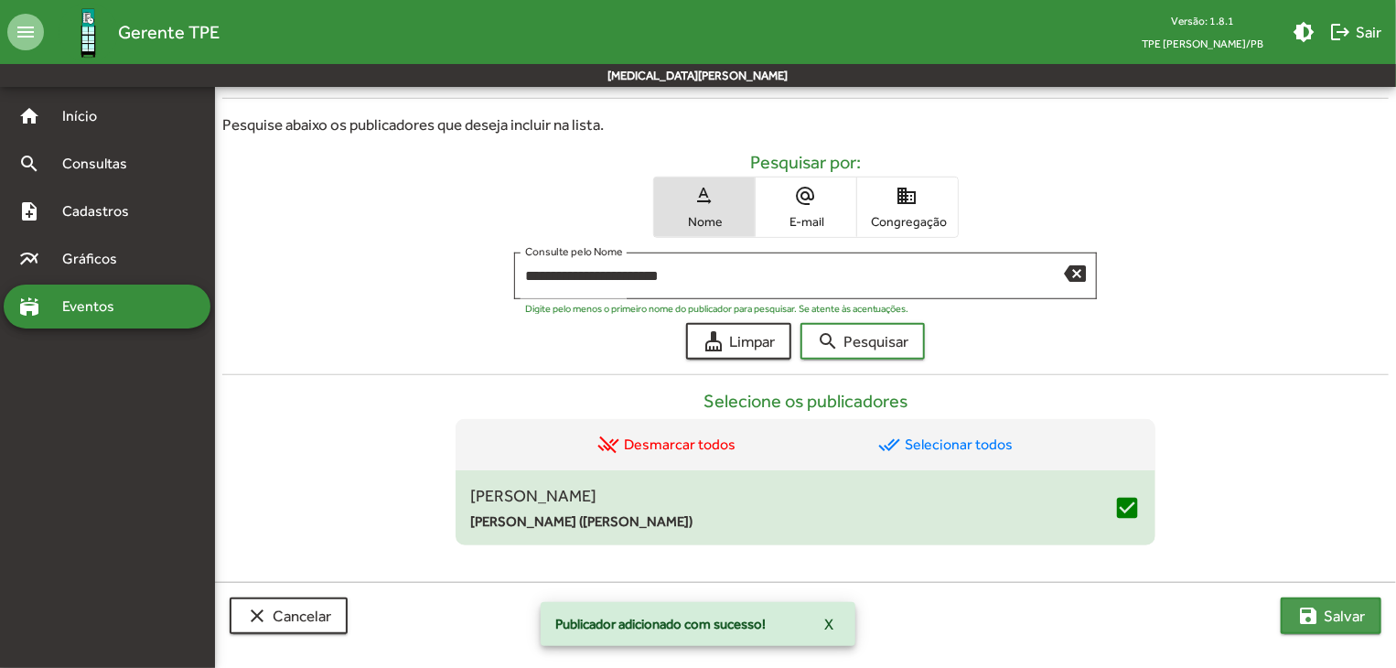
click at [1303, 599] on span "save [PERSON_NAME]" at bounding box center [1331, 615] width 68 height 33
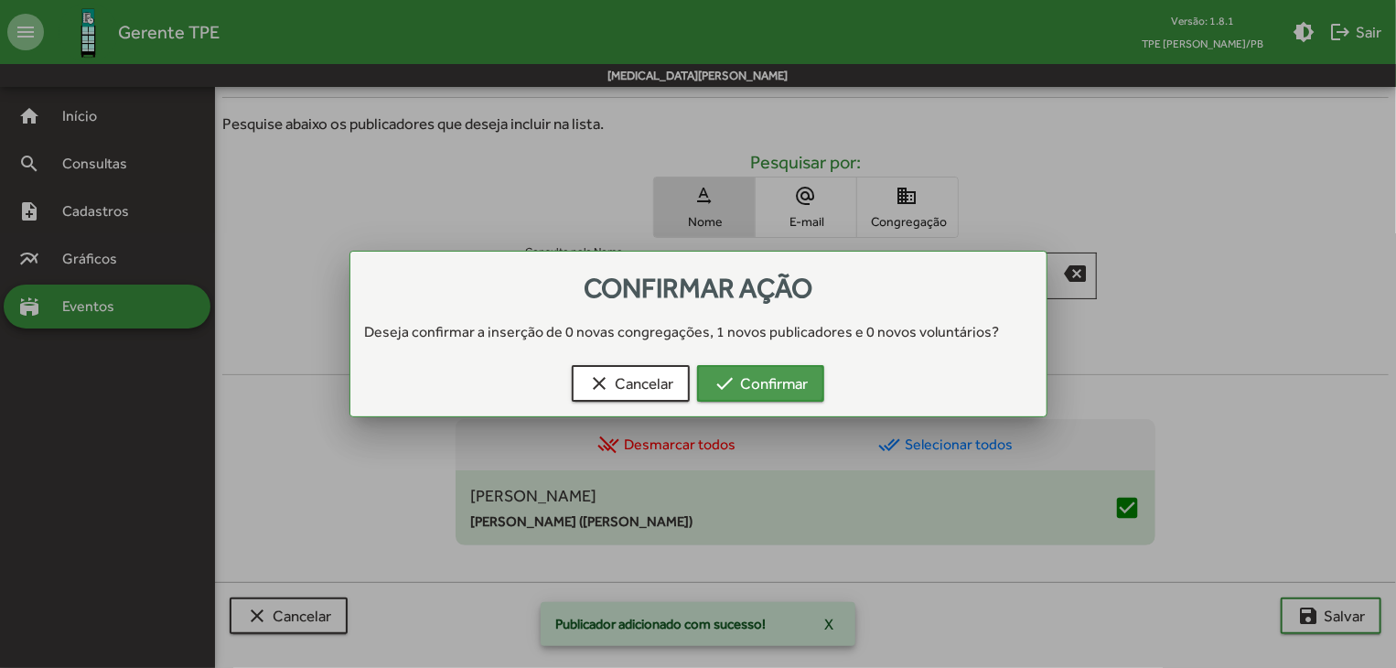
click at [725, 377] on mat-icon "check" at bounding box center [725, 383] width 22 height 22
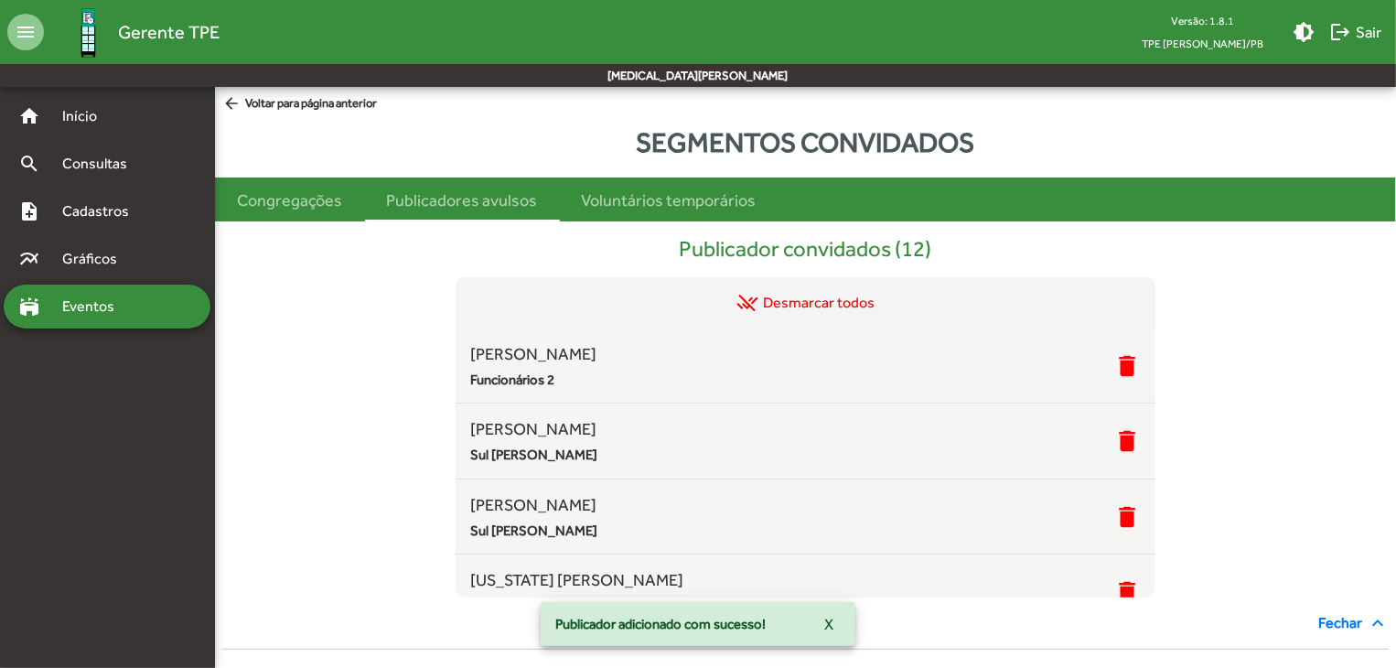
scroll to position [551, 0]
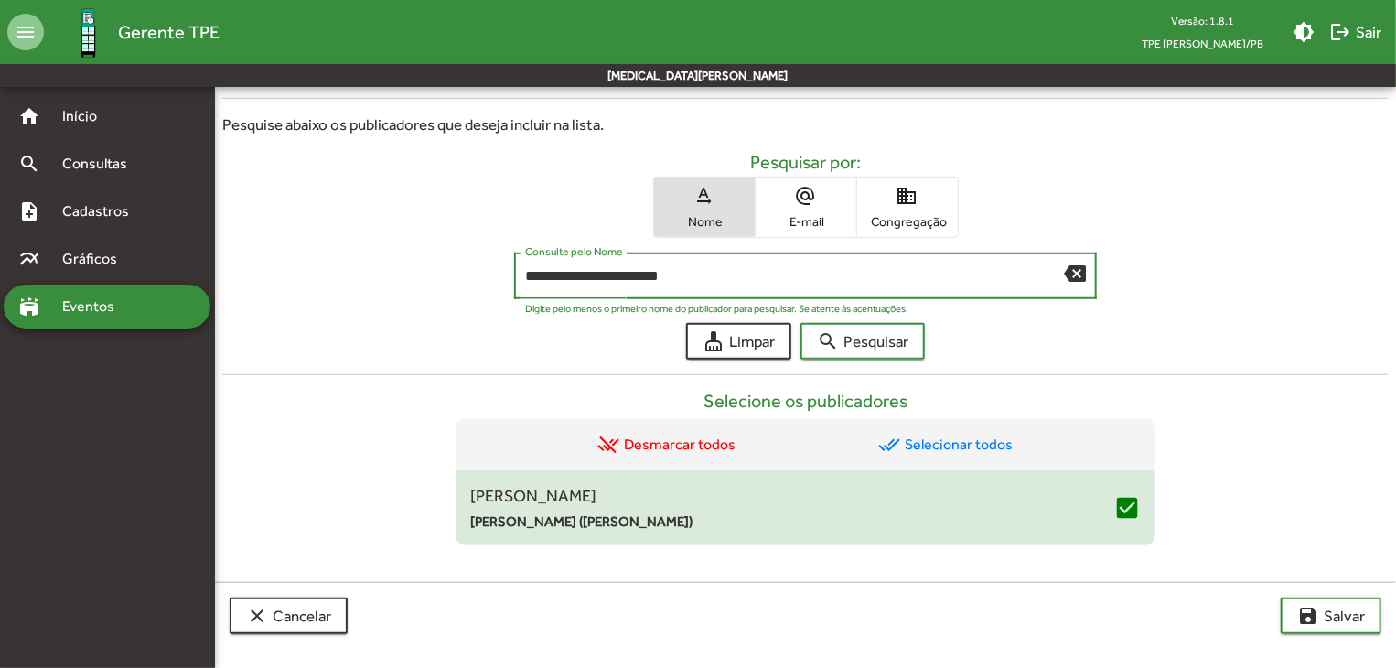
drag, startPoint x: 525, startPoint y: 277, endPoint x: 495, endPoint y: 278, distance: 30.2
click at [495, 278] on div "**********" at bounding box center [805, 281] width 1166 height 56
click at [886, 352] on span "search Pesquisar" at bounding box center [862, 341] width 91 height 33
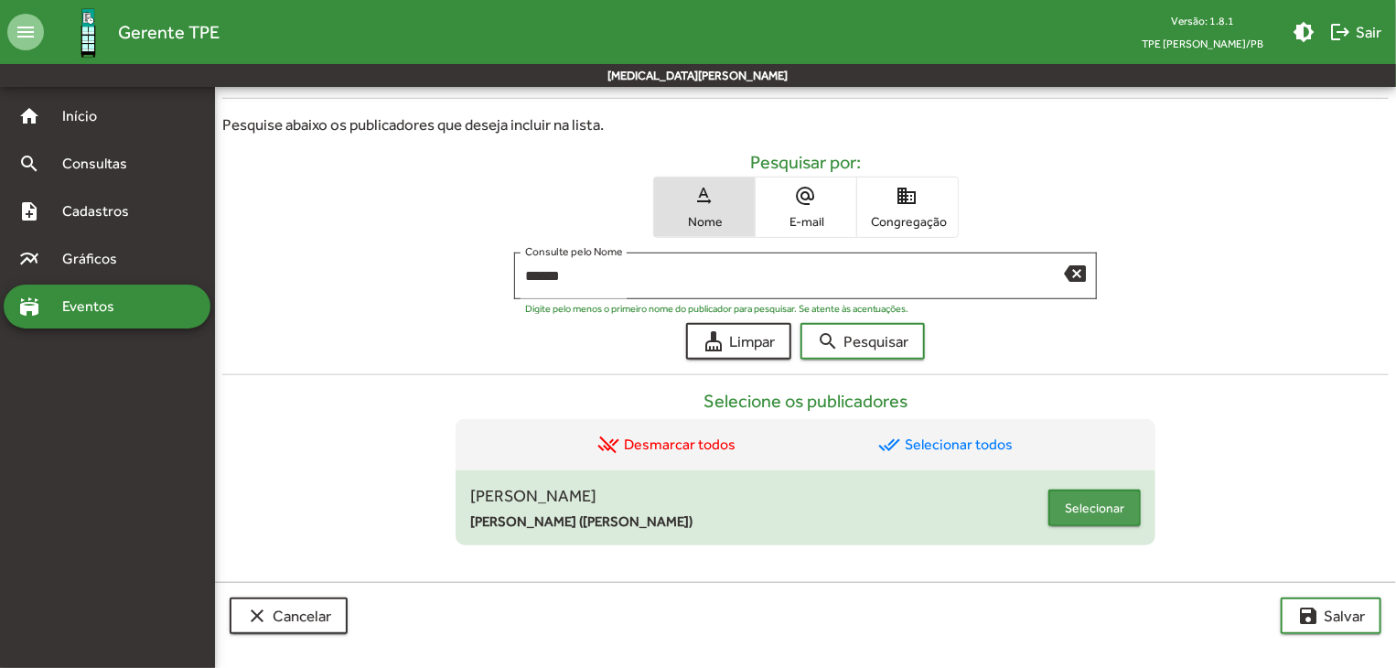
click at [1076, 519] on span "Selecionar" at bounding box center [1094, 507] width 59 height 33
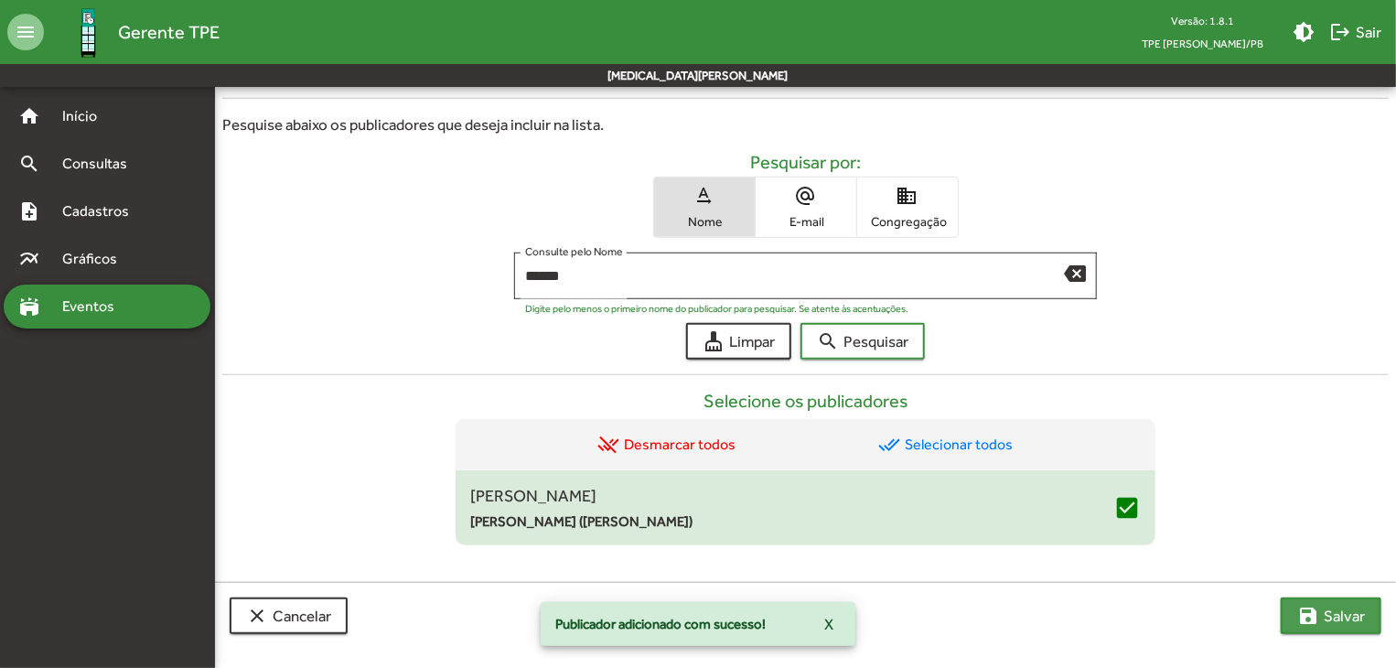
click at [1310, 618] on mat-icon "save" at bounding box center [1308, 616] width 22 height 22
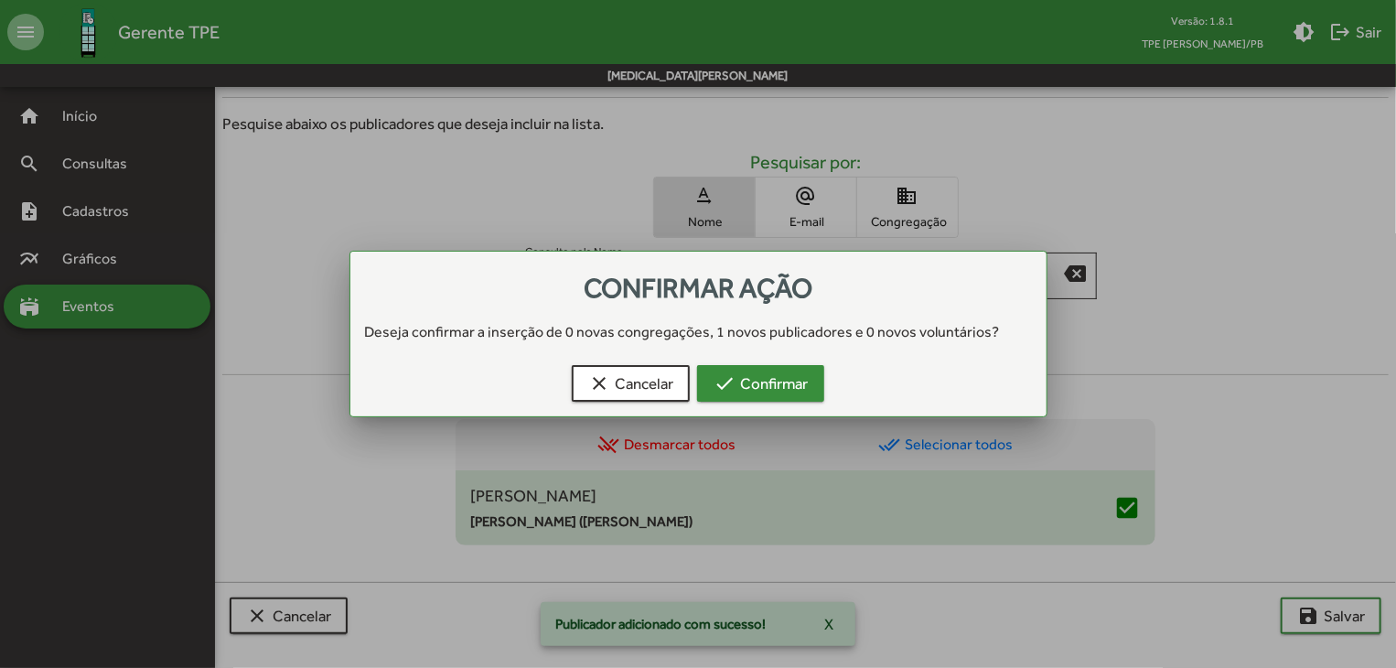
click at [777, 371] on span "check Confirmar" at bounding box center [761, 383] width 94 height 33
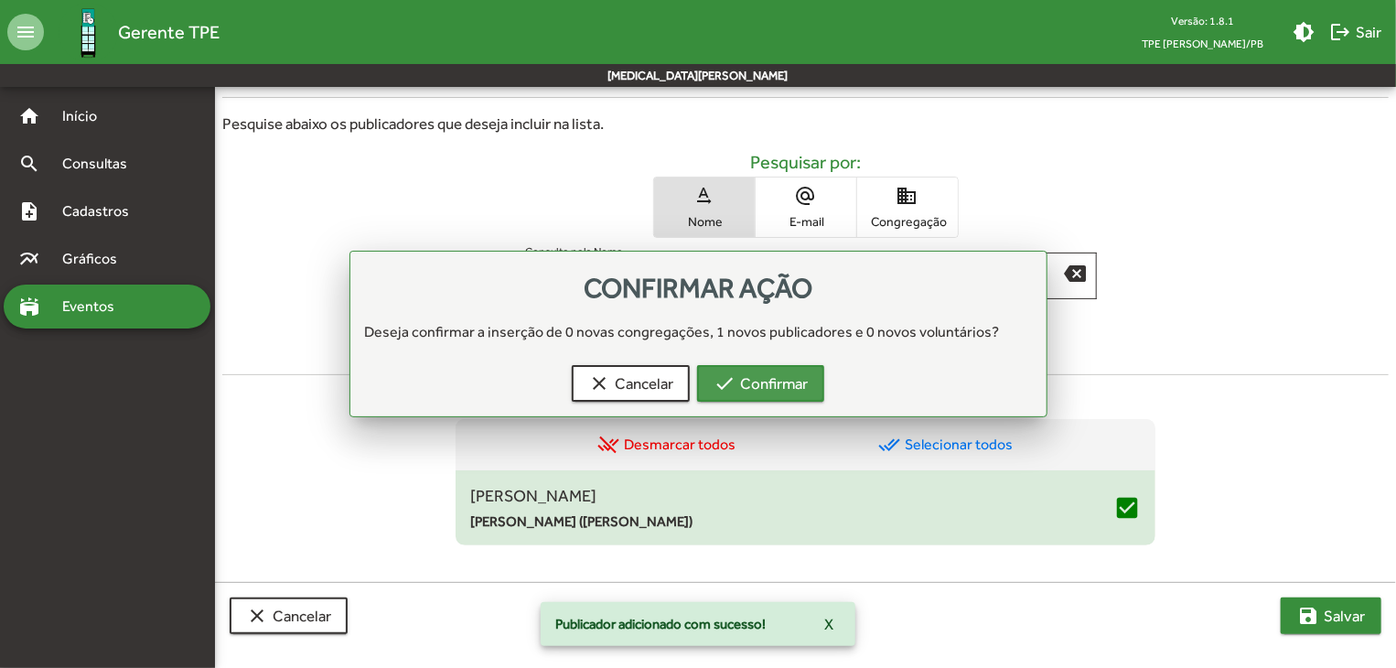
scroll to position [551, 0]
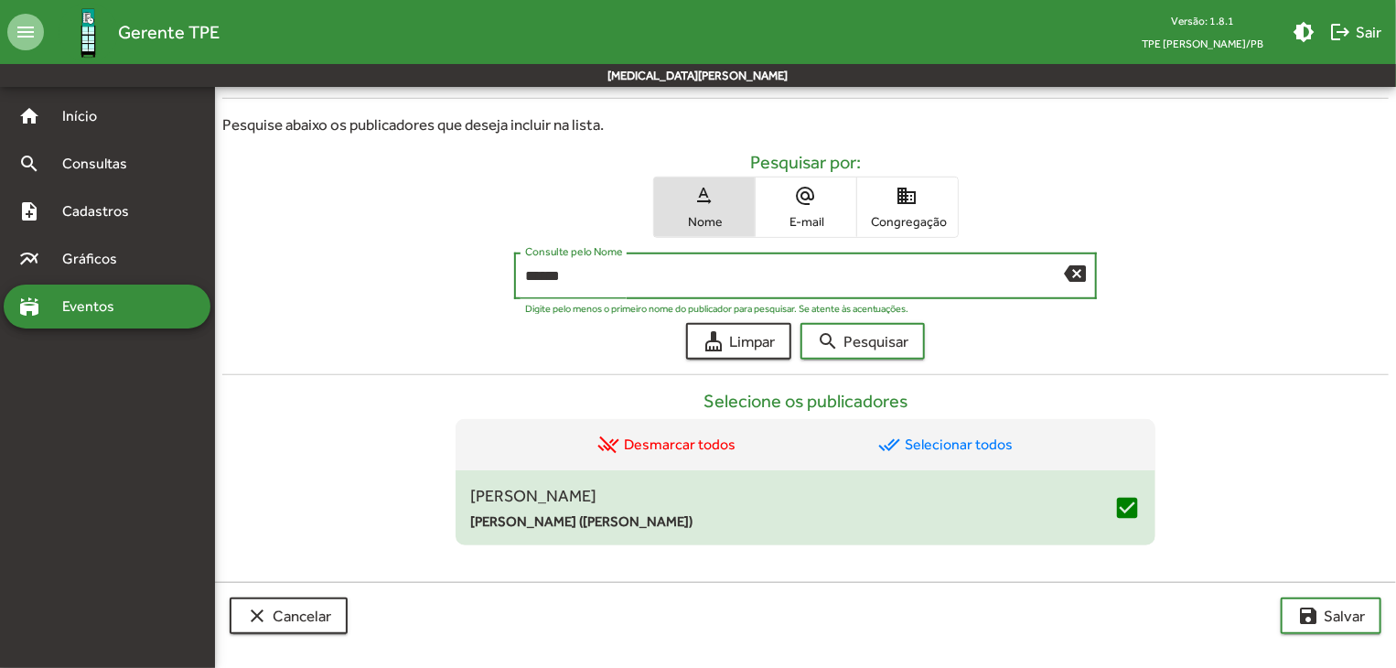
drag, startPoint x: 627, startPoint y: 278, endPoint x: 443, endPoint y: 283, distance: 183.9
click at [443, 283] on div "****** Consulte pelo Nome backspace Digite pelo menos o primeiro nome do public…" at bounding box center [805, 281] width 1166 height 56
click at [900, 349] on span "search Pesquisar" at bounding box center [862, 341] width 91 height 33
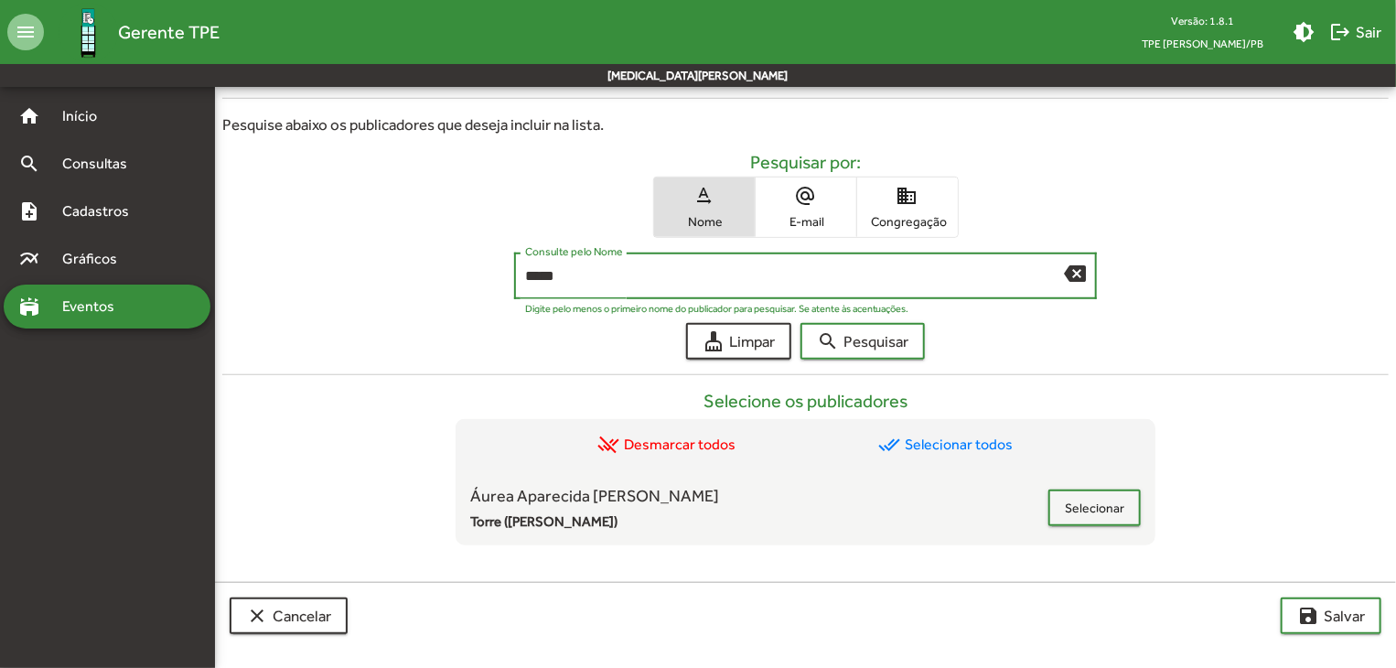
drag, startPoint x: 581, startPoint y: 278, endPoint x: 521, endPoint y: 274, distance: 60.6
click at [521, 274] on div "***** Consulte pelo Nome backspace" at bounding box center [806, 274] width 584 height 50
type input "*****"
click at [840, 342] on span "search Pesquisar" at bounding box center [862, 341] width 91 height 33
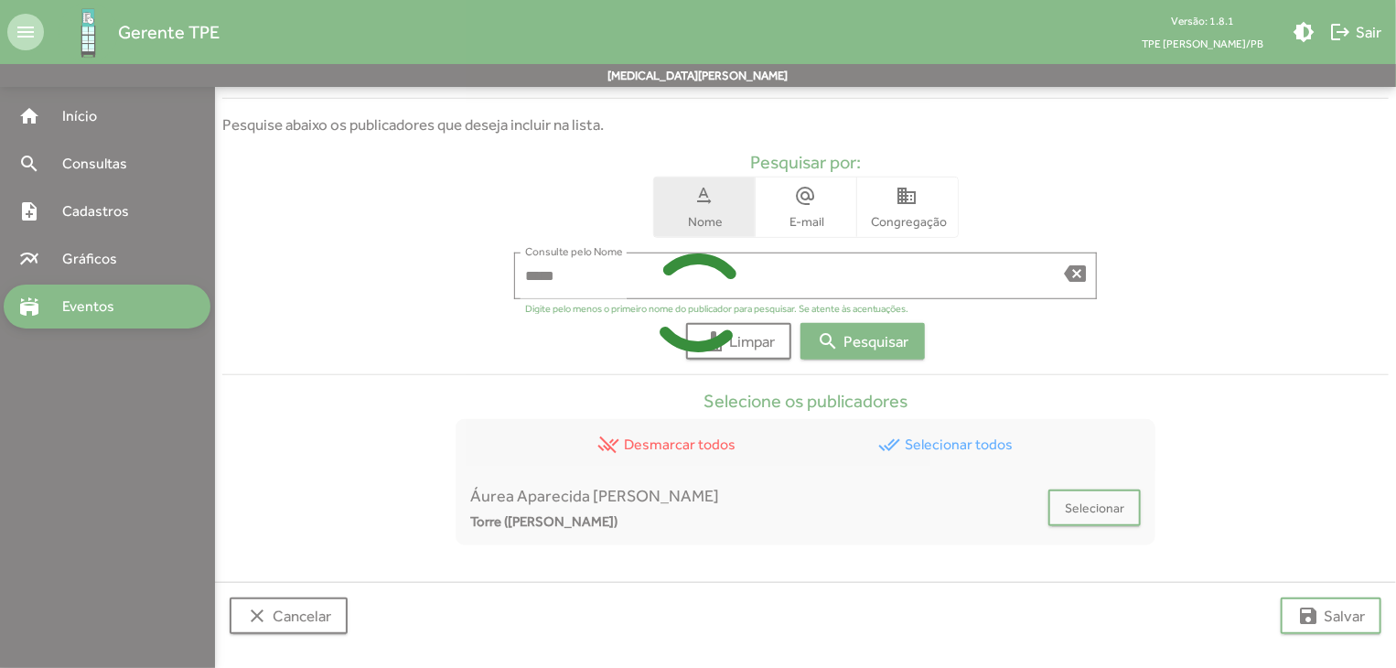
scroll to position [366, 0]
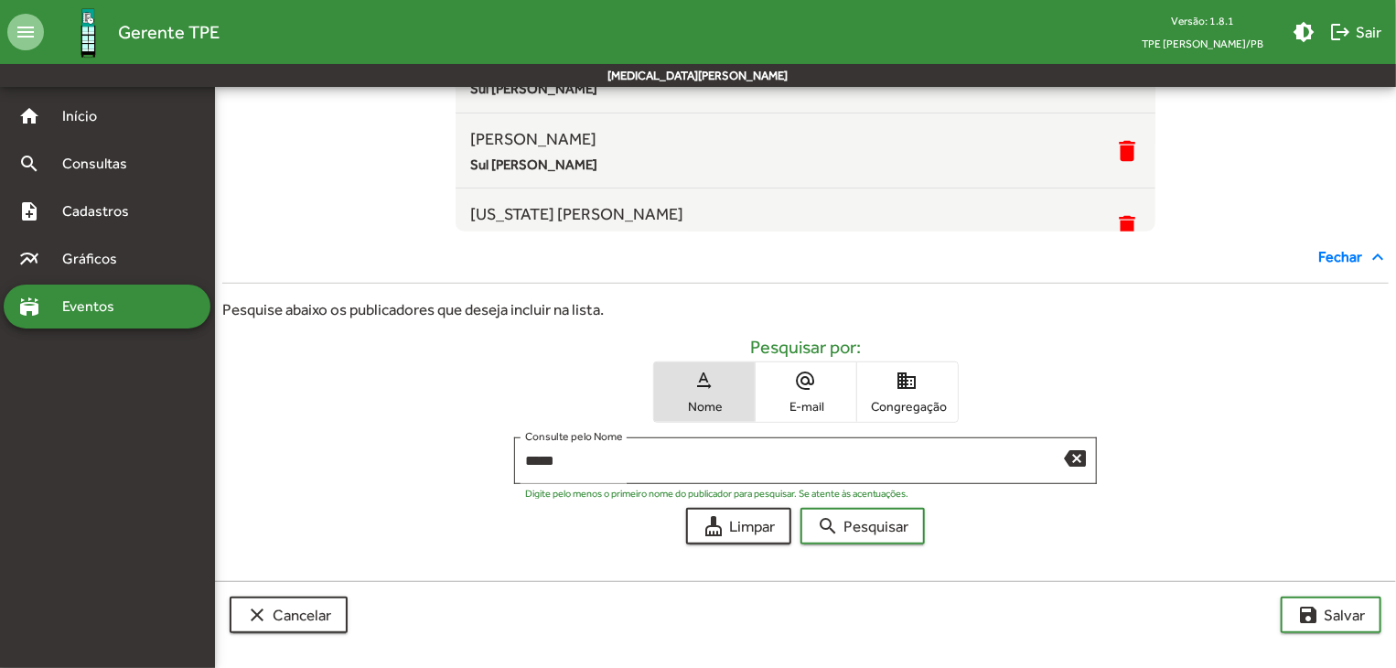
click at [312, 404] on div "Pesquisar por: text_rotation_none Nome alternate_email E-mail domain Congregação" at bounding box center [805, 379] width 1166 height 87
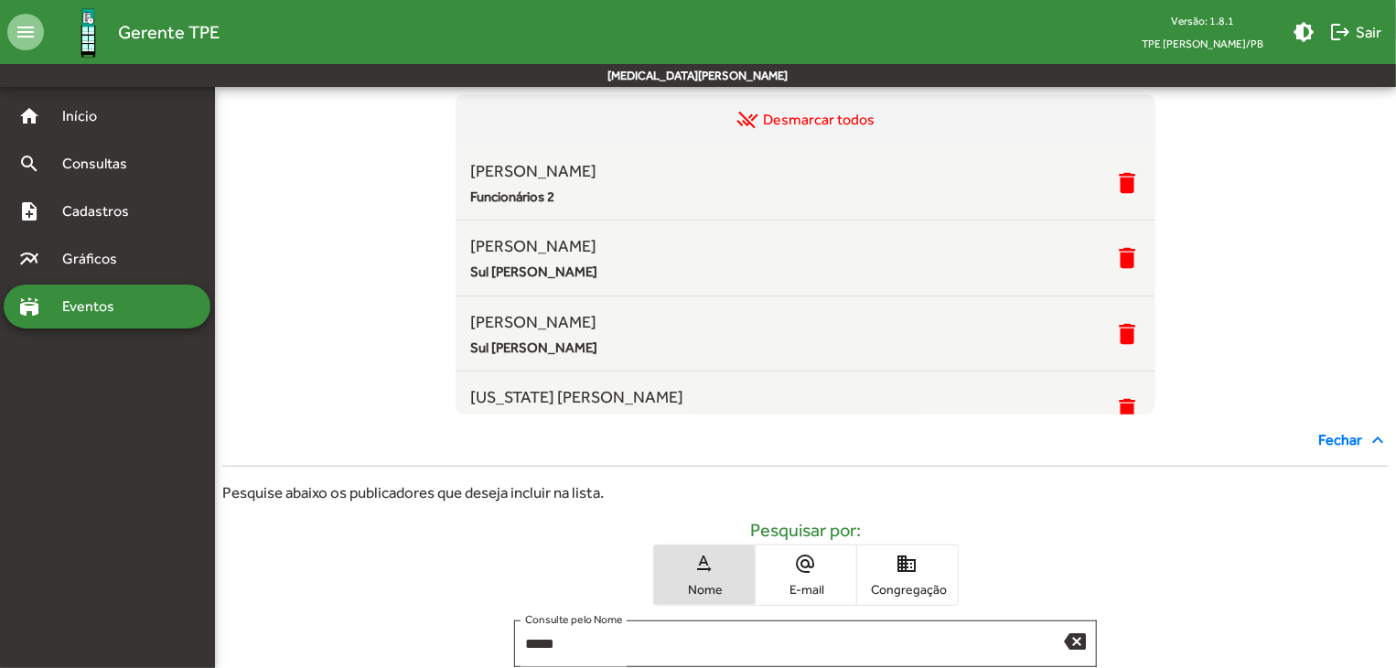
scroll to position [0, 0]
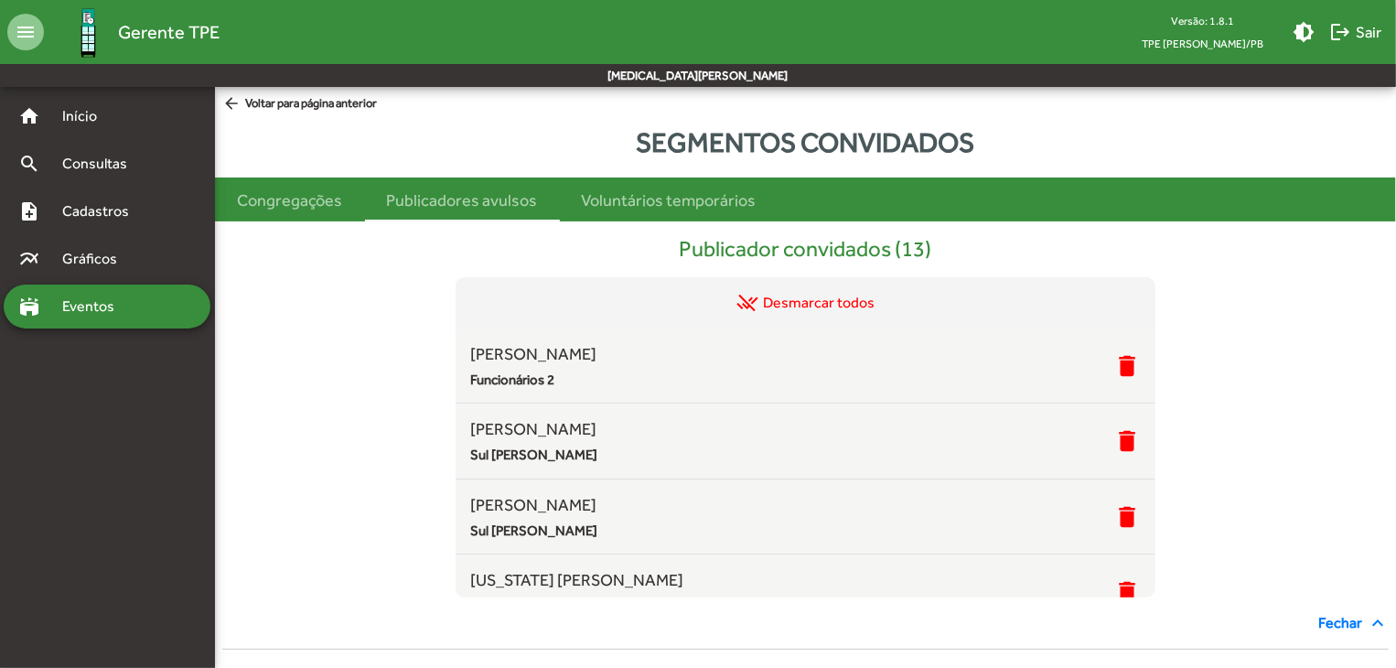
click at [230, 100] on mat-icon "arrow_back" at bounding box center [233, 104] width 23 height 20
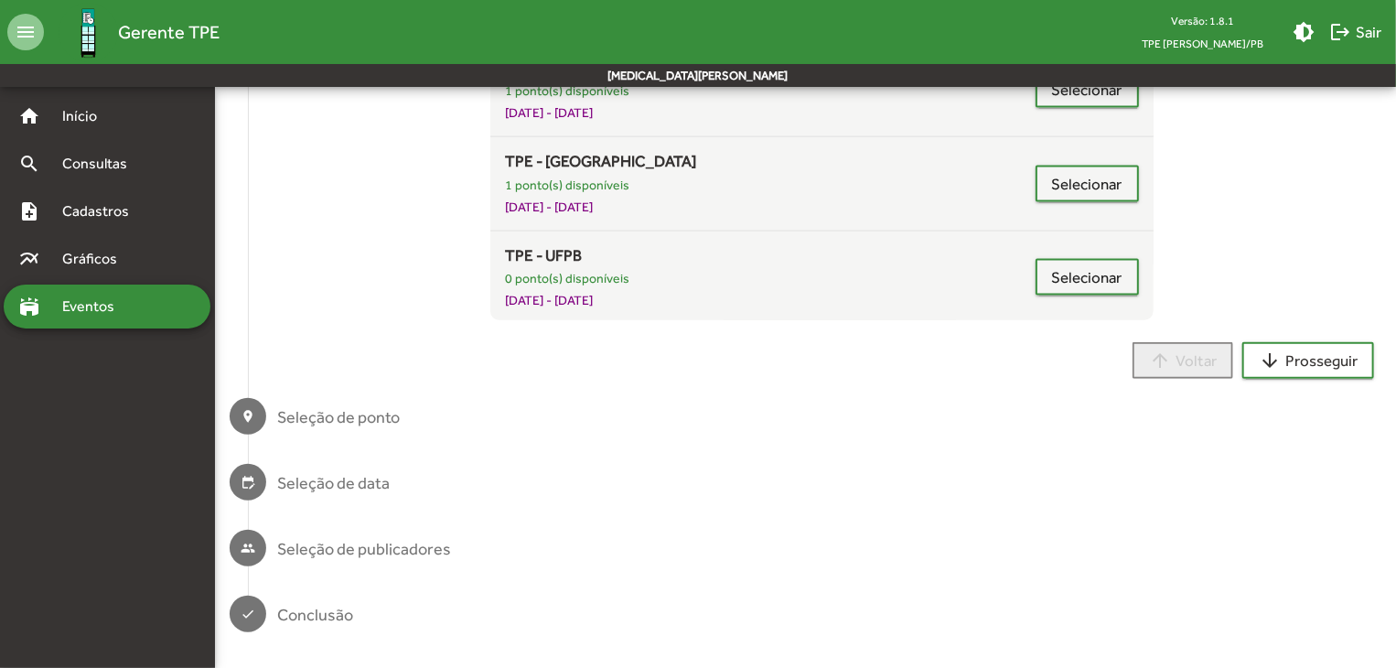
scroll to position [1272, 0]
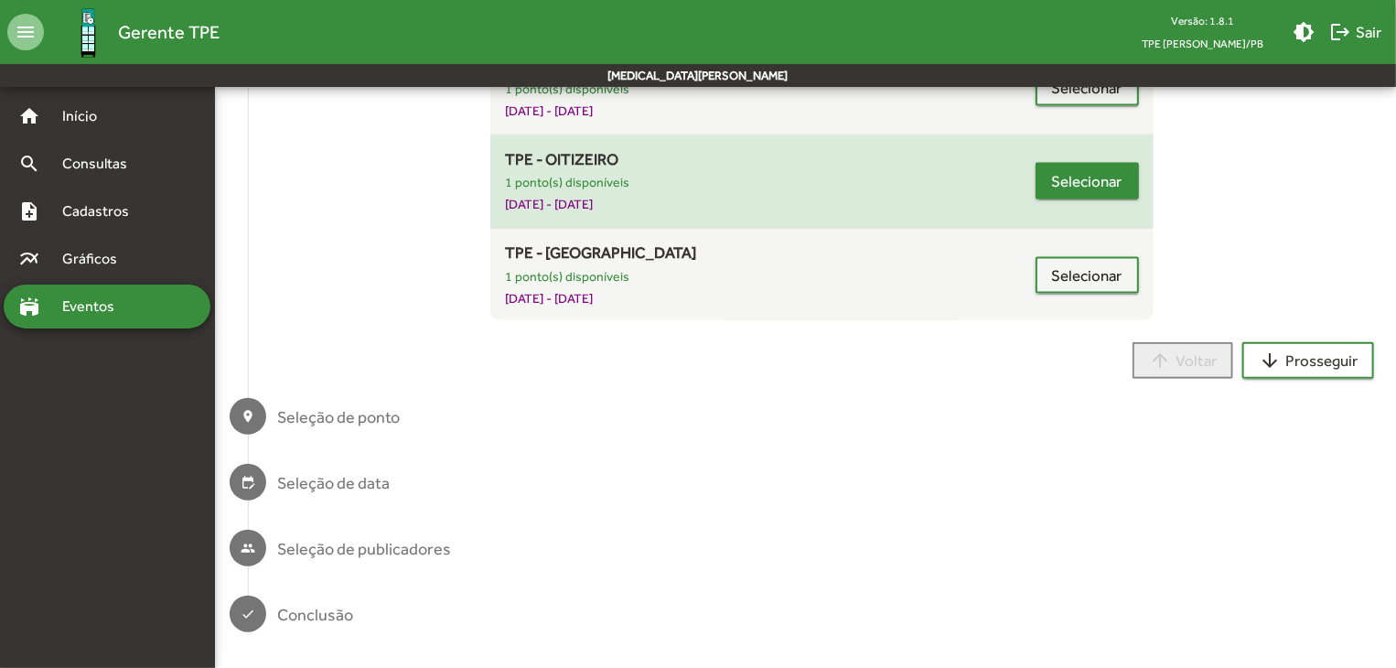
click at [1090, 184] on span "Selecionar" at bounding box center [1087, 181] width 70 height 33
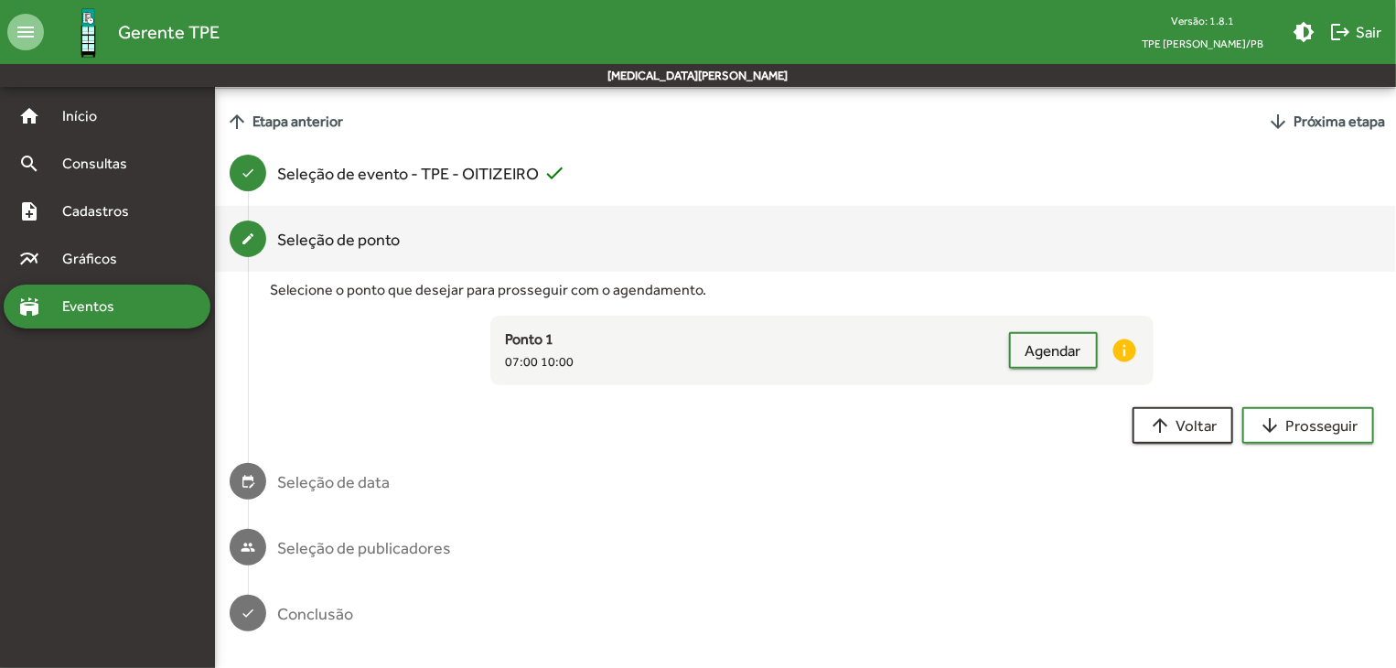
scroll to position [116, 0]
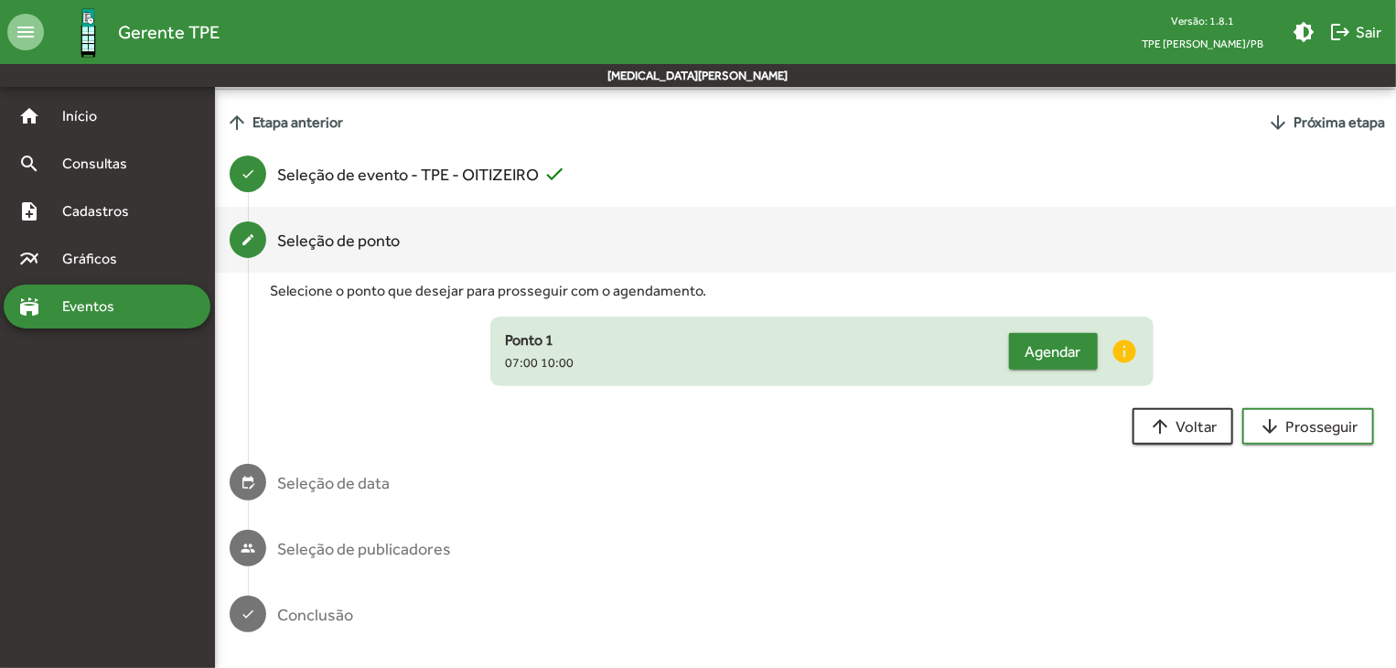
click at [1029, 350] on span "Agendar" at bounding box center [1054, 351] width 56 height 33
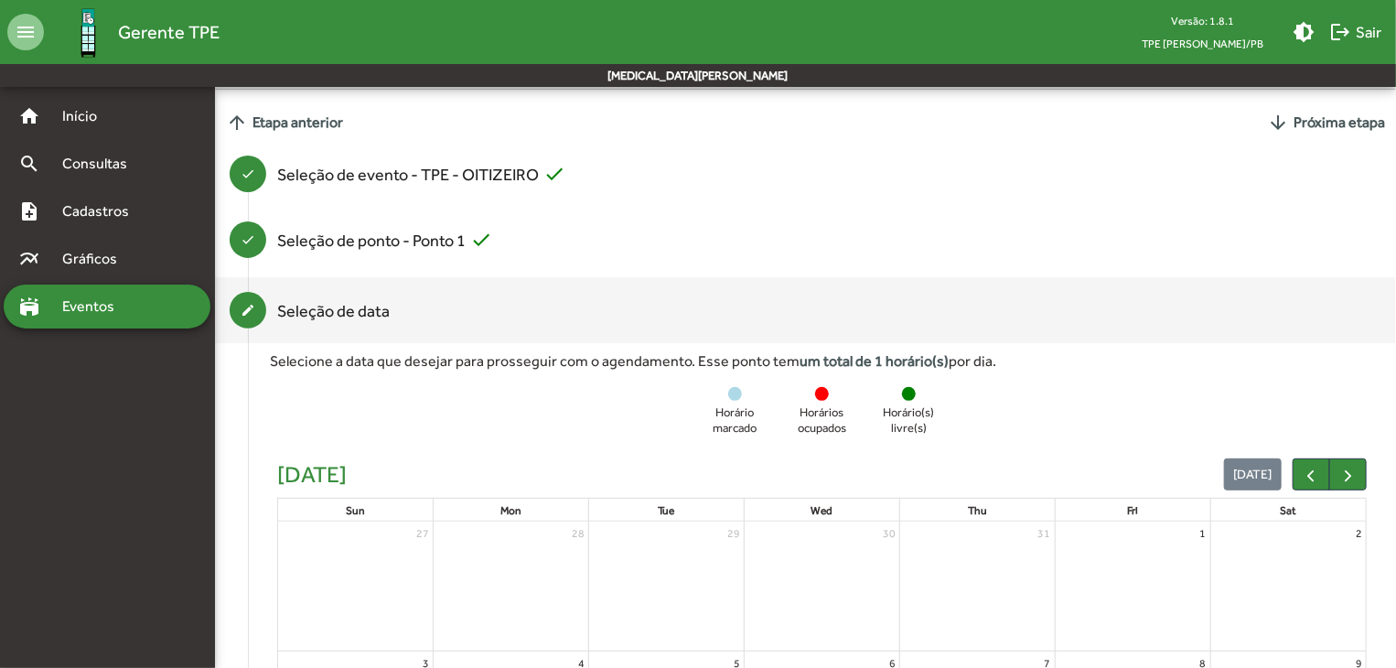
scroll to position [0, 0]
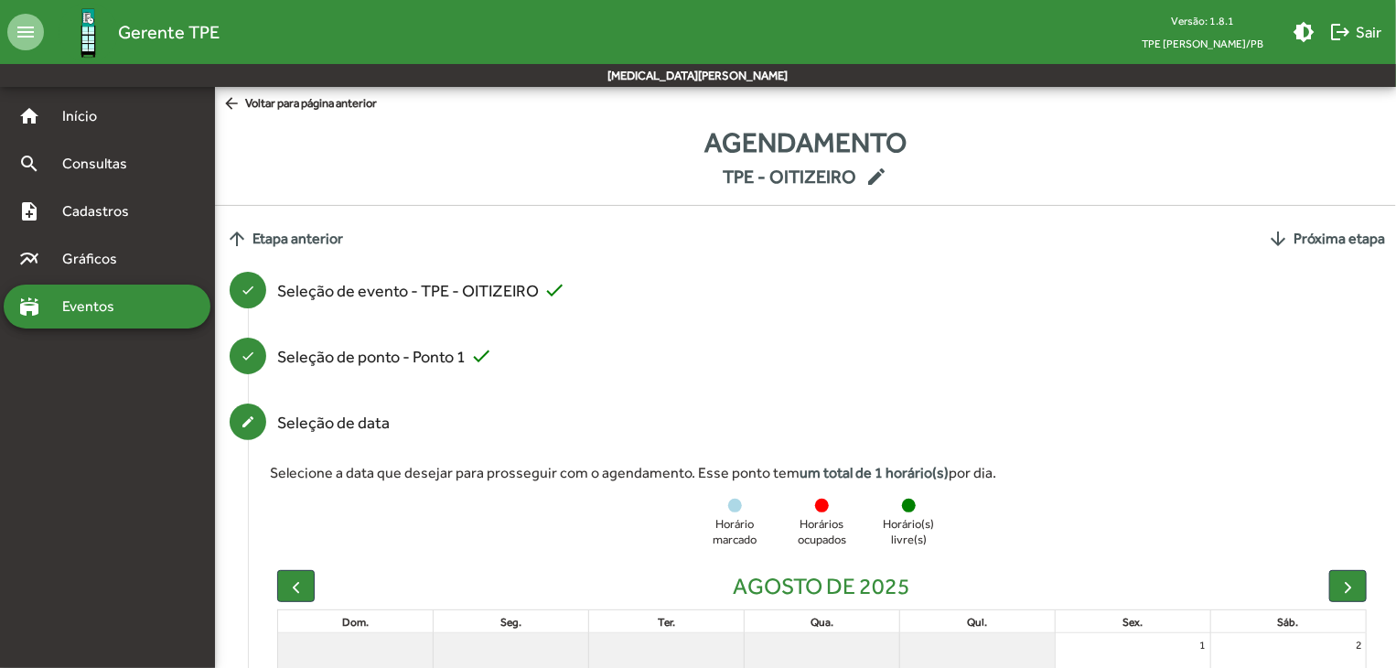
click at [424, 173] on strong "TPE - OITIZEIRO edit" at bounding box center [805, 176] width 1181 height 27
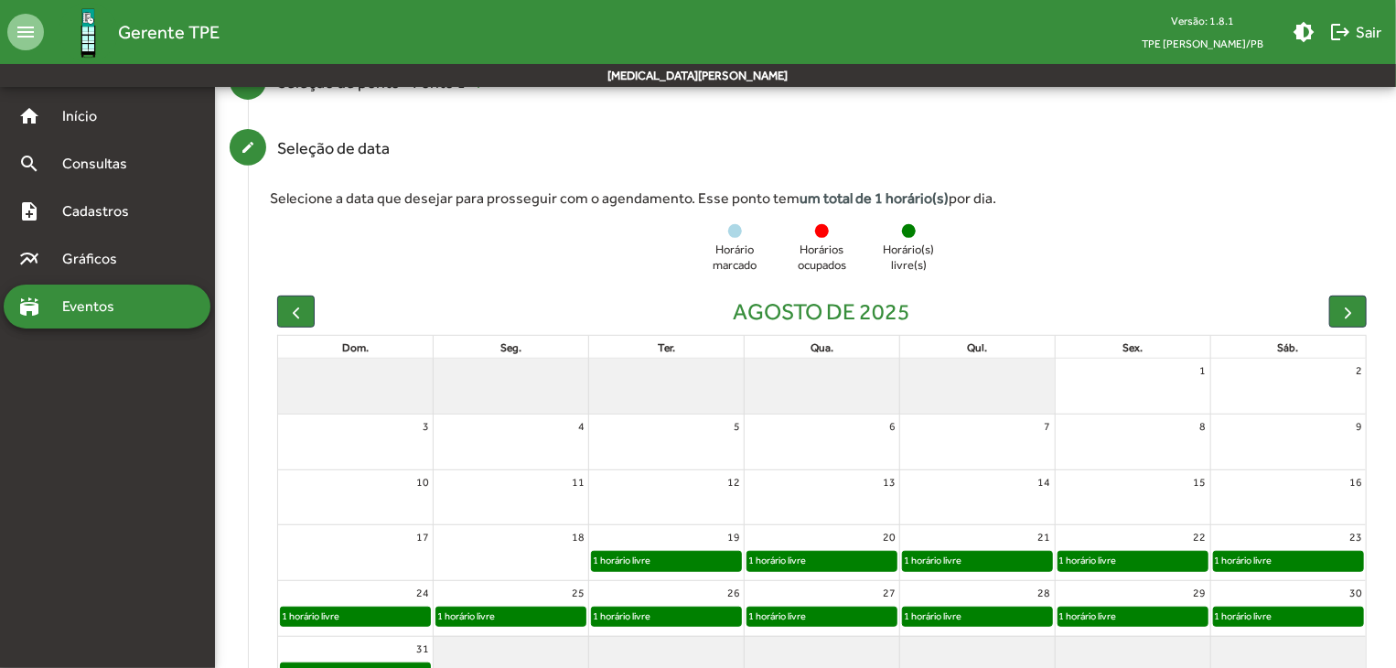
scroll to position [366, 0]
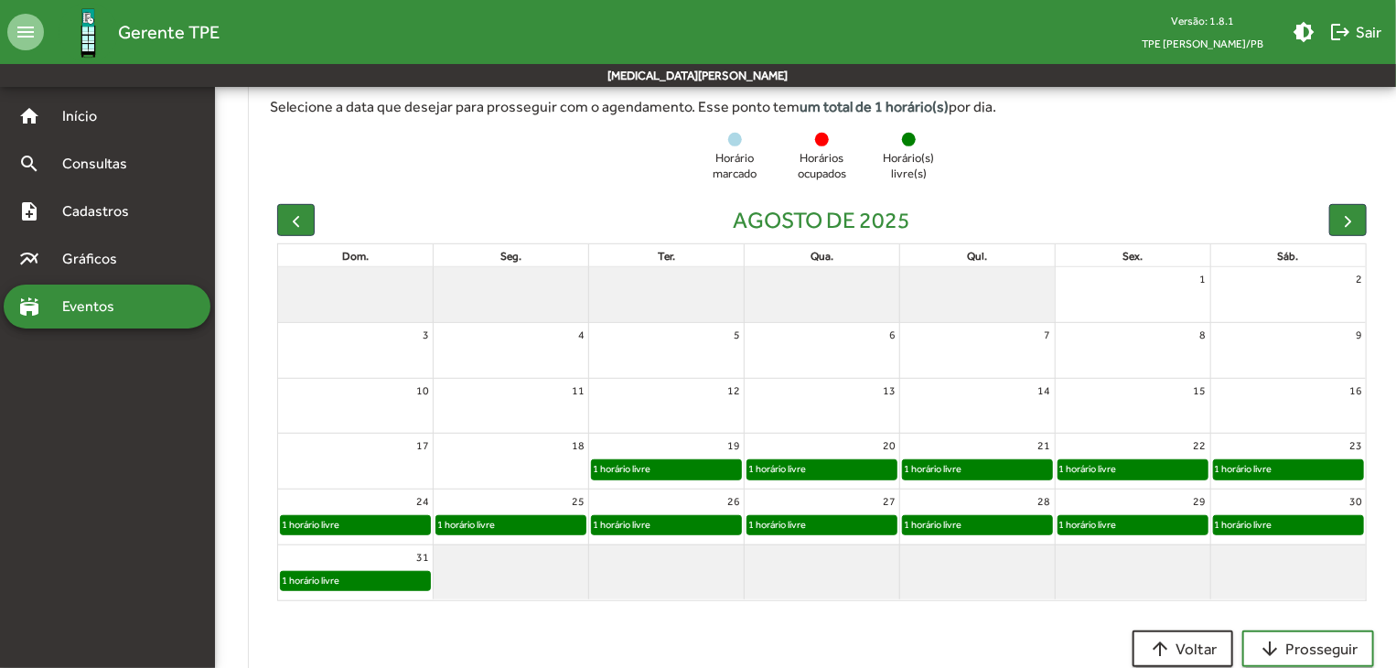
click at [1107, 464] on div "1 horário livre" at bounding box center [1088, 468] width 59 height 17
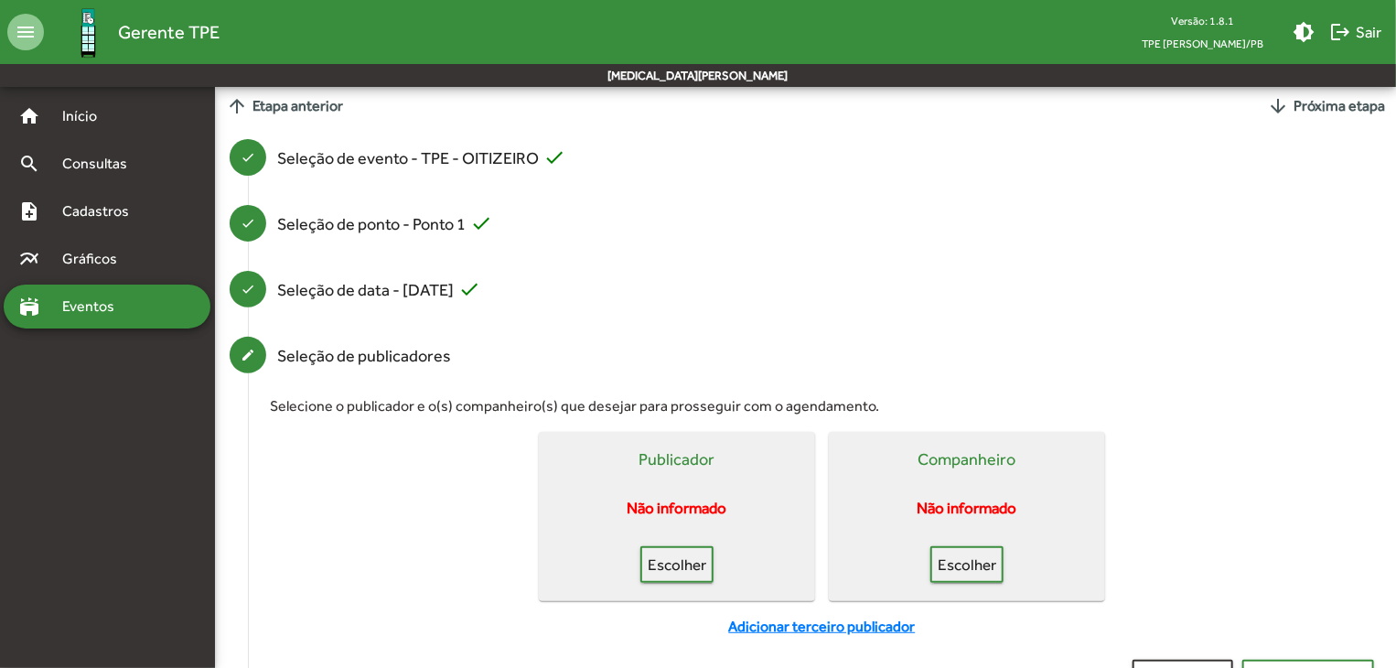
scroll to position [253, 0]
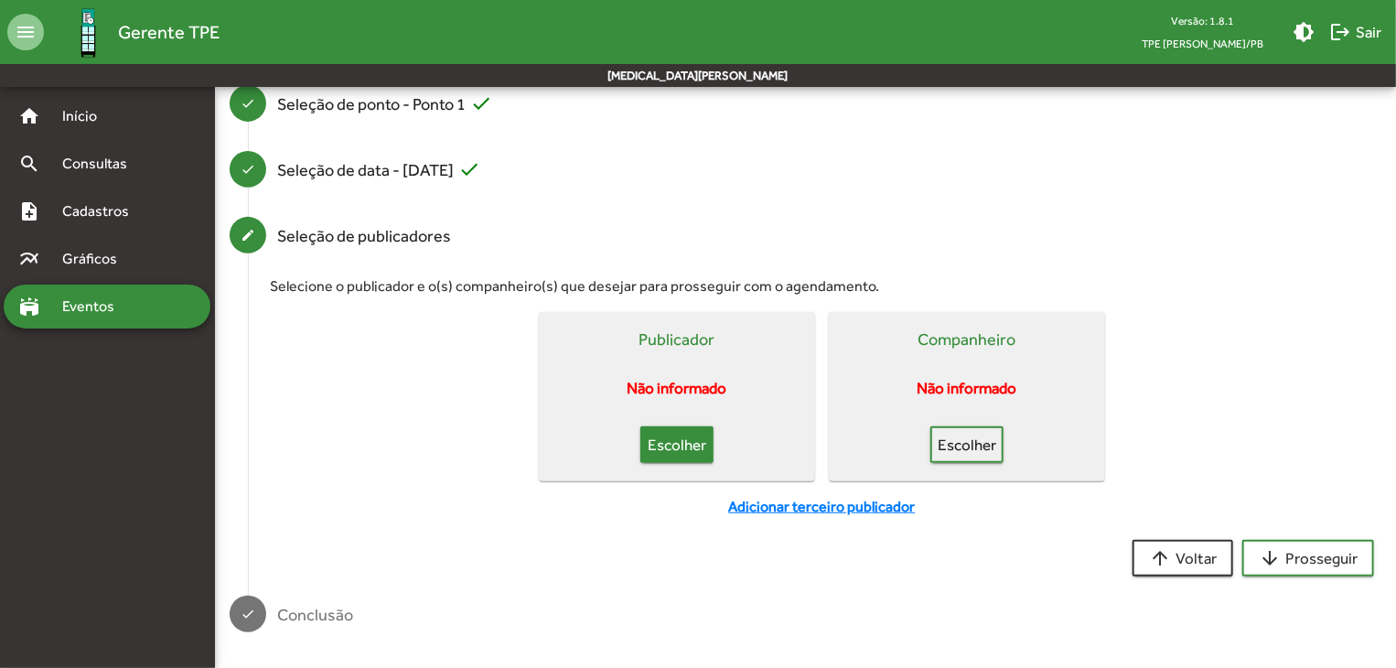
click at [697, 447] on span "Escolher" at bounding box center [677, 444] width 40 height 33
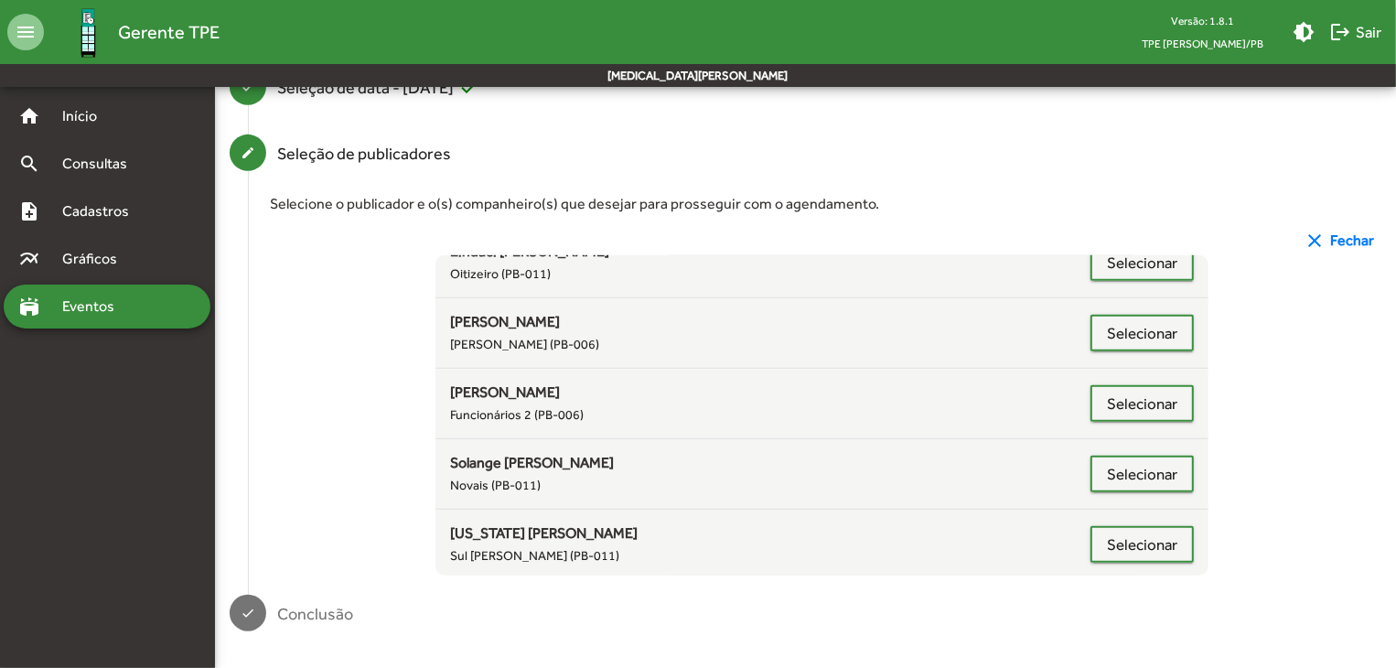
scroll to position [0, 0]
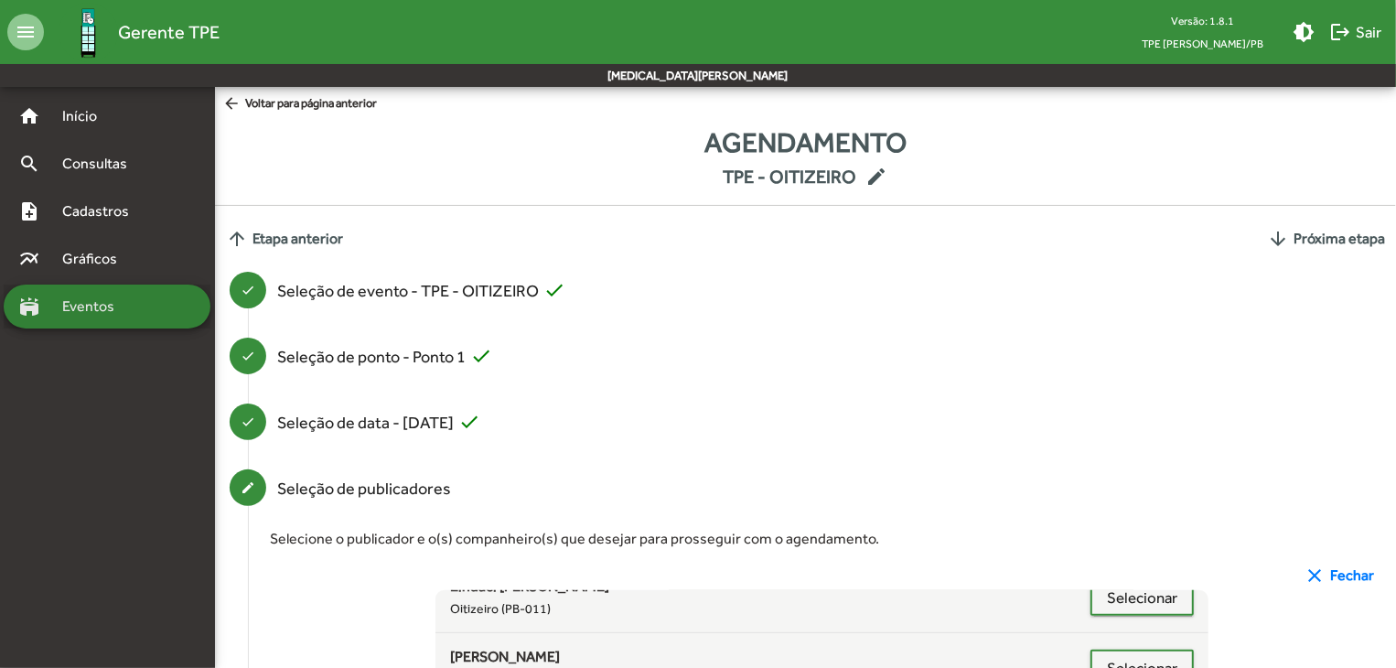
click at [97, 307] on span "Eventos" at bounding box center [95, 307] width 88 height 22
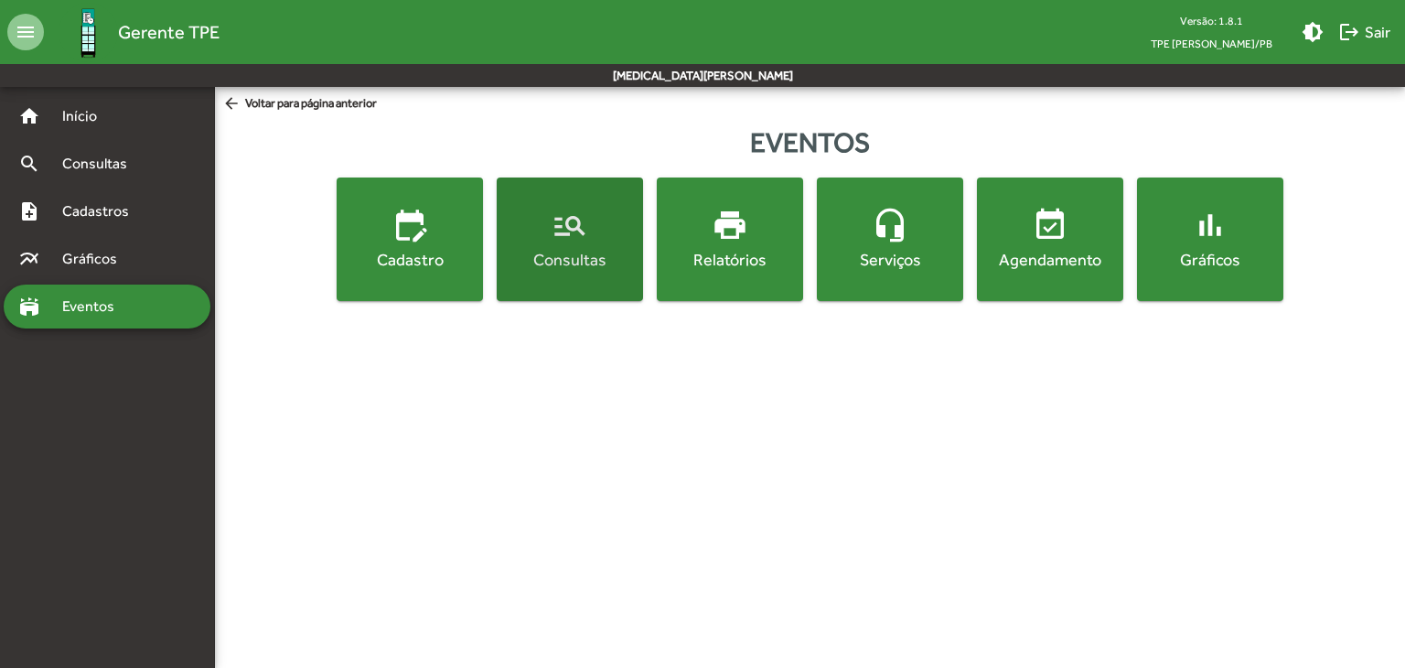
click at [557, 243] on span "manage_search Consultas" at bounding box center [569, 239] width 139 height 64
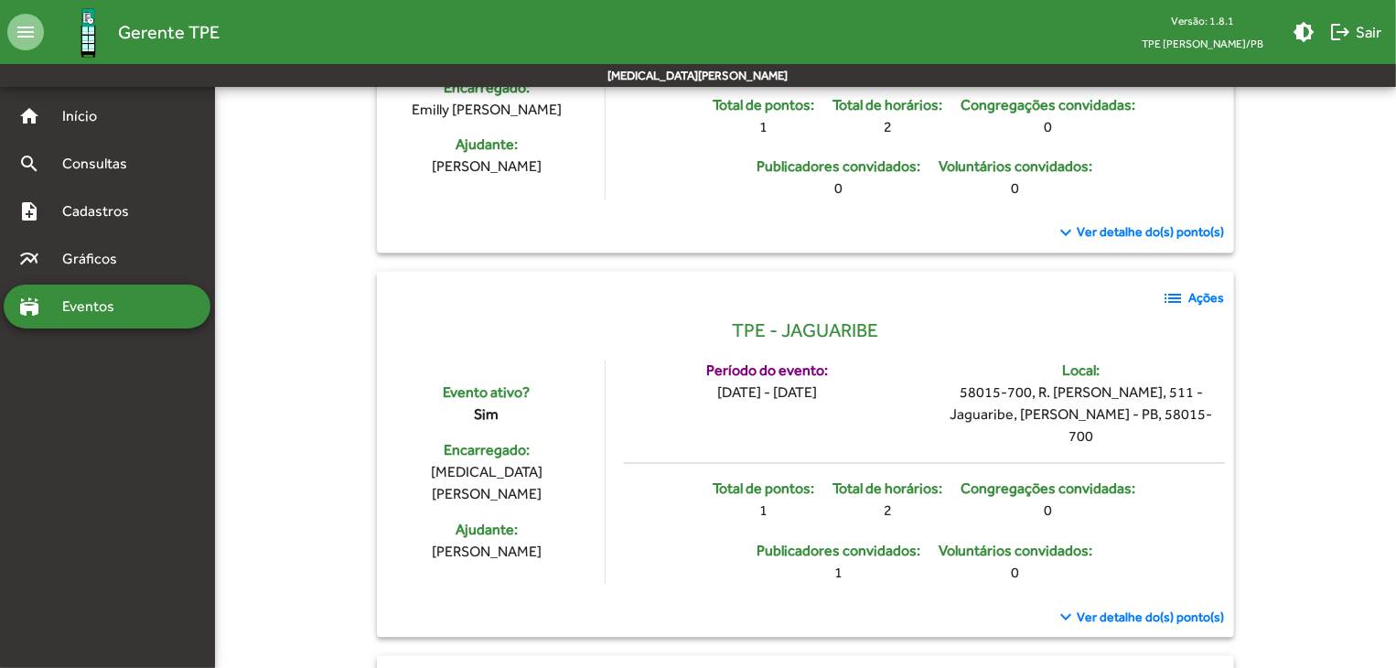
scroll to position [4820, 0]
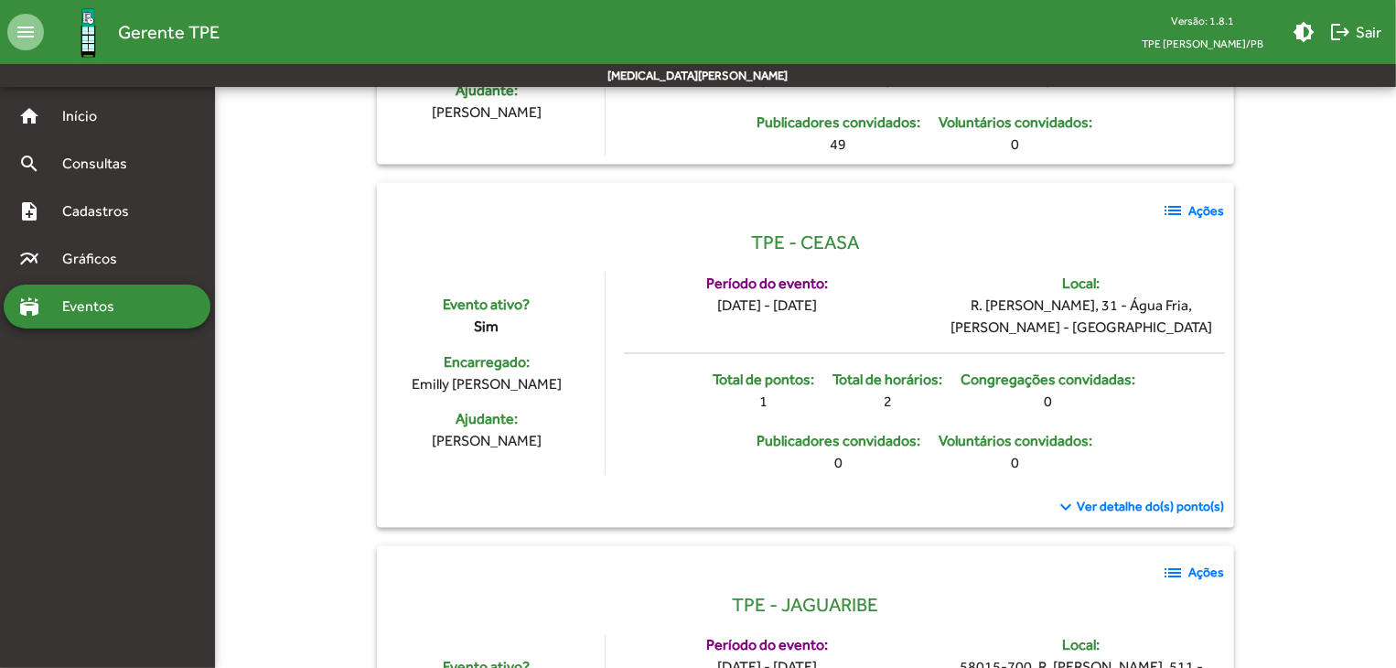
click at [1189, 564] on strong "Ações" at bounding box center [1207, 573] width 36 height 19
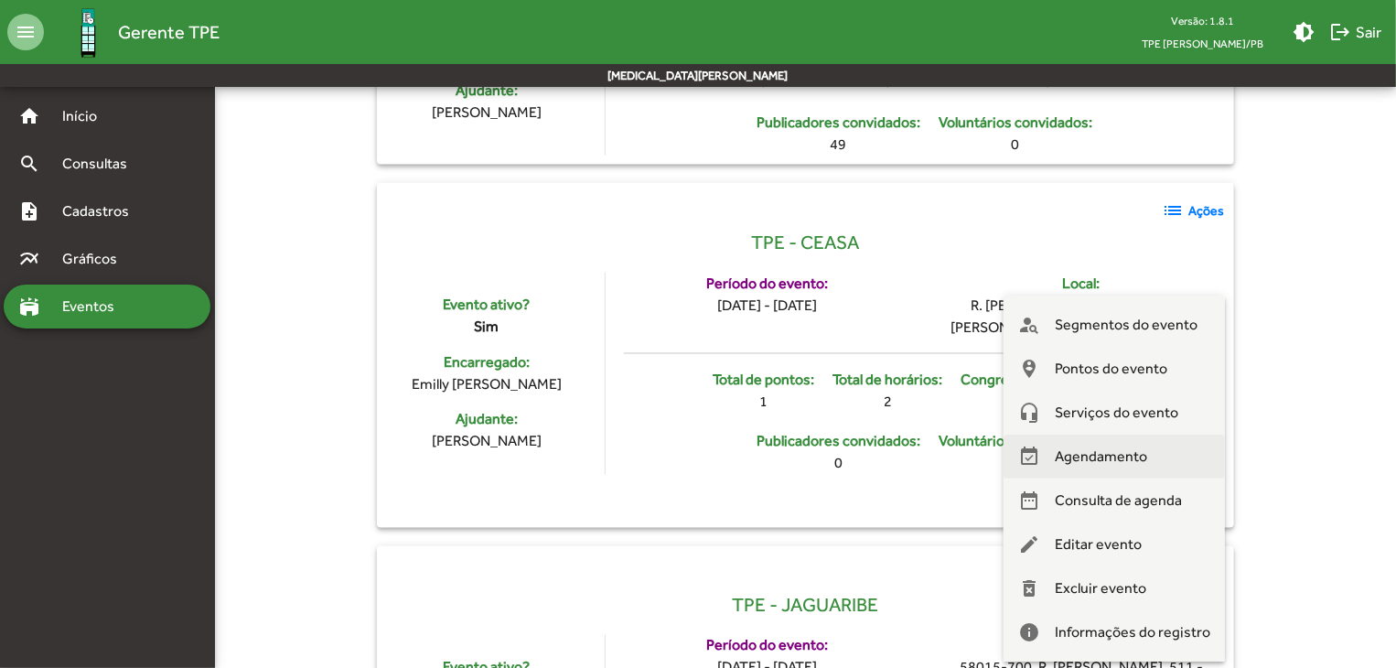
click at [1096, 465] on span "Agendamento" at bounding box center [1101, 457] width 92 height 44
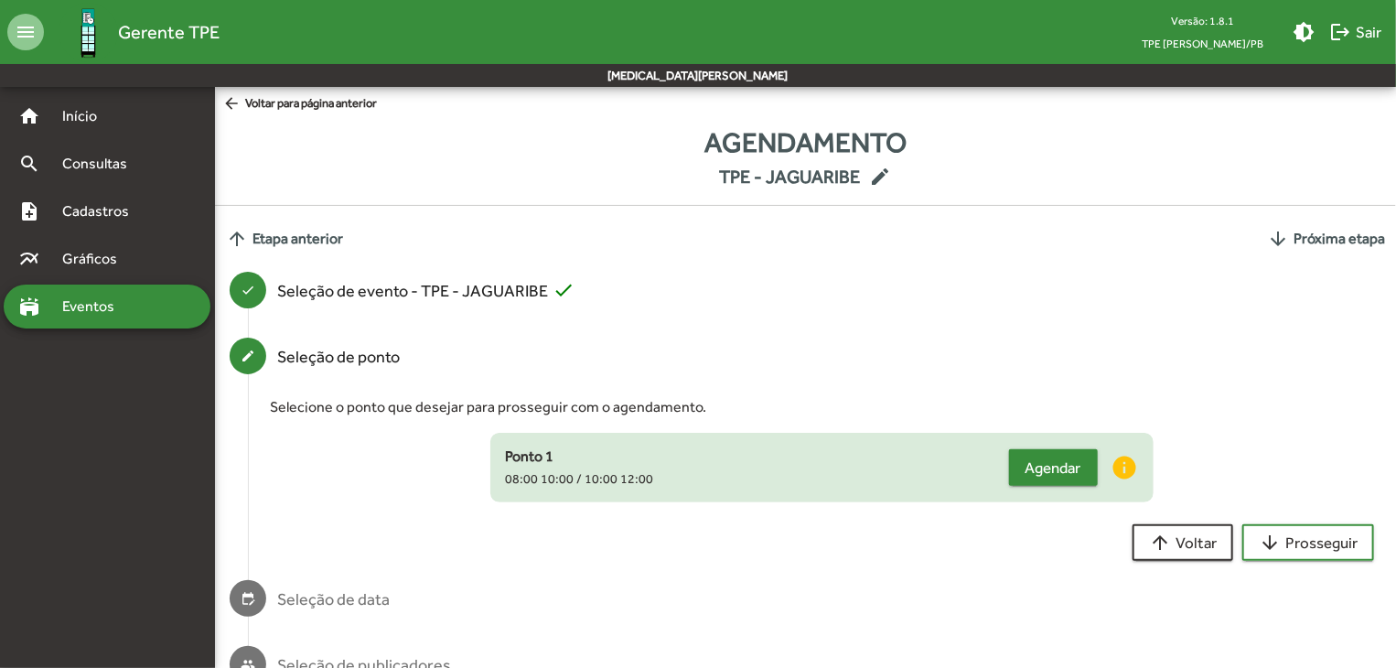
click at [1058, 468] on span "Agendar" at bounding box center [1054, 467] width 56 height 33
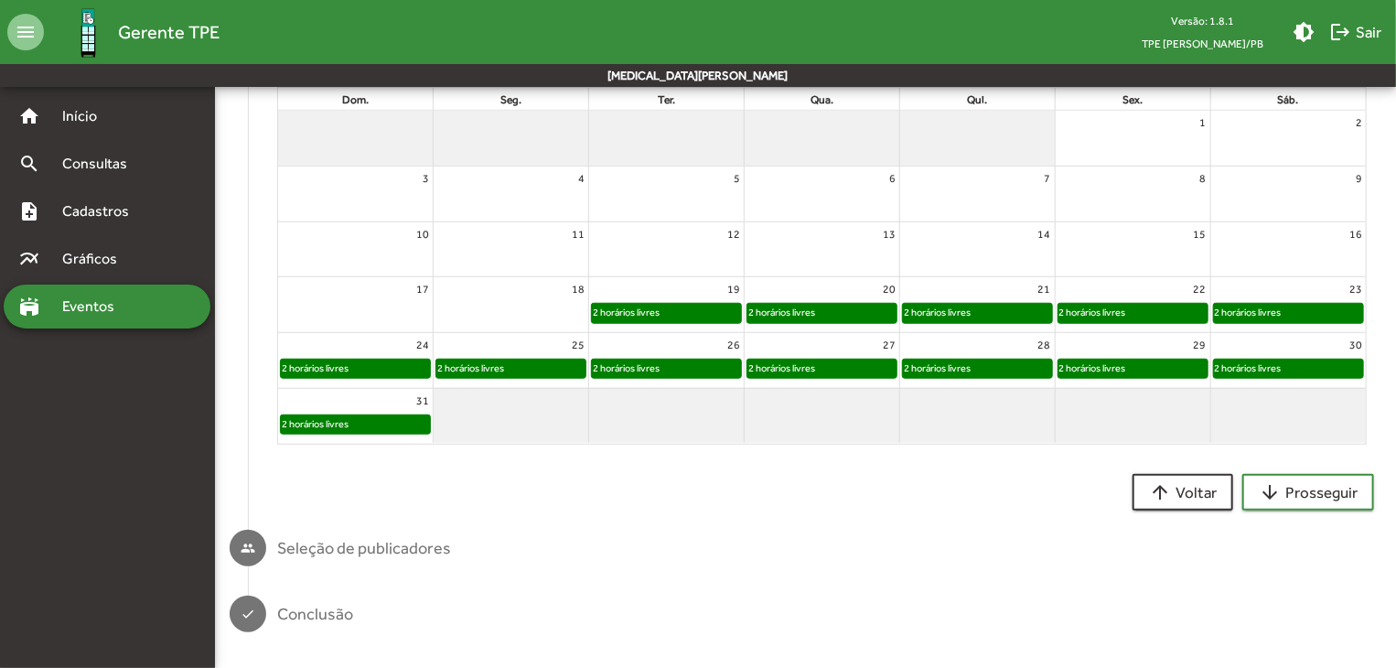
scroll to position [339, 0]
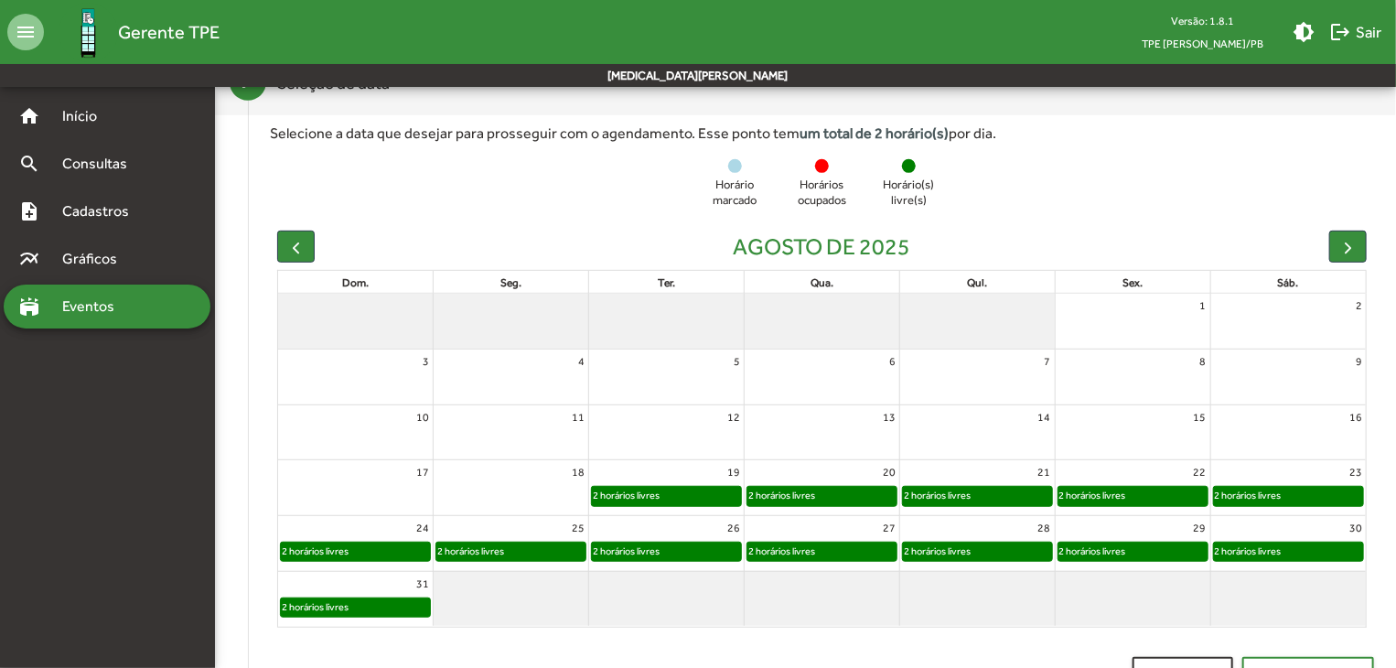
click at [800, 488] on div "2 horários livres" at bounding box center [781, 495] width 69 height 17
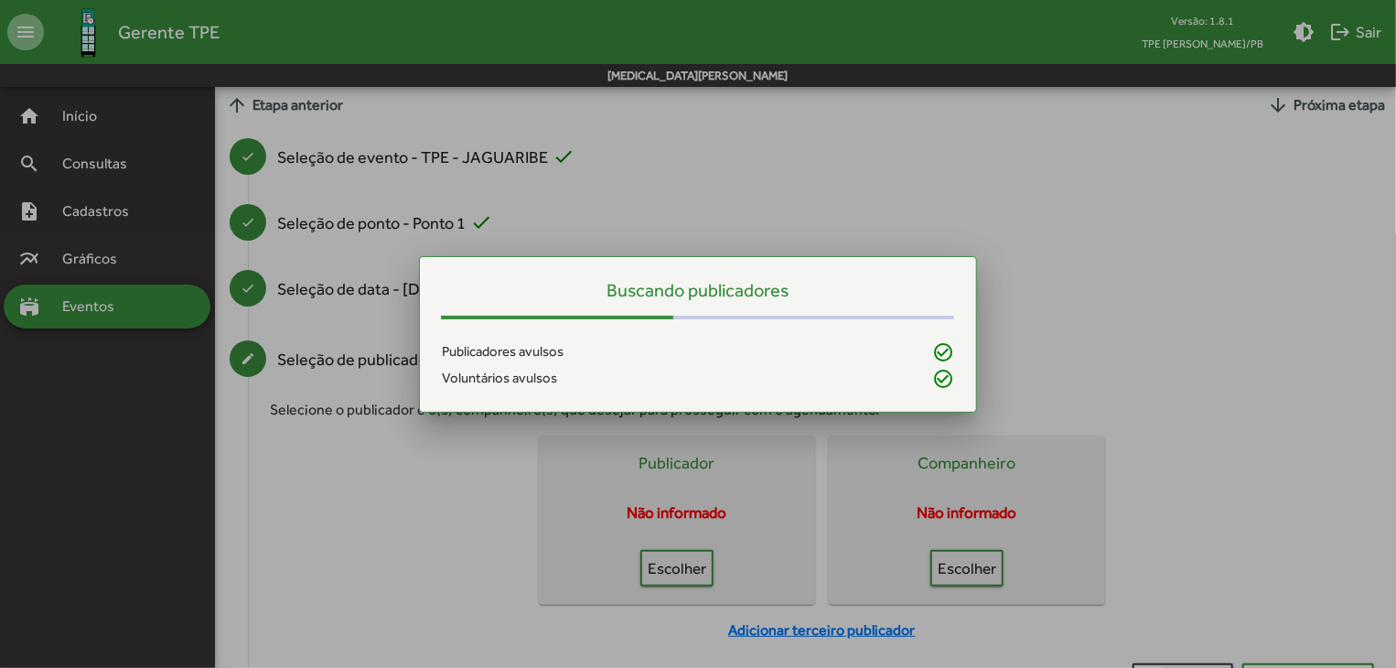
scroll to position [0, 0]
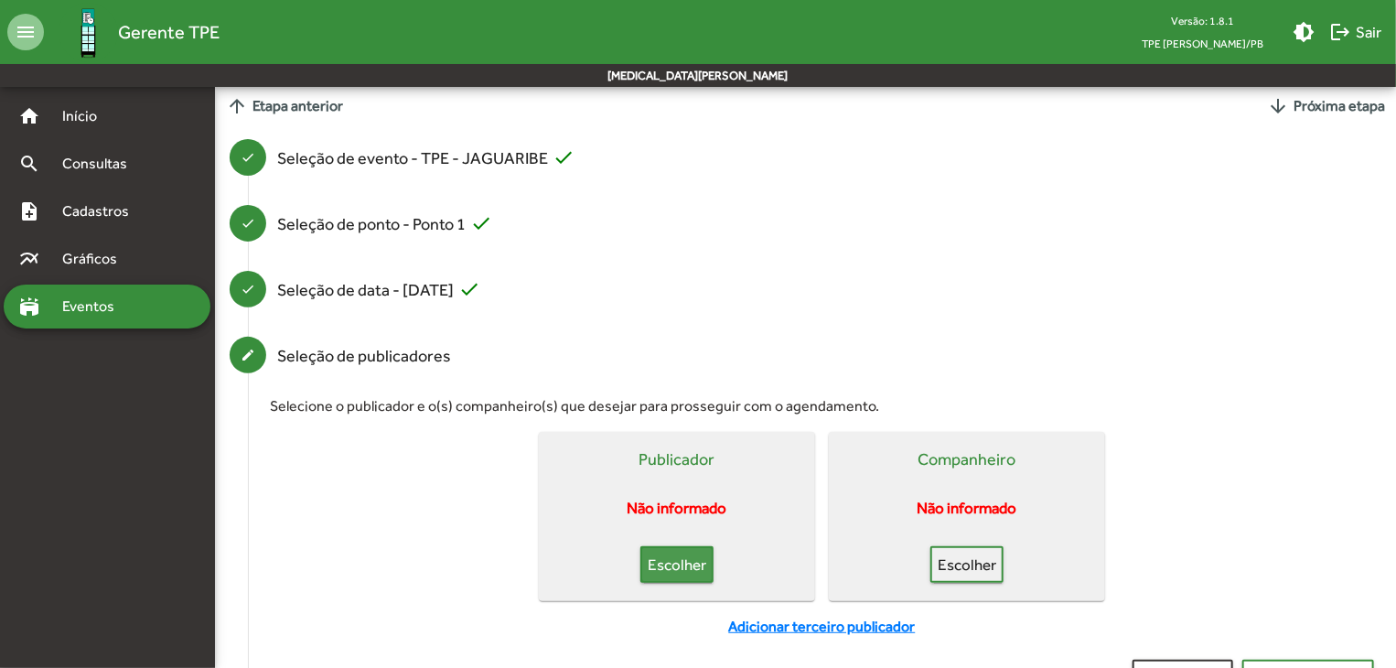
click at [697, 557] on span "Escolher" at bounding box center [677, 564] width 40 height 33
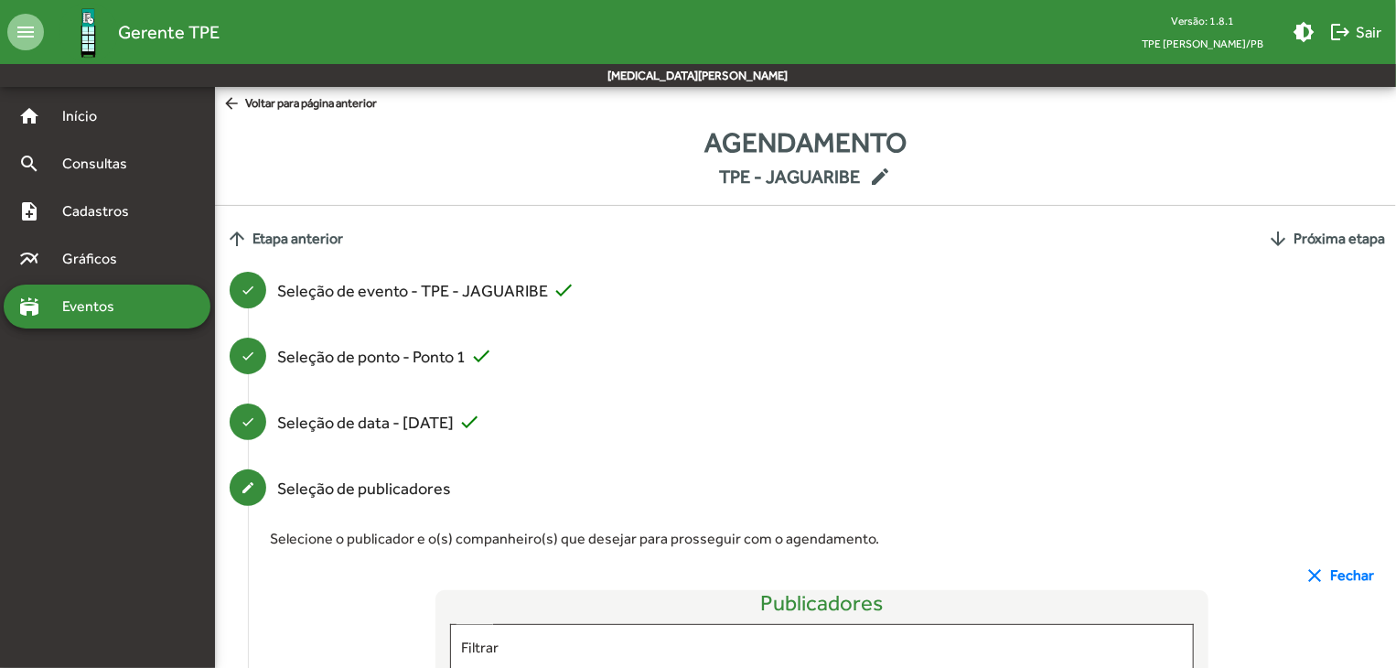
scroll to position [188, 0]
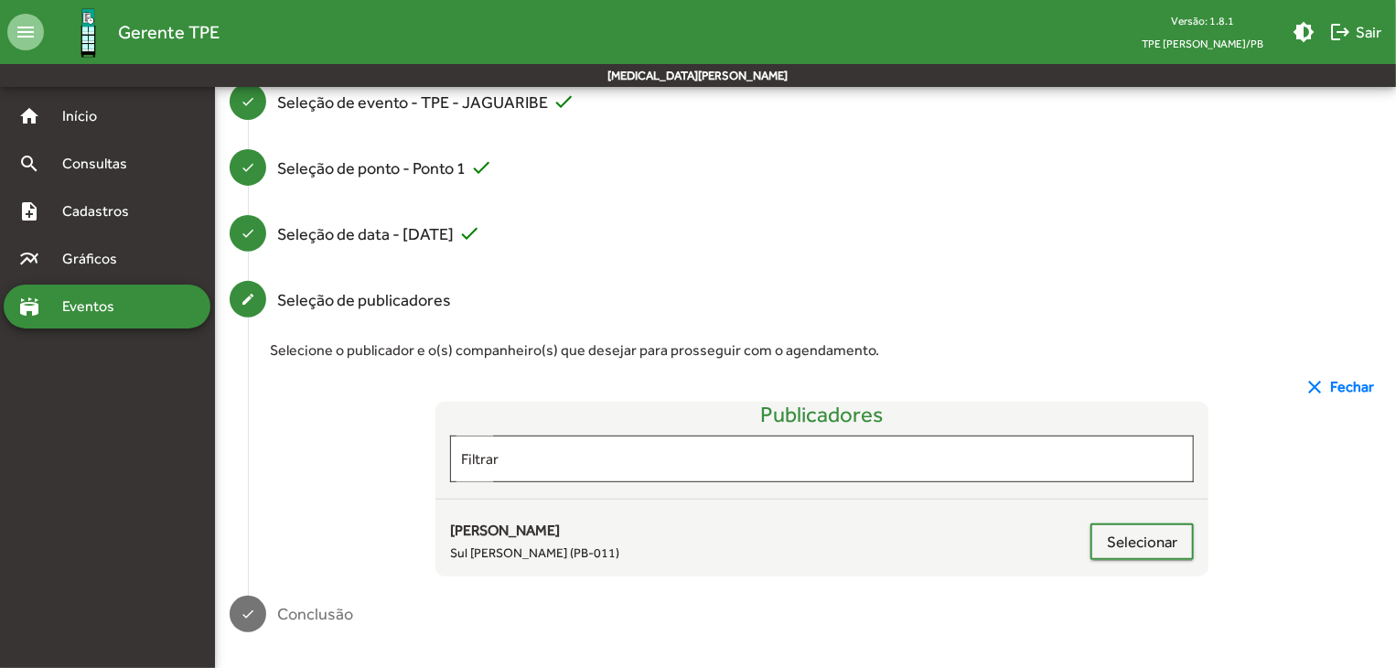
click at [103, 306] on span "Eventos" at bounding box center [95, 307] width 88 height 22
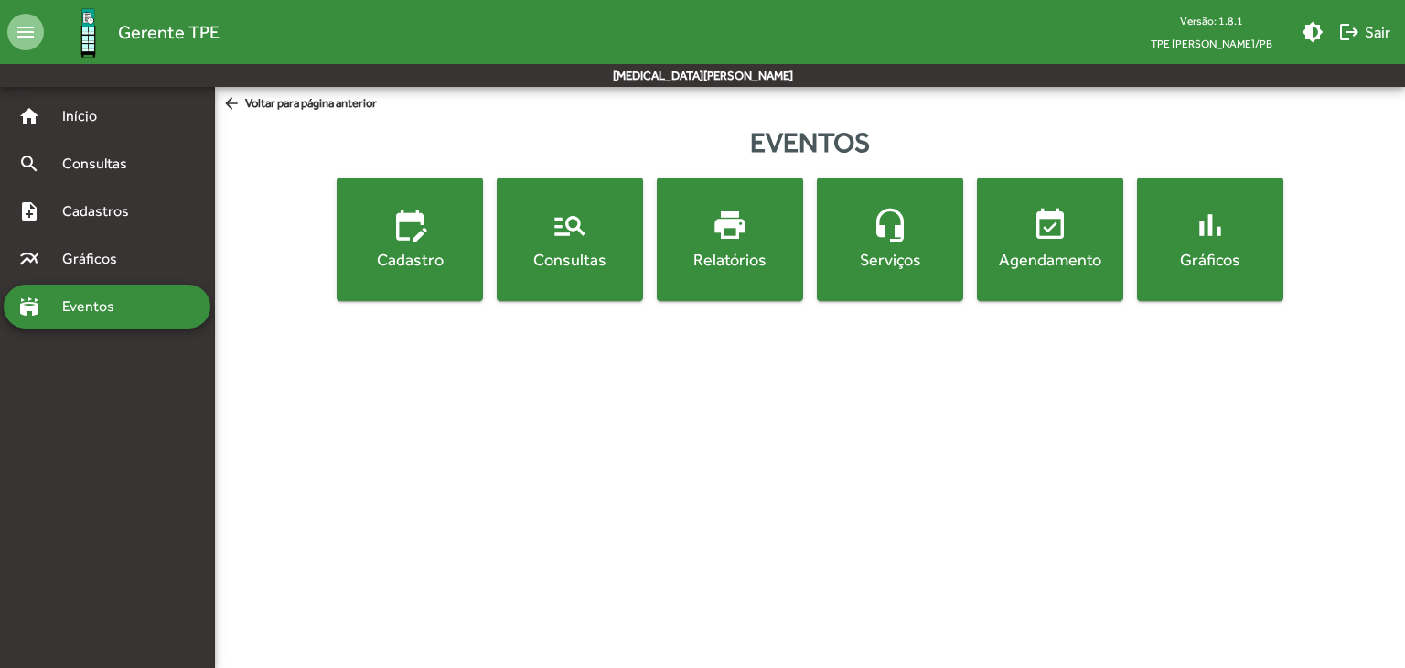
click at [359, 246] on span "edit_calendar Cadastro" at bounding box center [409, 239] width 139 height 64
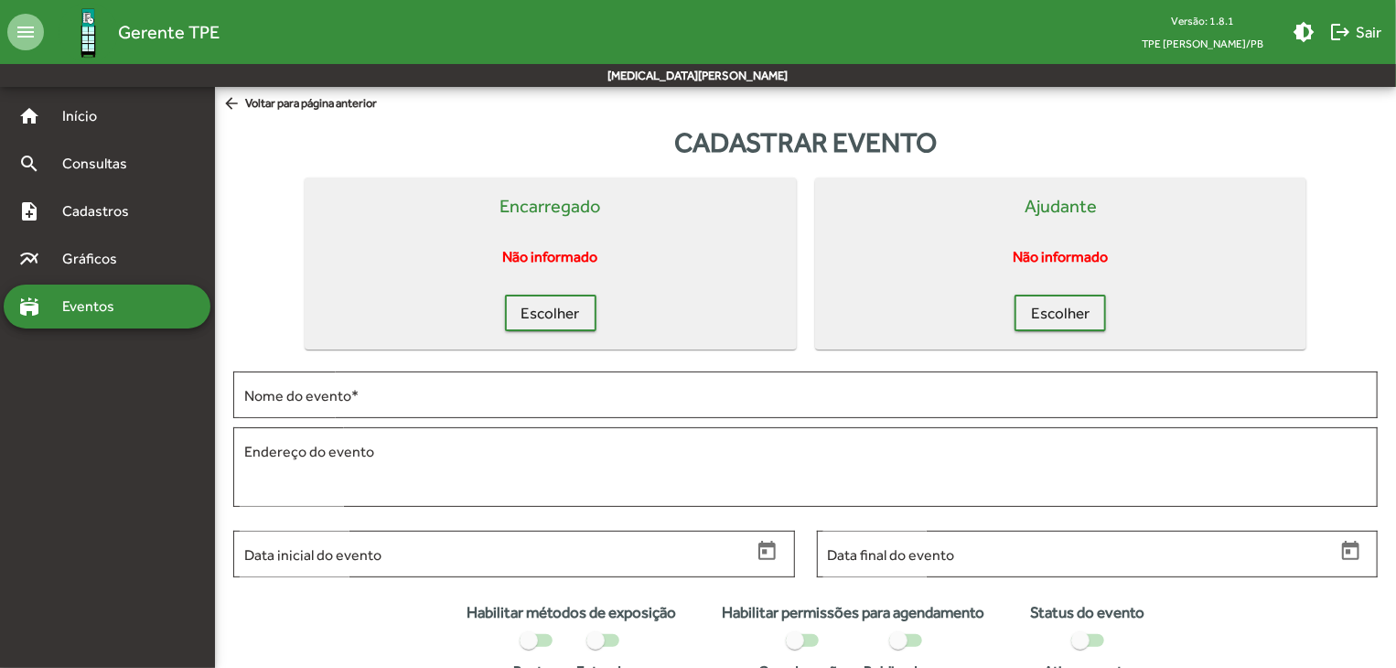
click at [90, 299] on span "Eventos" at bounding box center [95, 307] width 88 height 22
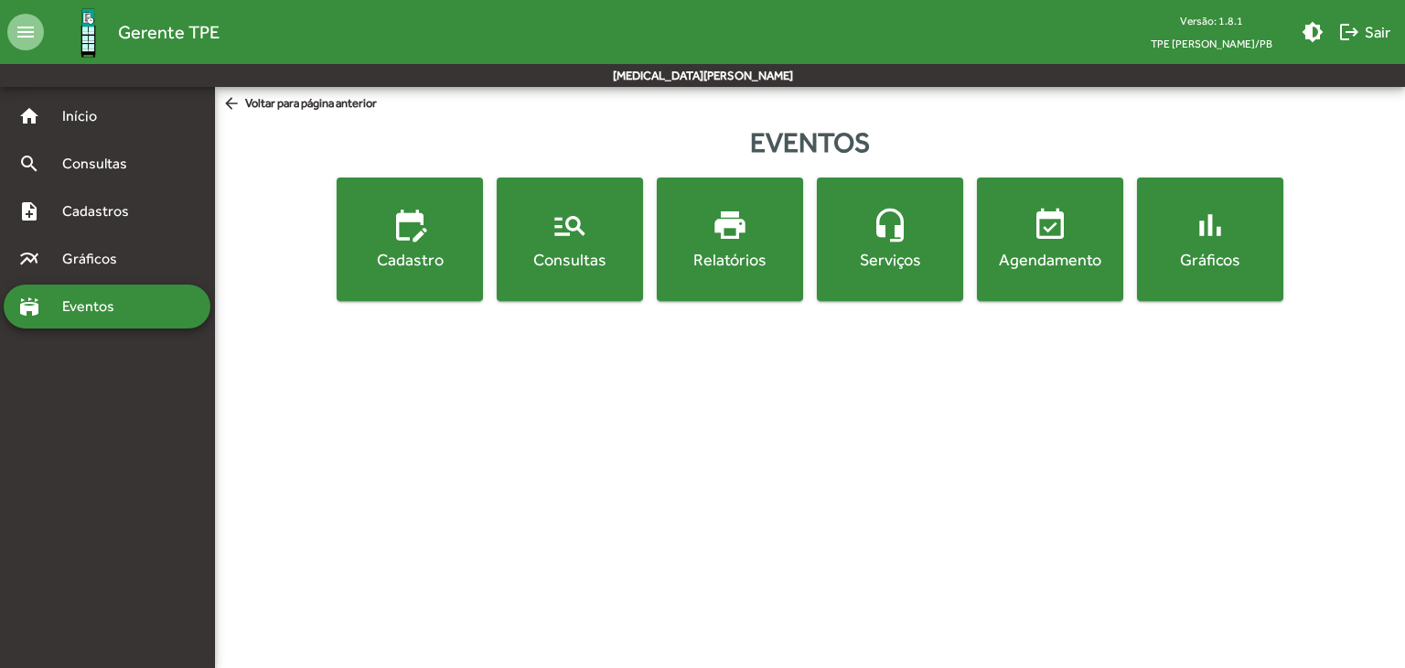
click at [1065, 262] on div "Agendamento" at bounding box center [1050, 259] width 139 height 23
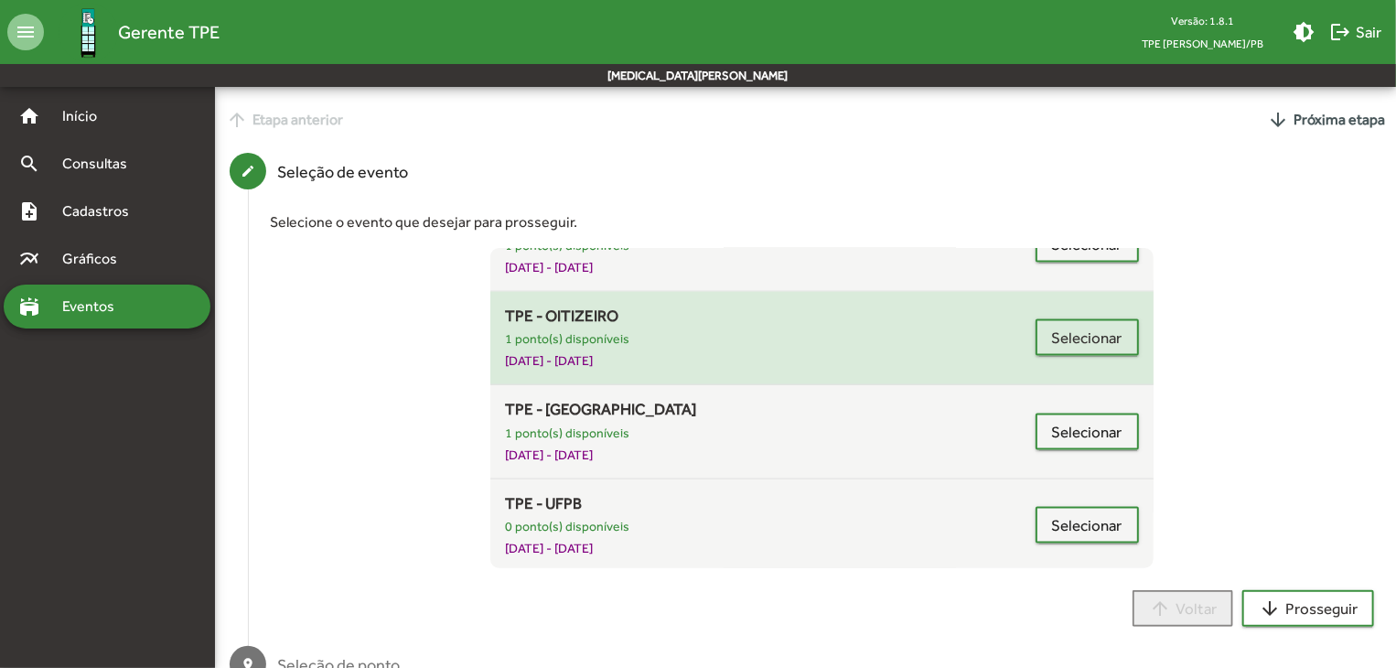
scroll to position [1272, 0]
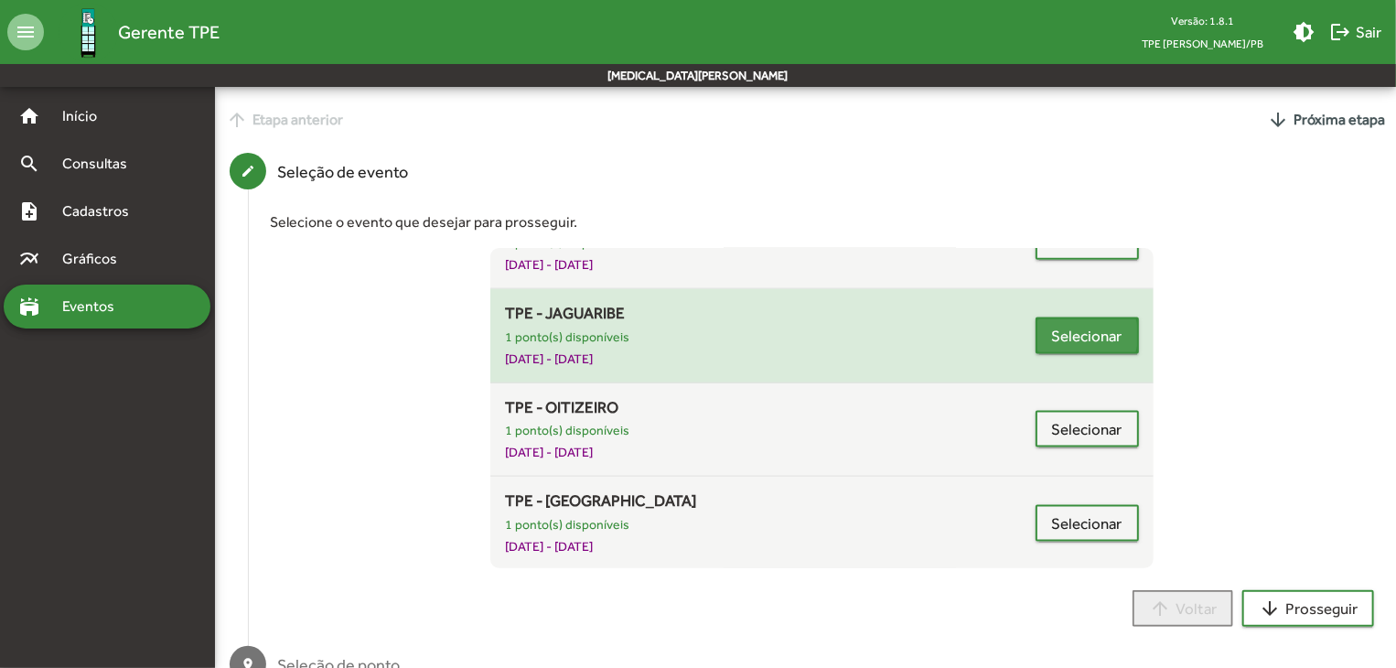
click at [1069, 332] on span "Selecionar" at bounding box center [1087, 335] width 70 height 33
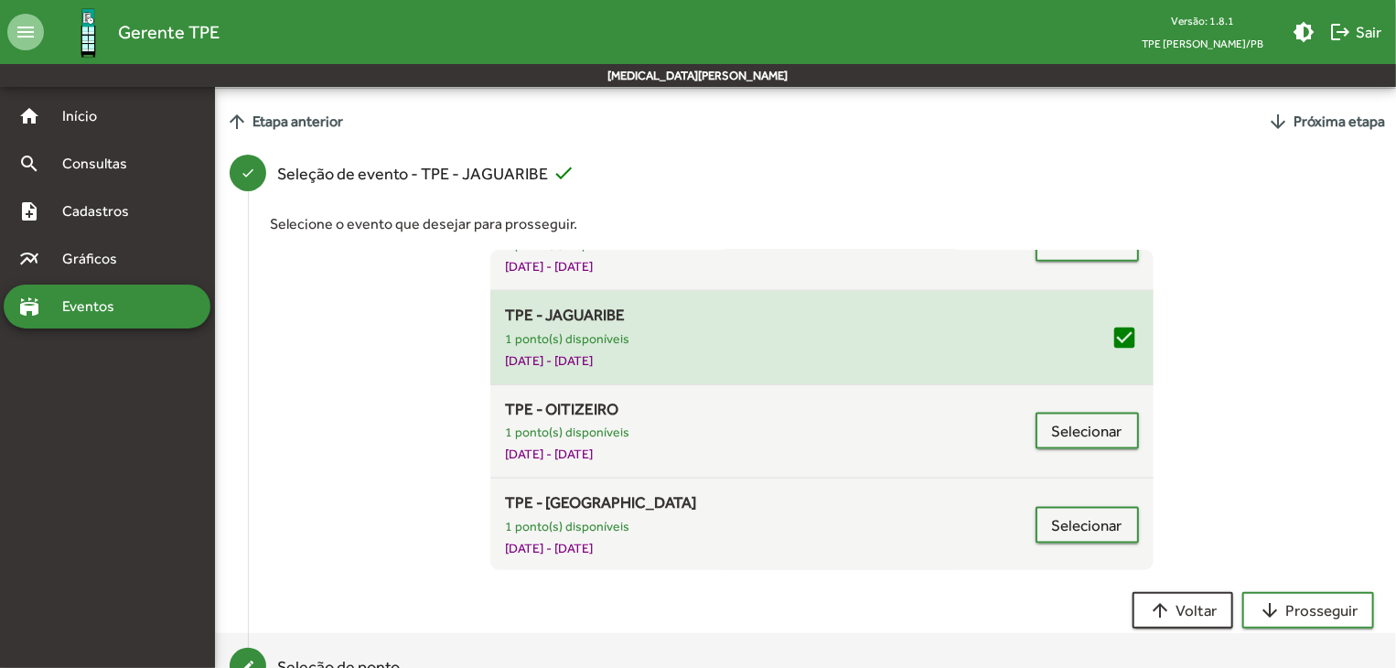
scroll to position [116, 0]
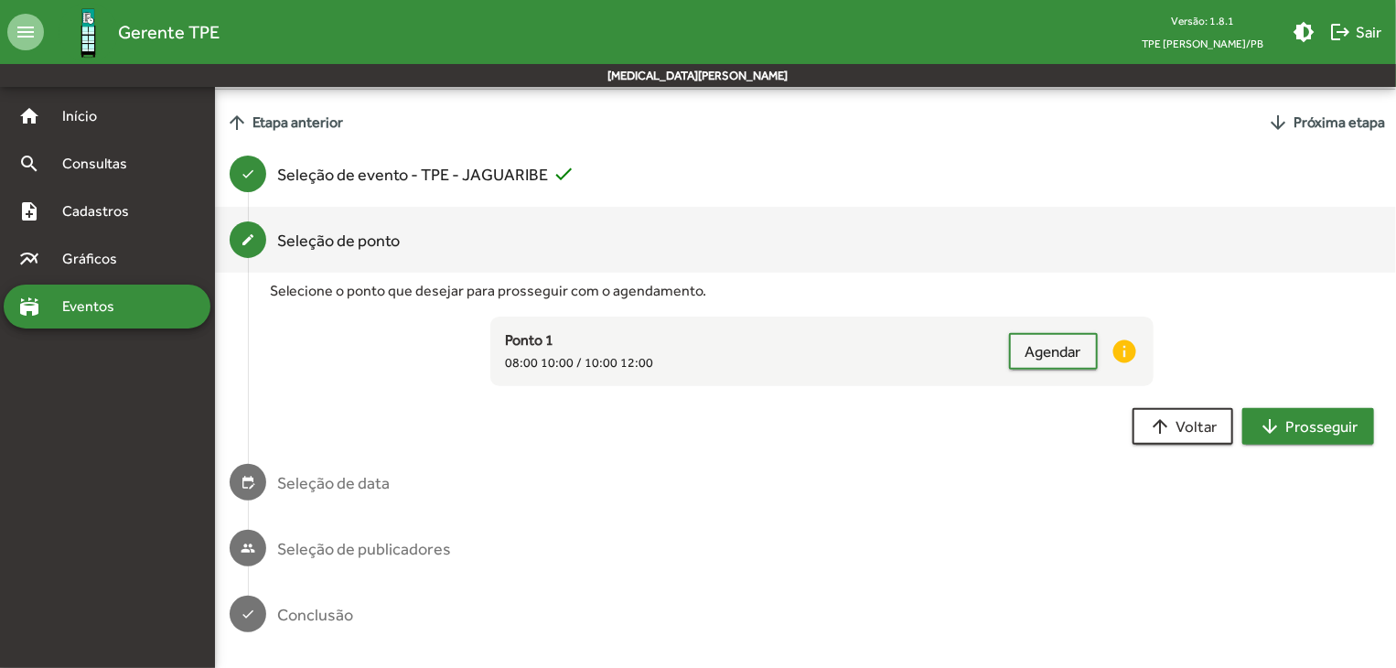
click at [1252, 437] on button "arrow_downward Prosseguir" at bounding box center [1308, 426] width 132 height 37
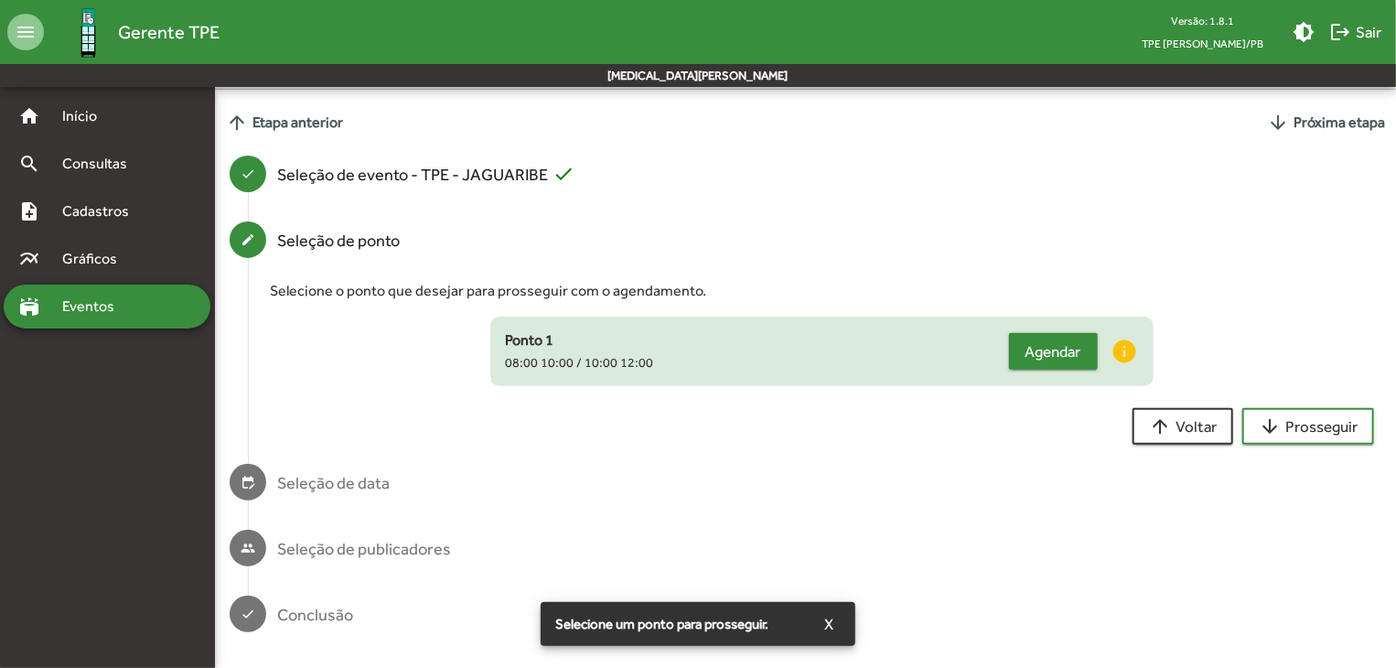
click at [1063, 357] on span "Agendar" at bounding box center [1054, 351] width 56 height 33
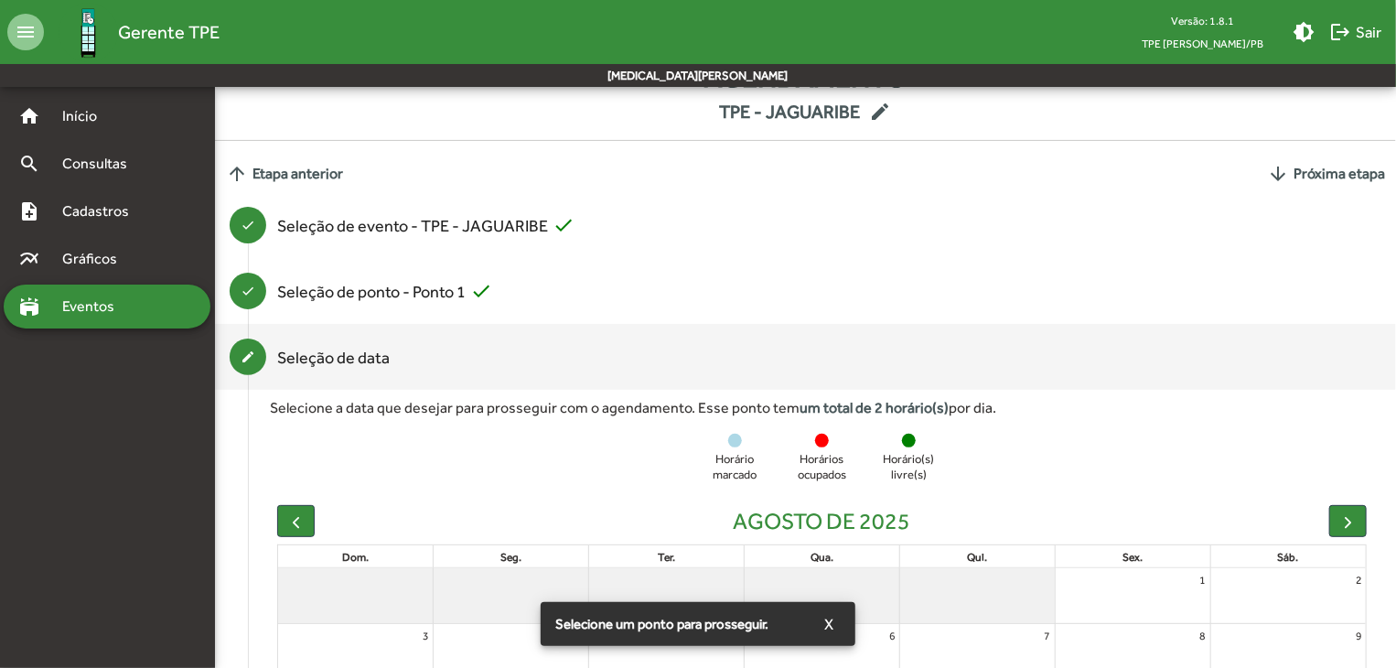
scroll to position [0, 0]
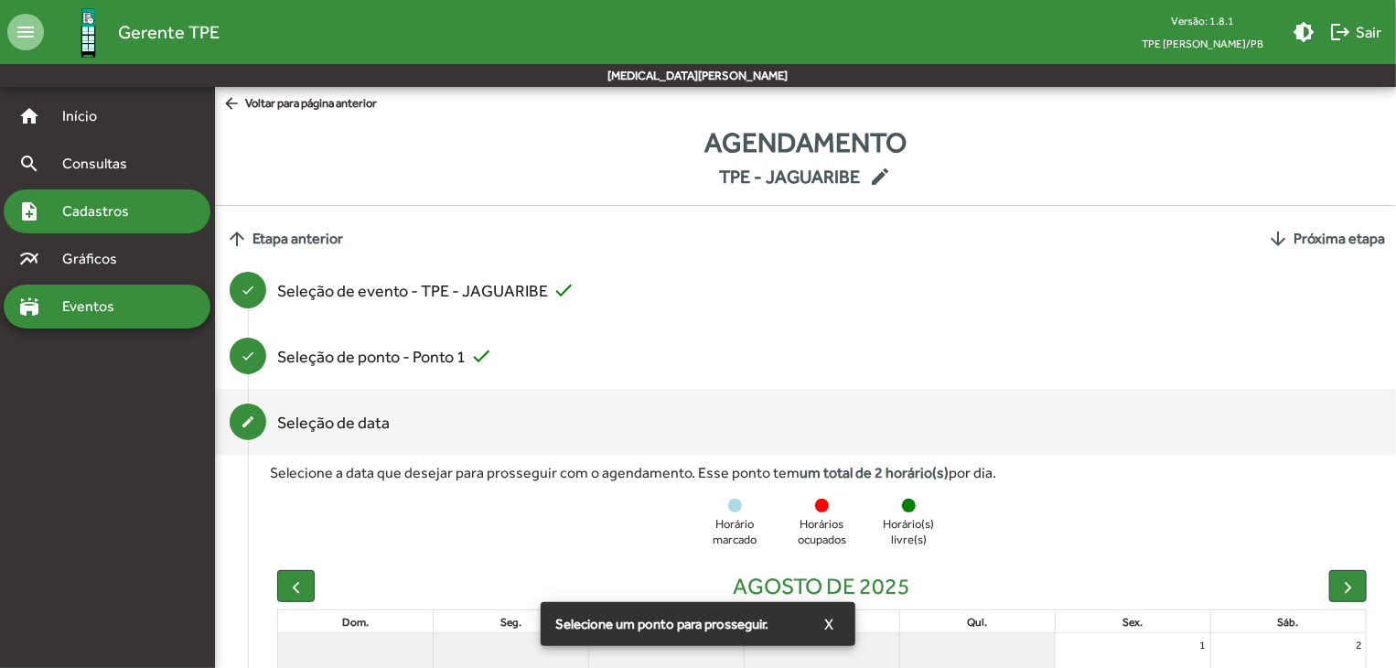
click at [56, 217] on span "Cadastros" at bounding box center [102, 211] width 102 height 22
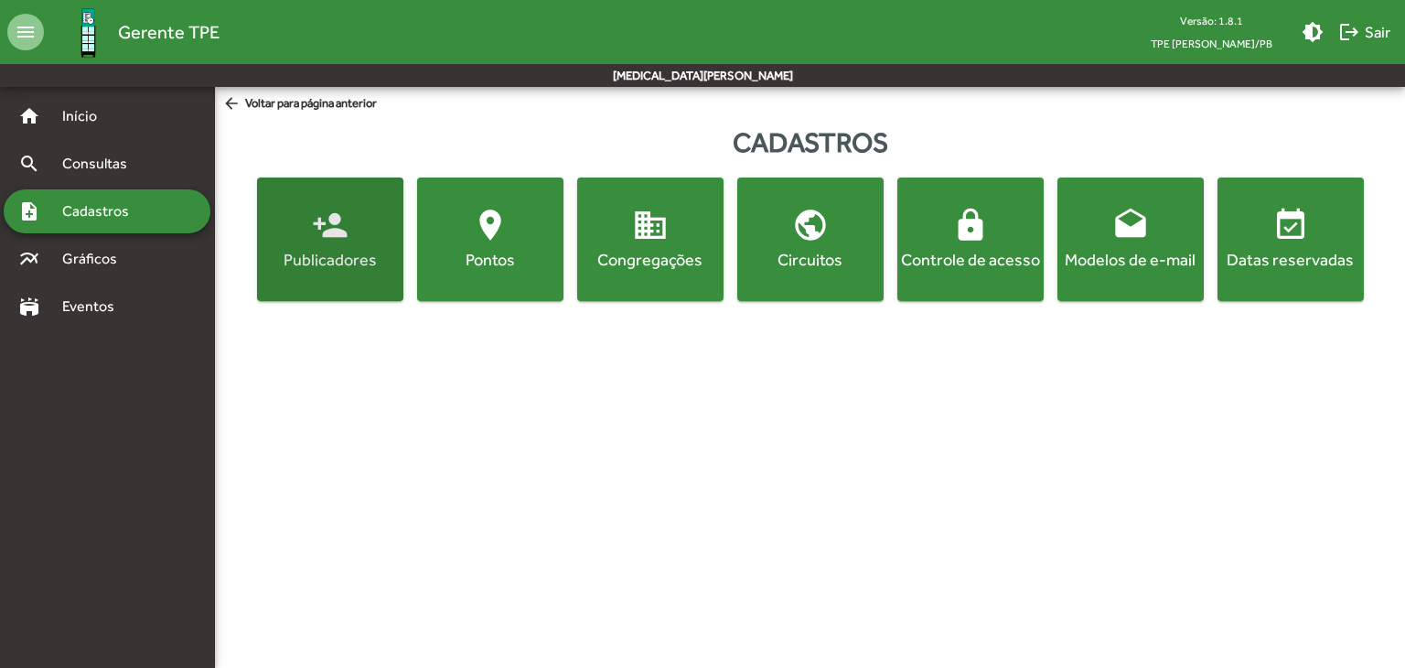
click at [359, 242] on span "person_add Publicadores" at bounding box center [330, 239] width 139 height 64
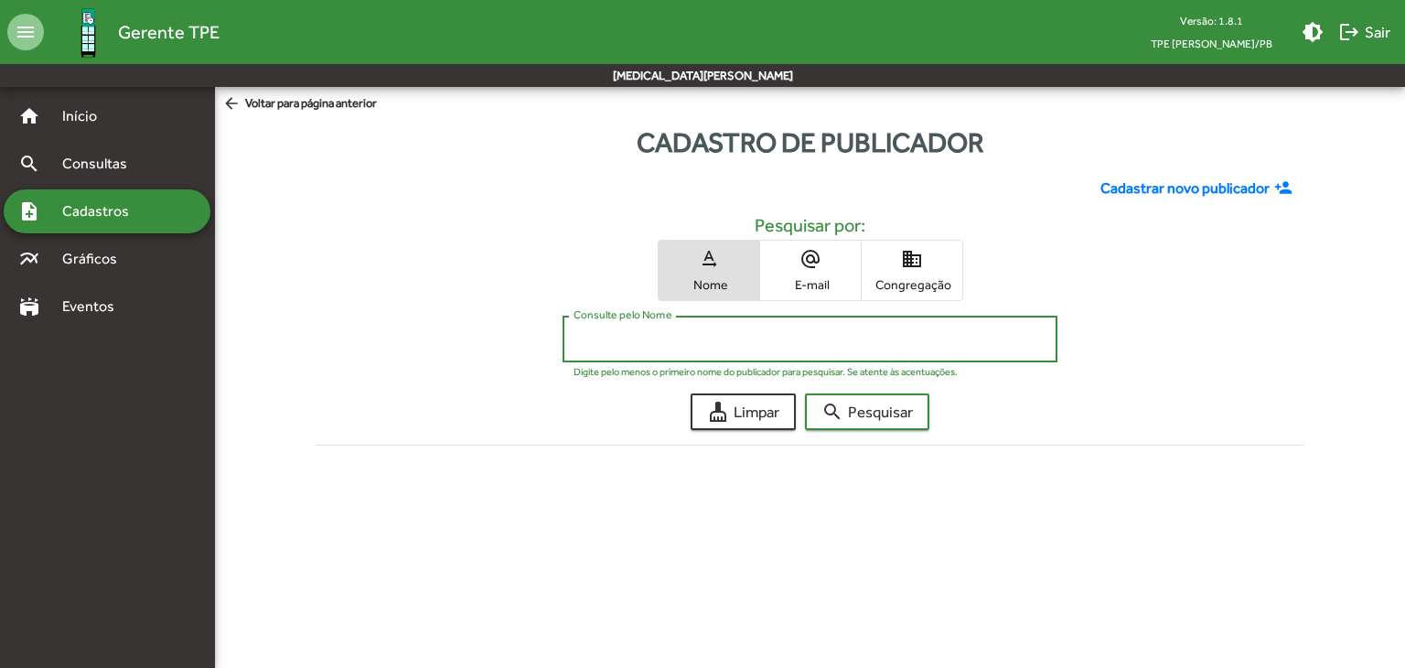
click at [594, 341] on input "Consulte pelo Nome" at bounding box center [810, 339] width 472 height 16
type input "**********"
click at [833, 420] on mat-icon "search" at bounding box center [833, 412] width 22 height 22
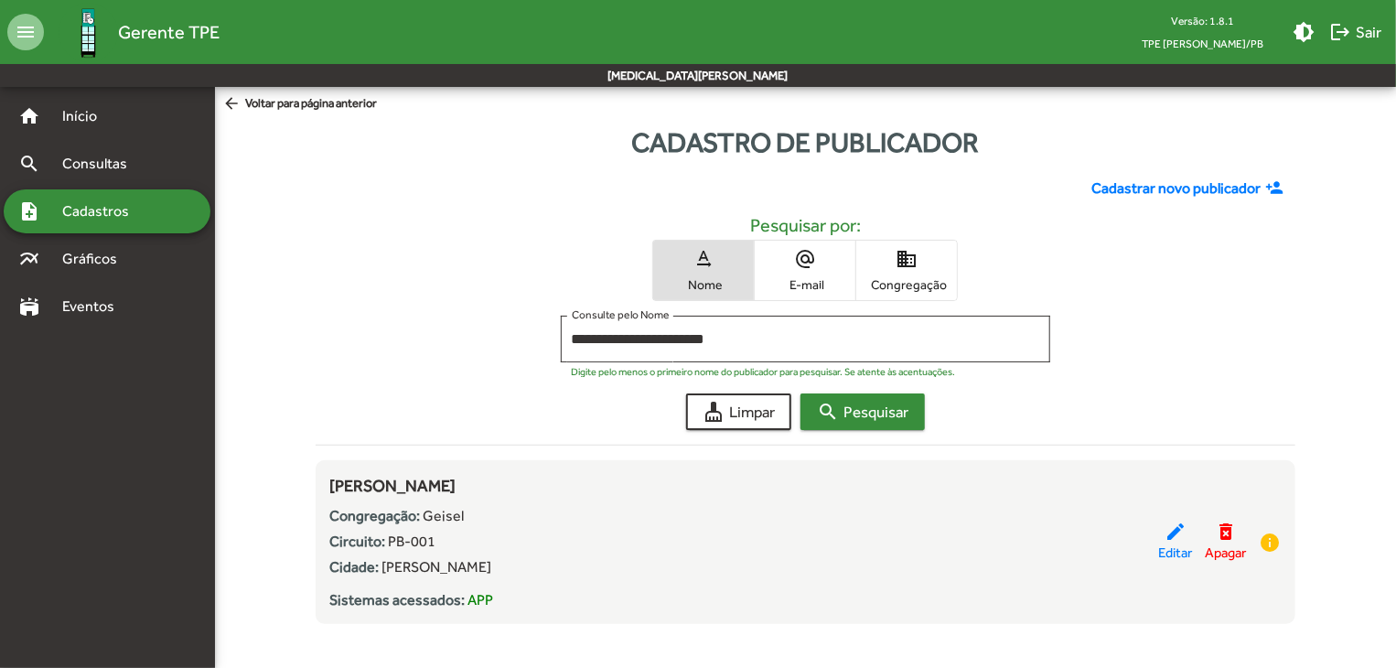
scroll to position [14, 0]
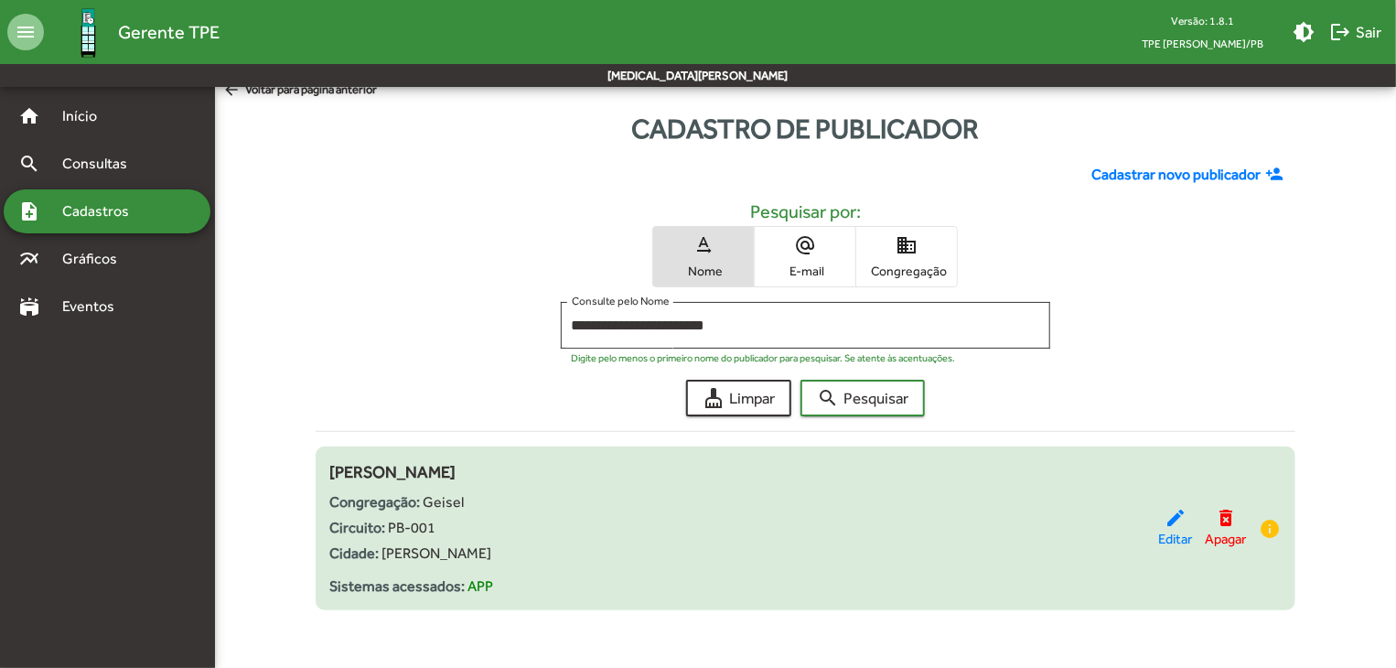
click at [721, 558] on div "Cidade: [PERSON_NAME]" at bounding box center [744, 554] width 829 height 22
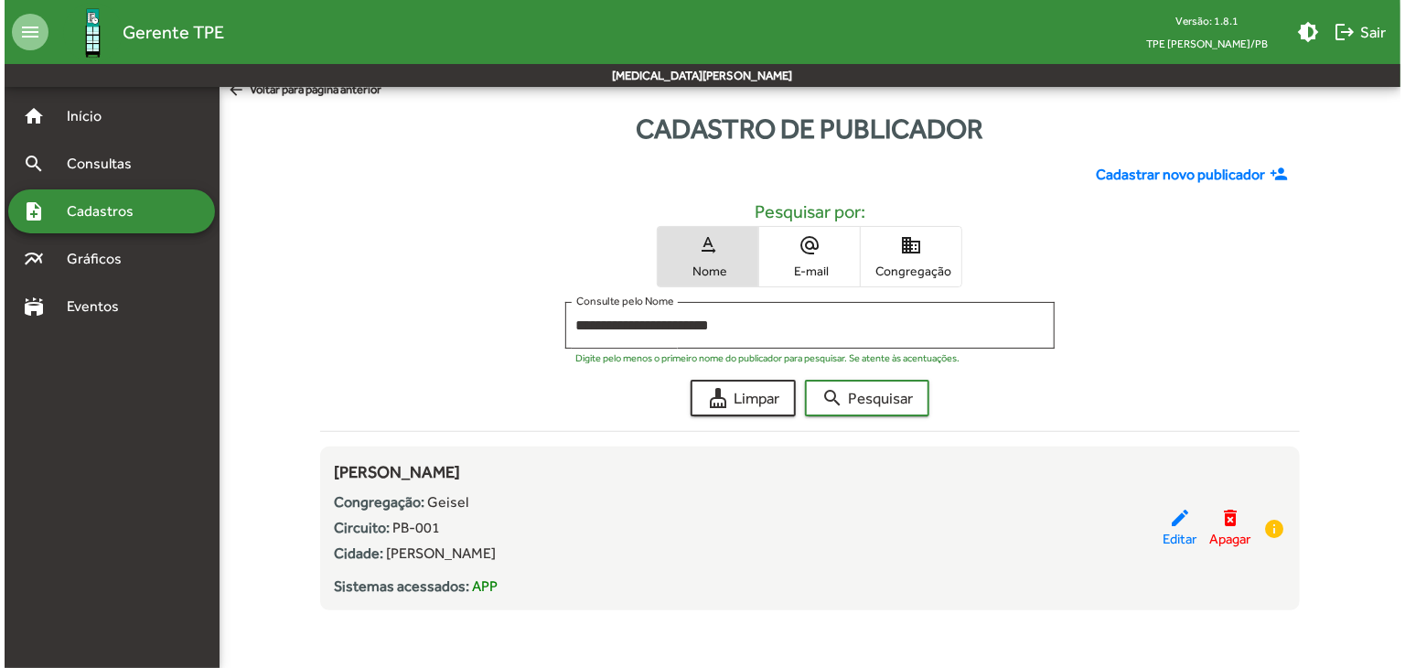
scroll to position [0, 0]
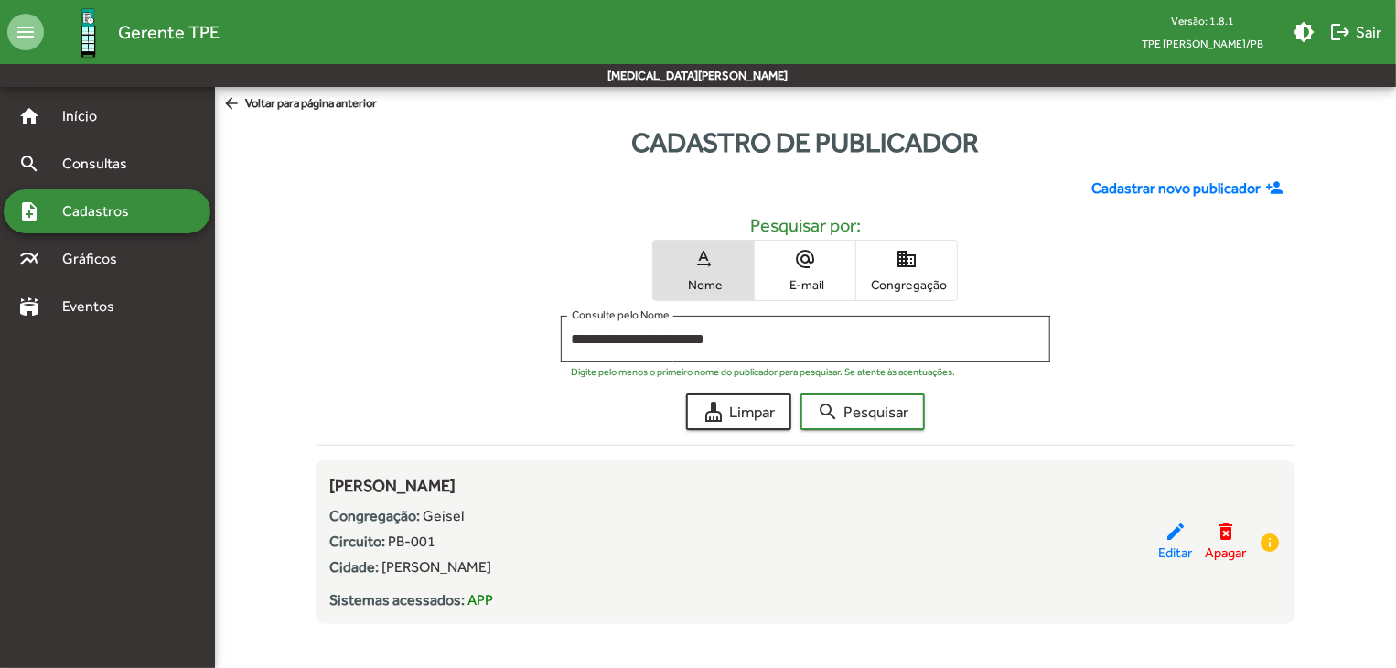
click at [246, 96] on span "arrow_back Voltar para página anterior" at bounding box center [299, 104] width 155 height 20
